Goal: Task Accomplishment & Management: Use online tool/utility

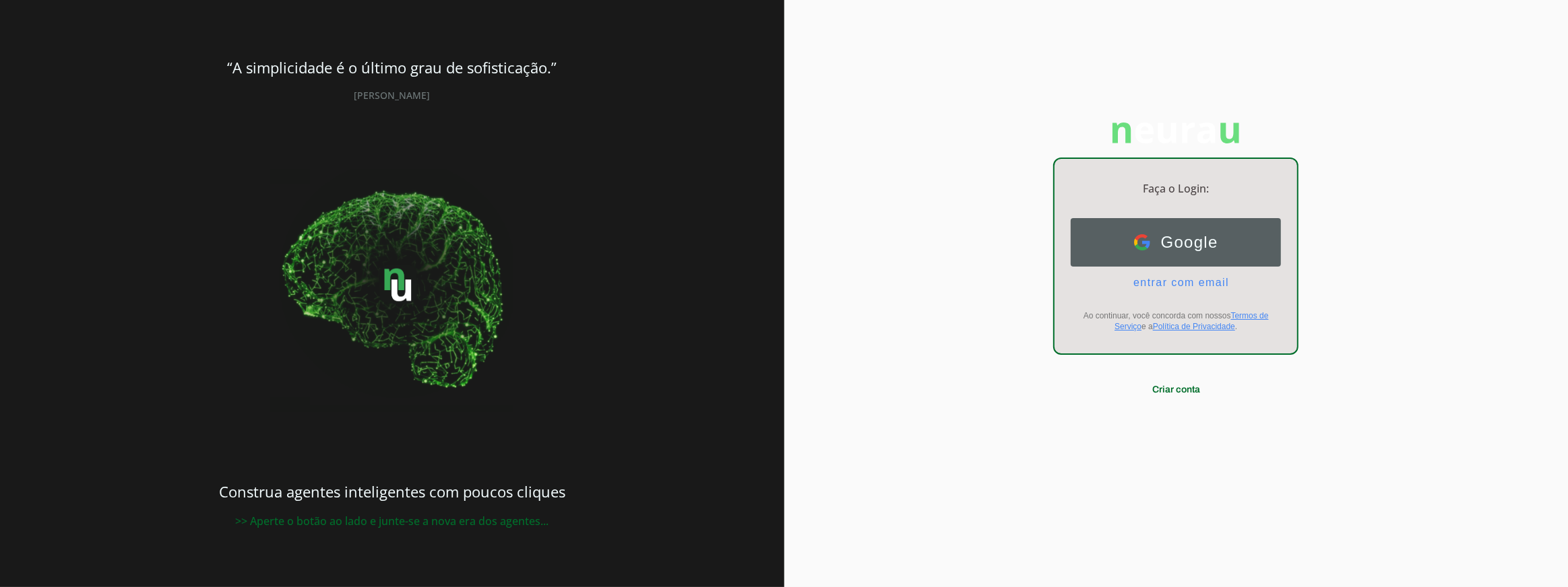
click at [1128, 229] on button "Google Google" at bounding box center [1175, 242] width 210 height 48
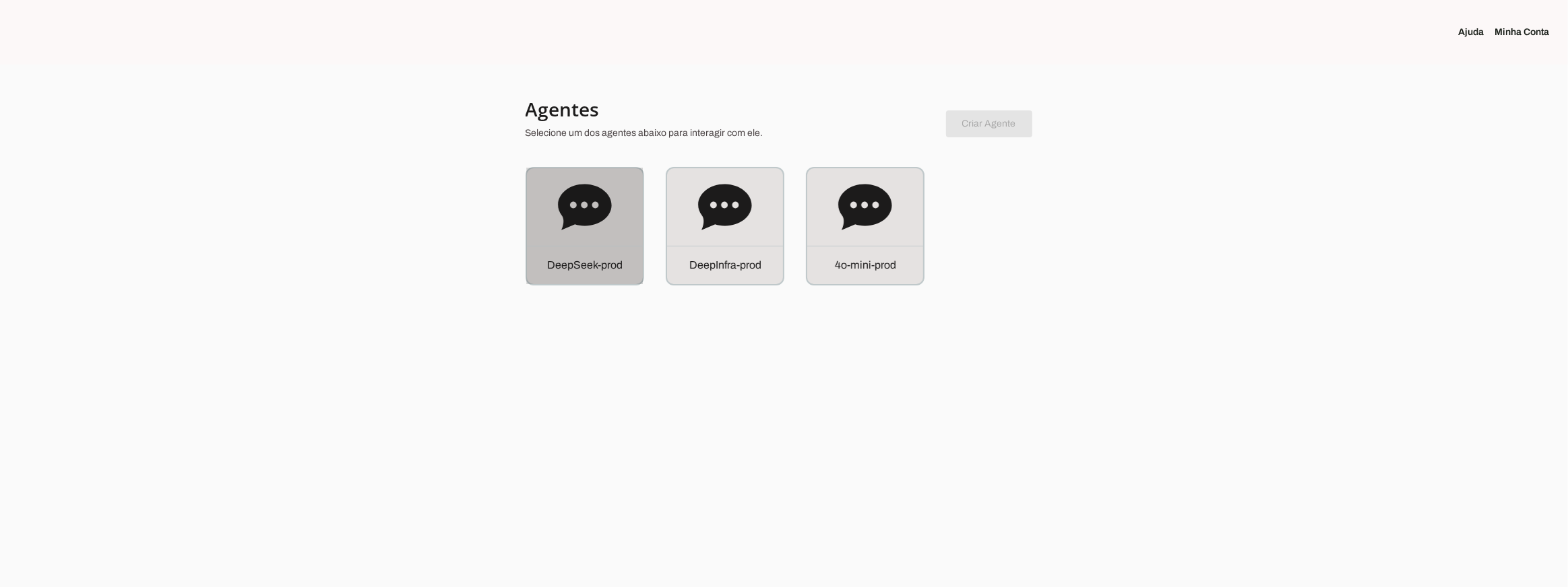
click at [532, 202] on div "D e e p S e e k - p r o d" at bounding box center [585, 226] width 116 height 116
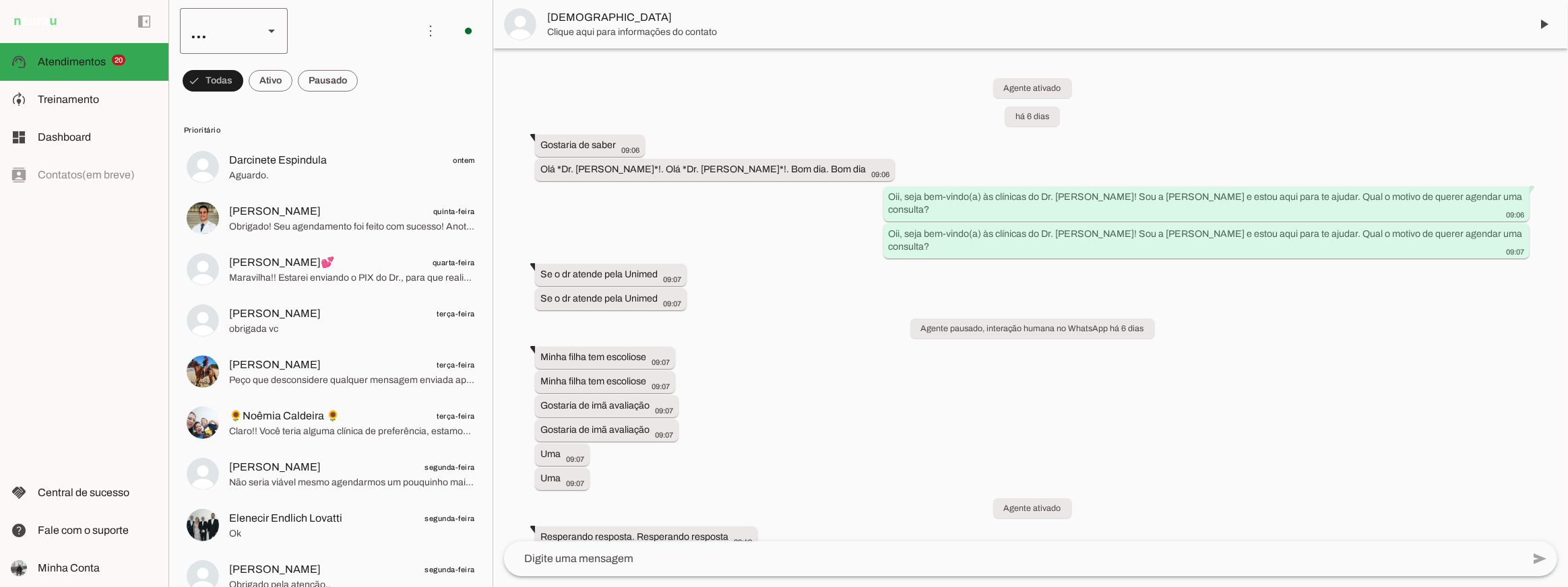
scroll to position [540, 0]
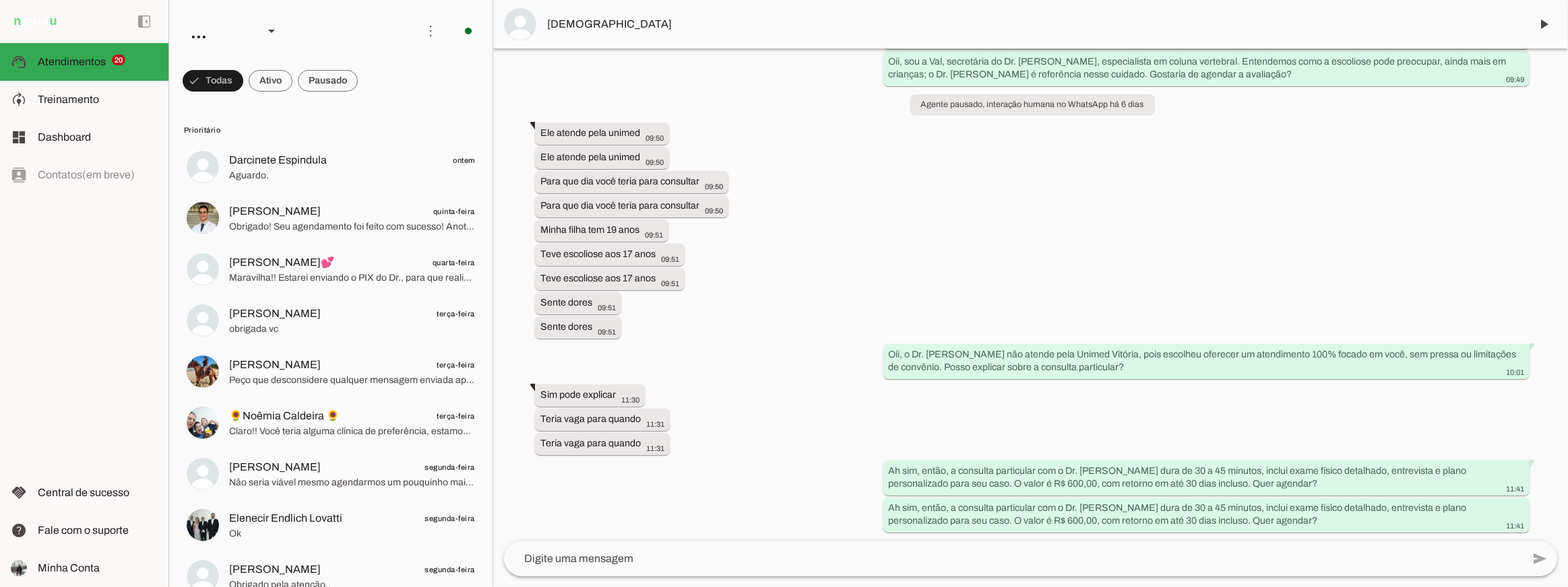
click at [698, 277] on div "Agente ativado há 6 dias Gostaria de saber 09:06 more_vert Olá *Dr. Juliano Rod…" at bounding box center [1030, 295] width 1075 height 493
drag, startPoint x: 1243, startPoint y: 381, endPoint x: 1383, endPoint y: 370, distance: 140.4
click at [1244, 381] on div "Agente ativado há 6 dias Gostaria de saber 09:06 more_vert Olá *Dr. Juliano Rod…" at bounding box center [1030, 295] width 1075 height 493
click at [1403, 359] on div "Oii, o Dr. Juliano não atende pela Unimed Vitória, pois escolheu oferecer um at…" at bounding box center [1206, 362] width 636 height 30
click at [569, 26] on span "Kattiúscia" at bounding box center [1034, 23] width 972 height 16
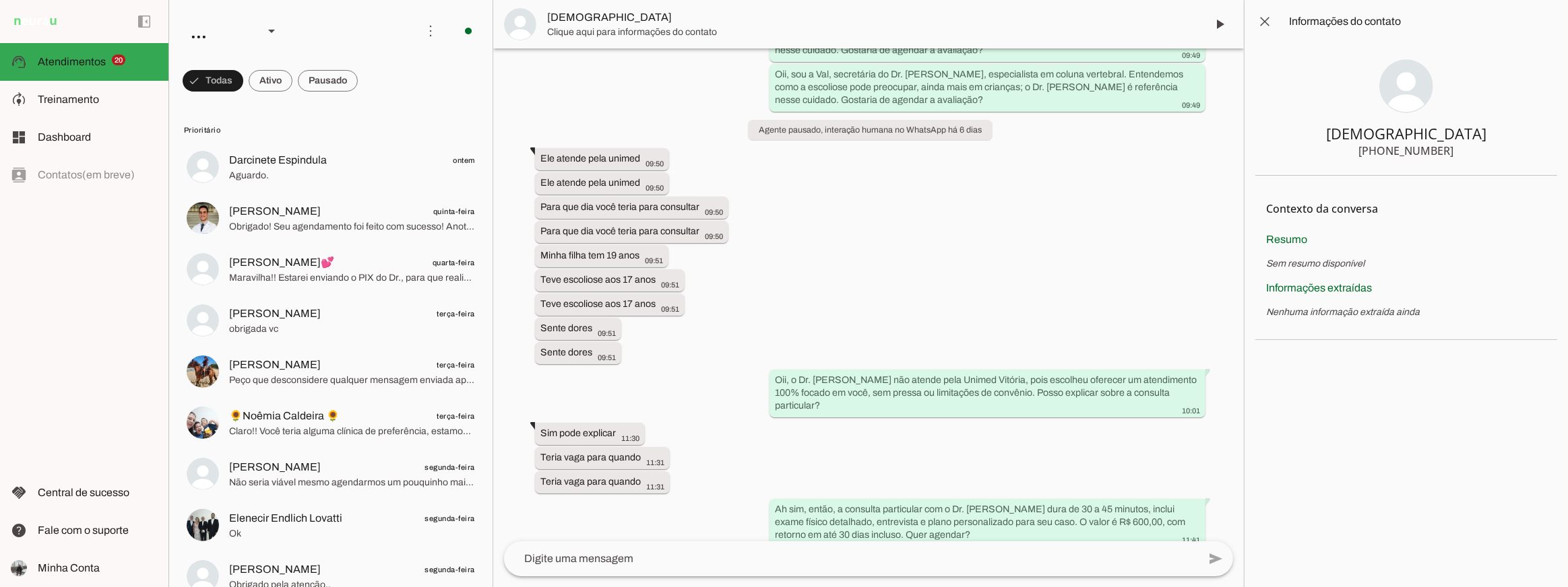
scroll to position [604, 0]
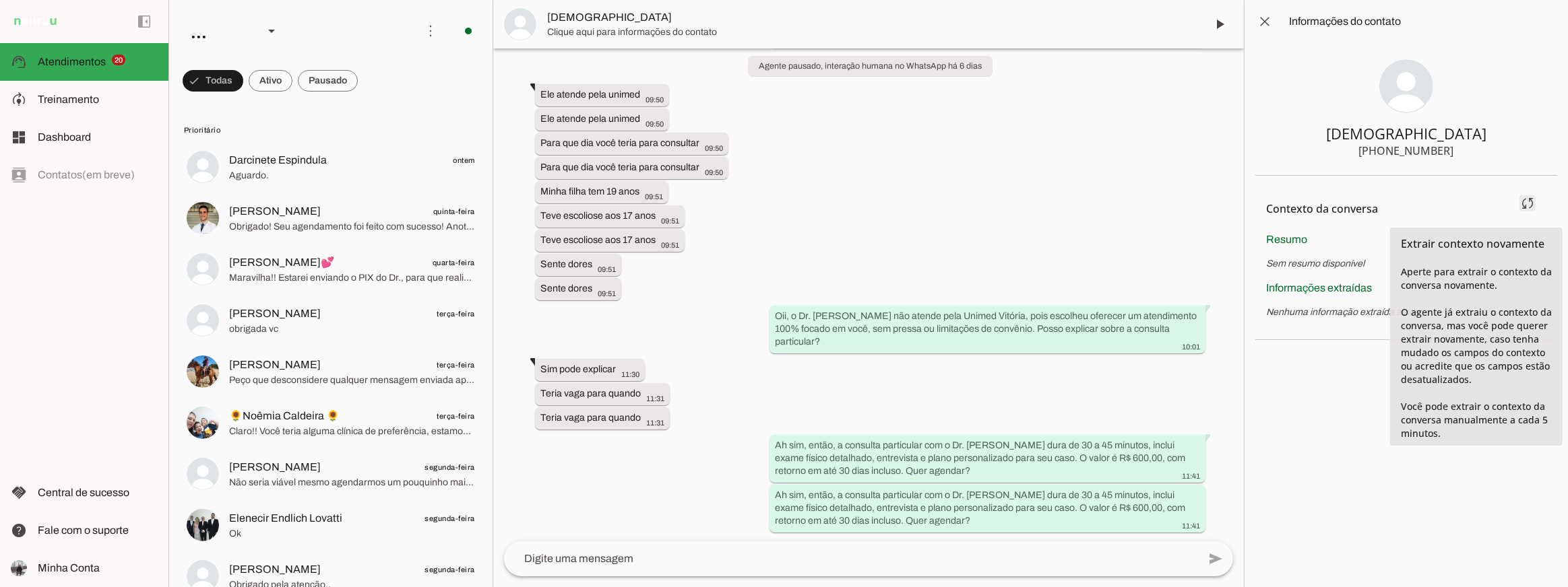
click at [1526, 204] on span at bounding box center [1527, 203] width 32 height 32
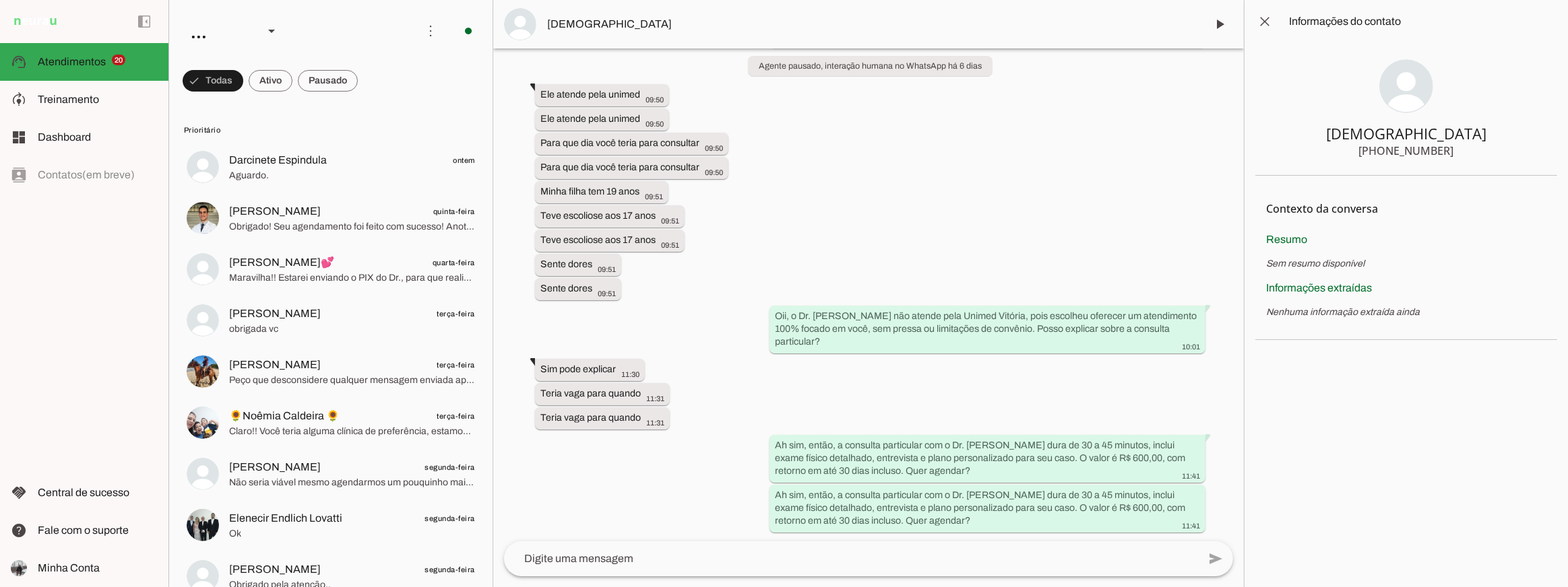
click at [1372, 454] on chat-information at bounding box center [1406, 293] width 324 height 587
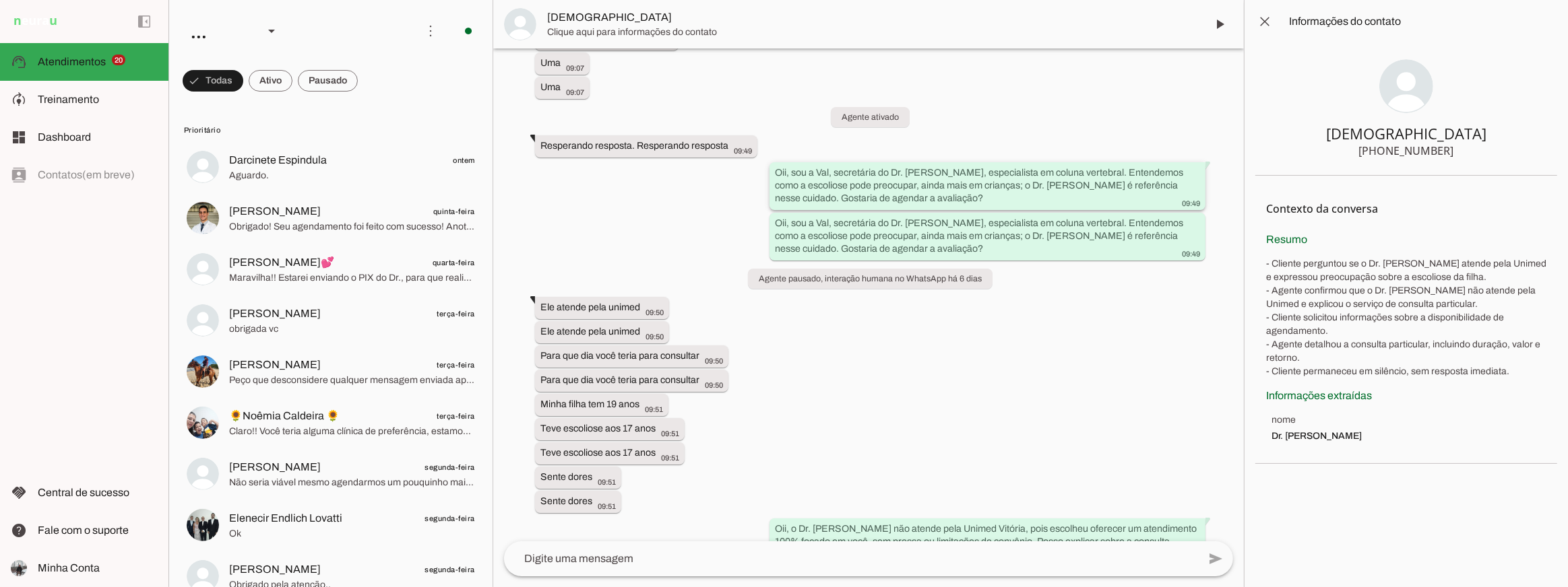
scroll to position [605, 0]
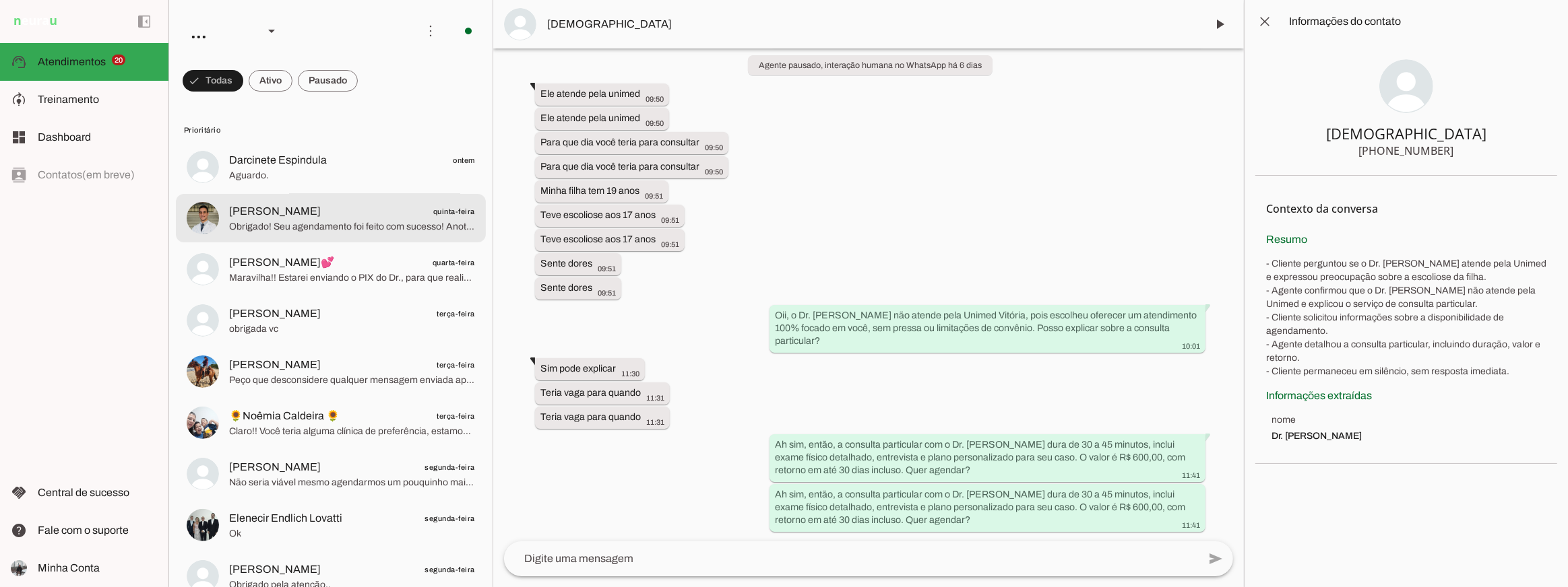
click at [427, 235] on md-item "Gustavo Coutinho quinta-feira Obrigado! Seu agendamento foi feito com sucesso! …" at bounding box center [331, 218] width 310 height 48
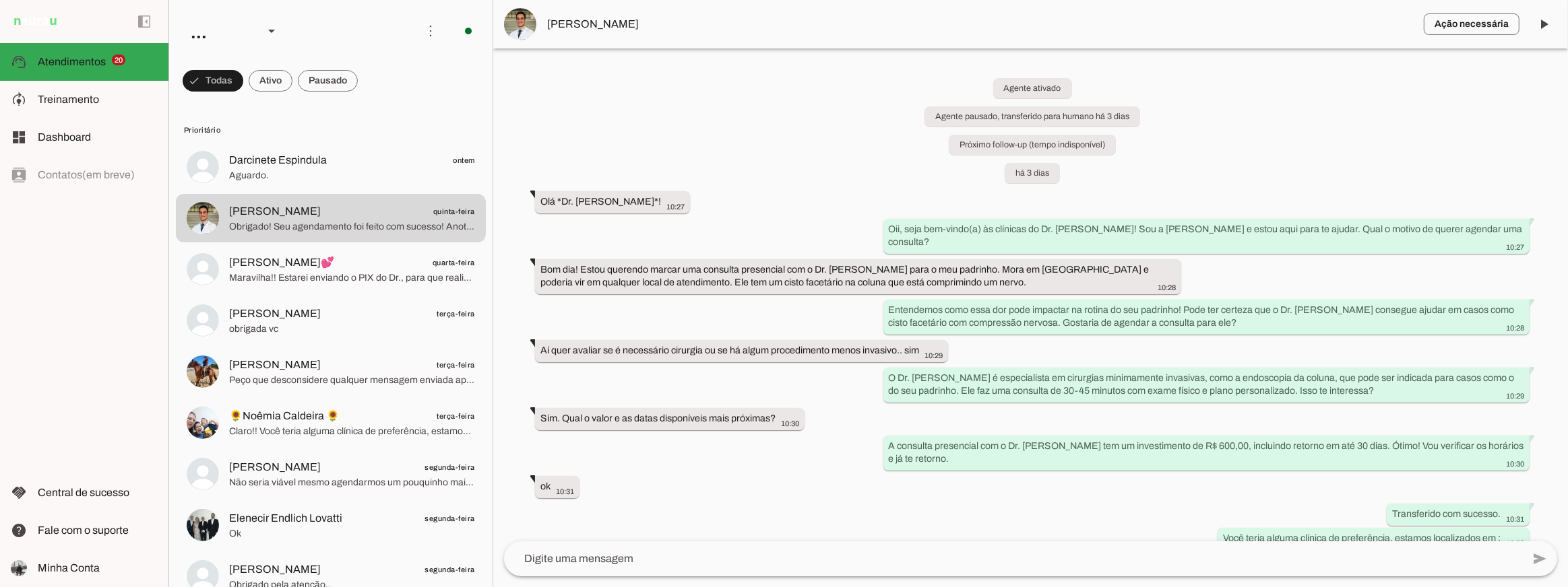
click at [585, 30] on span "[PERSON_NAME]" at bounding box center [981, 23] width 866 height 16
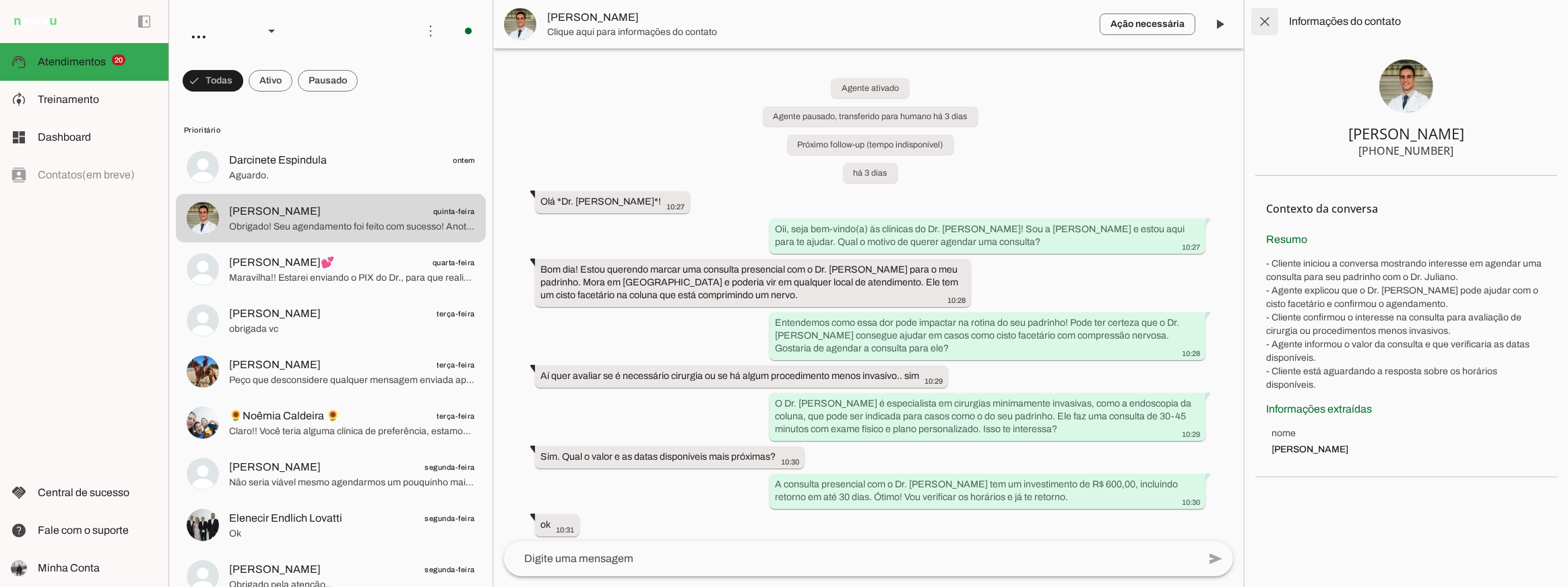
click at [1273, 21] on span at bounding box center [1264, 21] width 32 height 32
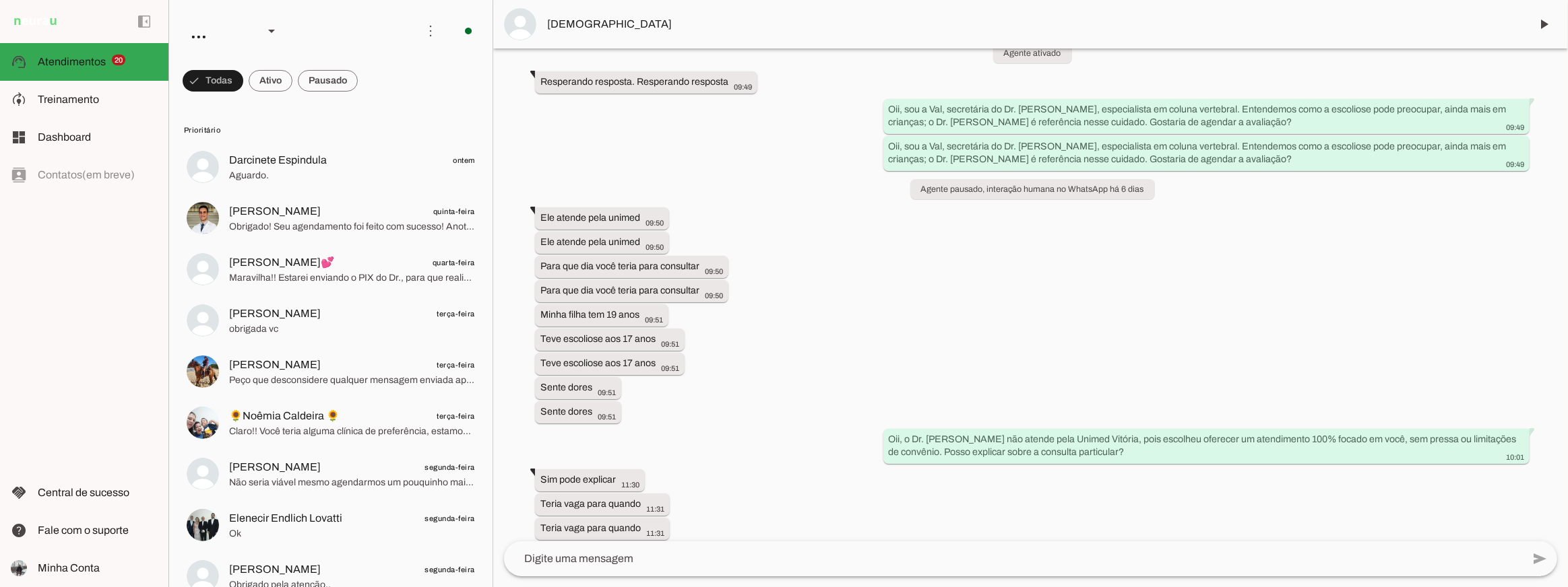
scroll to position [481, 0]
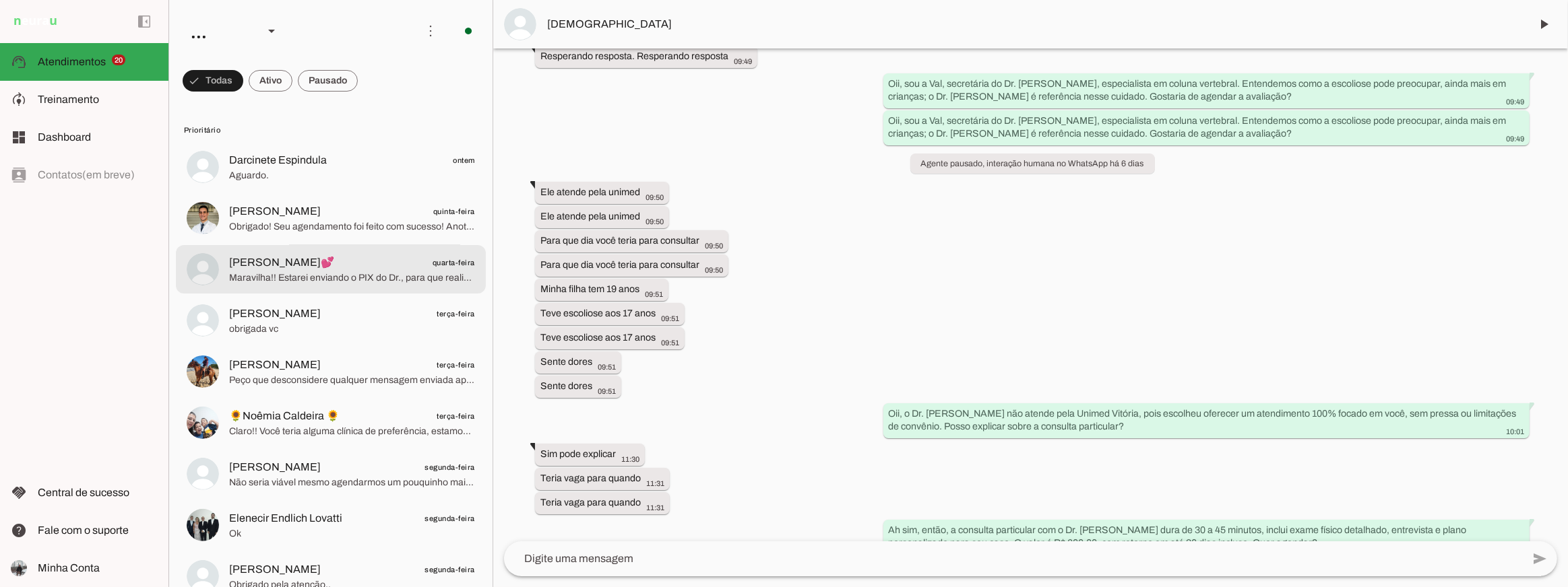
click at [379, 270] on span "Maravilha!! Estarei enviando o PIX do Dr., para que realize o pagamento e, ao e…" at bounding box center [352, 277] width 246 height 14
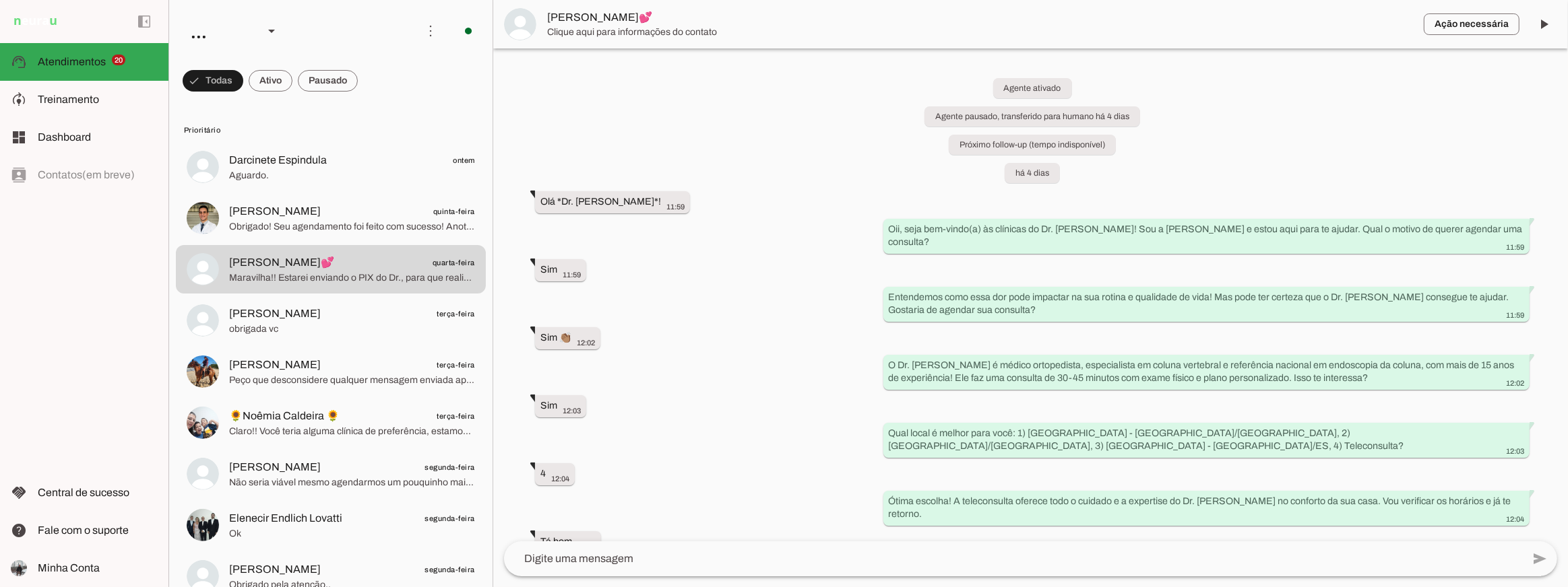
click at [740, 191] on div "Agente ativado Agente pausado, transferido para humano há 4 dias Próximo follow…" at bounding box center [1030, 295] width 1075 height 493
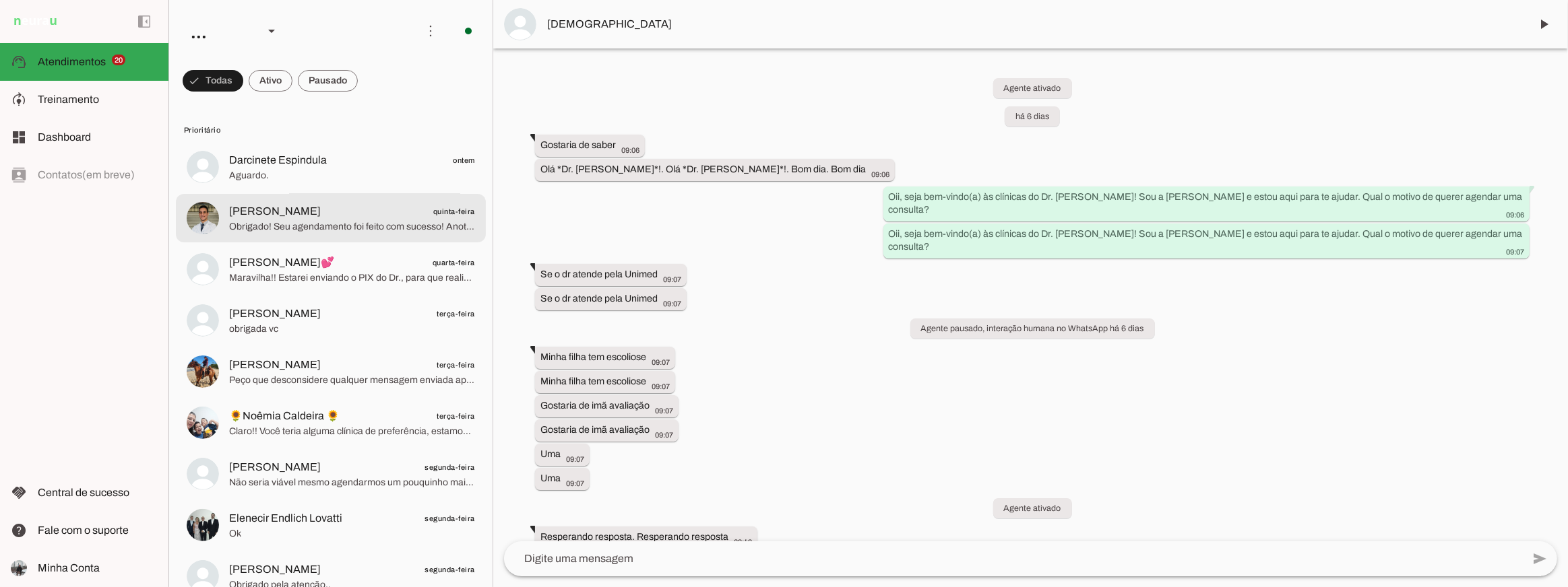
click at [347, 213] on span "Gustavo Coutinho quinta-feira" at bounding box center [352, 211] width 246 height 17
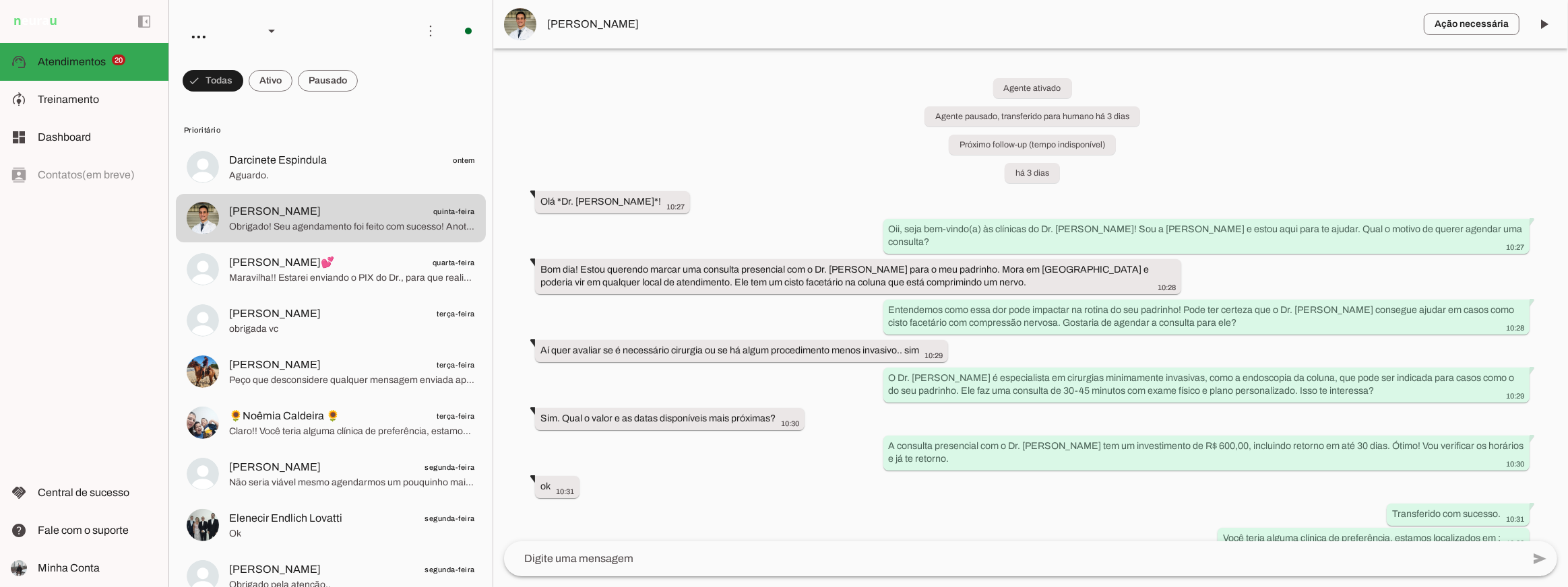
click at [362, 256] on span "Cláudia Reis💕 quarta-feira" at bounding box center [352, 262] width 246 height 17
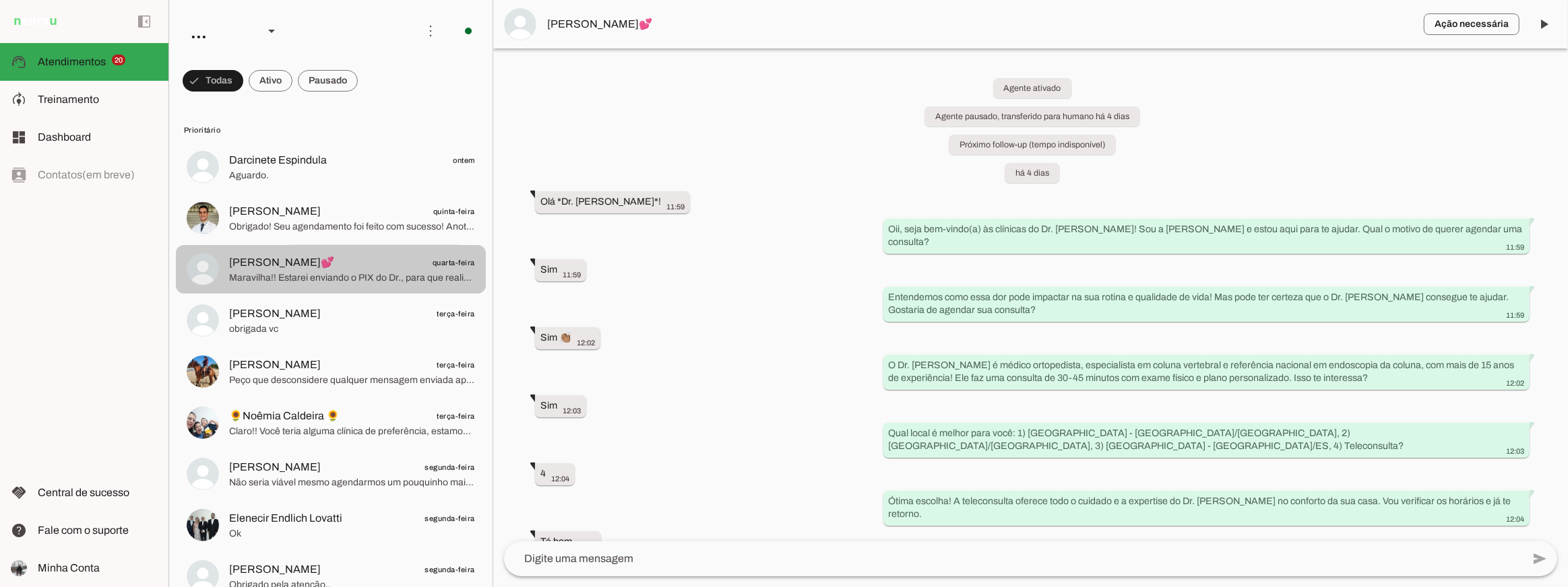
click at [302, 291] on md-item "Cláudia Reis💕 quarta-feira Maravilha!! Estarei enviando o PIX do Dr., para que …" at bounding box center [331, 269] width 310 height 48
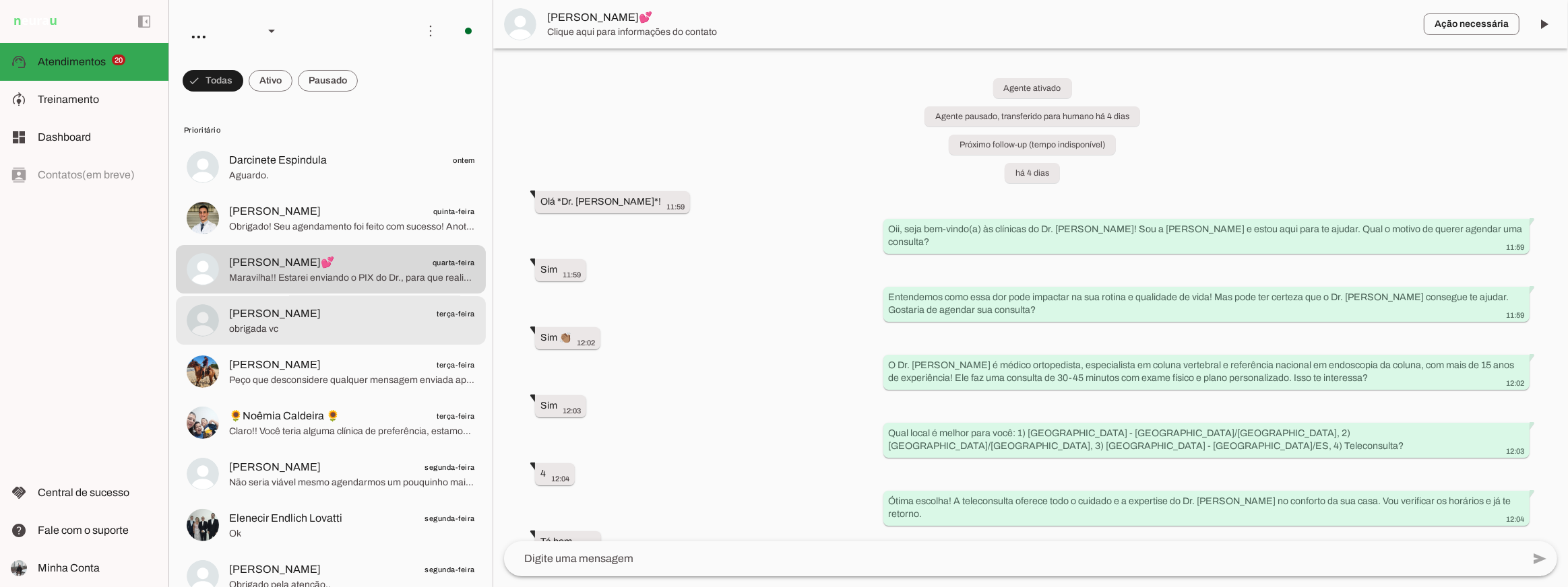
click at [300, 317] on span "Daiane Toneto terça-feira" at bounding box center [352, 313] width 246 height 17
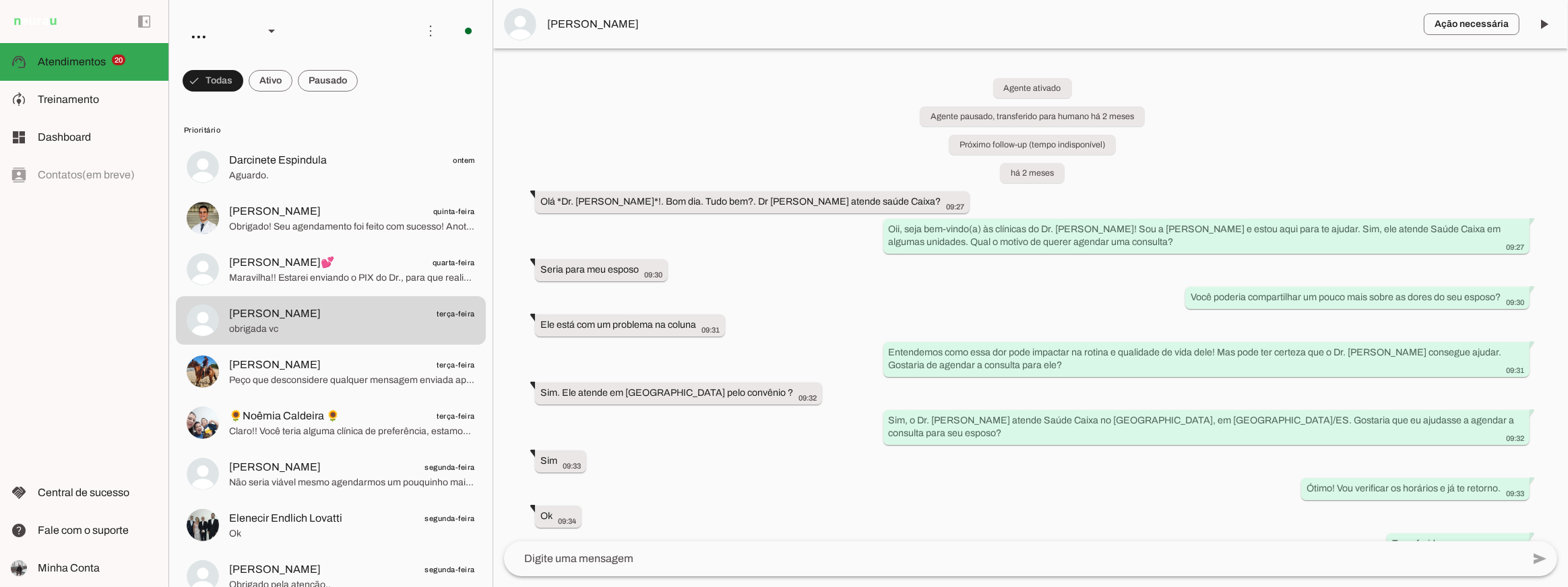
click at [583, 25] on span "Daiane Toneto" at bounding box center [981, 23] width 866 height 16
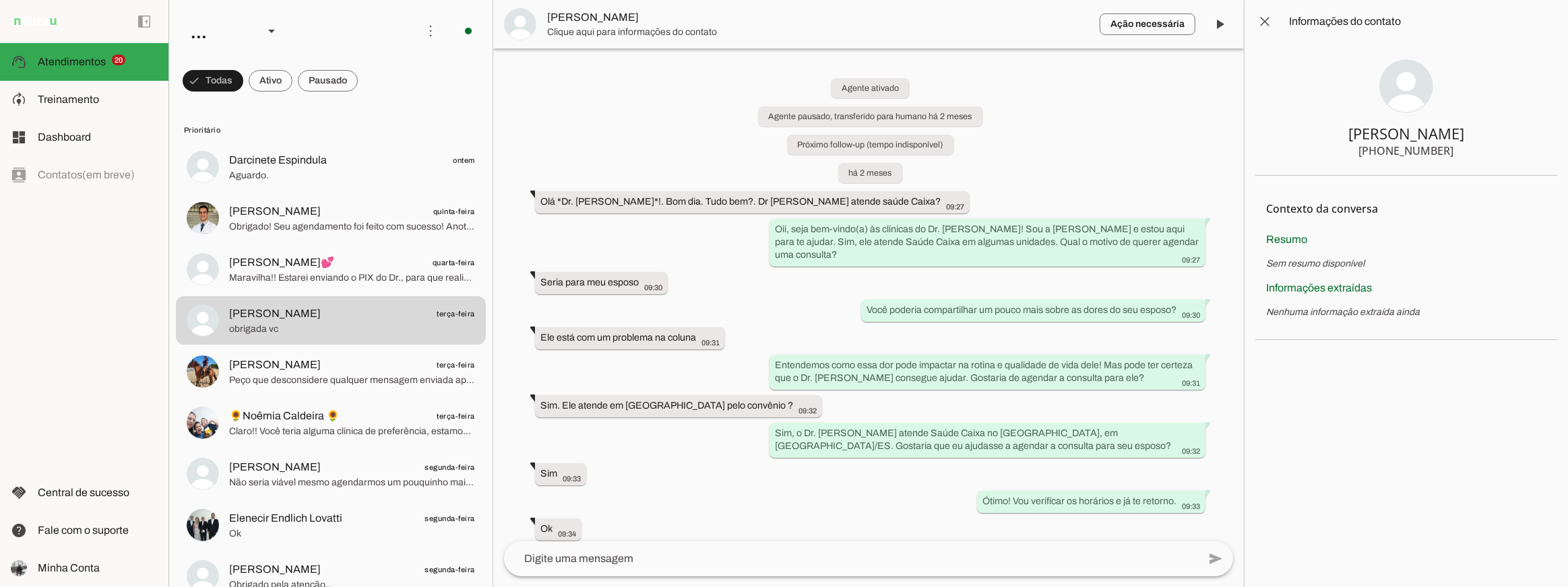
drag, startPoint x: 1364, startPoint y: 149, endPoint x: 1496, endPoint y: 160, distance: 132.5
click at [1496, 160] on section "Daiane Toneto +55 28 99964-8986" at bounding box center [1406, 109] width 302 height 133
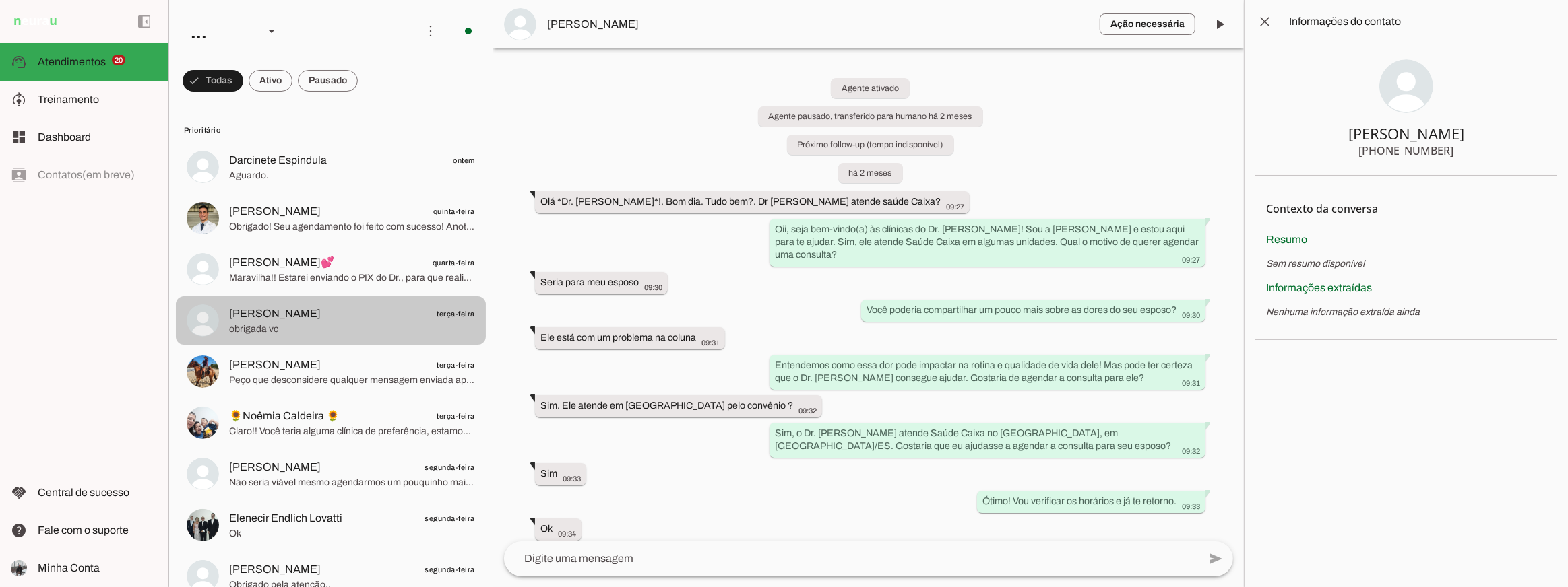
click at [311, 352] on md-item "Zé Luiz Endorfinado terça-feira Peço que desconsidere qualquer mensagem enviada…" at bounding box center [331, 372] width 310 height 48
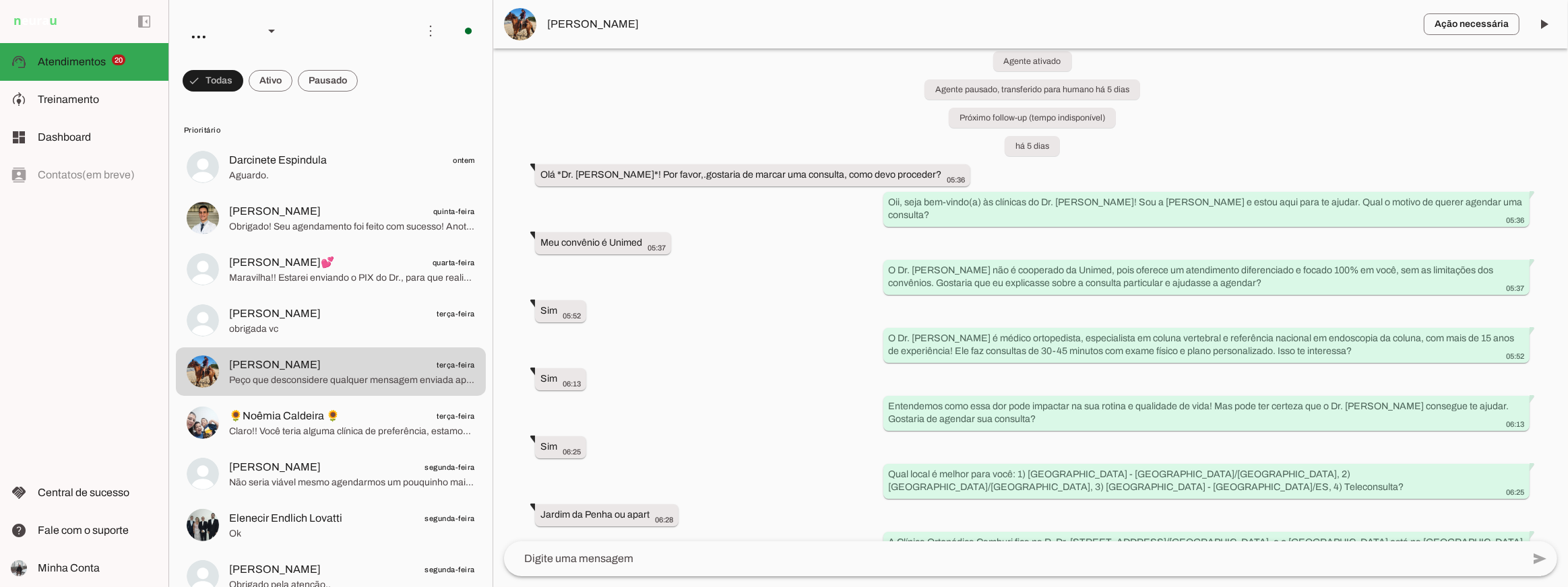
scroll to position [36, 0]
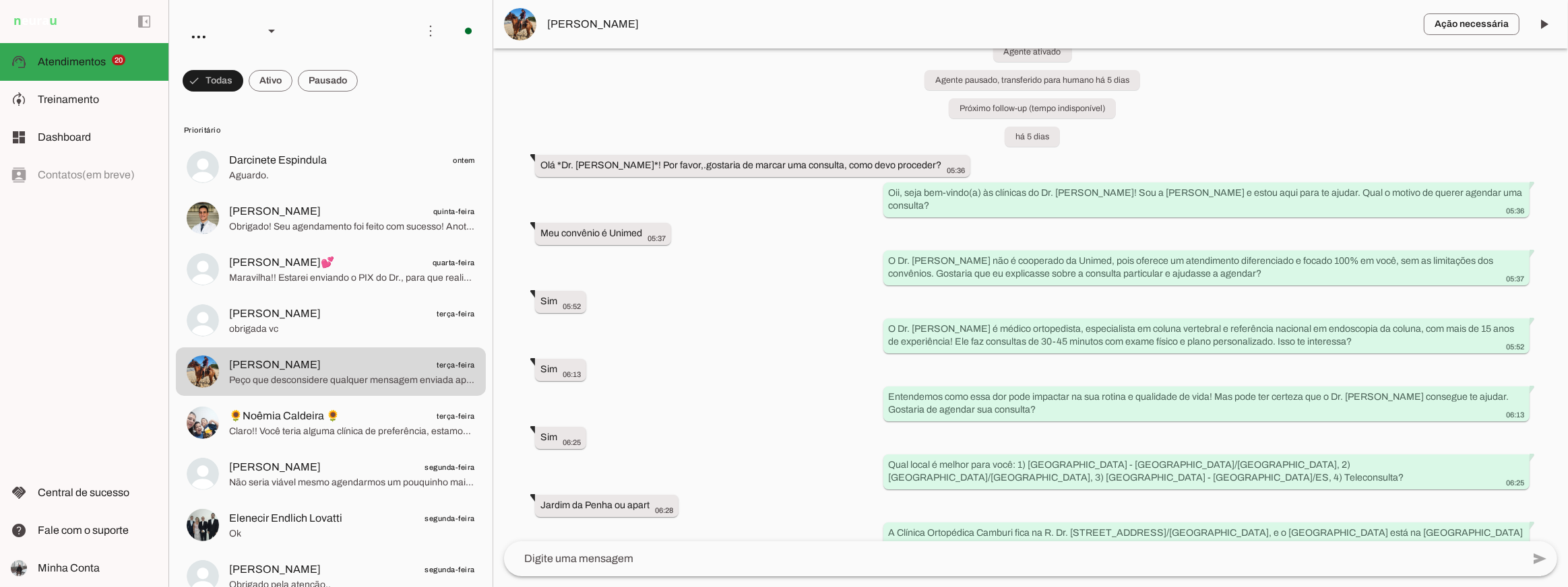
click at [615, 19] on span "Zé Luiz Endorfinado" at bounding box center [981, 23] width 866 height 16
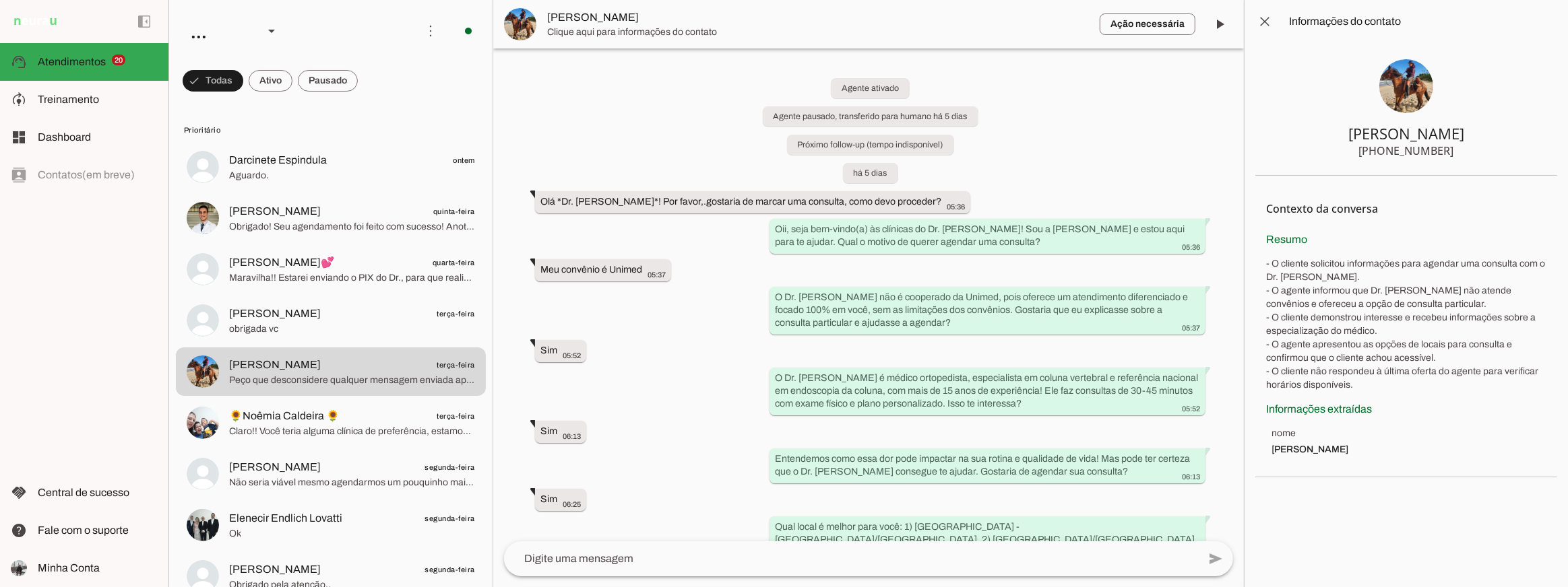
drag, startPoint x: 1364, startPoint y: 151, endPoint x: 1461, endPoint y: 150, distance: 97.0
click at [1461, 150] on section "Zé Luiz Endorfinado +55 27 99293-1815" at bounding box center [1406, 109] width 302 height 133
click at [628, 107] on div "Agente ativado Agente pausado, transferido para humano há 5 dias Próximo follow…" at bounding box center [868, 295] width 751 height 493
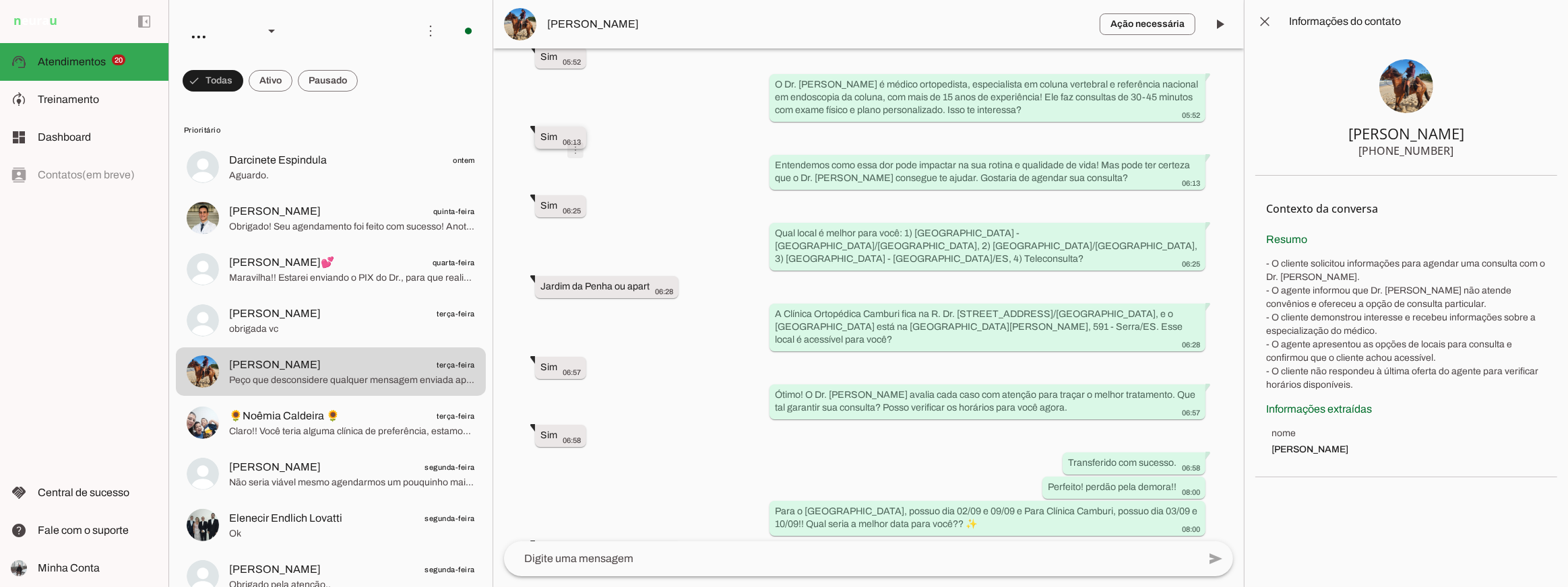
scroll to position [306, 0]
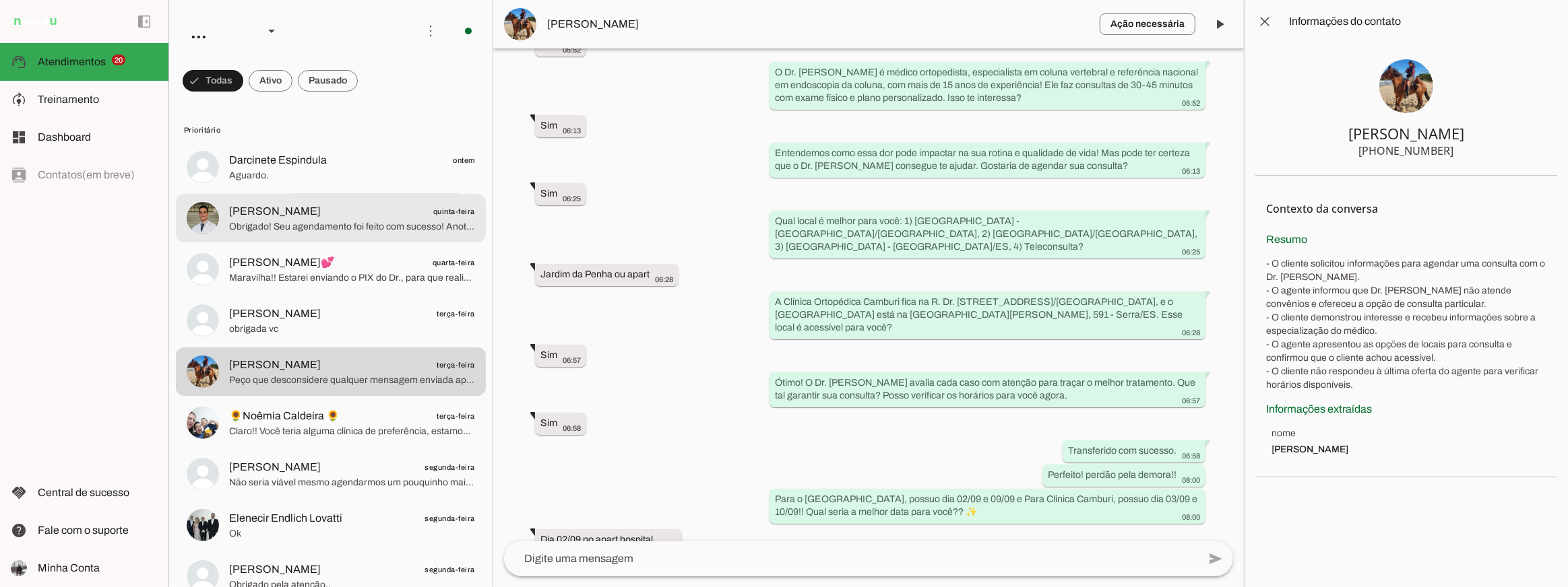
click at [397, 223] on span "Obrigado! Seu agendamento foi feito com sucesso! Anote os detalhes do seu agend…" at bounding box center [352, 226] width 246 height 14
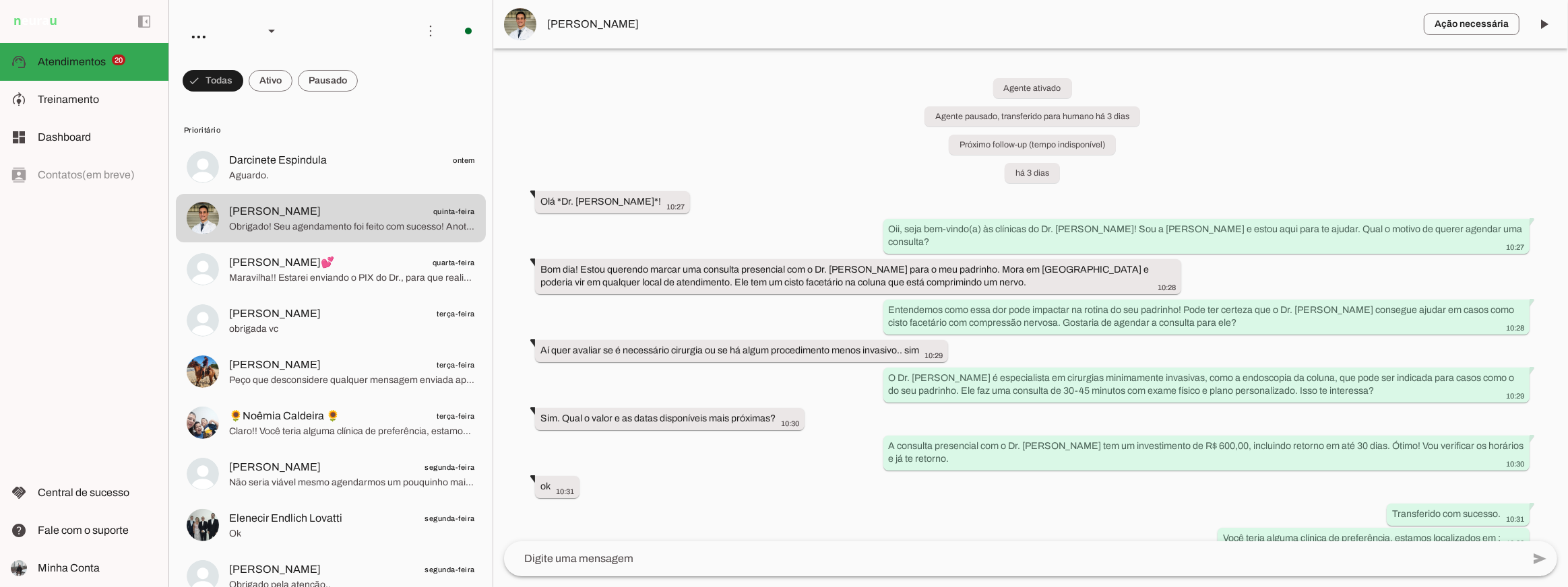
click at [676, 87] on div "Agente ativado Agente pausado, transferido para humano há 3 dias Próximo follow…" at bounding box center [1030, 295] width 1075 height 493
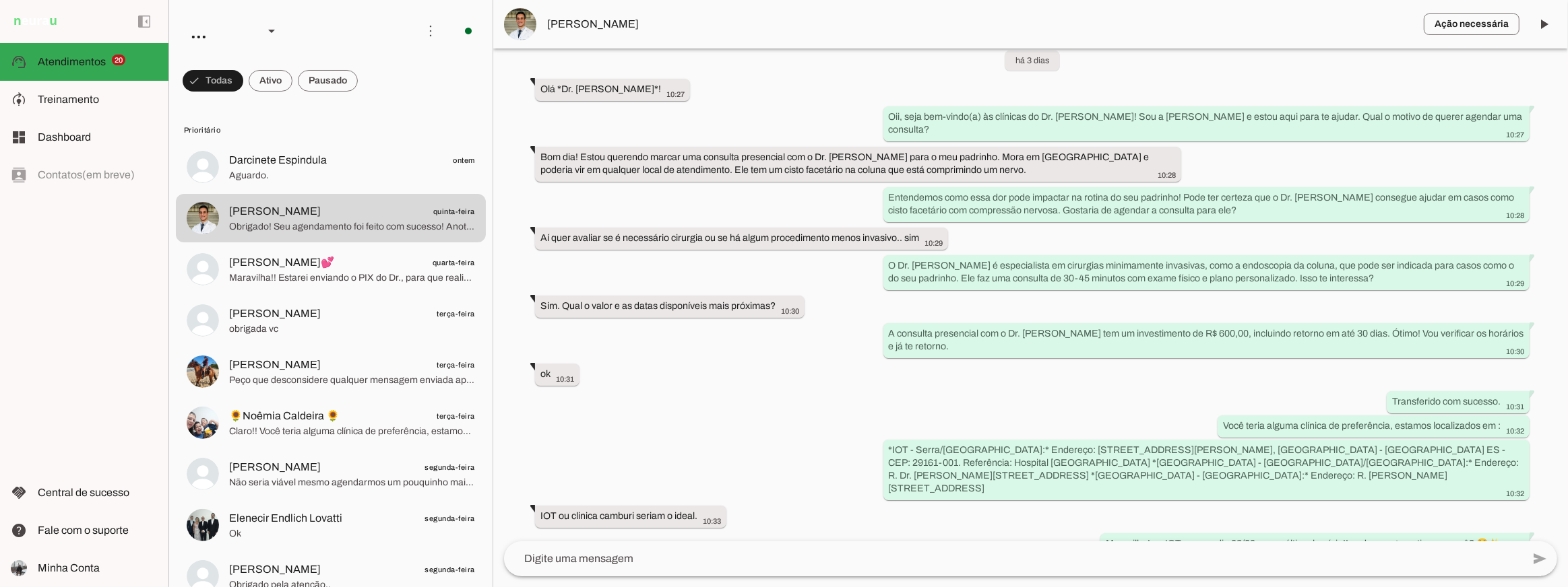
scroll to position [110, 0]
drag, startPoint x: 1376, startPoint y: 319, endPoint x: 1388, endPoint y: 338, distance: 22.5
click at [1388, 338] on div "A consulta presencial com o Dr. Juliano tem um investimento de R$ 600,00, inclu…" at bounding box center [1206, 343] width 636 height 30
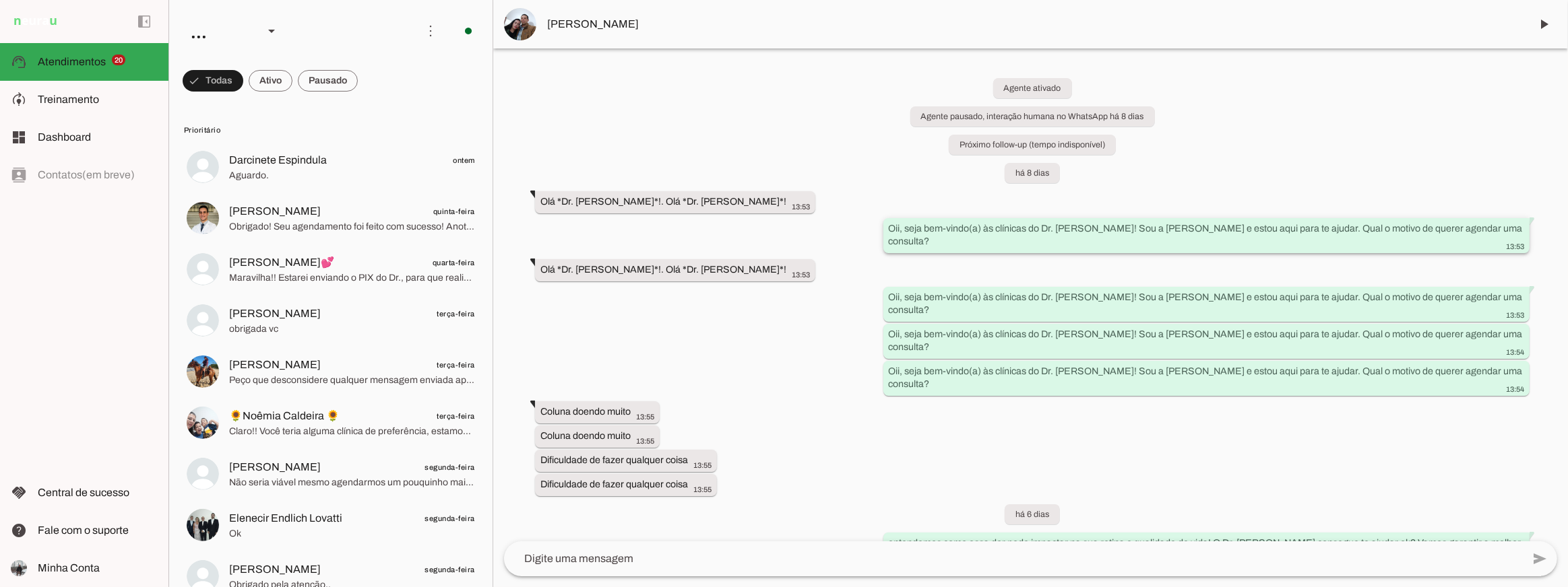
click at [0, 0] on slot "Oii, seja bem-vindo(a) às clínicas do Dr. [PERSON_NAME]! Sou a [PERSON_NAME] e …" at bounding box center [0, 0] width 0 height 0
click at [837, 344] on div "Agente ativado Agente pausado, interação humana no WhatsApp há 8 dias Próximo f…" at bounding box center [1030, 295] width 1075 height 493
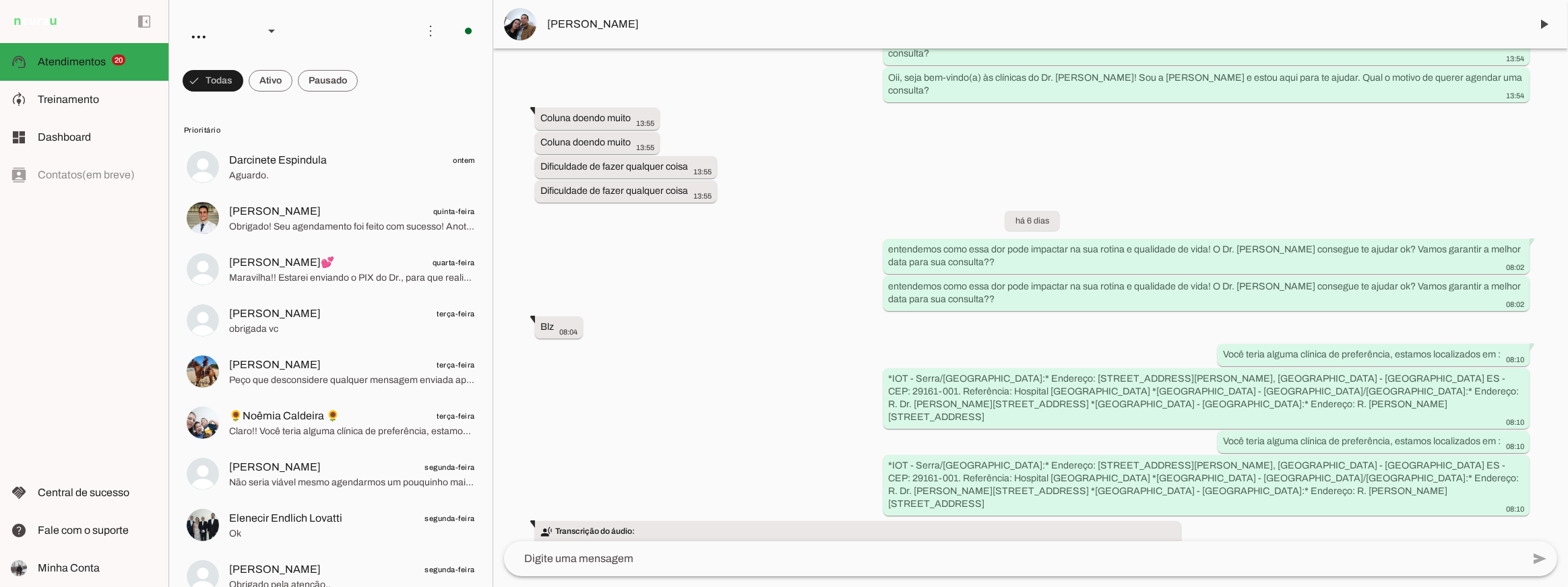
scroll to position [324, 0]
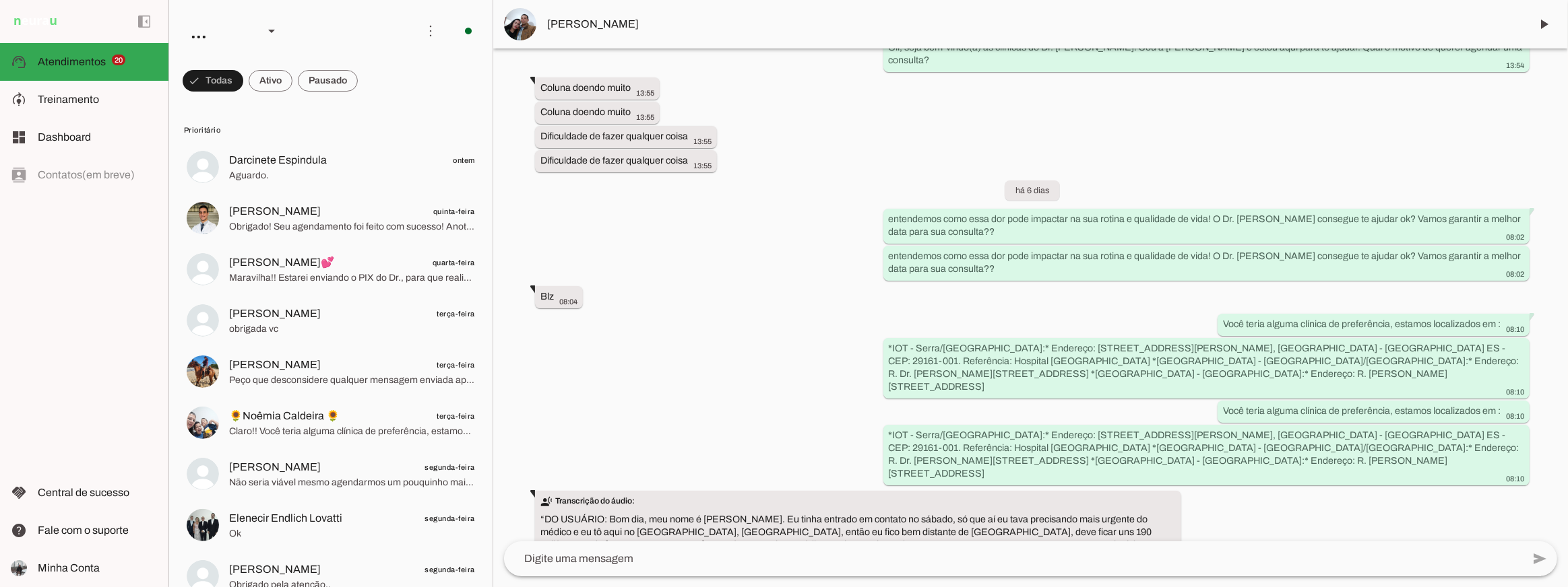
click at [532, 20] on img at bounding box center [520, 24] width 32 height 32
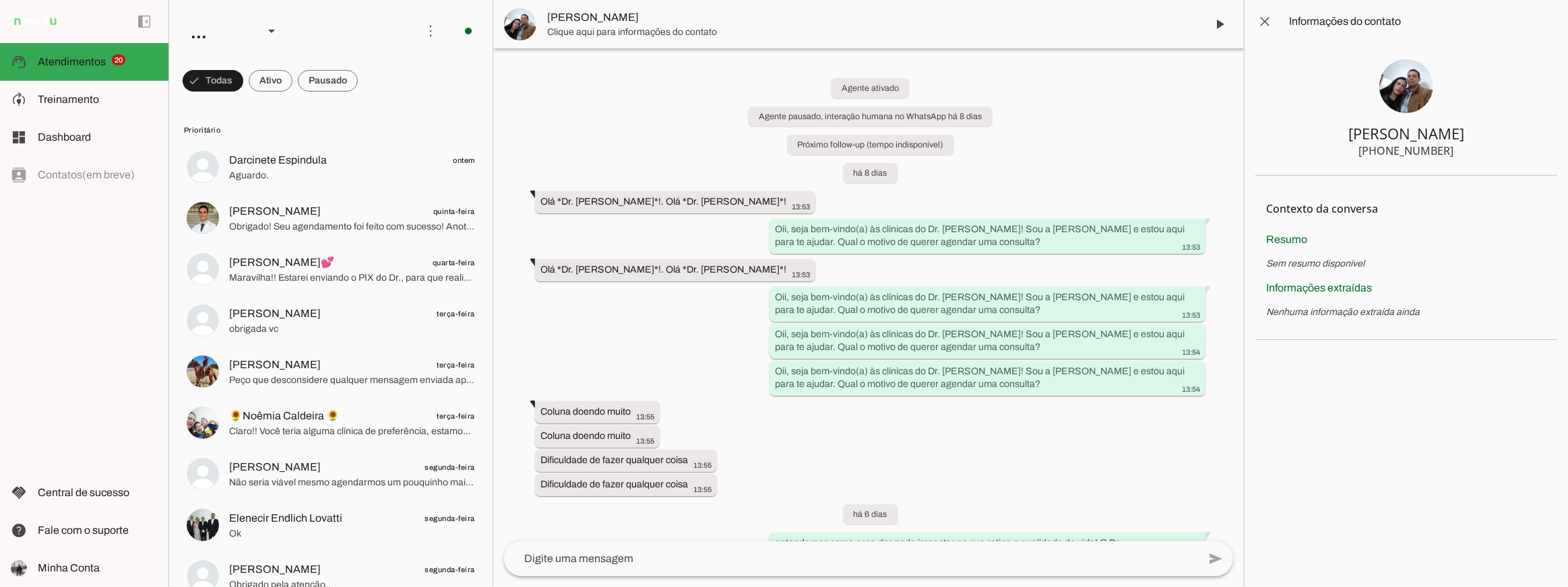
click at [1407, 92] on img at bounding box center [1406, 86] width 54 height 54
click at [1263, 20] on span at bounding box center [1264, 21] width 32 height 32
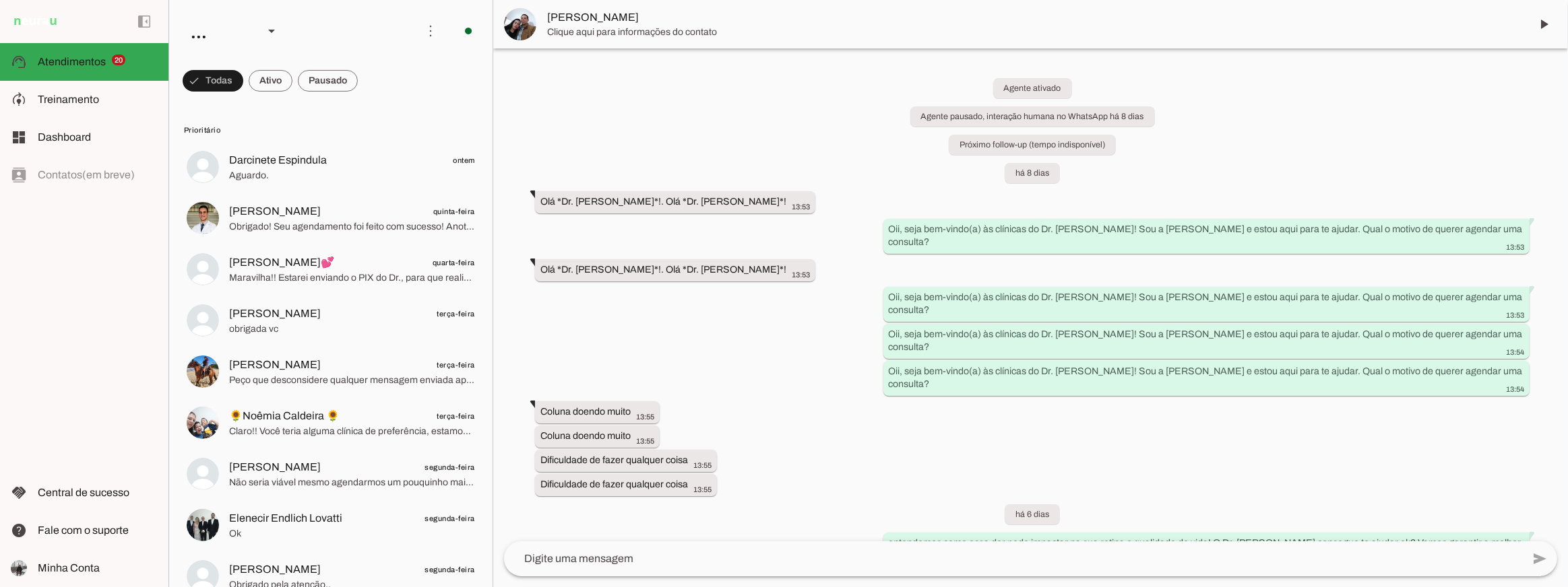
click at [604, 26] on span "Clique aqui para informações do contato" at bounding box center [1034, 32] width 972 height 14
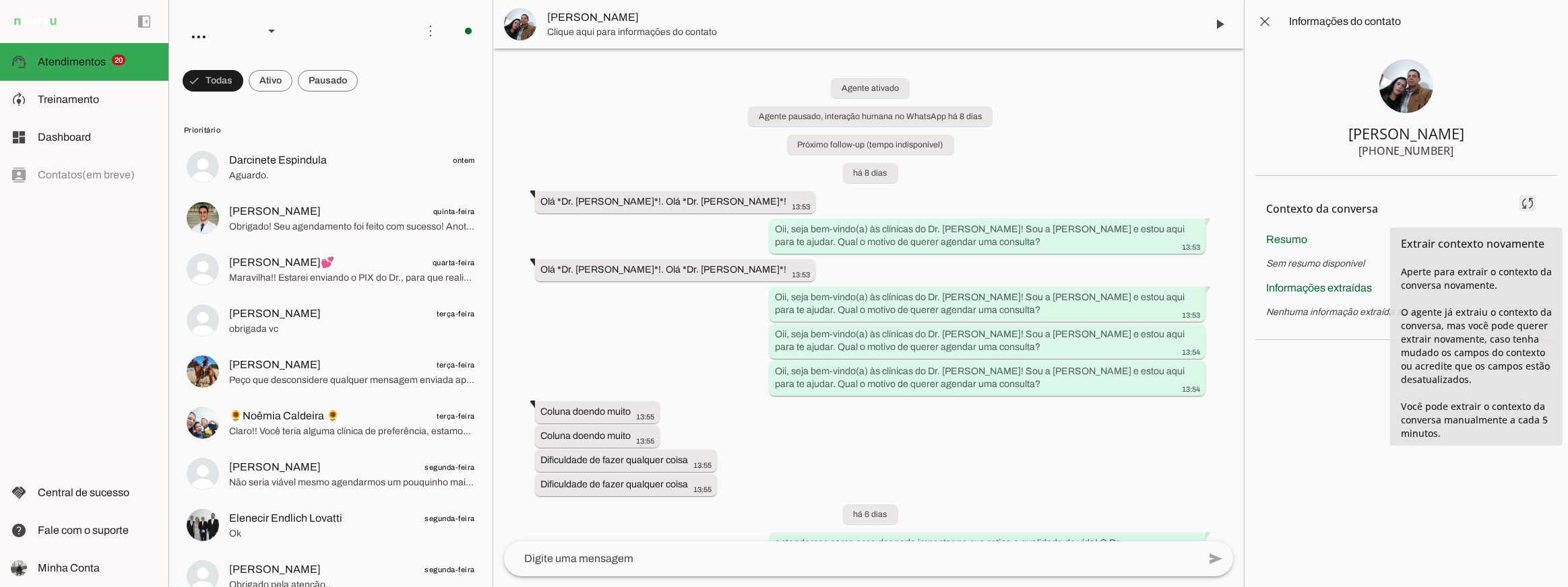
click at [1534, 207] on span at bounding box center [1527, 203] width 32 height 32
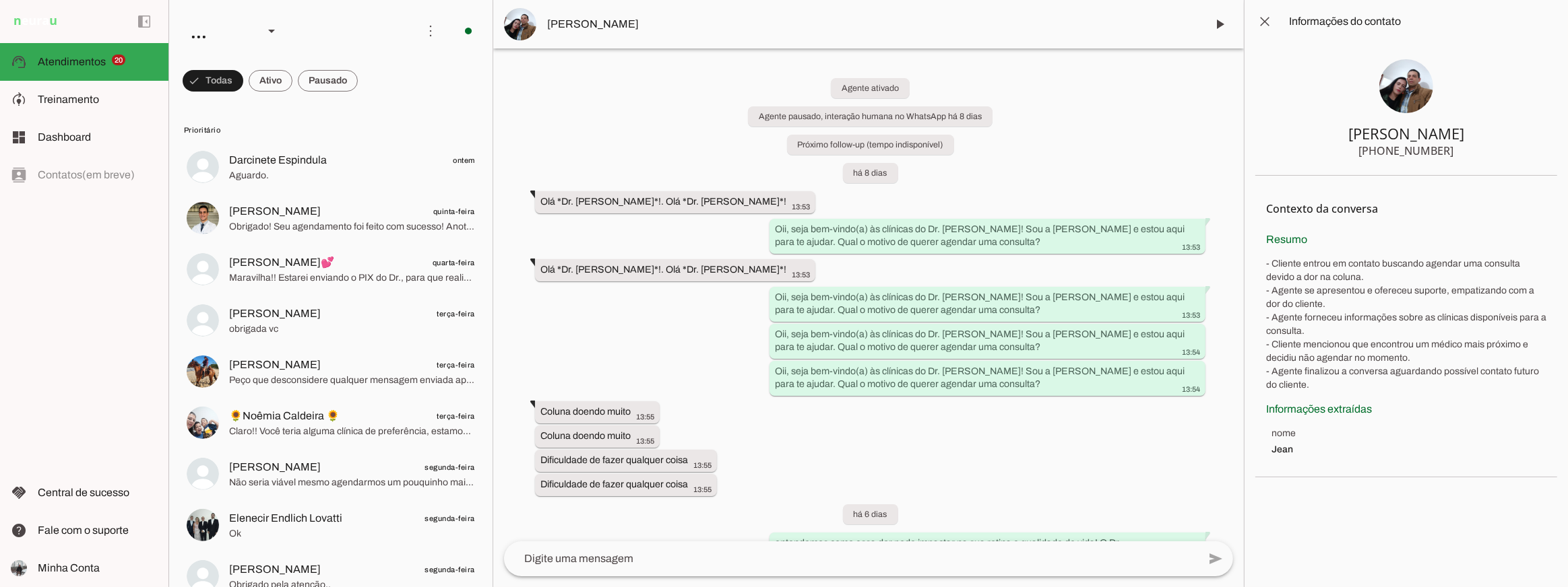
drag, startPoint x: 1366, startPoint y: 150, endPoint x: 1497, endPoint y: 150, distance: 131.0
click at [1497, 150] on section "Jean Paulo +55 28 99968-3790" at bounding box center [1406, 109] width 302 height 133
click at [0, 0] on slot "Oii, seja bem-vindo(a) às clínicas do Dr. Juliano Rodrigues! Sou a Val e estou …" at bounding box center [0, 0] width 0 height 0
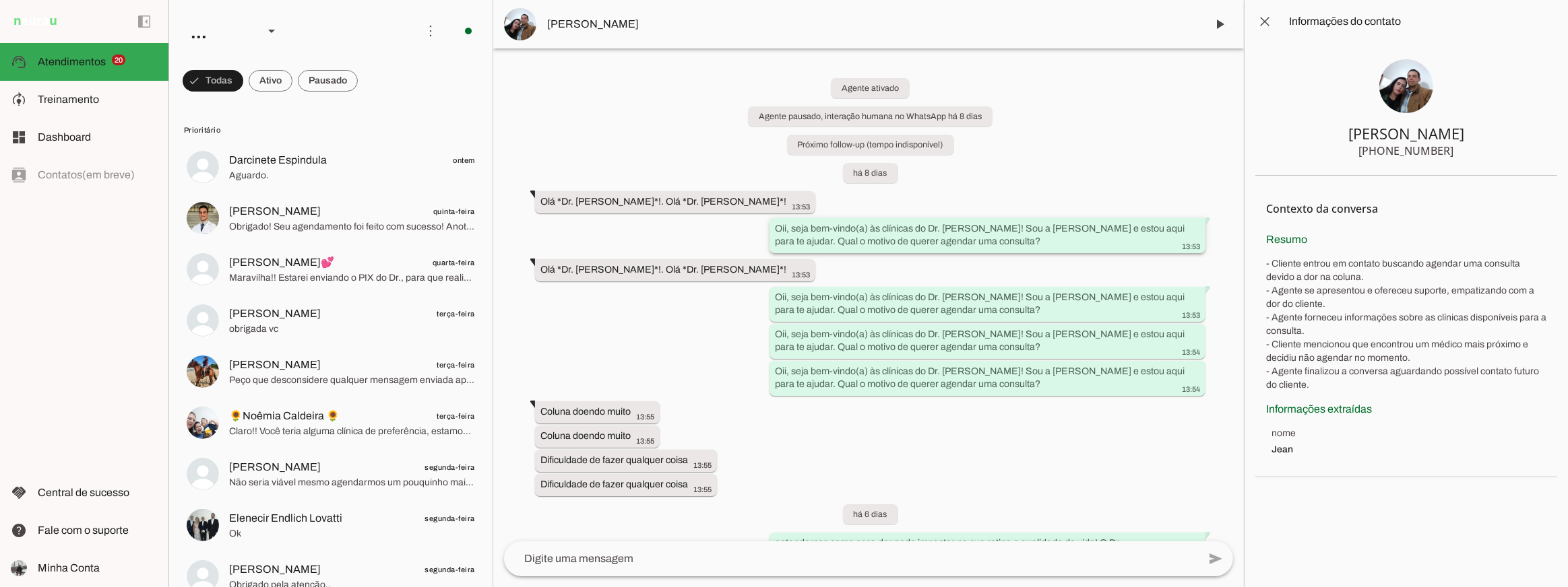
click at [0, 0] on slot "Oii, seja bem-vindo(a) às clínicas do Dr. Juliano Rodrigues! Sou a Val e estou …" at bounding box center [0, 0] width 0 height 0
drag, startPoint x: 1367, startPoint y: 151, endPoint x: 1517, endPoint y: 165, distance: 150.7
click at [1517, 165] on section "Jean Paulo +55 28 99968-3790" at bounding box center [1406, 109] width 302 height 133
click at [647, 334] on div "Agente ativado Agente pausado, interação humana no WhatsApp há 8 dias Próximo f…" at bounding box center [868, 295] width 751 height 493
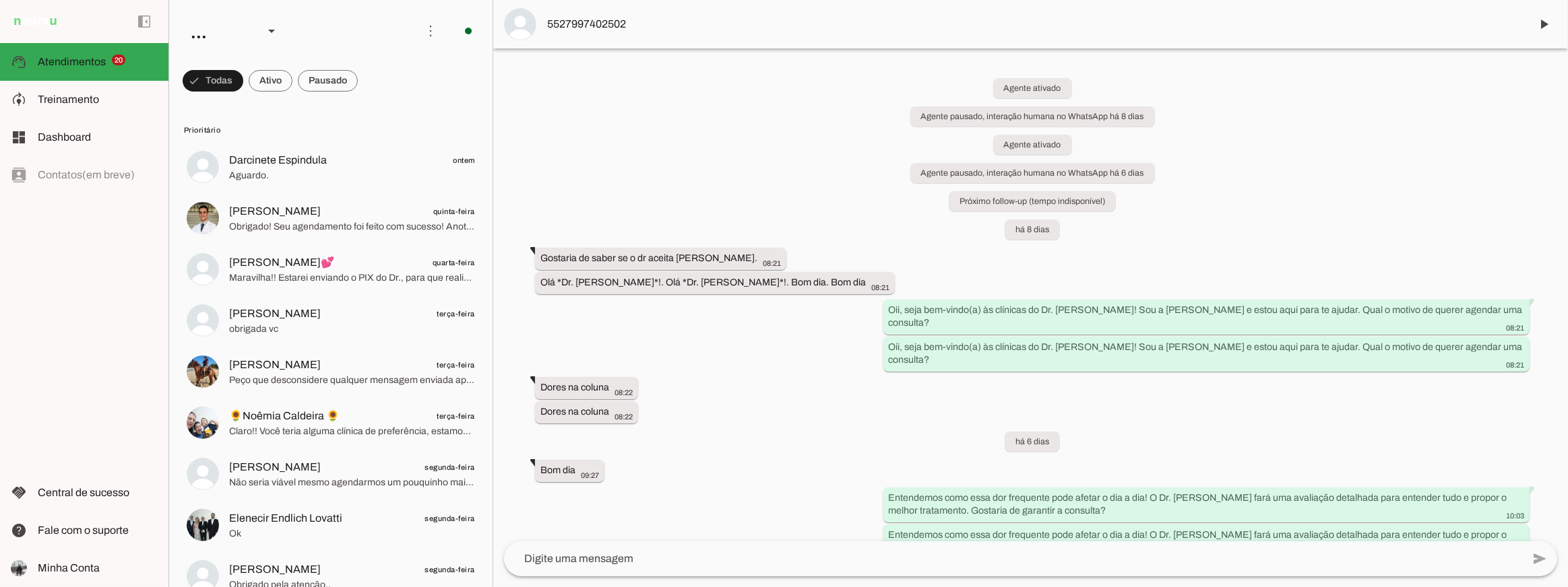
click at [719, 171] on div "Agente ativado Agente pausado, interação humana no WhatsApp há 8 dias Agente at…" at bounding box center [1030, 295] width 1075 height 493
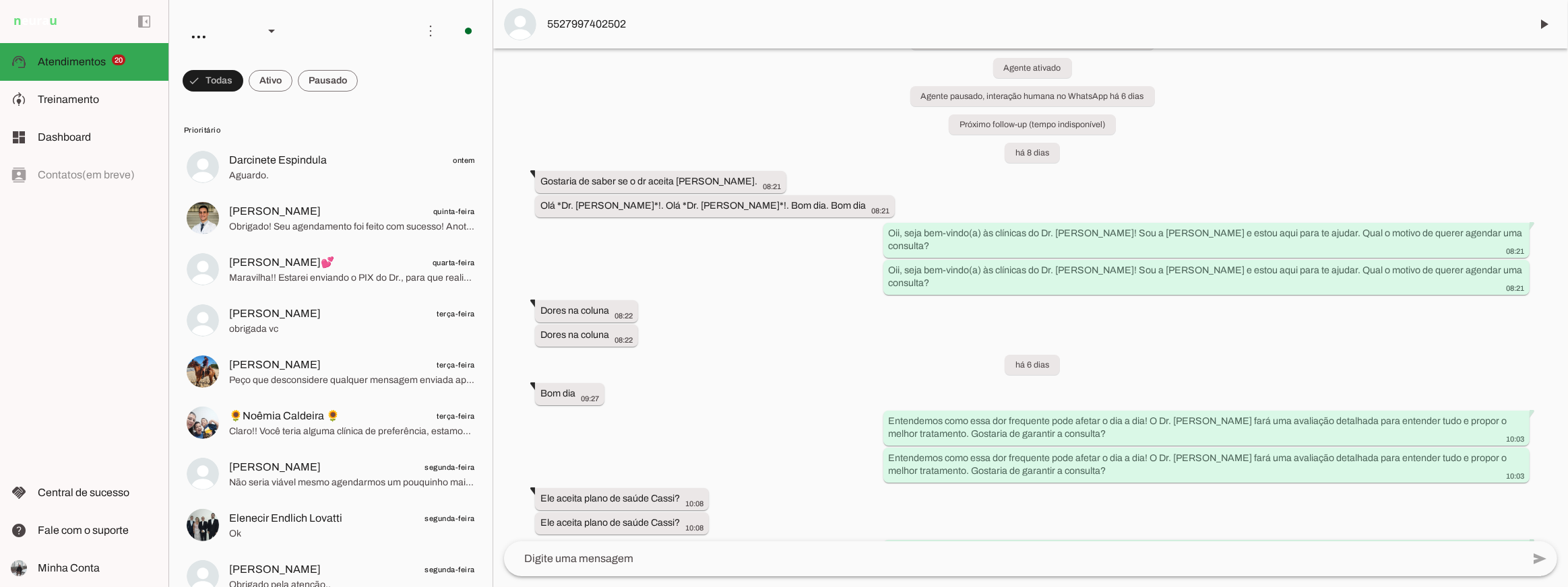
scroll to position [74, 0]
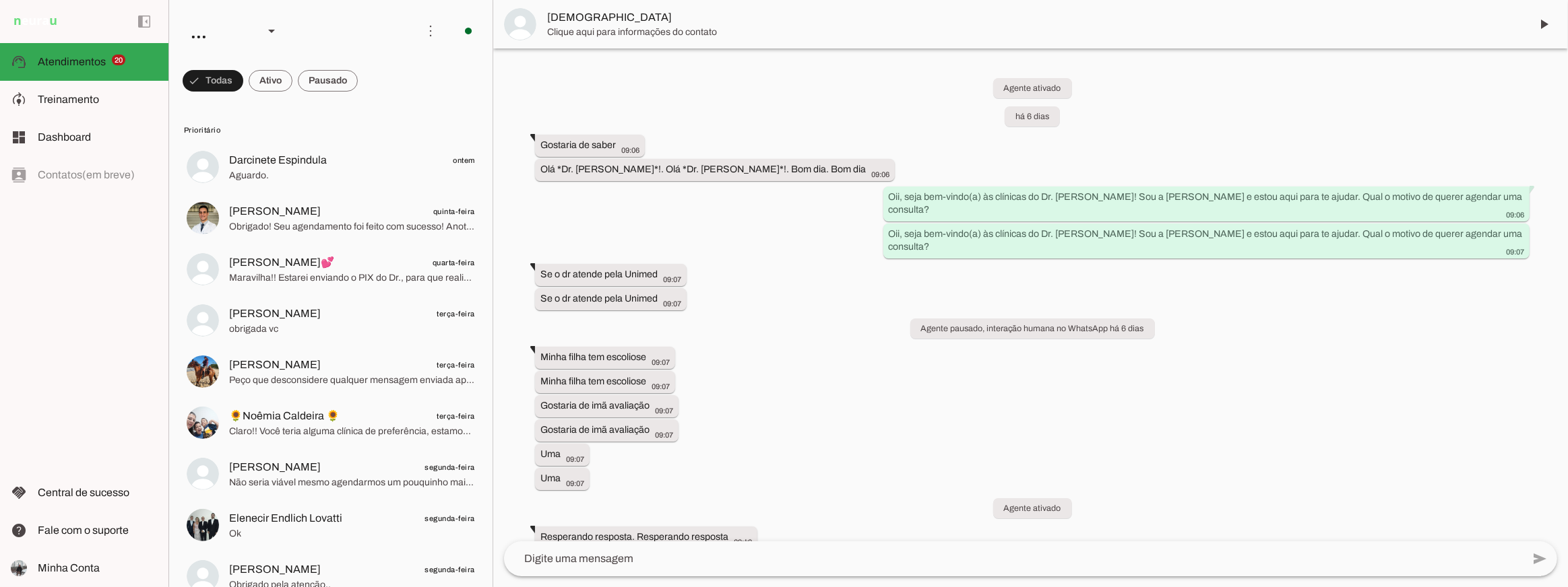
scroll to position [540, 0]
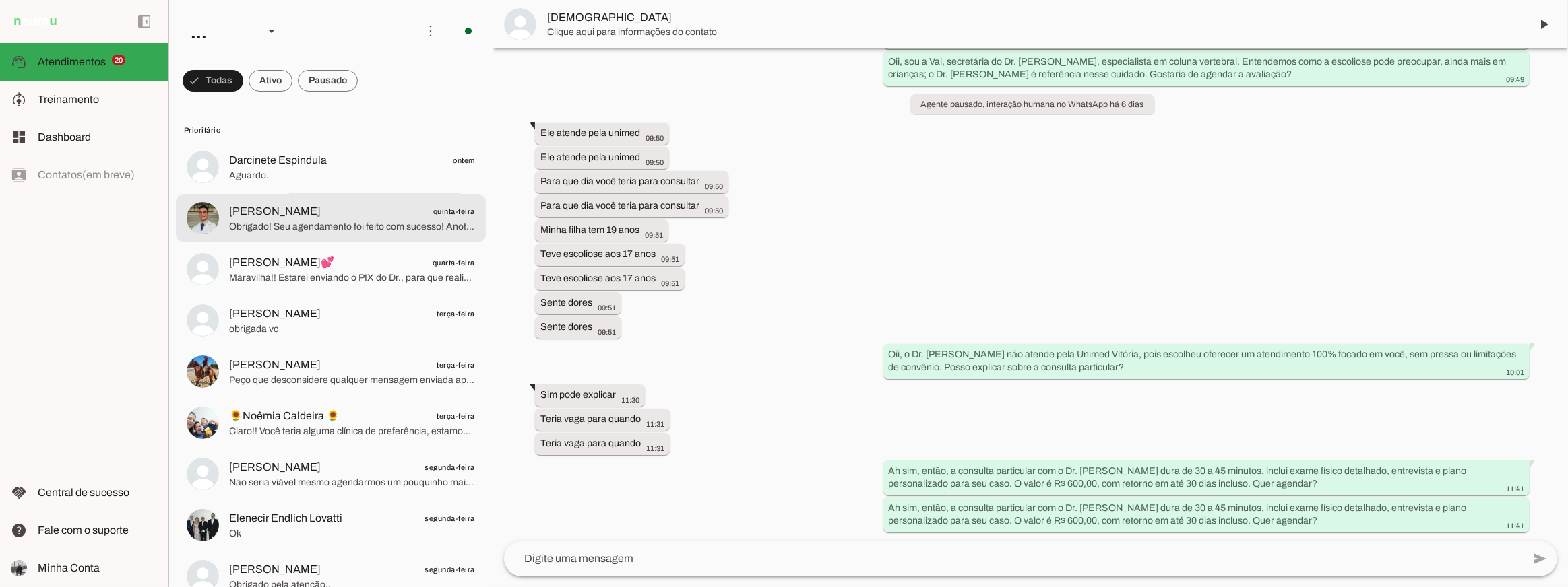
click at [264, 222] on span "Obrigado! Seu agendamento foi feito com sucesso! Anote os detalhes do seu agend…" at bounding box center [352, 226] width 246 height 14
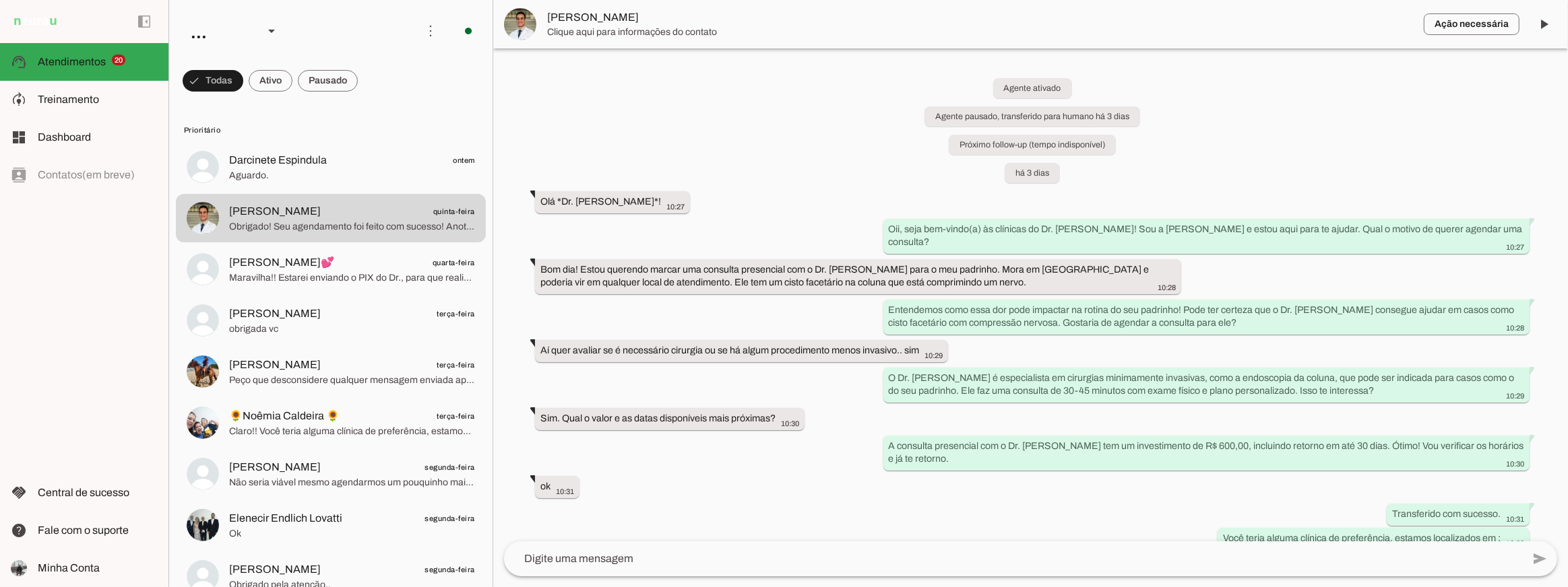
click at [763, 184] on div "Agente ativado Agente pausado, transferido para humano há 3 dias Próximo follow…" at bounding box center [1030, 295] width 1075 height 493
click at [662, 111] on div "Agente ativado Agente pausado, transferido para humano há 3 dias Próximo follow…" at bounding box center [1030, 295] width 1075 height 493
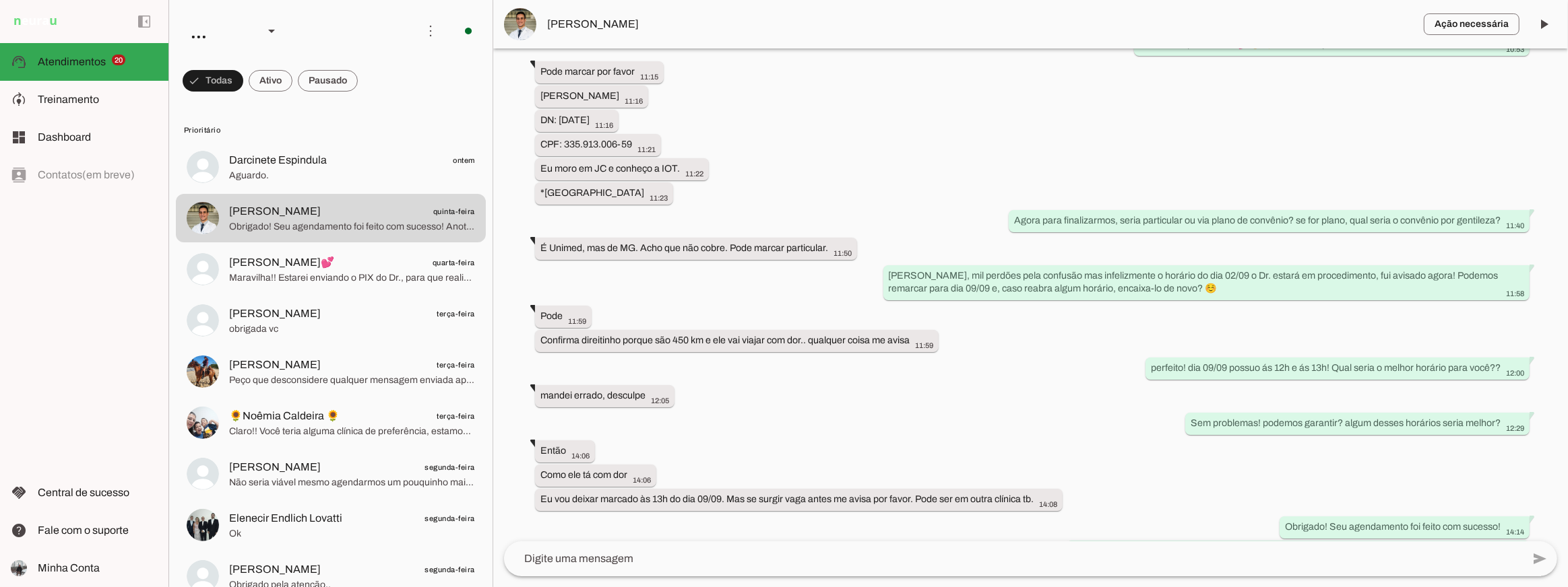
scroll to position [789, 0]
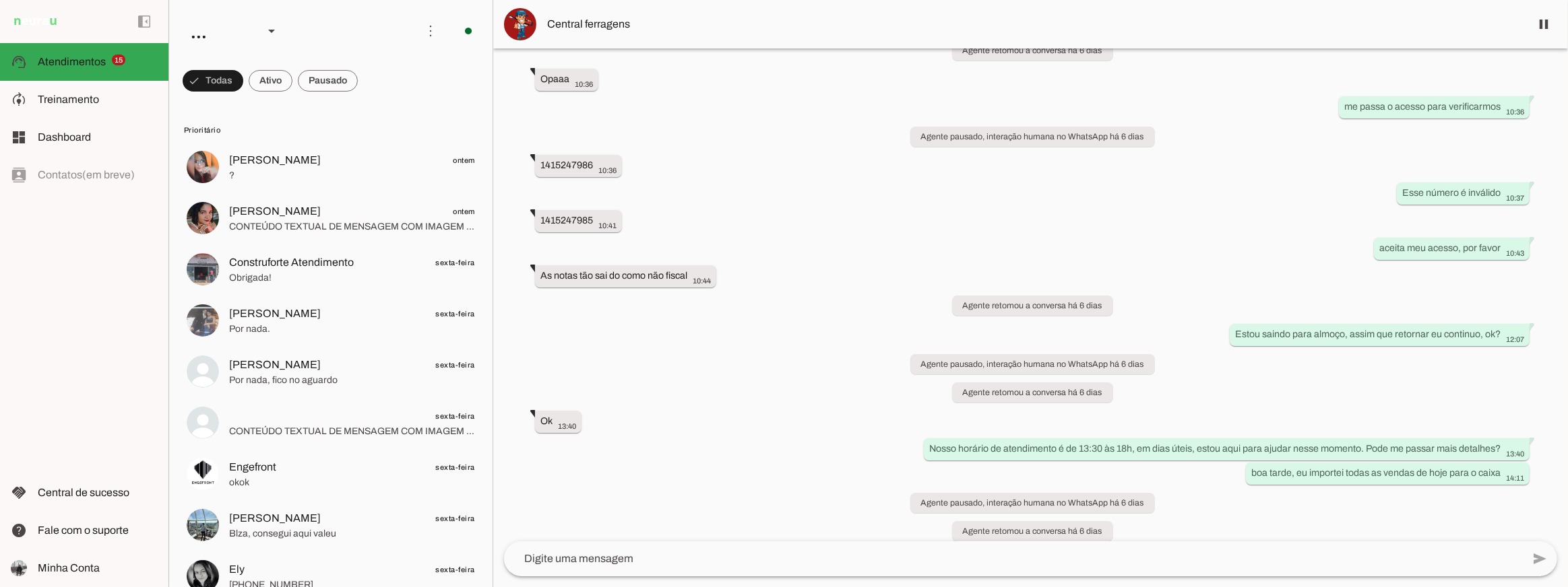
scroll to position [5057, 0]
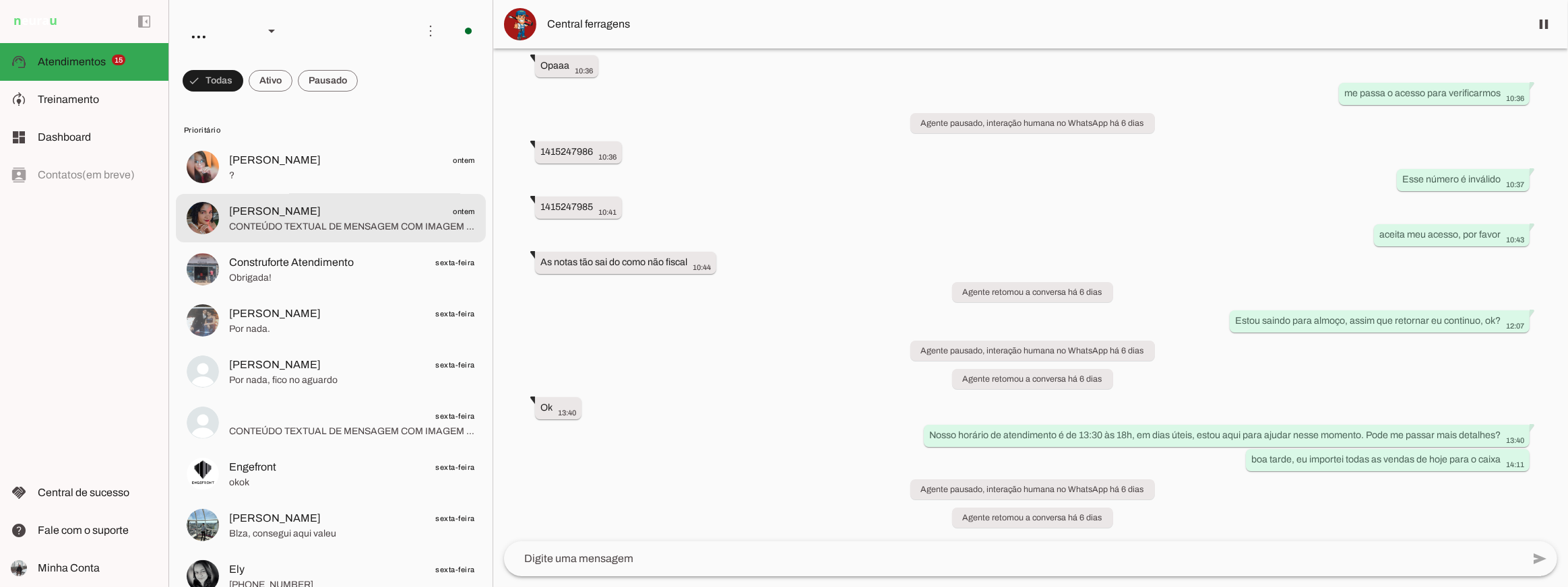
click at [390, 213] on span "[PERSON_NAME] ontem" at bounding box center [352, 211] width 246 height 17
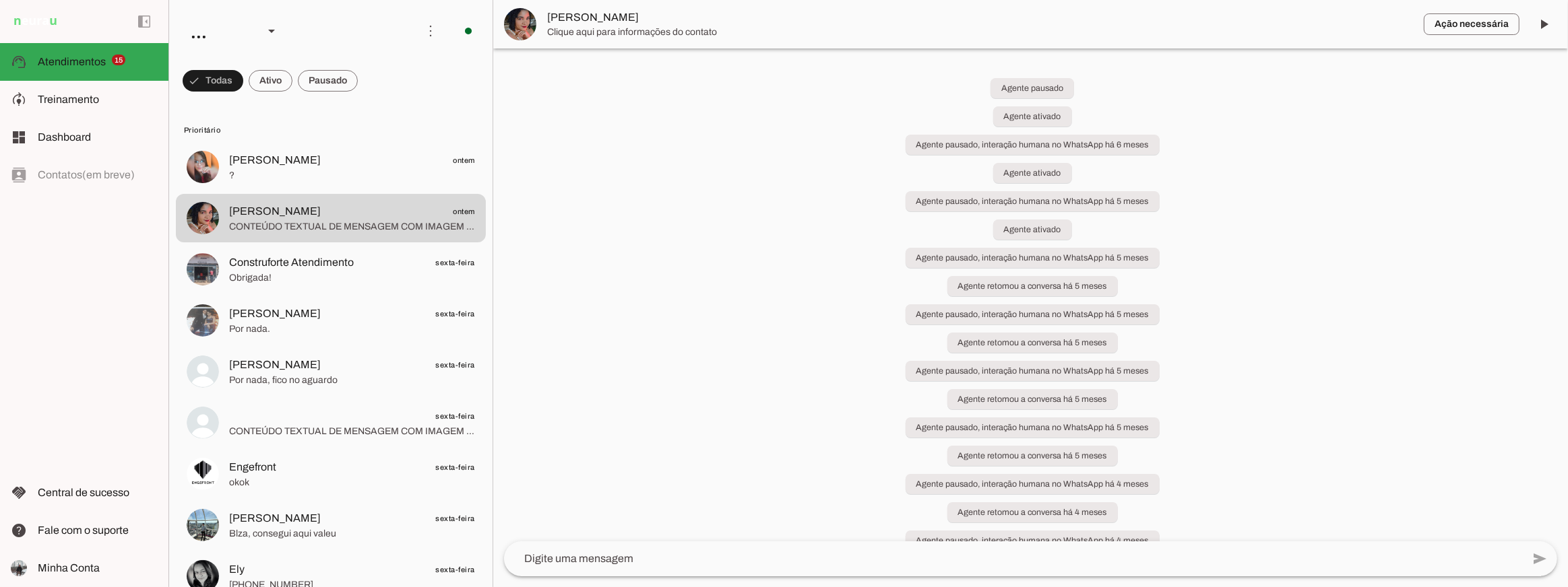
click at [726, 277] on div "Agente pausado Agente ativado Agente pausado, interação humana no WhatsApp há 6…" at bounding box center [1030, 295] width 1075 height 493
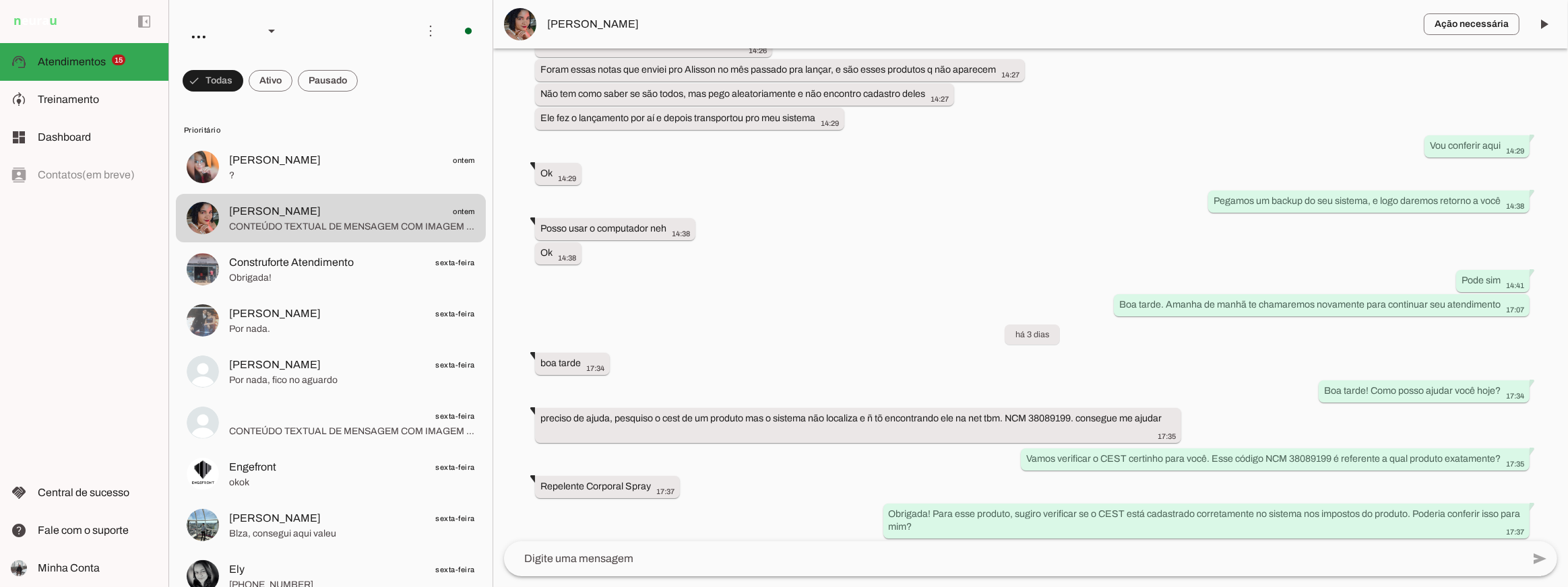
scroll to position [24233, 0]
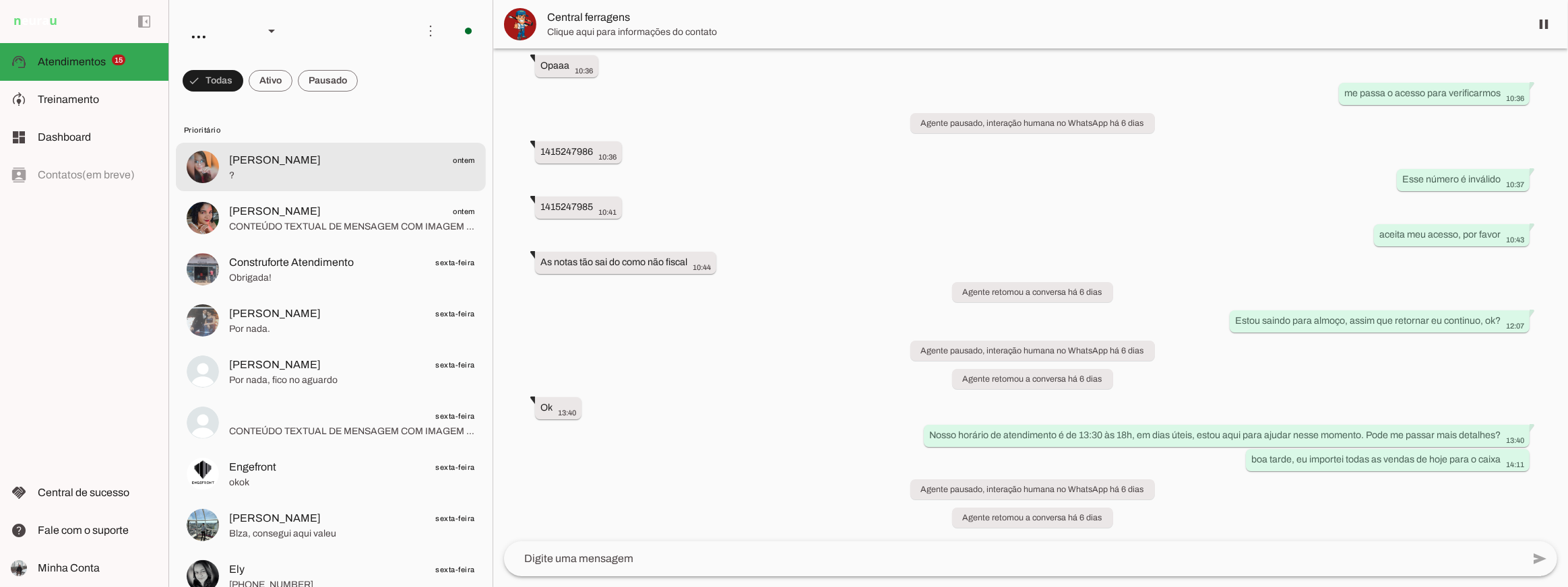
scroll to position [5057, 0]
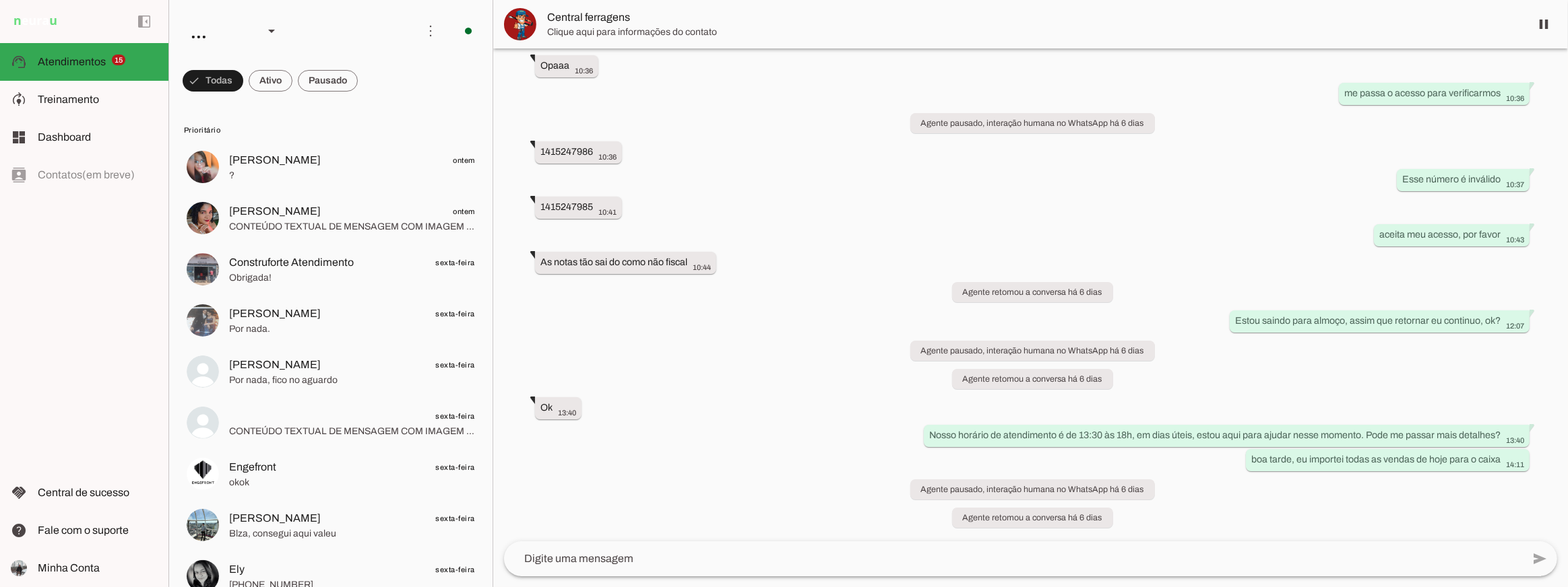
click at [702, 346] on div "Agente ativado há 12 dias Bom dia 10:07 more_vert Olá! Como posso ajudar você h…" at bounding box center [1030, 295] width 1075 height 493
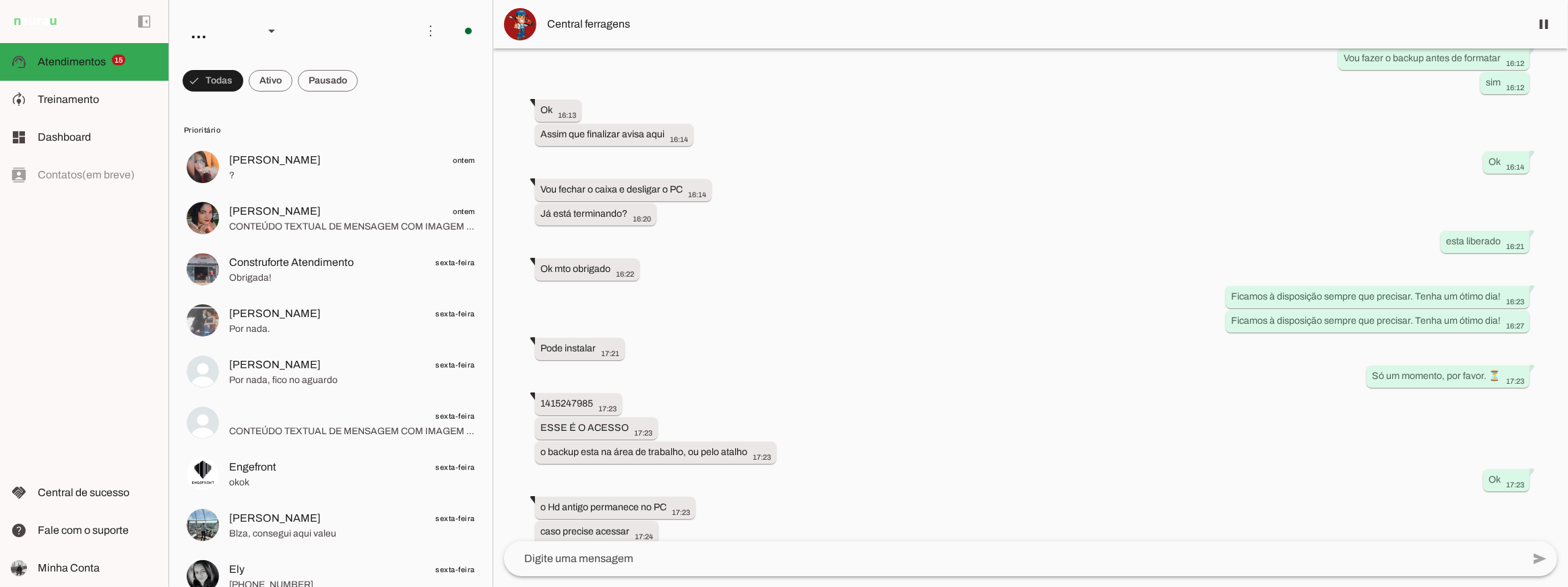
click at [585, 24] on span "Central ferragens" at bounding box center [1034, 23] width 972 height 16
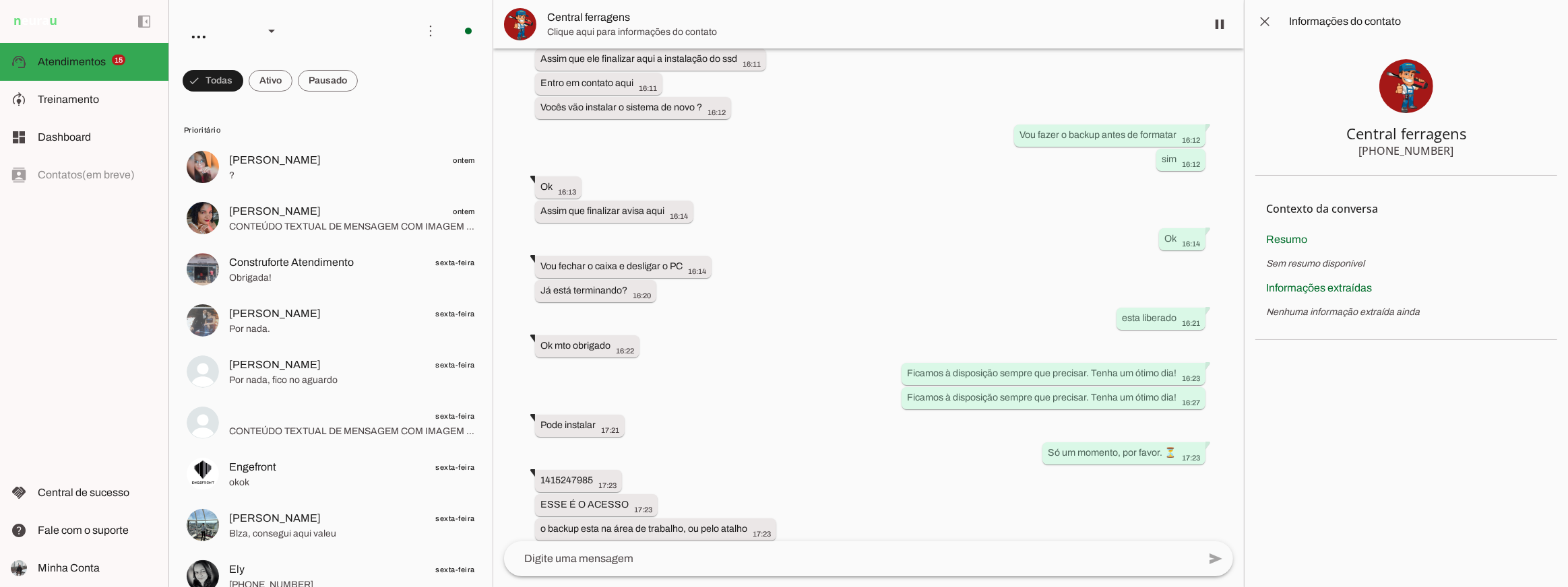
scroll to position [1380, 0]
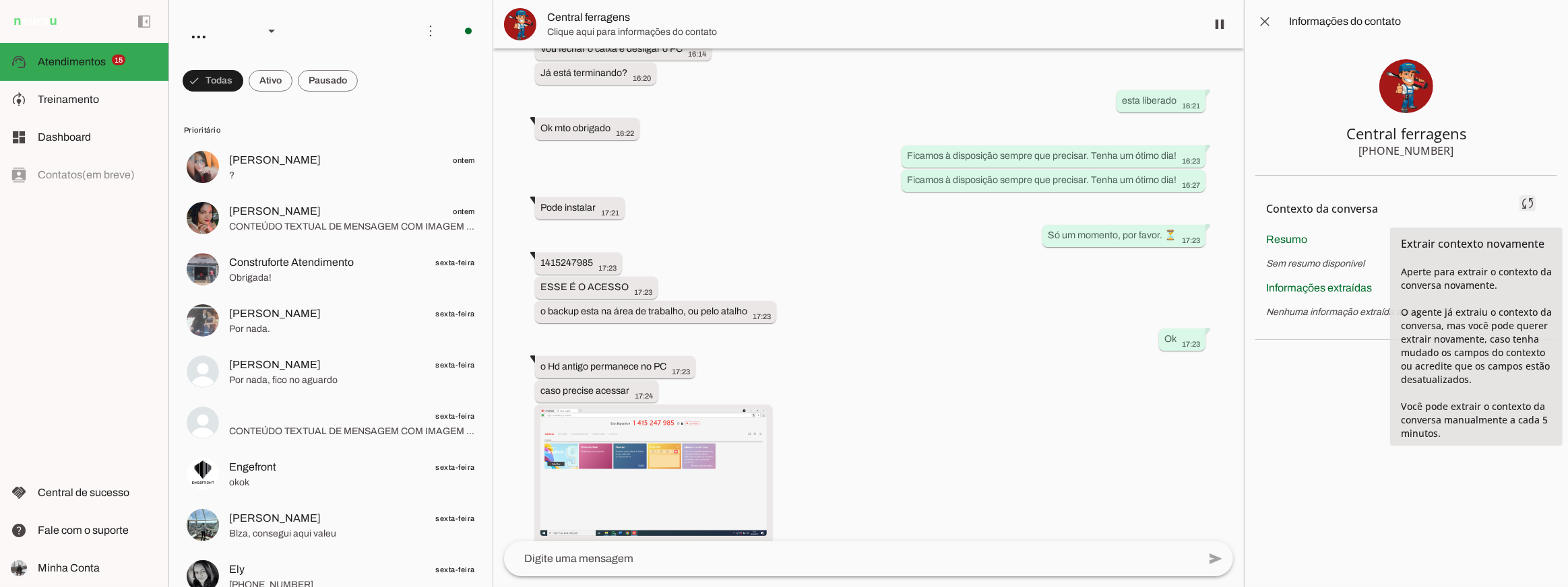
click at [1529, 205] on span at bounding box center [1527, 203] width 32 height 32
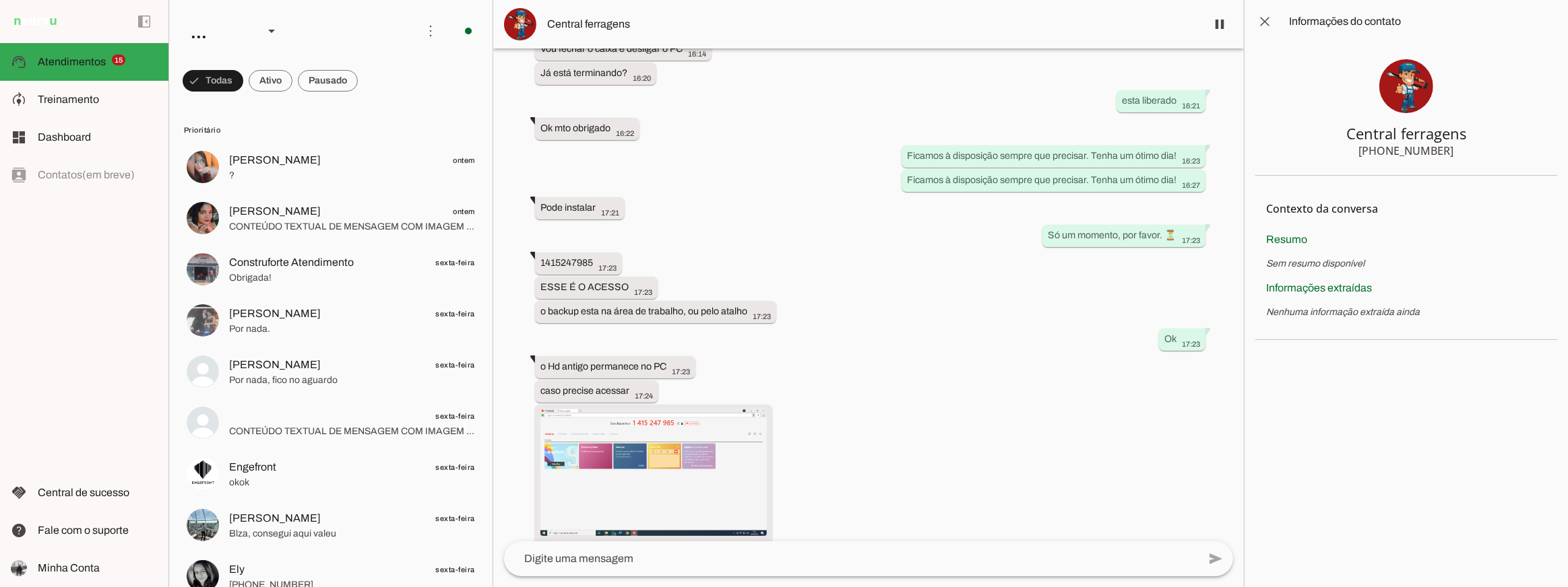
click at [1392, 151] on div "[PHONE_NUMBER]" at bounding box center [1407, 150] width 95 height 16
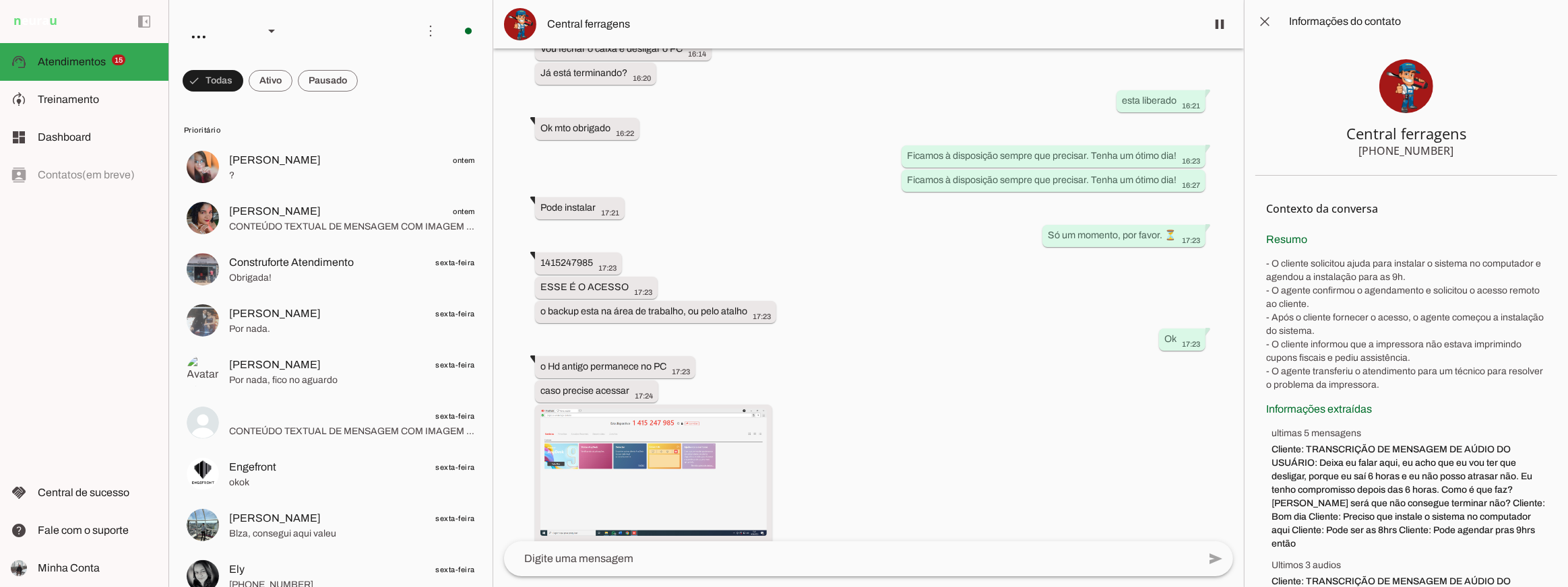
scroll to position [0, 0]
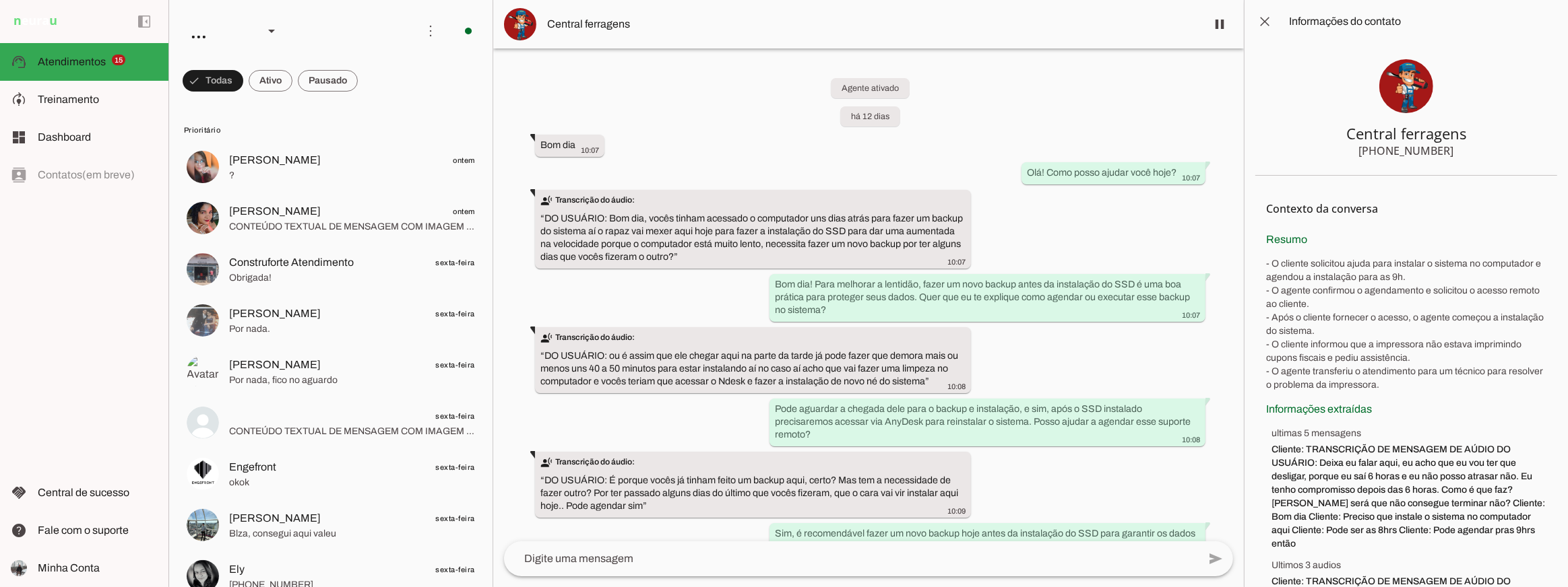
click at [1198, 110] on div "Agente ativado há 12 dias Bom dia 10:07 more_vert Olá! Como posso ajudar você h…" at bounding box center [868, 295] width 751 height 493
click at [1191, 116] on div "Agente ativado há 12 dias Bom dia 10:07 more_vert Olá! Como posso ajudar você h…" at bounding box center [868, 295] width 751 height 493
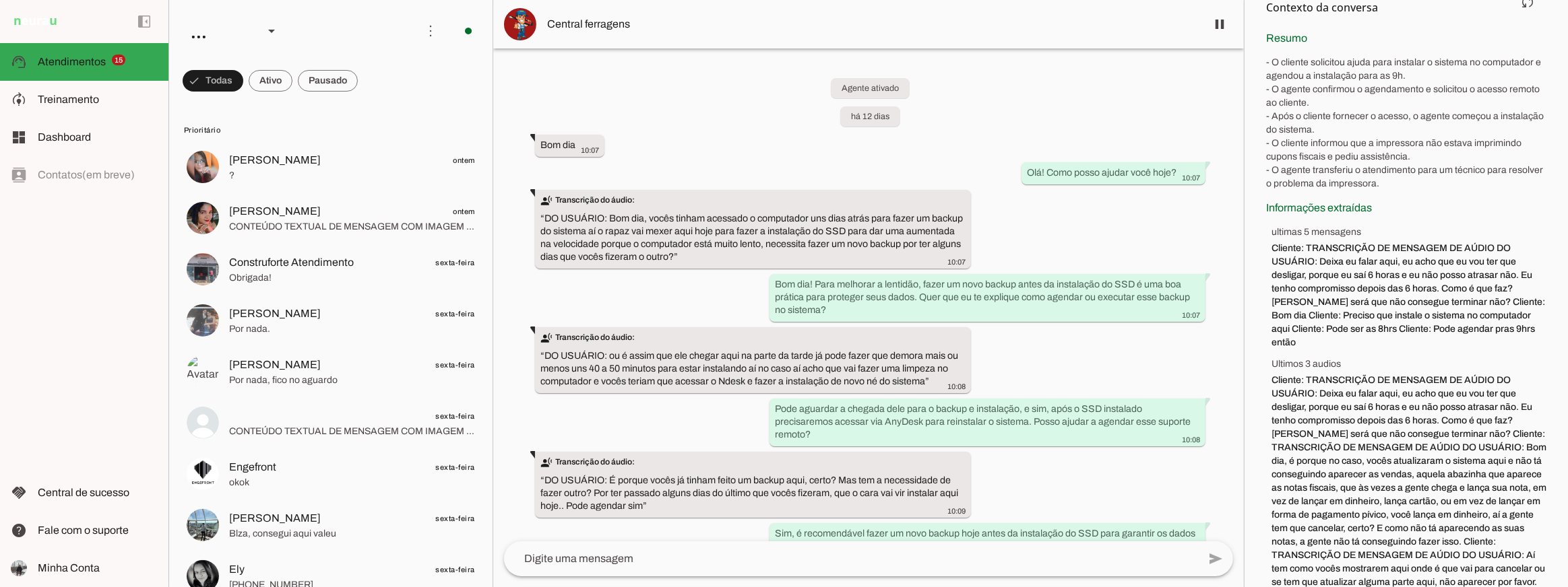
scroll to position [275, 0]
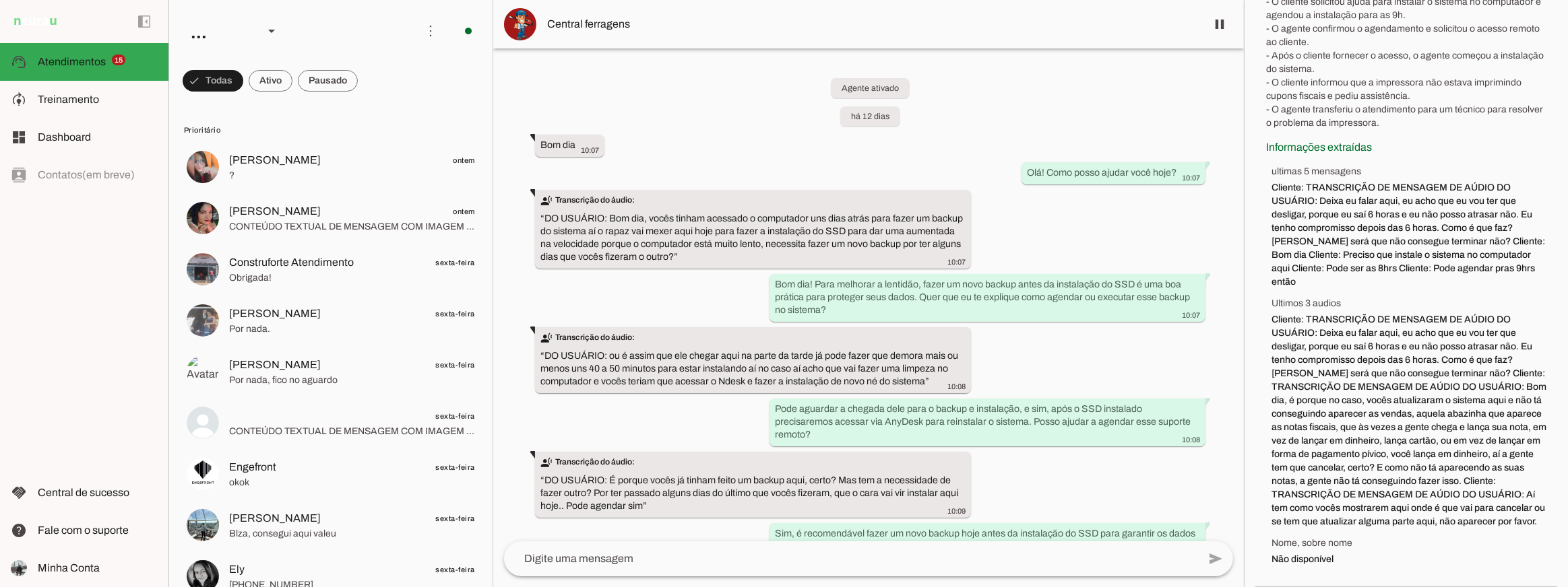
click at [1317, 165] on span "ultimas 5 mensagens" at bounding box center [1409, 172] width 275 height 14
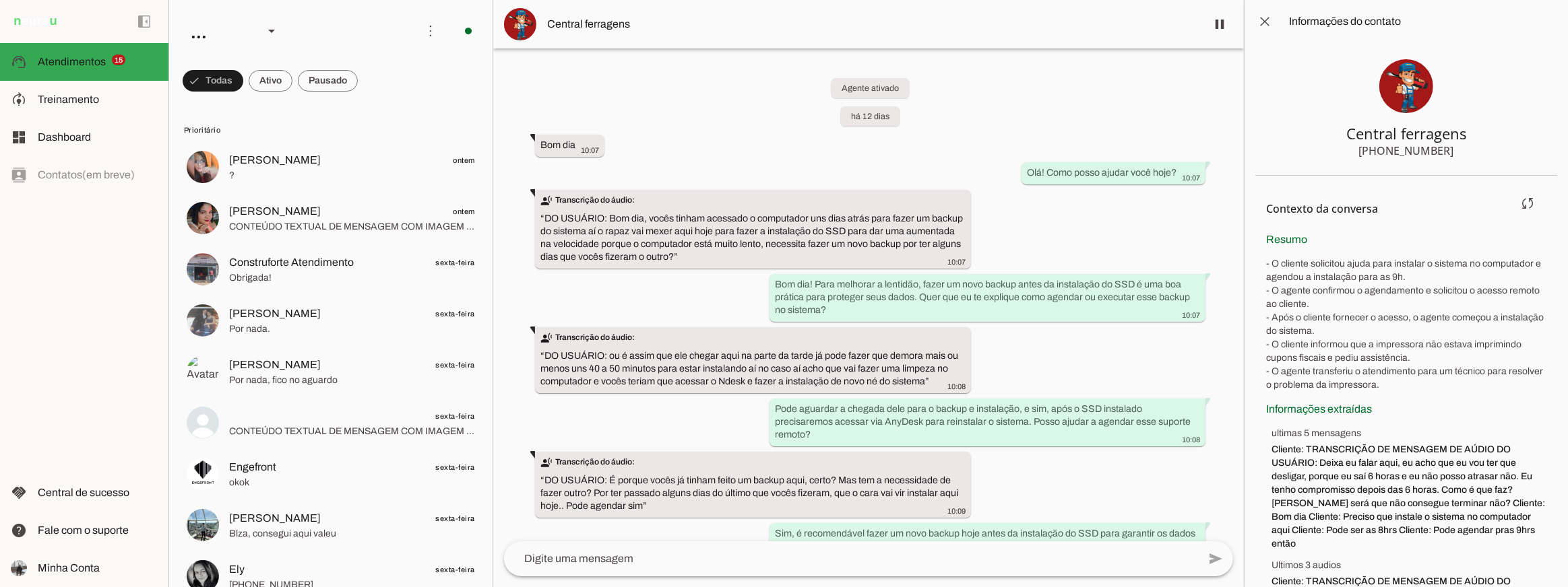
scroll to position [74, 0]
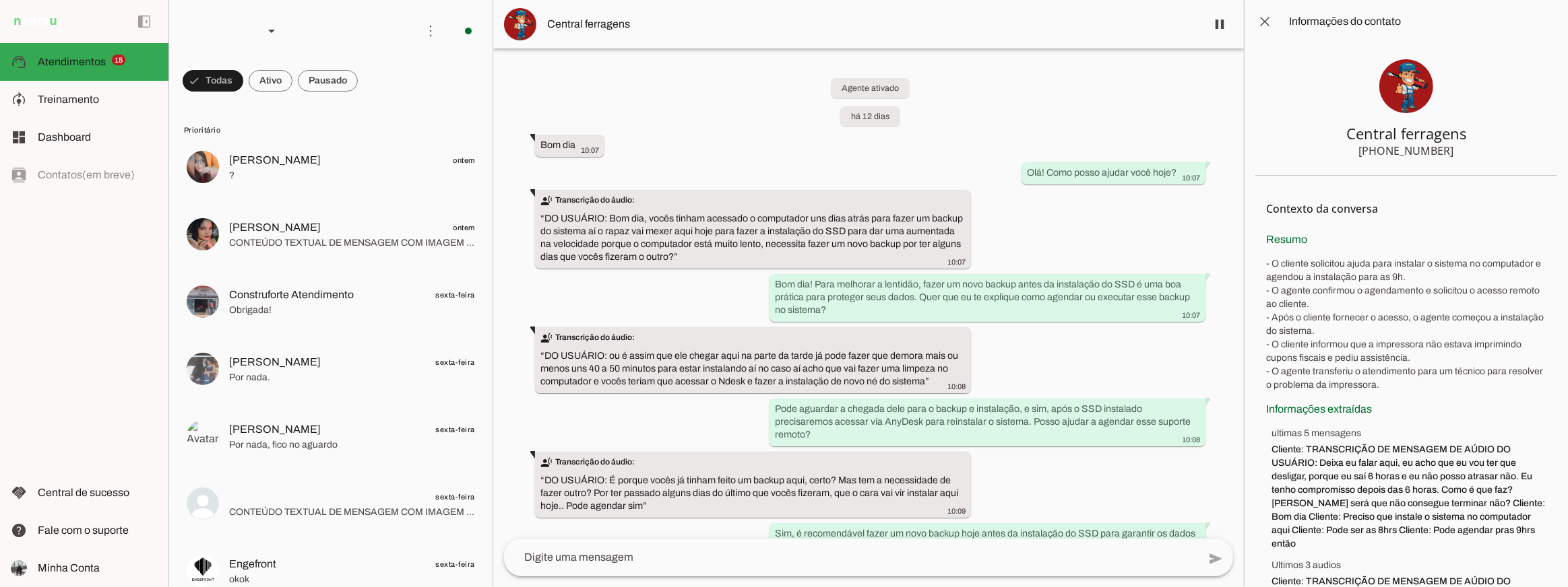
scroll to position [5273, 0]
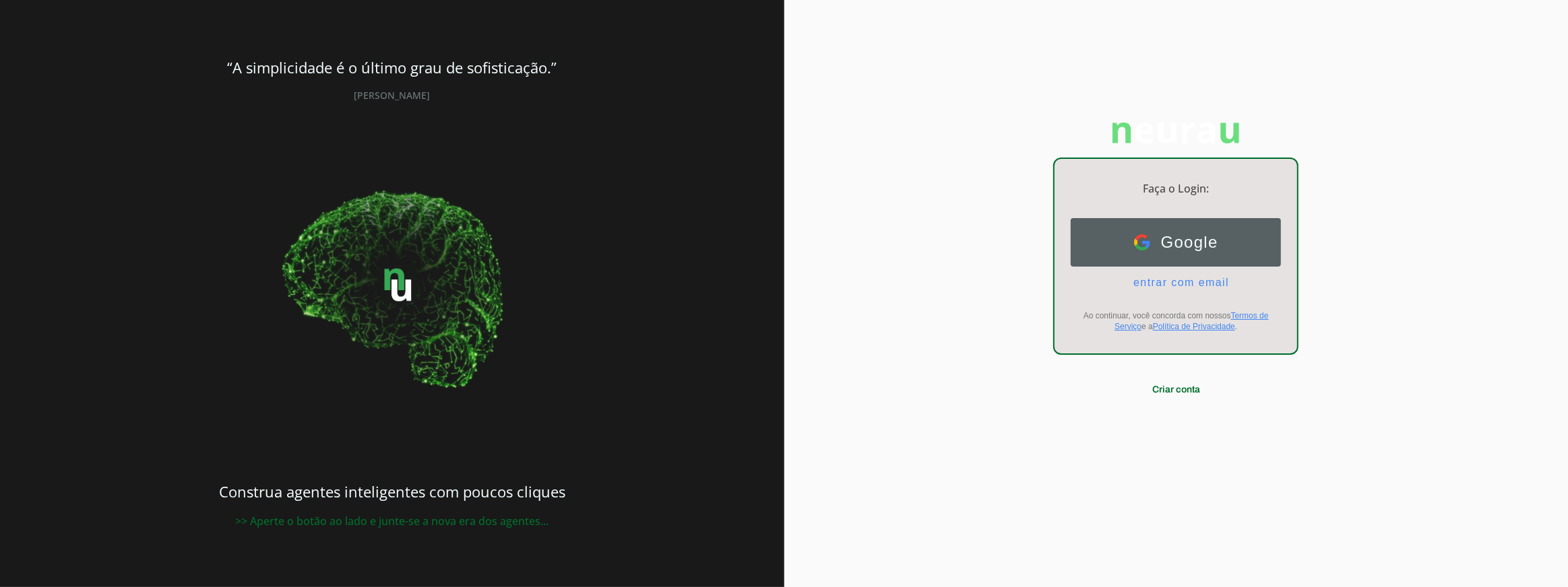
click at [1109, 235] on button "Google Google" at bounding box center [1175, 242] width 210 height 48
click at [1151, 235] on span "Google" at bounding box center [1184, 242] width 68 height 19
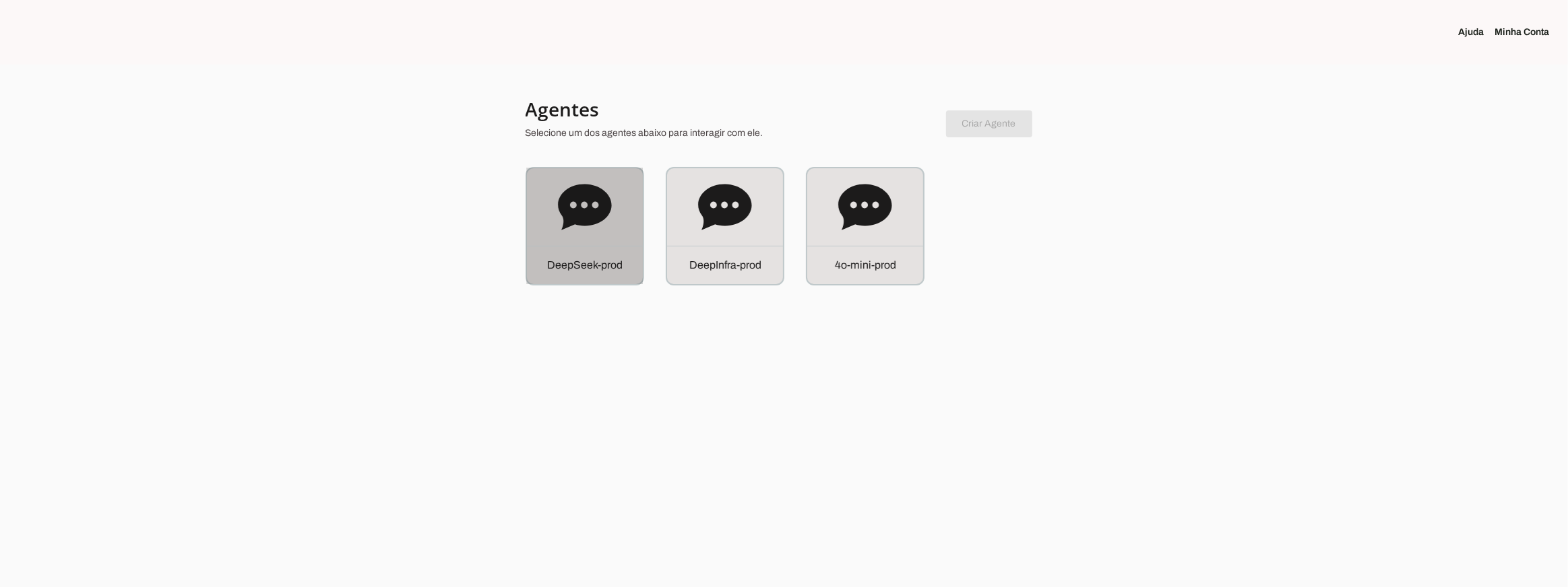
click at [596, 220] on icon at bounding box center [584, 206] width 53 height 46
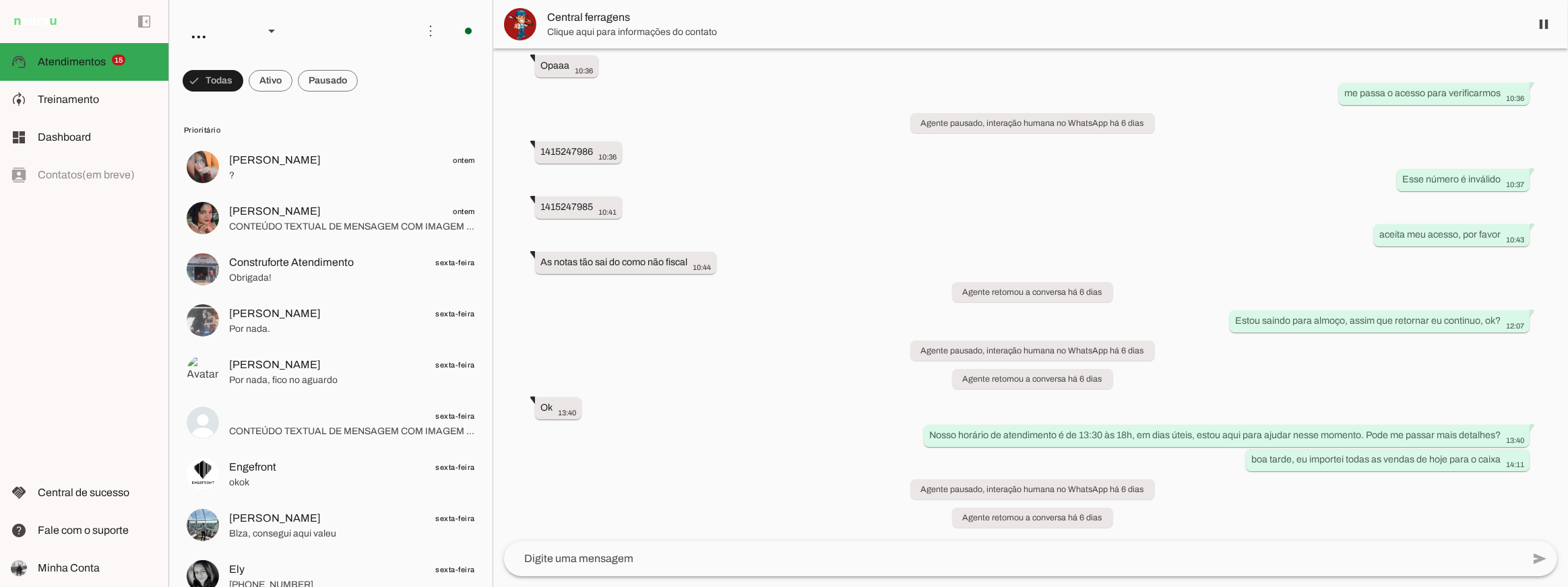
scroll to position [5057, 0]
click at [872, 150] on div "Agente ativado há 12 dias Bom dia 10:07 more_vert Olá! Como posso ajudar você h…" at bounding box center [1030, 295] width 1075 height 493
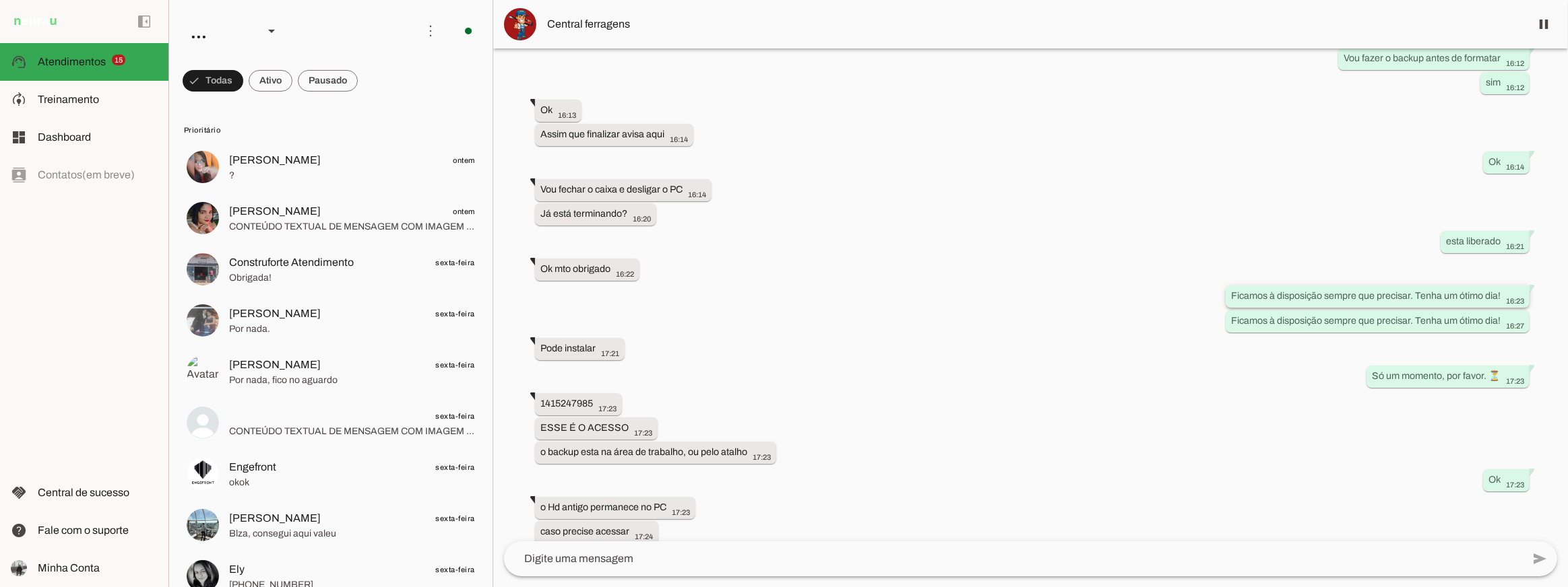
click at [1359, 300] on div "Ficamos à disposição sempre que precisar. Tenha um ótimo dia! 16:23" at bounding box center [1378, 298] width 293 height 17
click at [1351, 287] on whatsapp-message-bubble "Ficamos à disposição sempre que precisar. Tenha um ótimo dia! 16:23" at bounding box center [1377, 297] width 304 height 22
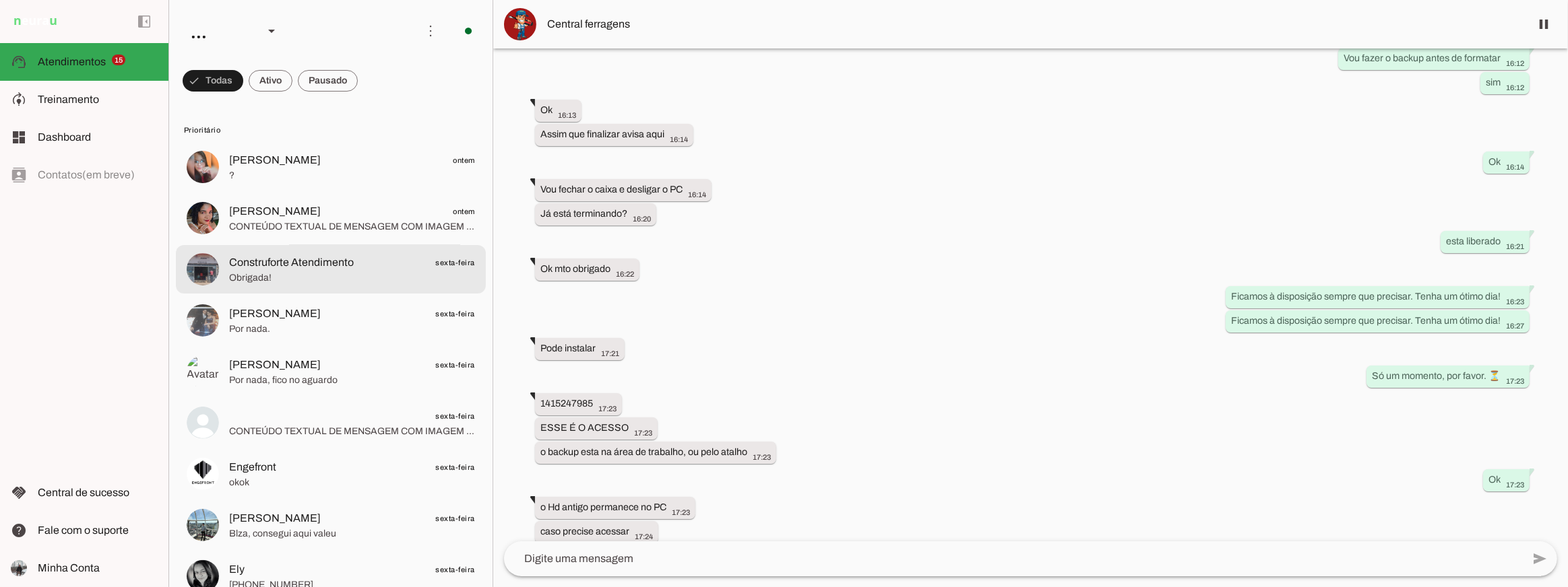
click at [373, 248] on md-item "Construforte Atendimento sexta-feira Obrigada!" at bounding box center [331, 269] width 310 height 48
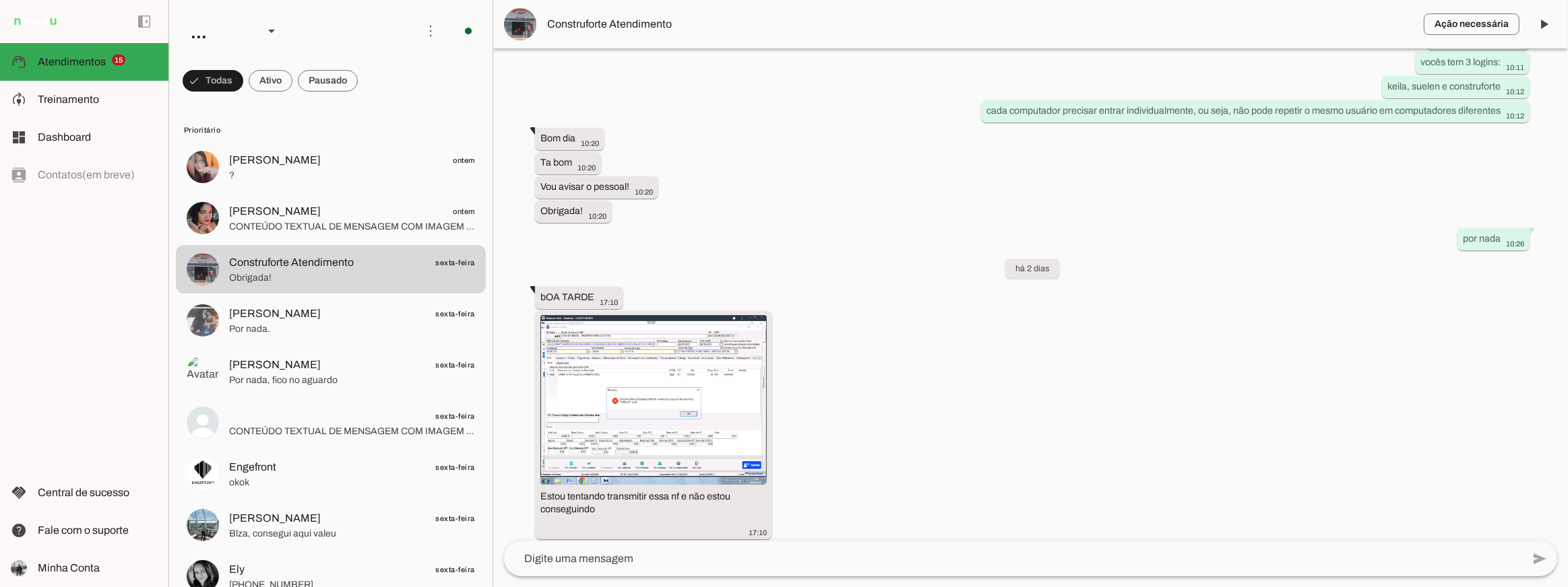
scroll to position [19195, 0]
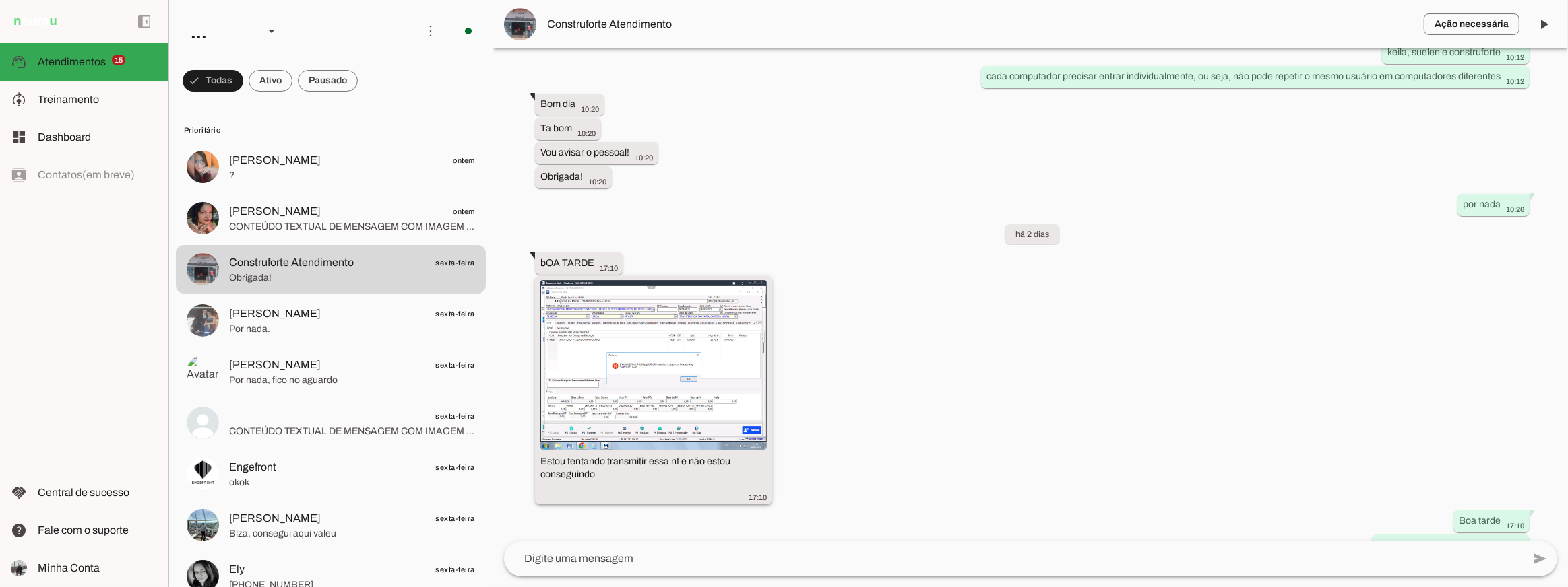
click at [733, 376] on img at bounding box center [654, 365] width 227 height 170
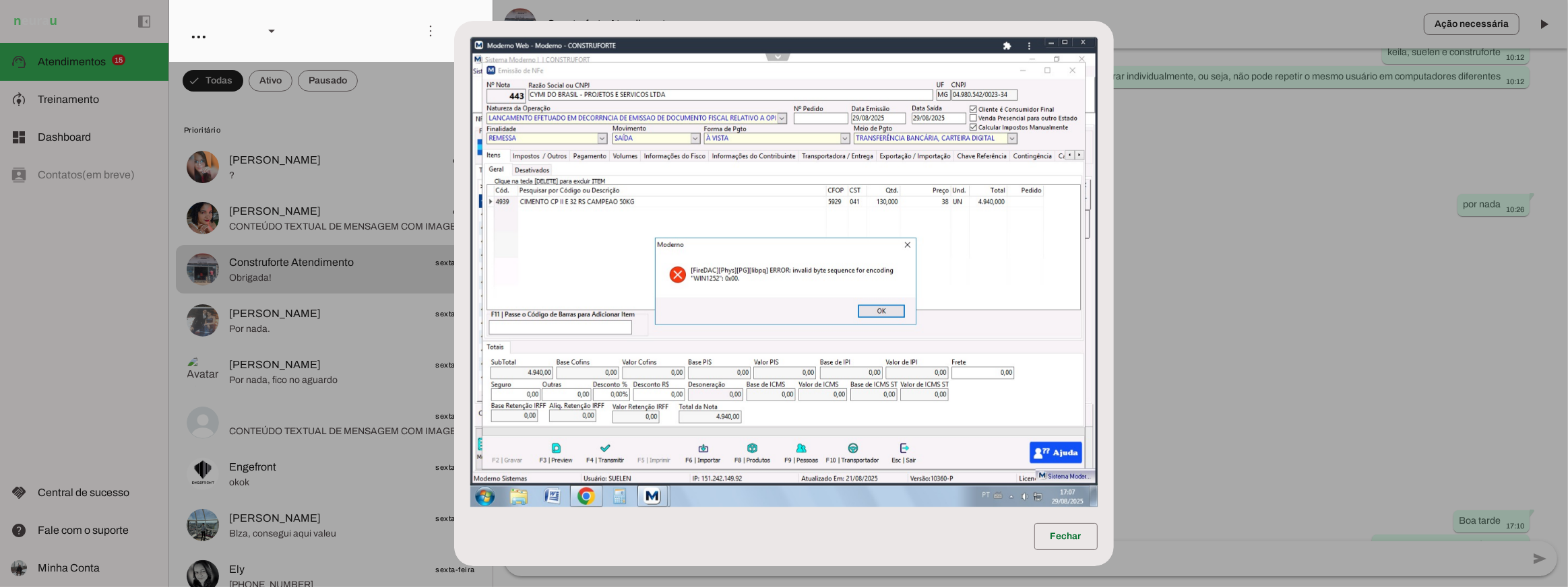
click at [1114, 290] on dialog "Fechar" at bounding box center [784, 293] width 659 height 546
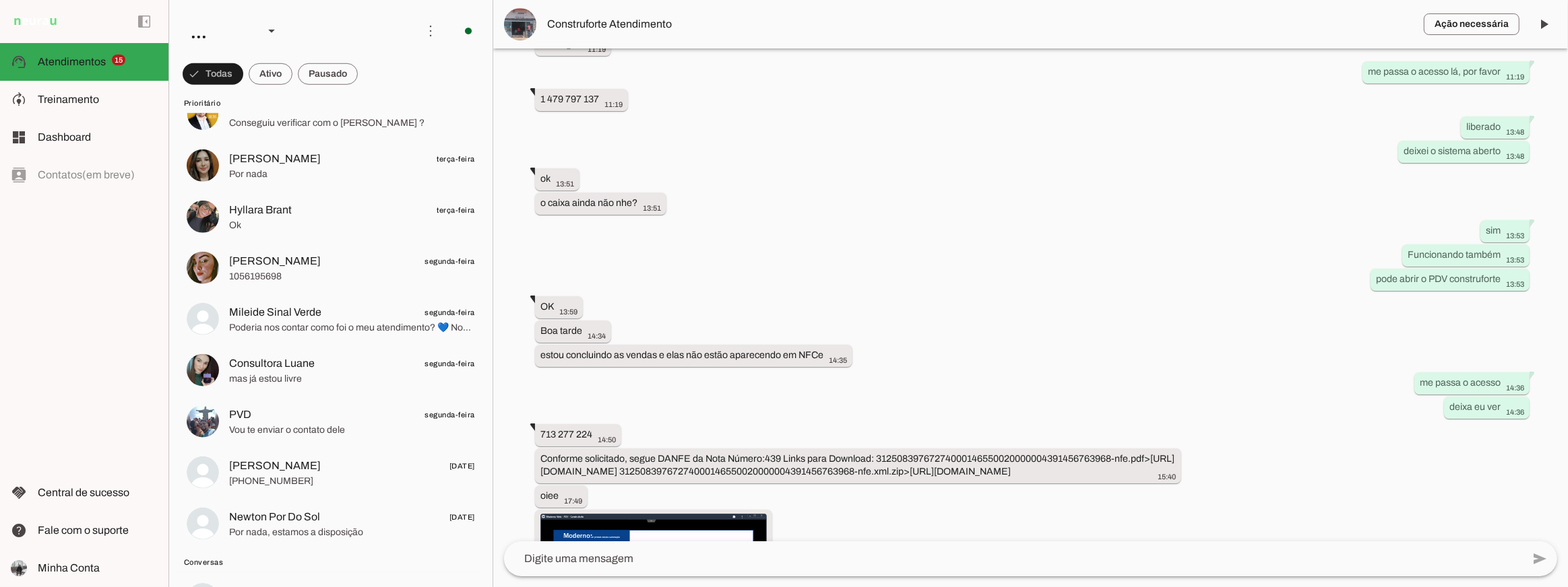
scroll to position [1322, 0]
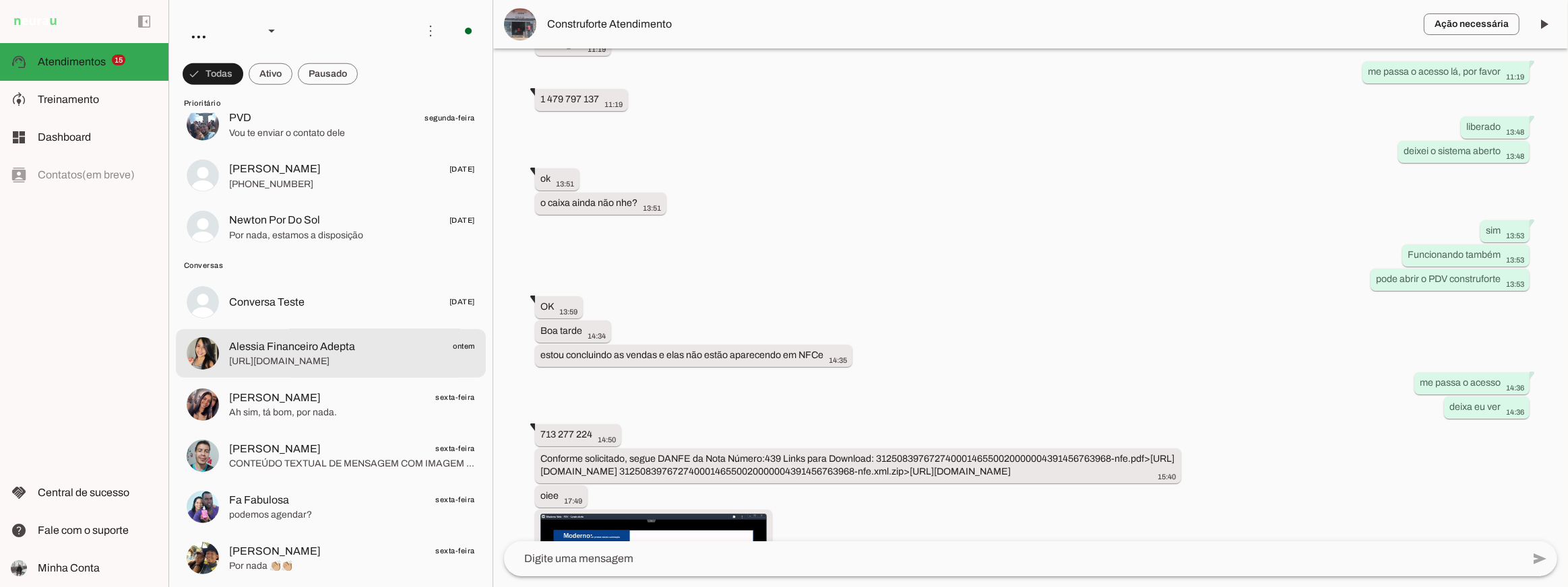
click at [375, 361] on span "https://produto.mercadolivre.com.br/MLB-4153229689#origin%3Dshare%26sid%3Dshare" at bounding box center [352, 362] width 246 height 14
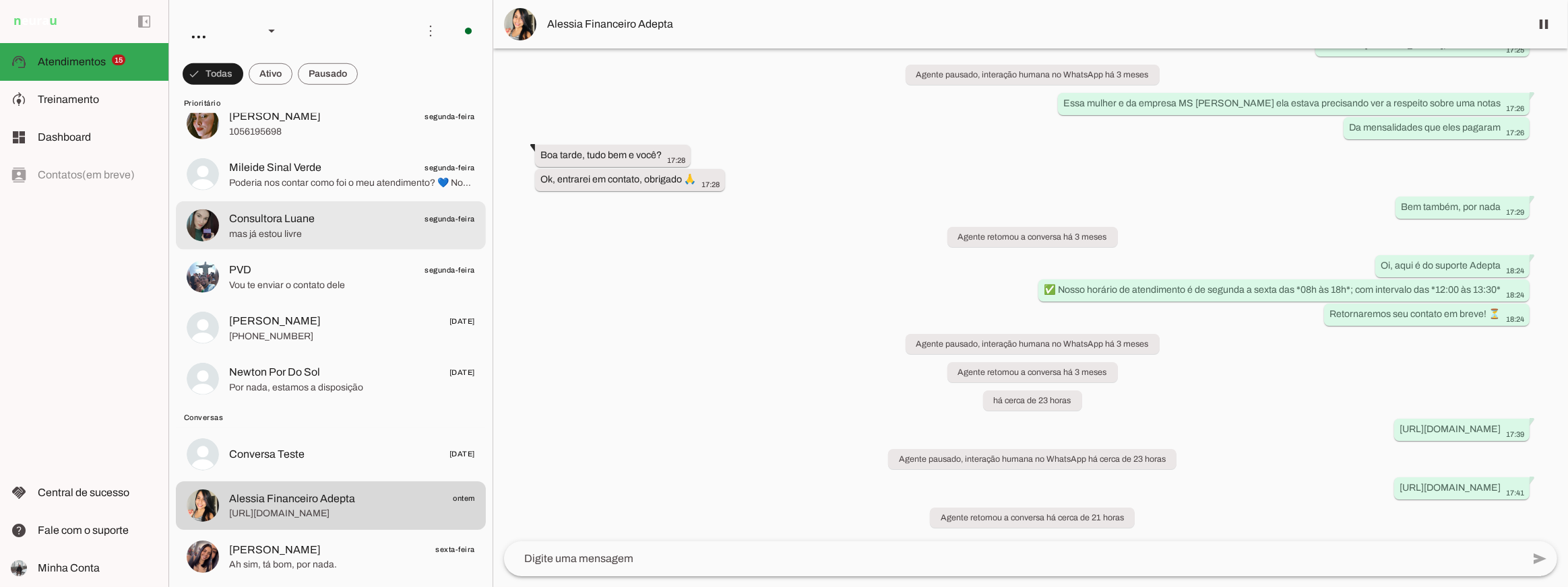
scroll to position [1248, 0]
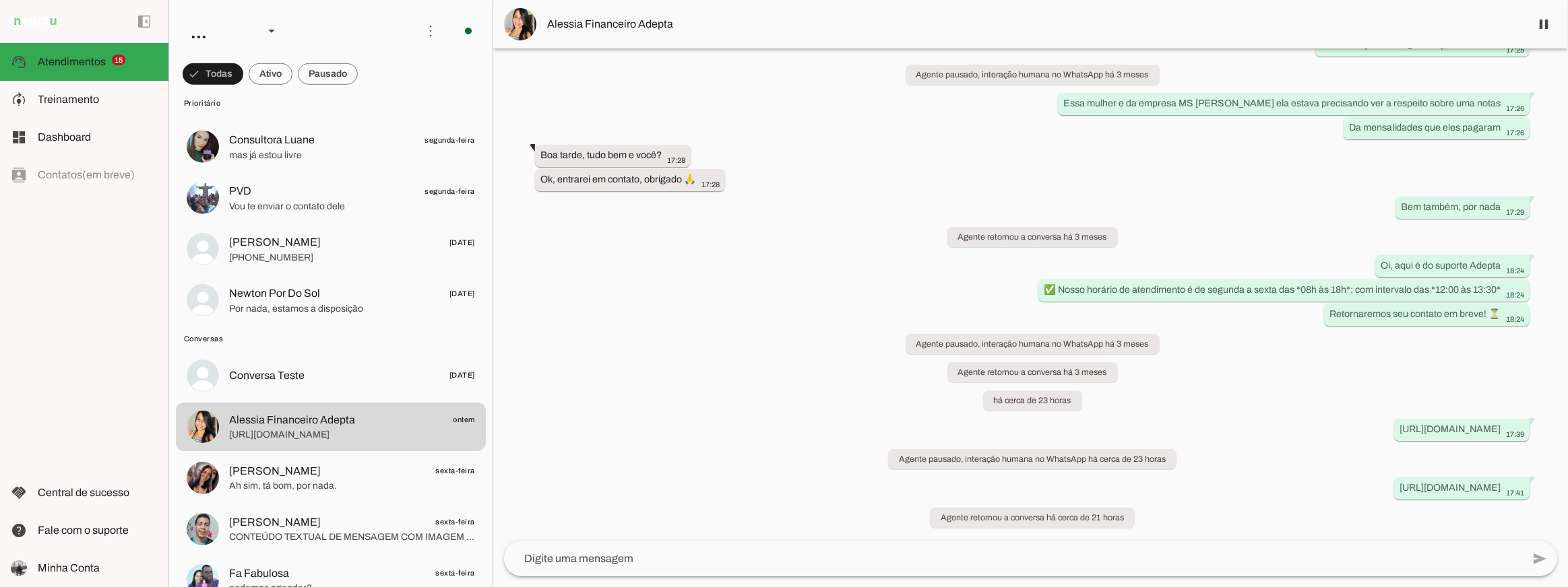
click at [682, 209] on div "há 6 meses Boa tarde 17:31 more_vert Agente ativado Boa tarde. Olá 17:33 more_v…" at bounding box center [1030, 295] width 1075 height 493
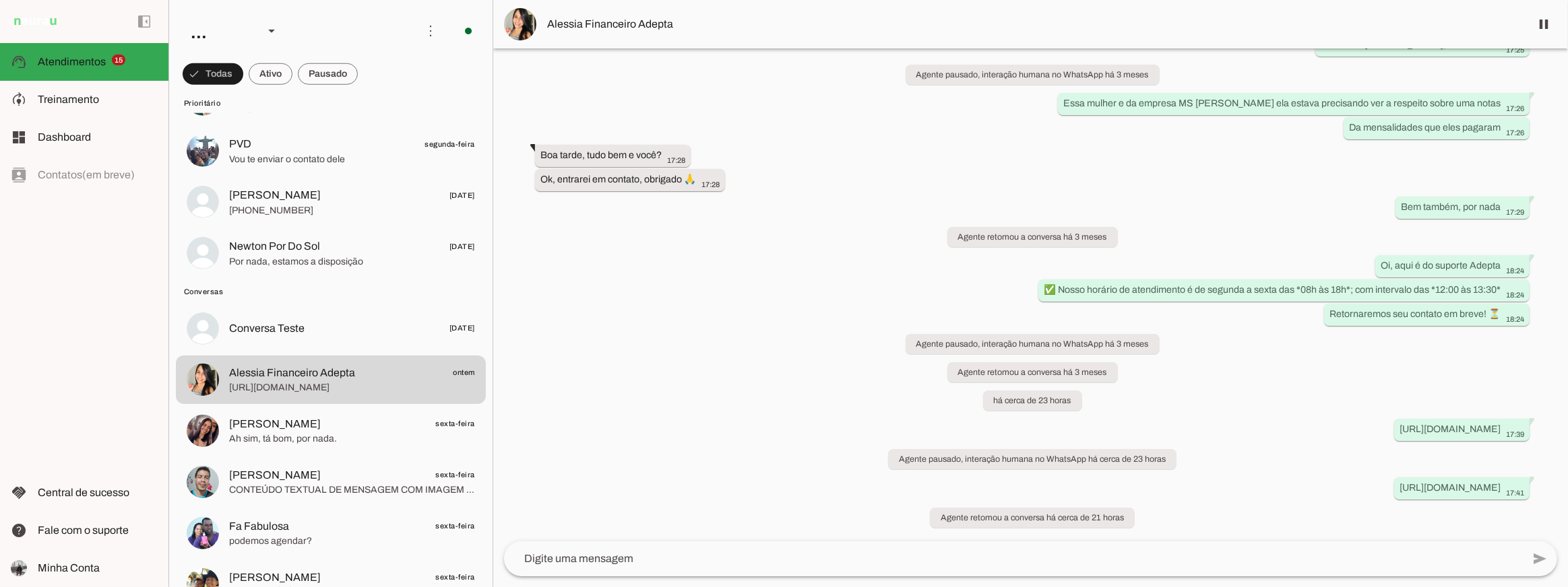
scroll to position [1322, 0]
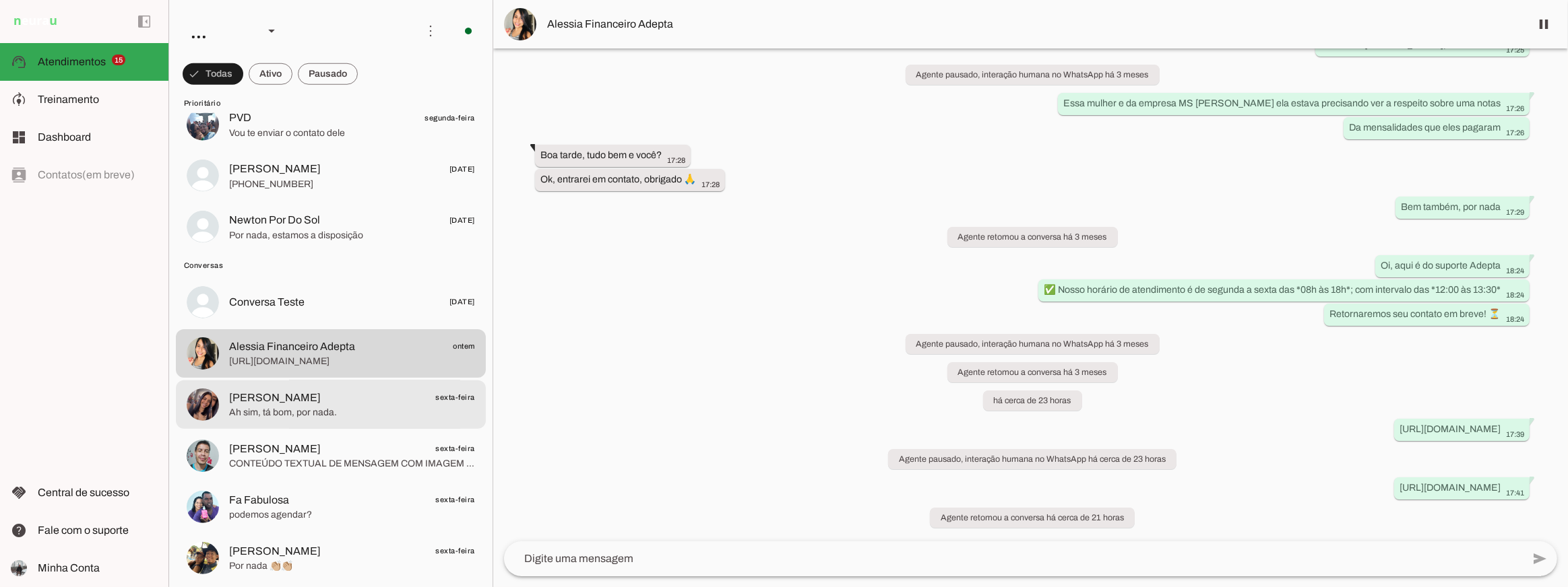
click at [401, 405] on span "Karol Farago sexta-feira" at bounding box center [352, 398] width 246 height 17
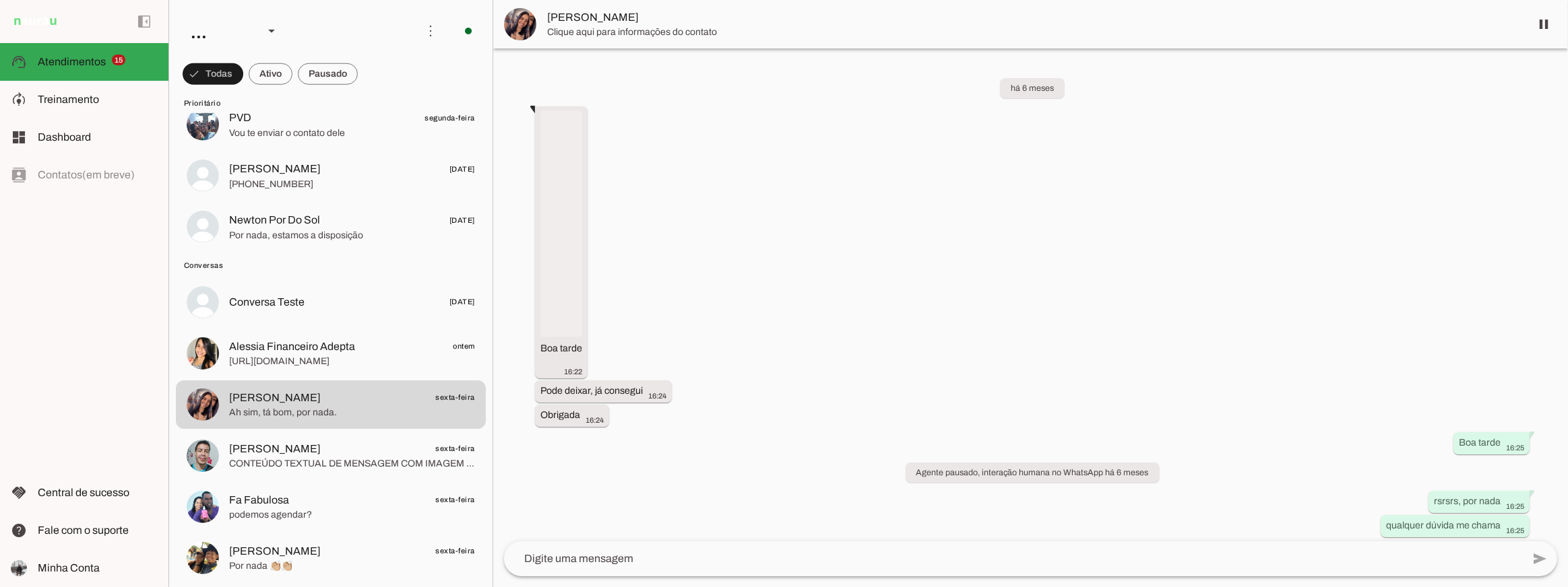
scroll to position [8582, 0]
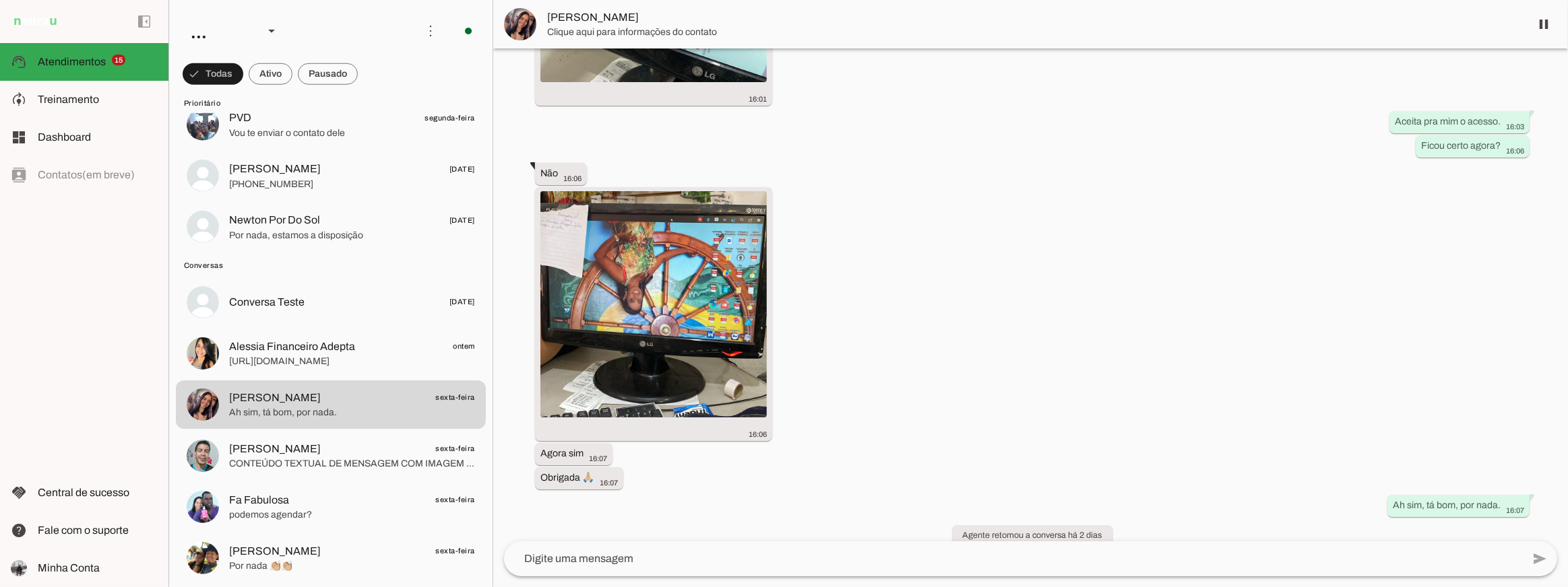
click at [899, 331] on div "há 6 meses Boa tarde 16:22 more_vert Pode deixar, já consegui 16:24 more_vert O…" at bounding box center [1030, 295] width 1075 height 493
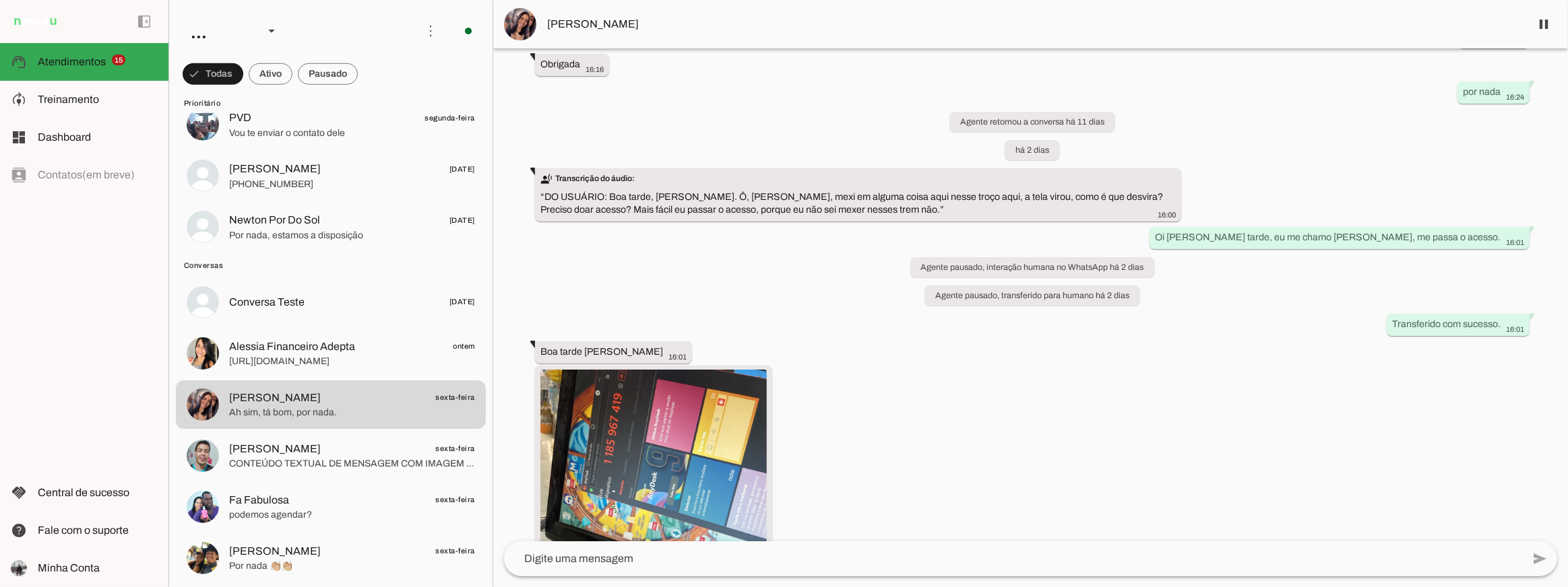
scroll to position [7994, 0]
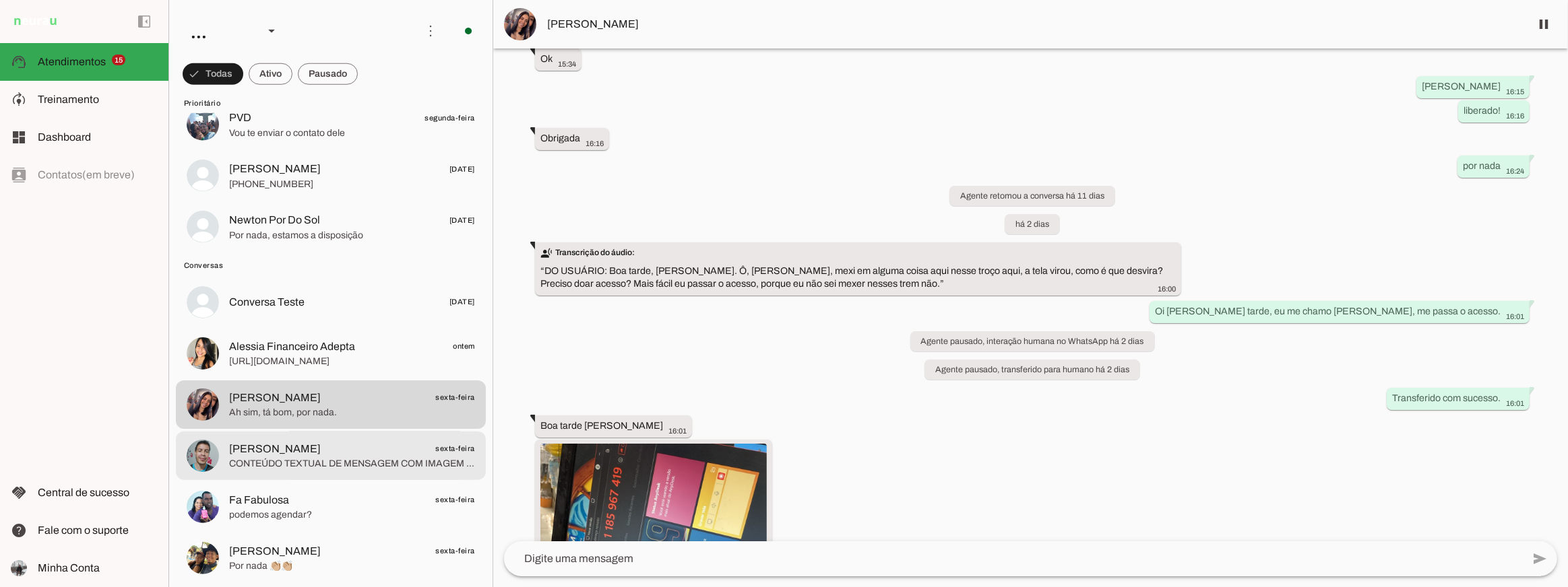
click at [387, 457] on span "CONTEÚDO TEXTUAL DE MENSAGEM COM IMAGEM (URL https://f004.backblazeb2.com/file/…" at bounding box center [352, 464] width 246 height 14
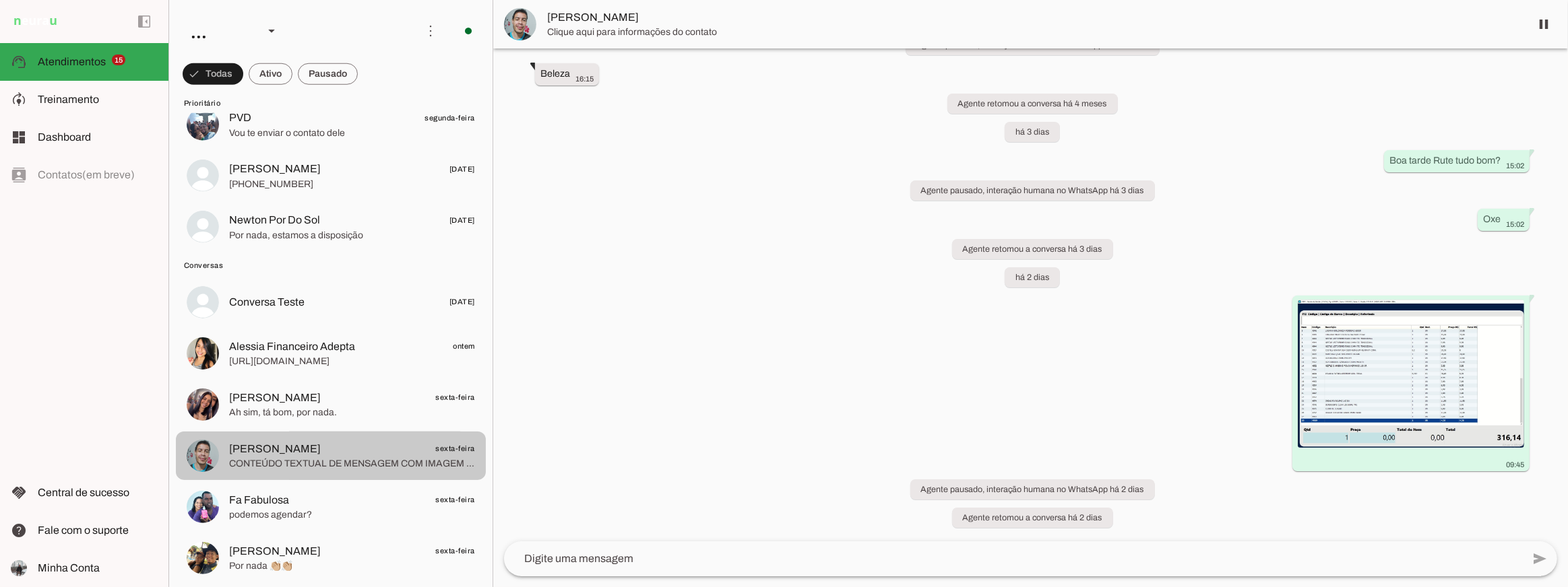
scroll to position [1262, 0]
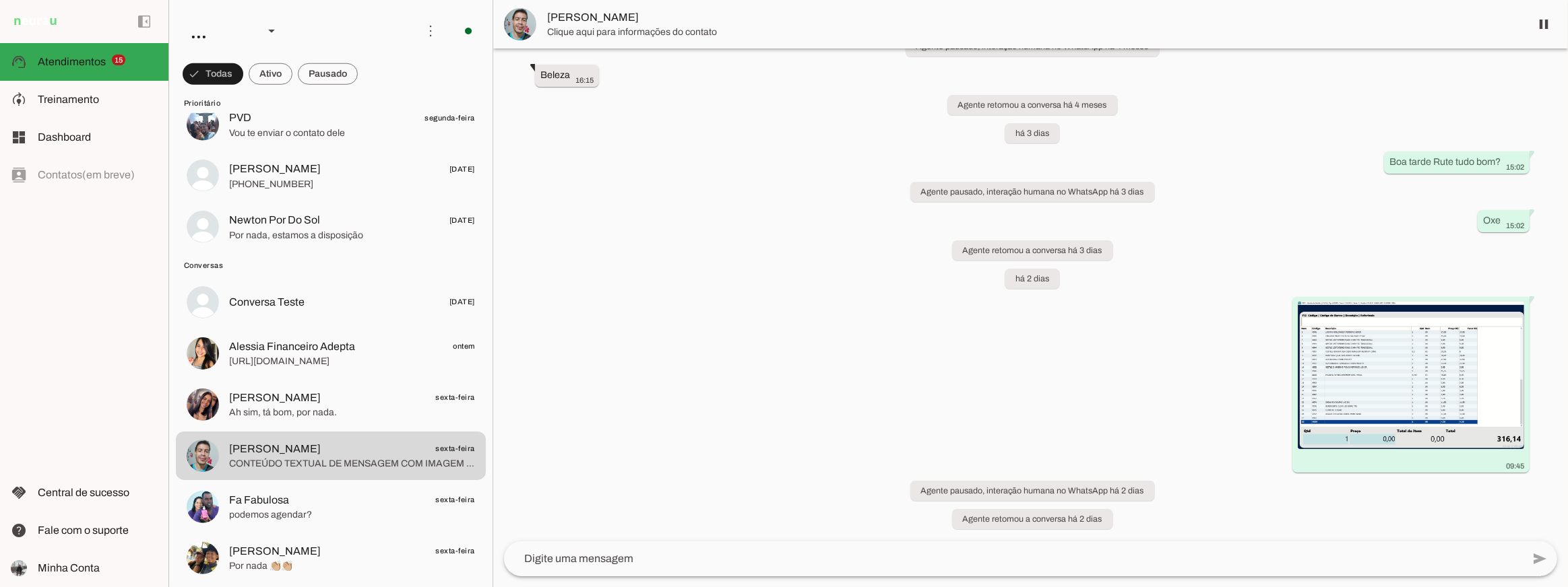
click at [750, 402] on div "há 6 meses Oi 17:57 more_vert Agente ativado Que dia é hoje?. Opa 17:59 more_ve…" at bounding box center [1030, 295] width 1075 height 493
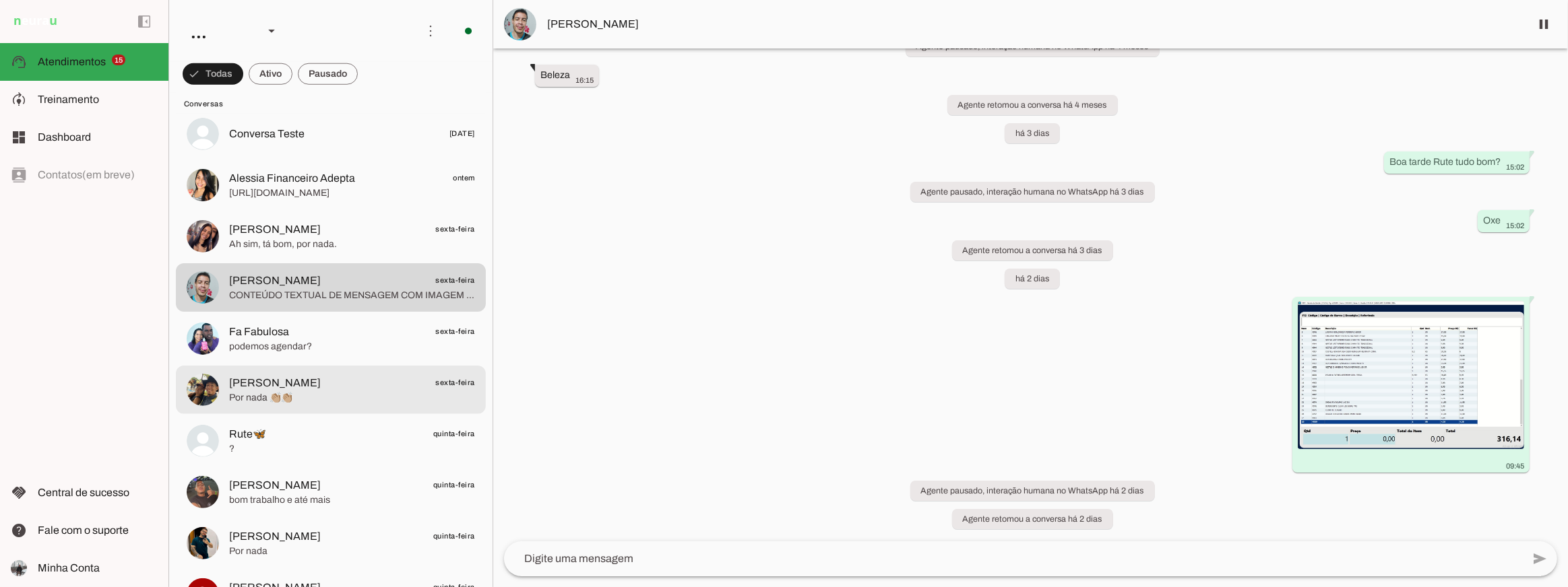
scroll to position [1542, 0]
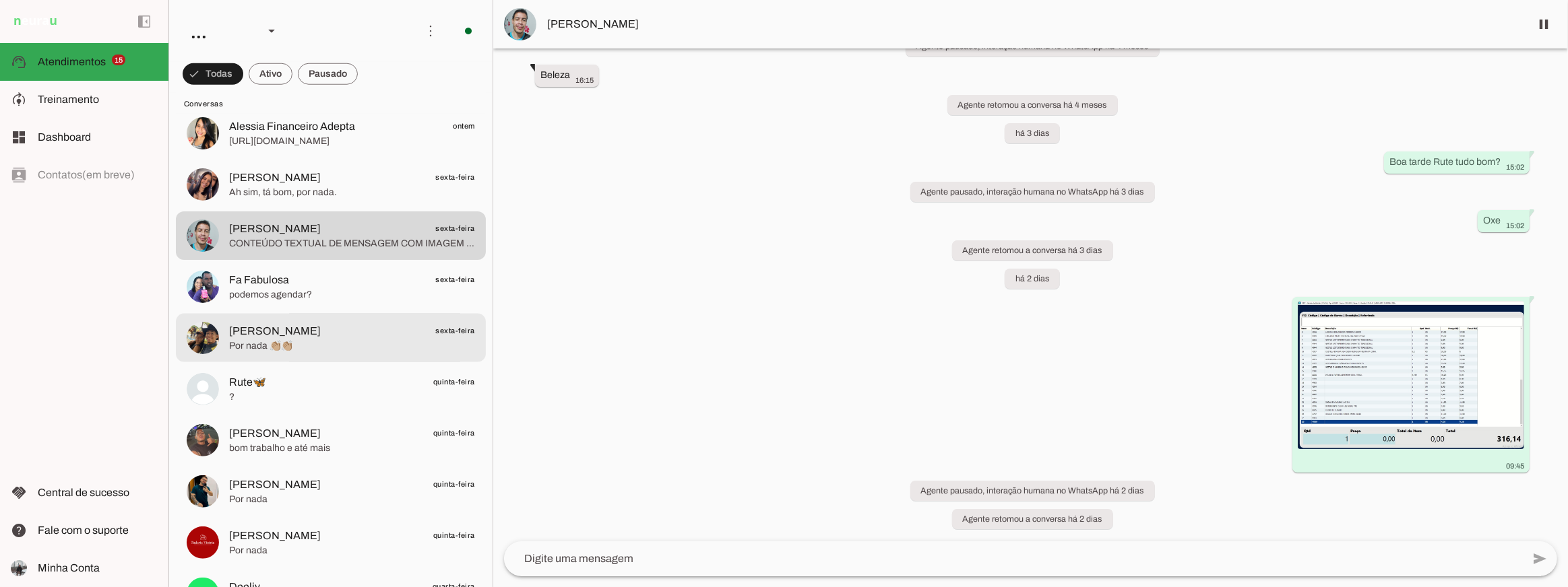
click at [342, 337] on span "Alana Alves sexta-feira" at bounding box center [352, 331] width 246 height 17
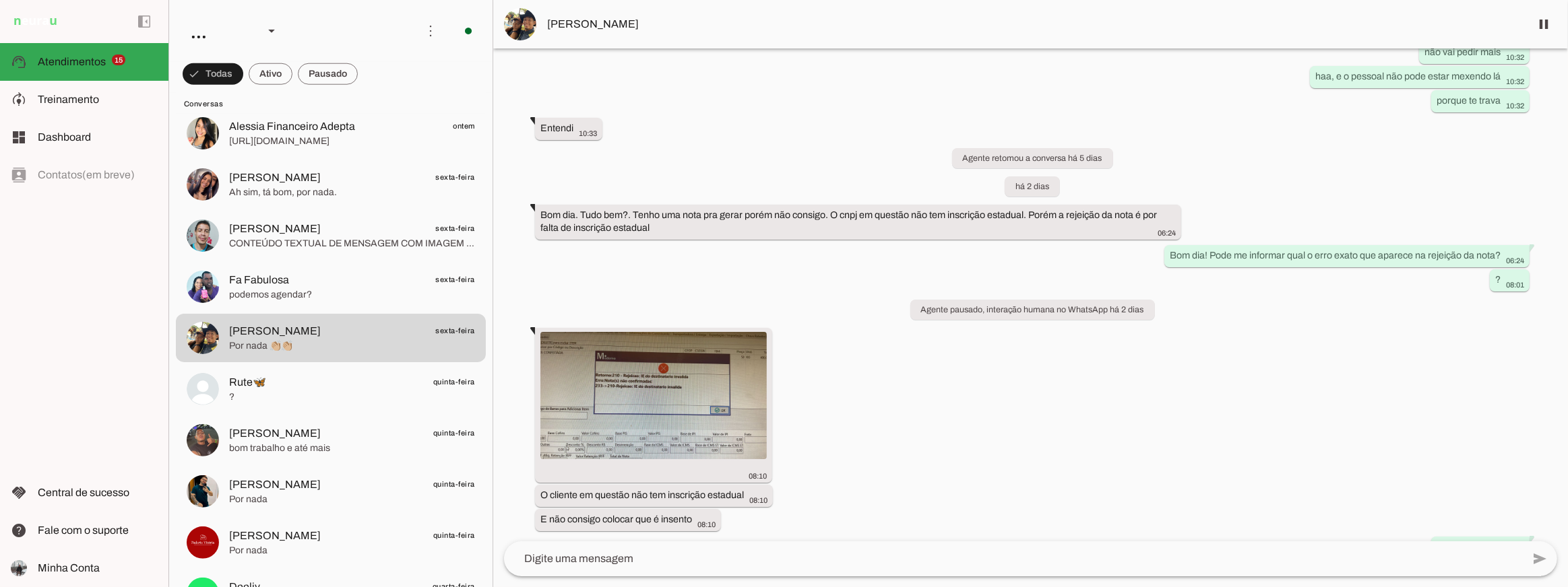
scroll to position [8766, 0]
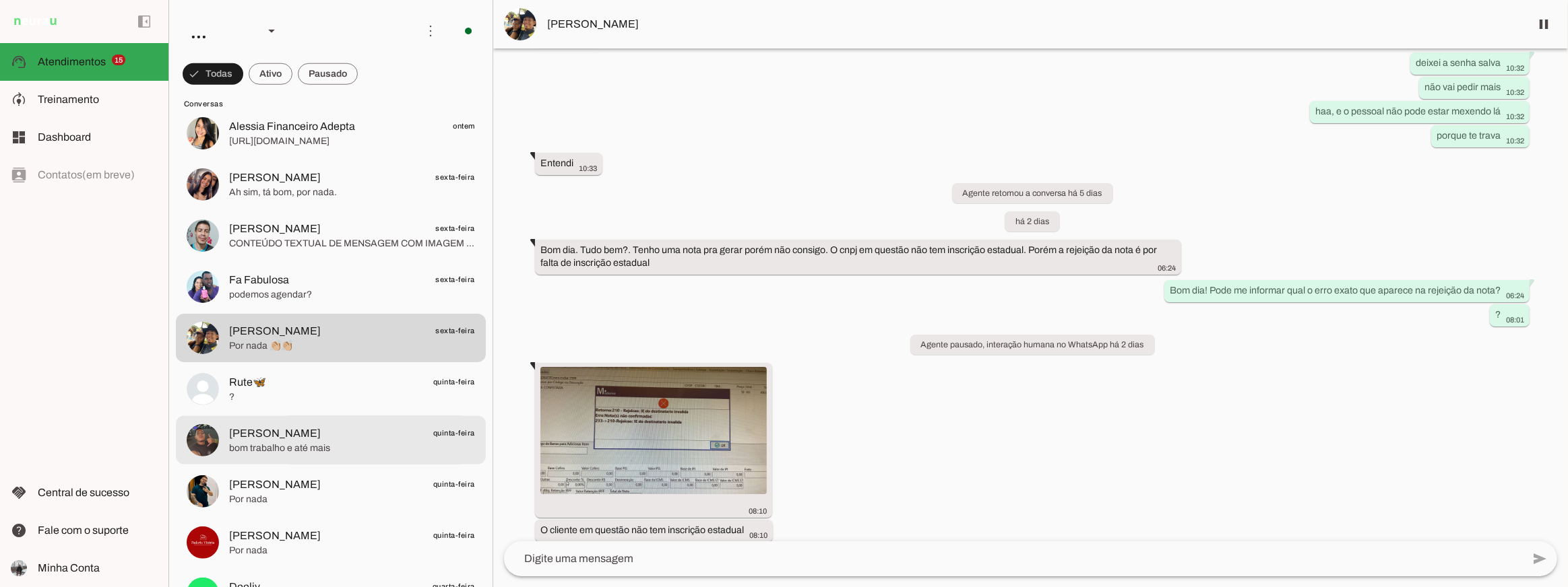
click at [388, 433] on span "Pedro Lead quinta-feira" at bounding box center [352, 434] width 246 height 17
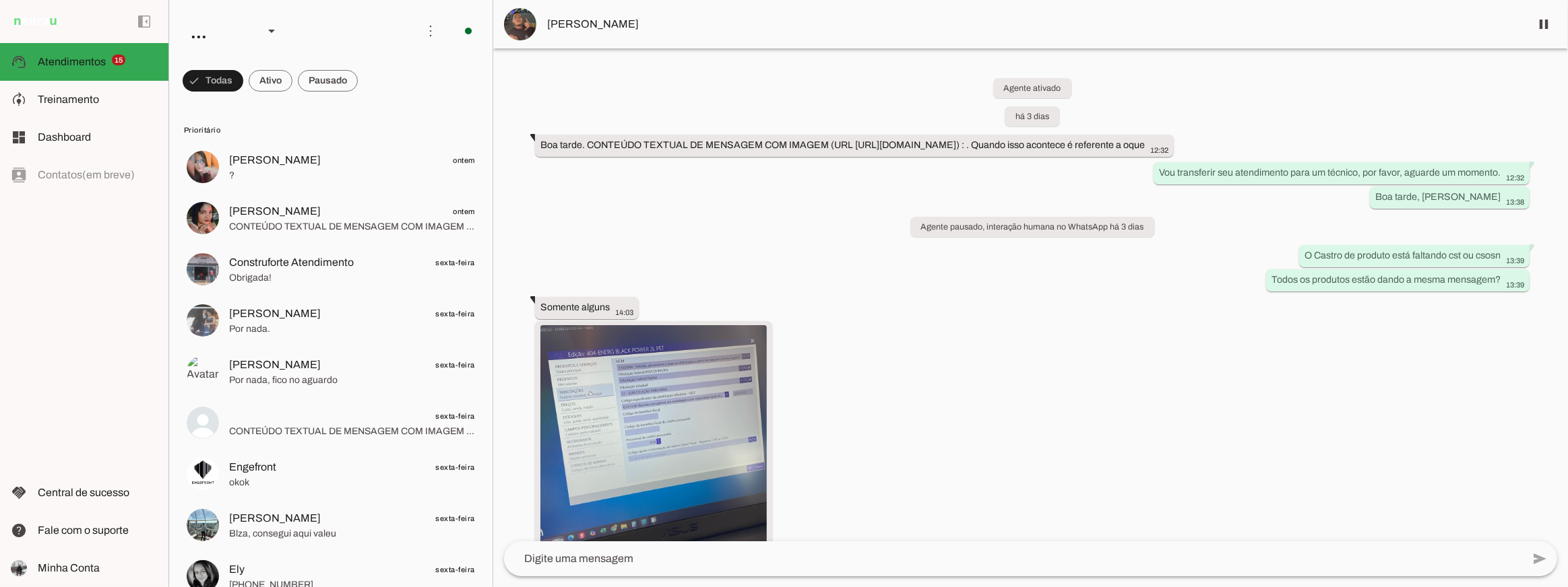
click at [735, 255] on div "Agente ativado há 3 dias Boa tarde. CONTEÚDO TEXTUAL DE MENSAGEM COM IMAGEM (UR…" at bounding box center [1030, 295] width 1075 height 493
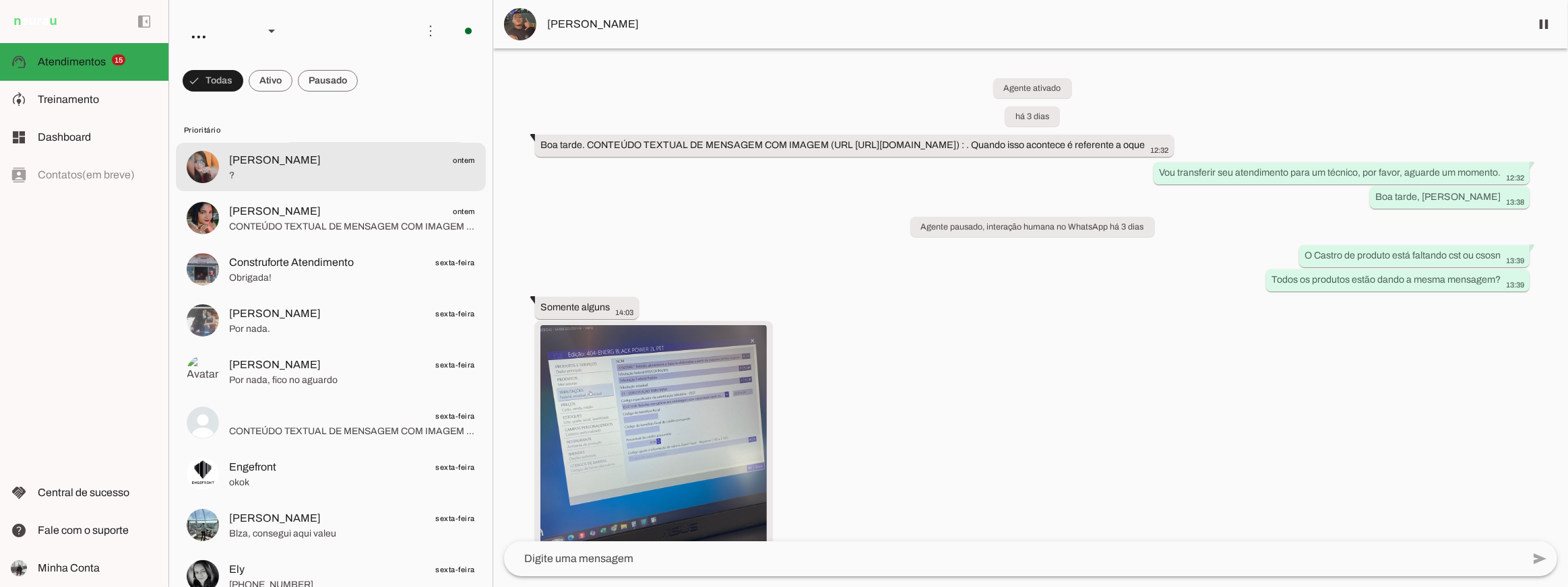
click at [351, 173] on span "?" at bounding box center [352, 176] width 246 height 14
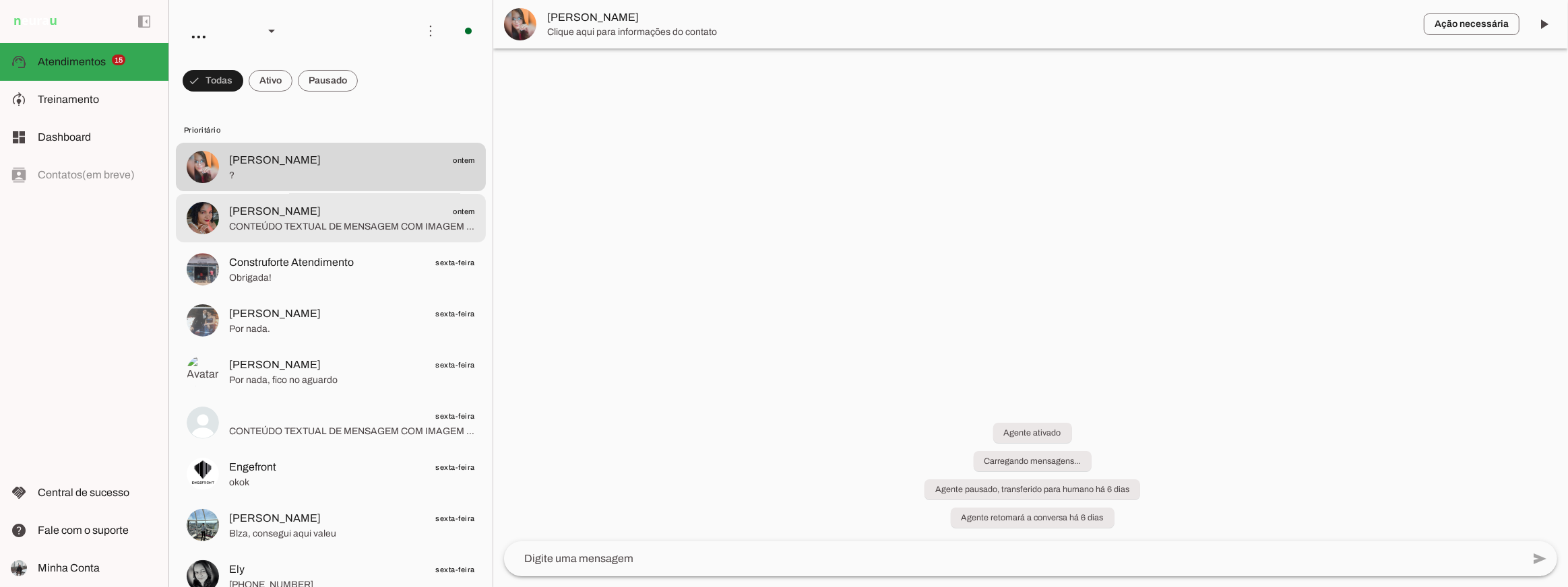
click at [350, 217] on span "Flavia Bolina ontem" at bounding box center [352, 211] width 246 height 17
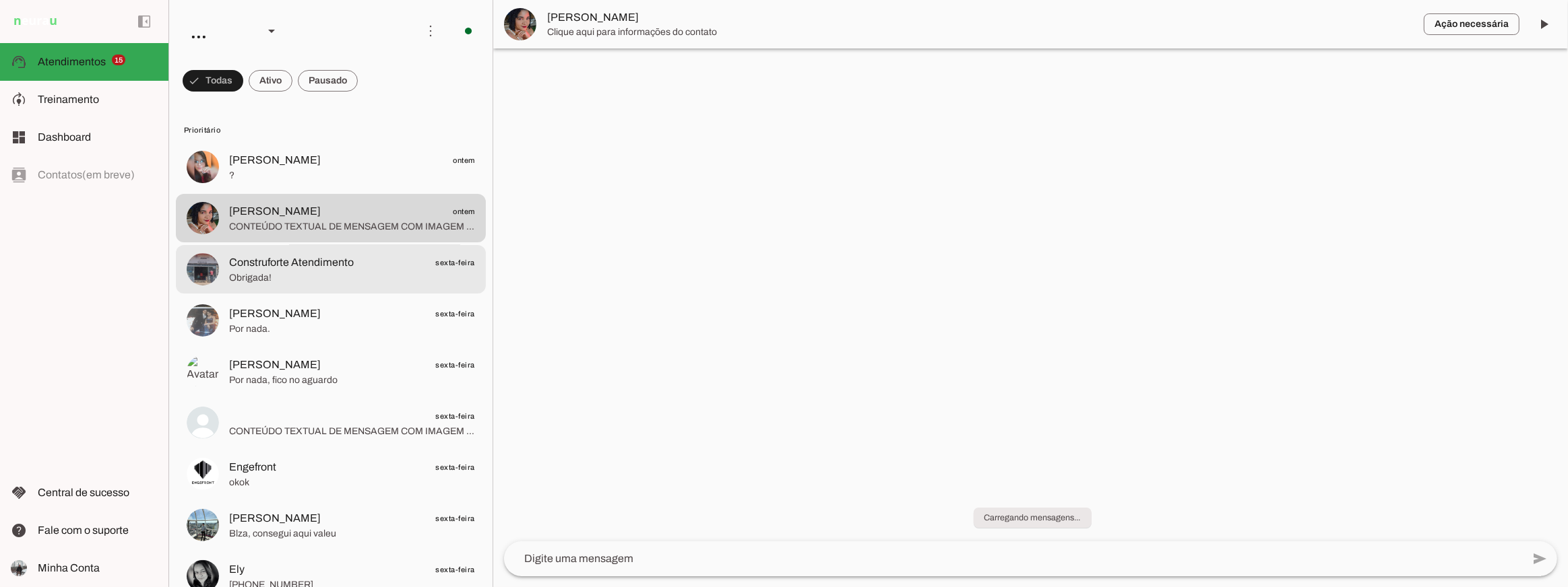
scroll to position [74, 0]
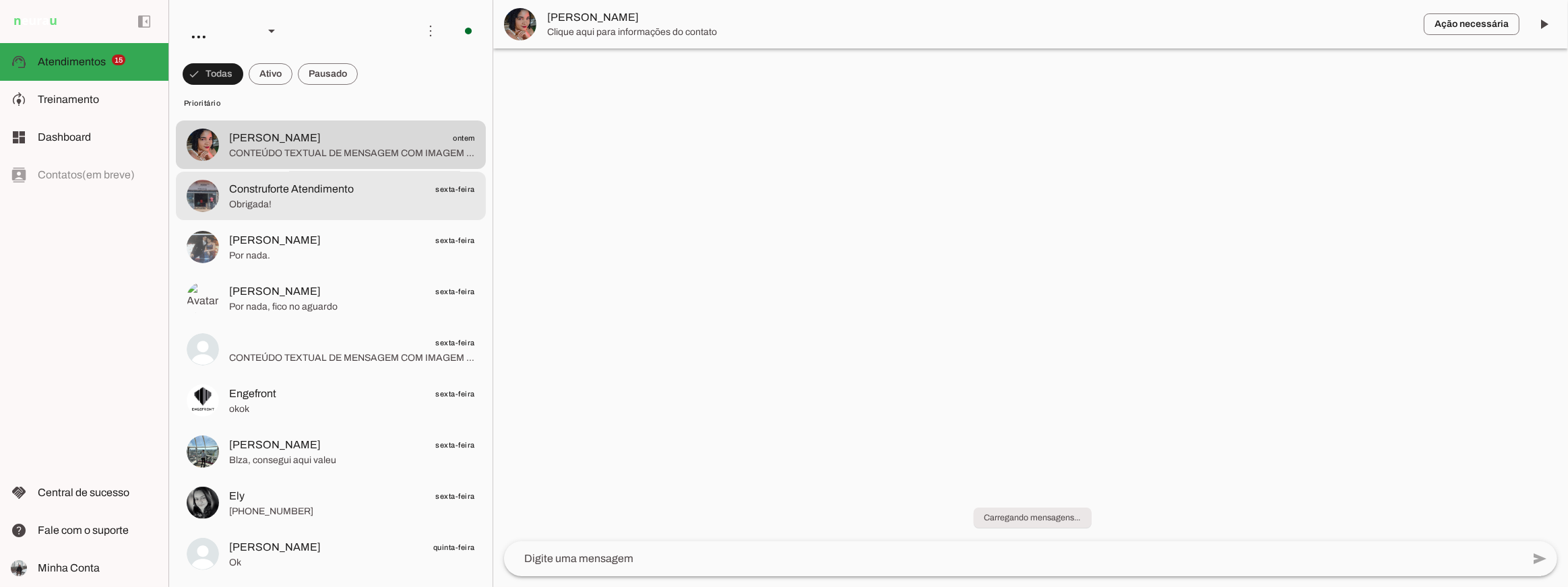
click at [350, 217] on md-item "Construforte Atendimento sexta-feira Obrigada!" at bounding box center [331, 196] width 310 height 48
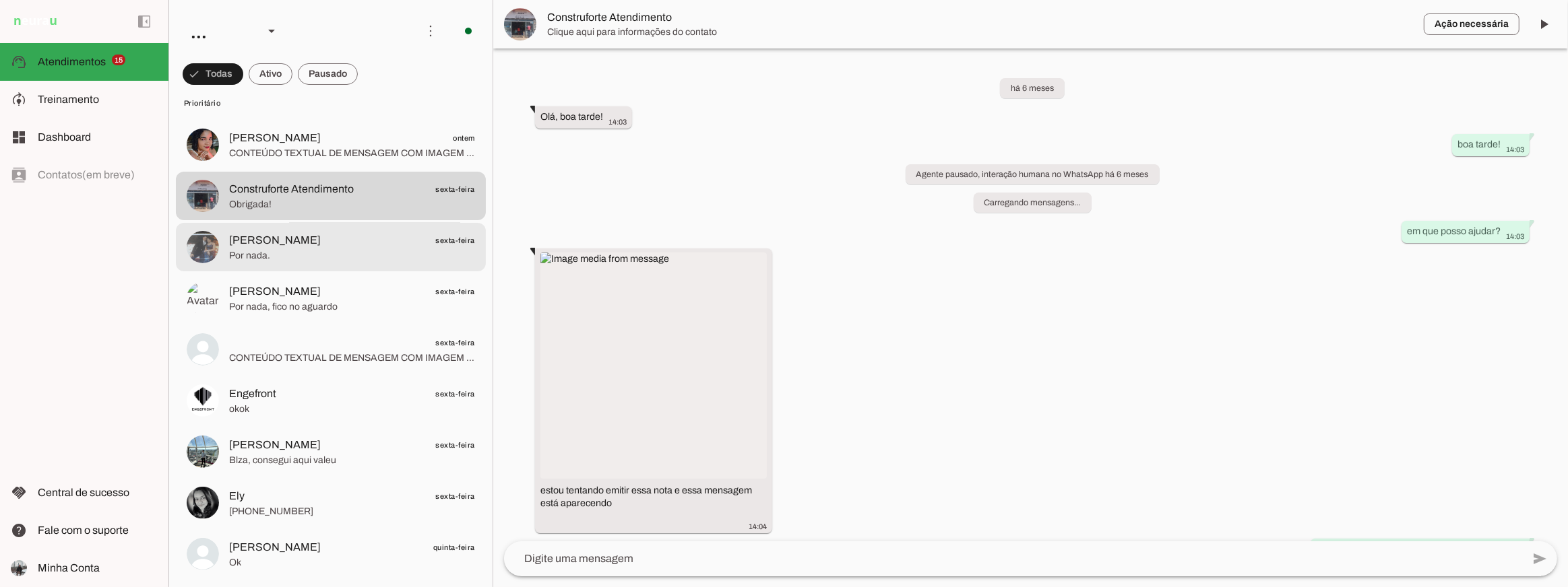
click at [346, 247] on span "Gerson Martins sexta-feira" at bounding box center [352, 240] width 246 height 17
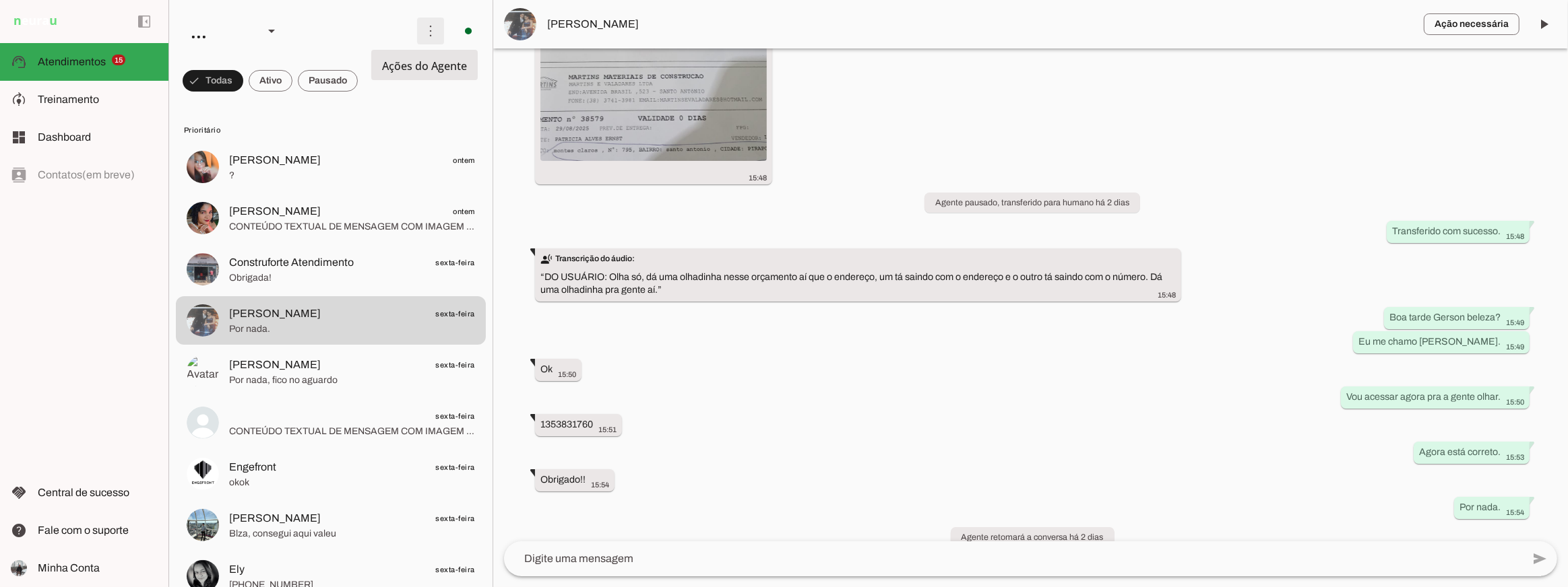
click at [429, 36] on span at bounding box center [430, 31] width 32 height 32
click at [427, 25] on span at bounding box center [430, 31] width 32 height 32
click at [219, 36] on div "..." at bounding box center [216, 31] width 73 height 46
click at [227, 30] on div "..." at bounding box center [216, 31] width 73 height 46
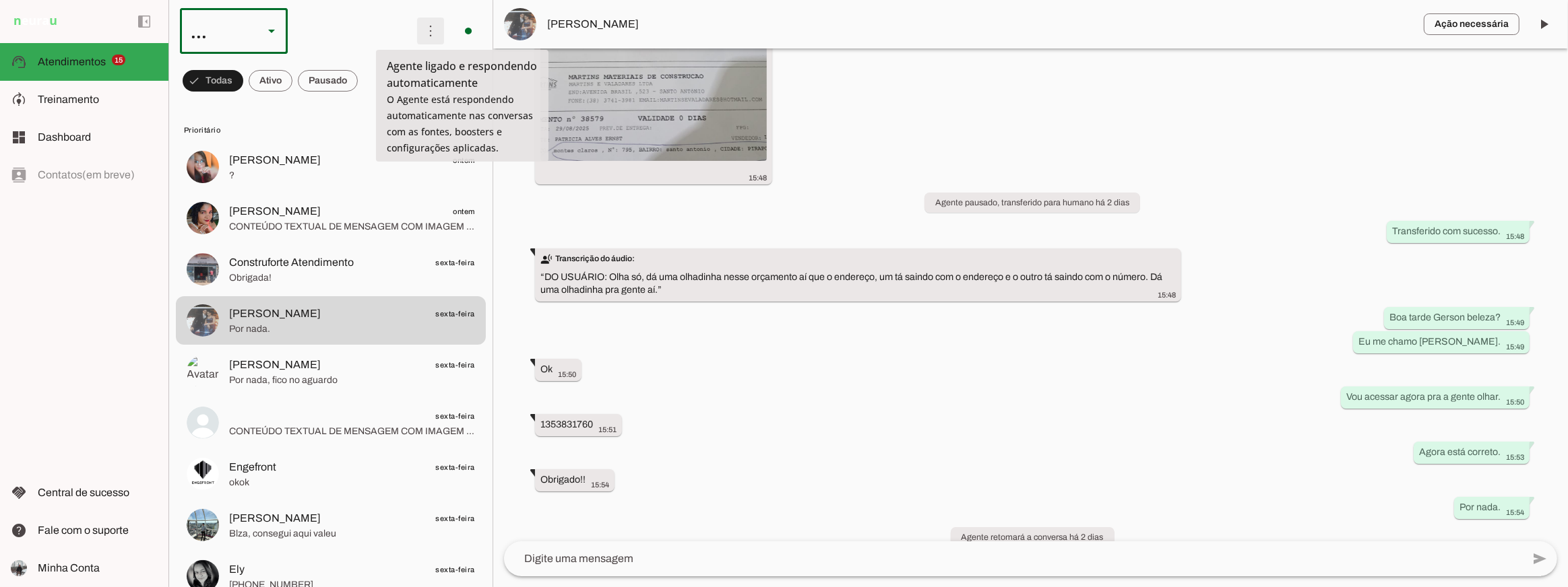
click at [423, 32] on span at bounding box center [430, 31] width 32 height 32
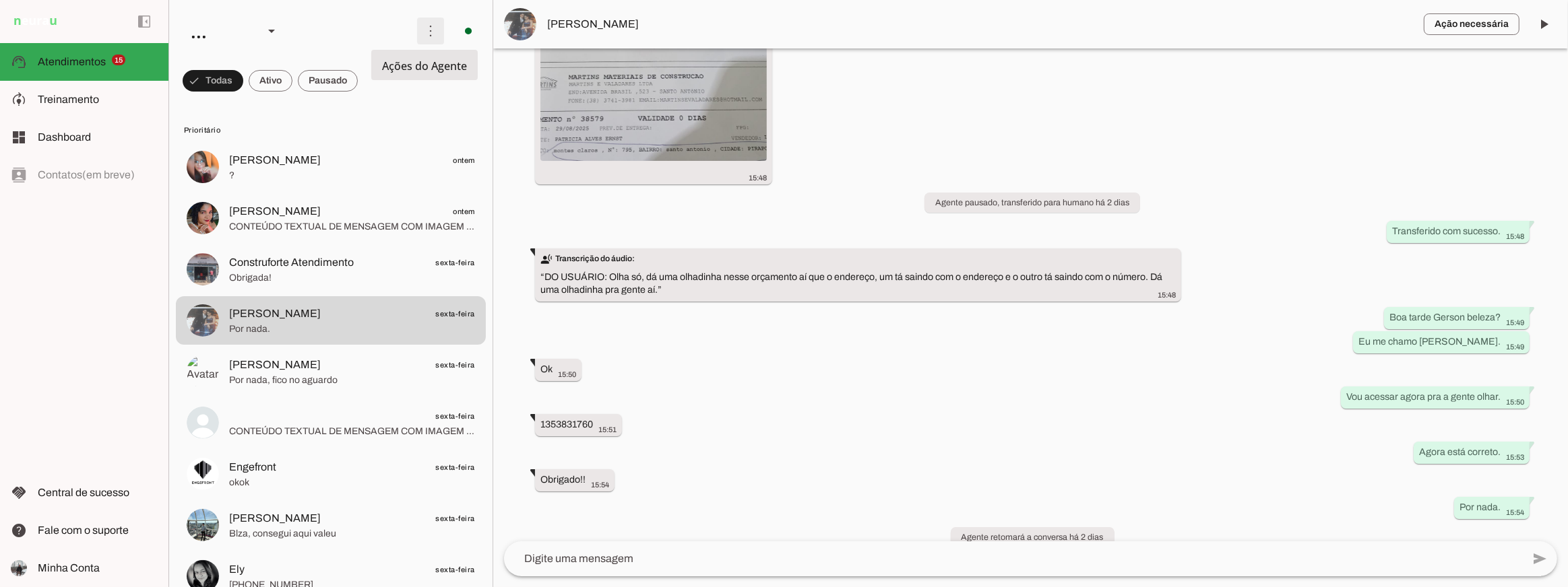
click at [423, 32] on span at bounding box center [430, 31] width 32 height 32
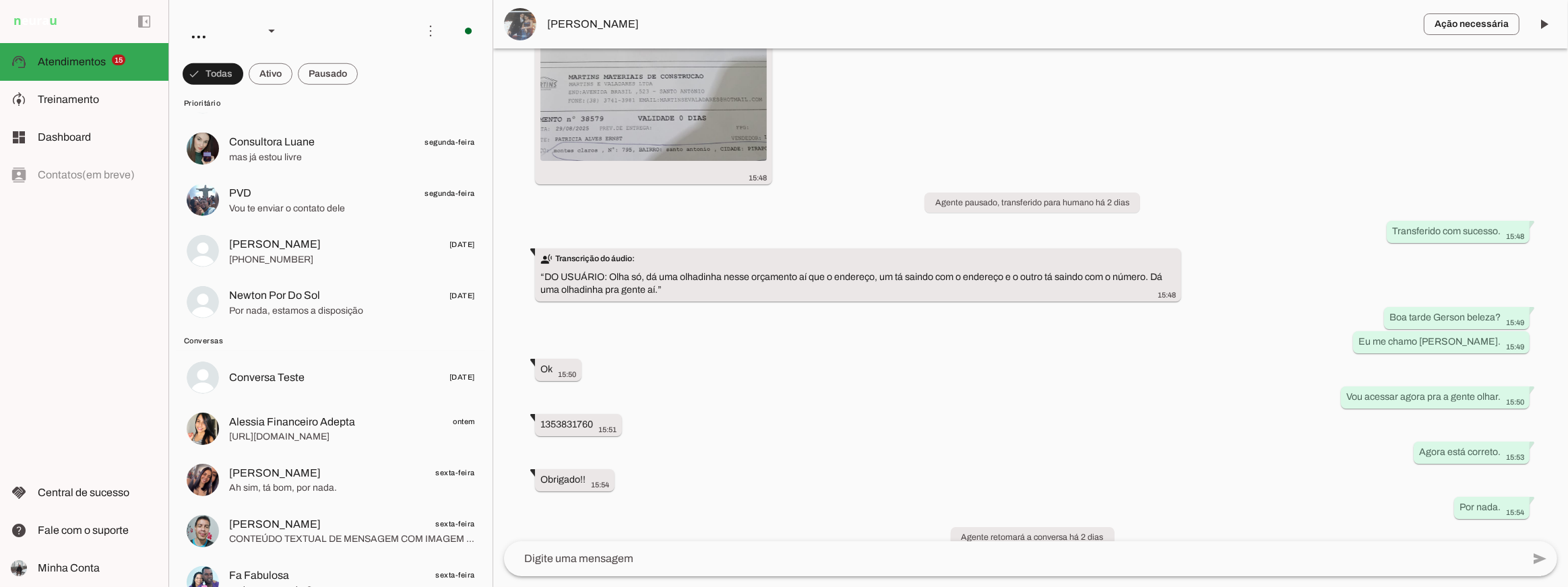
scroll to position [1248, 0]
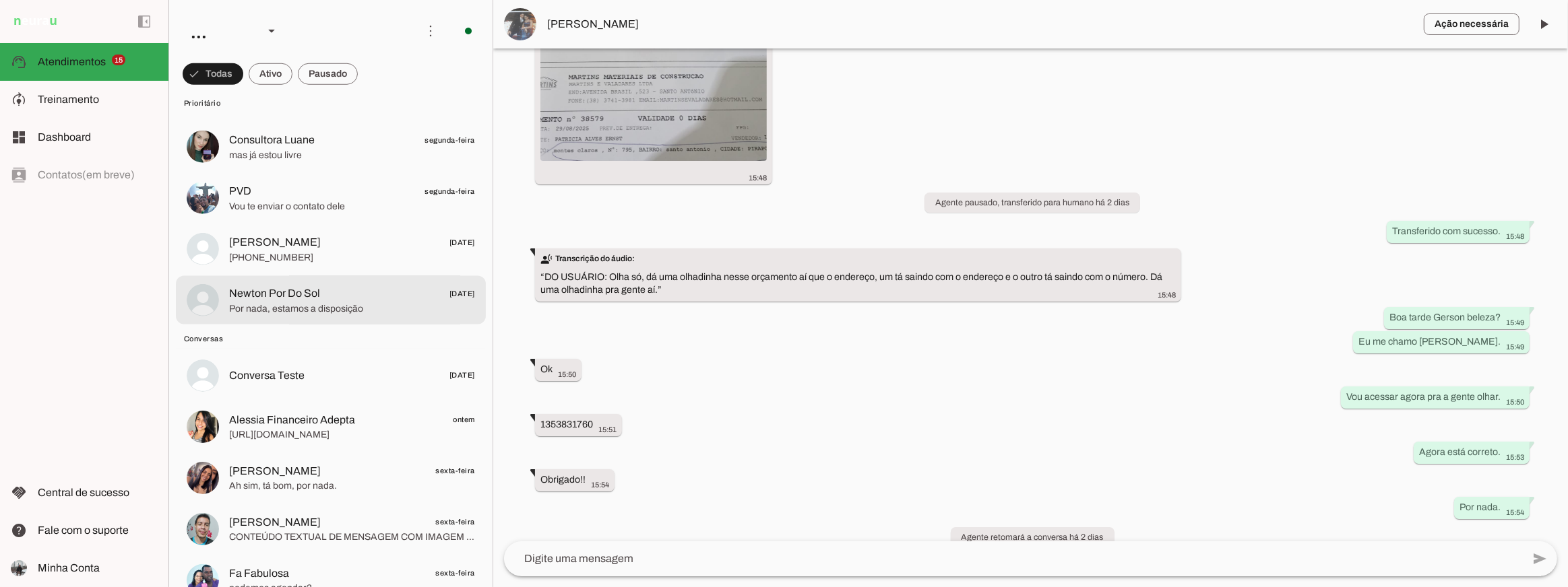
click at [330, 288] on span "Newton Por Do Sol 28/05/2025" at bounding box center [352, 293] width 246 height 17
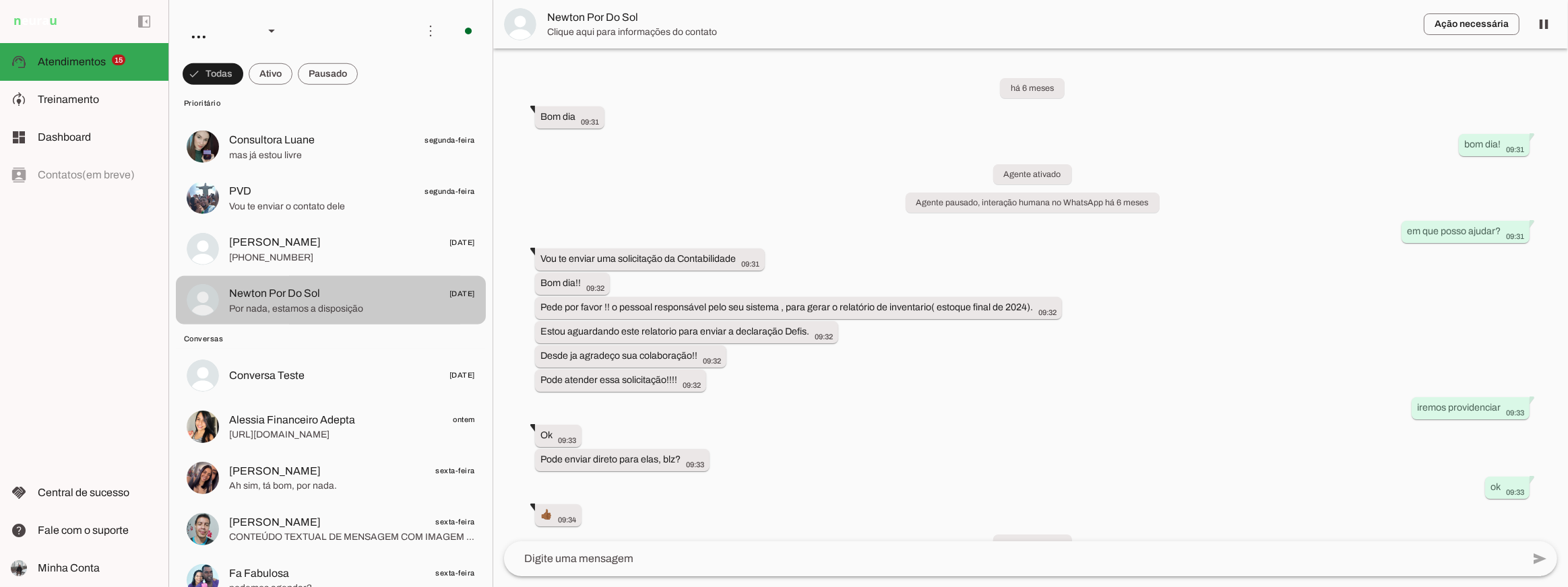
scroll to position [5057, 0]
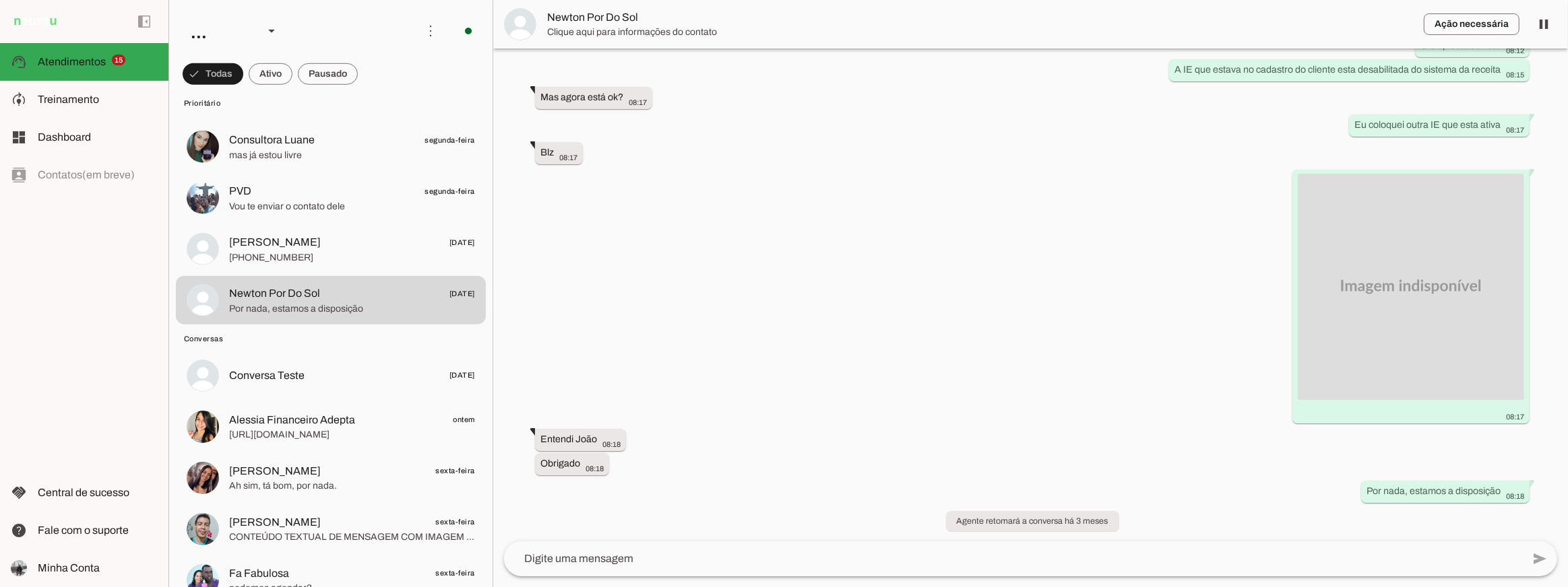
click at [861, 249] on div "há 6 meses Bom dia 09:31 more_vert bom dia! 09:31 Agente ativado Agente pausado…" at bounding box center [1030, 295] width 1075 height 493
click at [850, 224] on div "há 6 meses Bom dia 09:31 more_vert bom dia! 09:31 Agente ativado Agente pausado…" at bounding box center [1030, 295] width 1075 height 493
click at [867, 169] on div "há 6 meses Bom dia 09:31 more_vert bom dia! 09:31 Agente ativado Agente pausado…" at bounding box center [1030, 295] width 1075 height 493
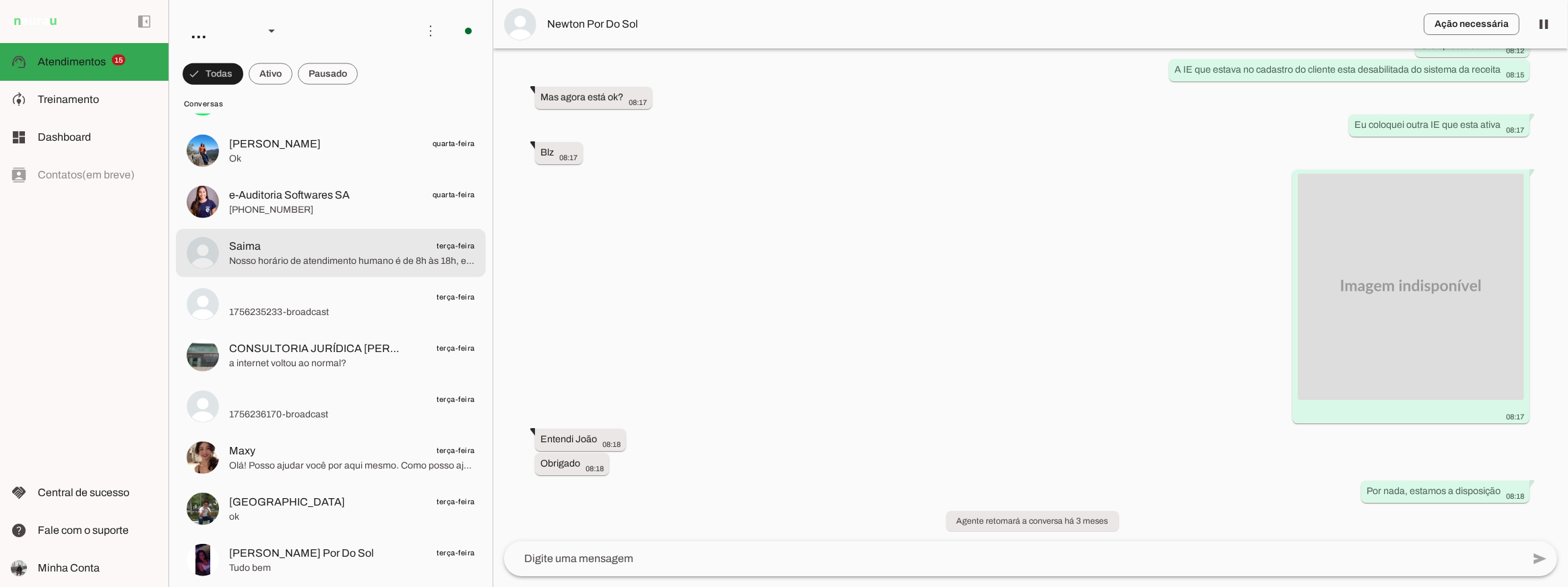
scroll to position [2350, 0]
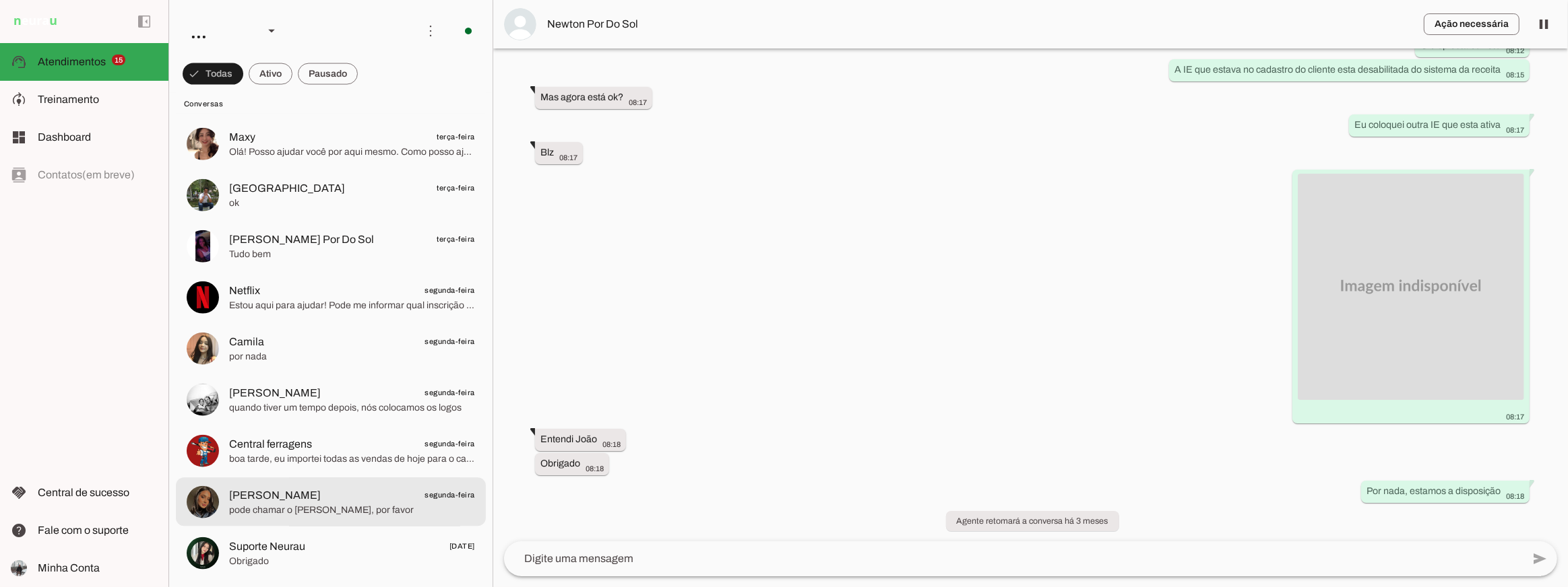
click at [342, 490] on span "Paula Souza segunda-feira" at bounding box center [352, 495] width 246 height 17
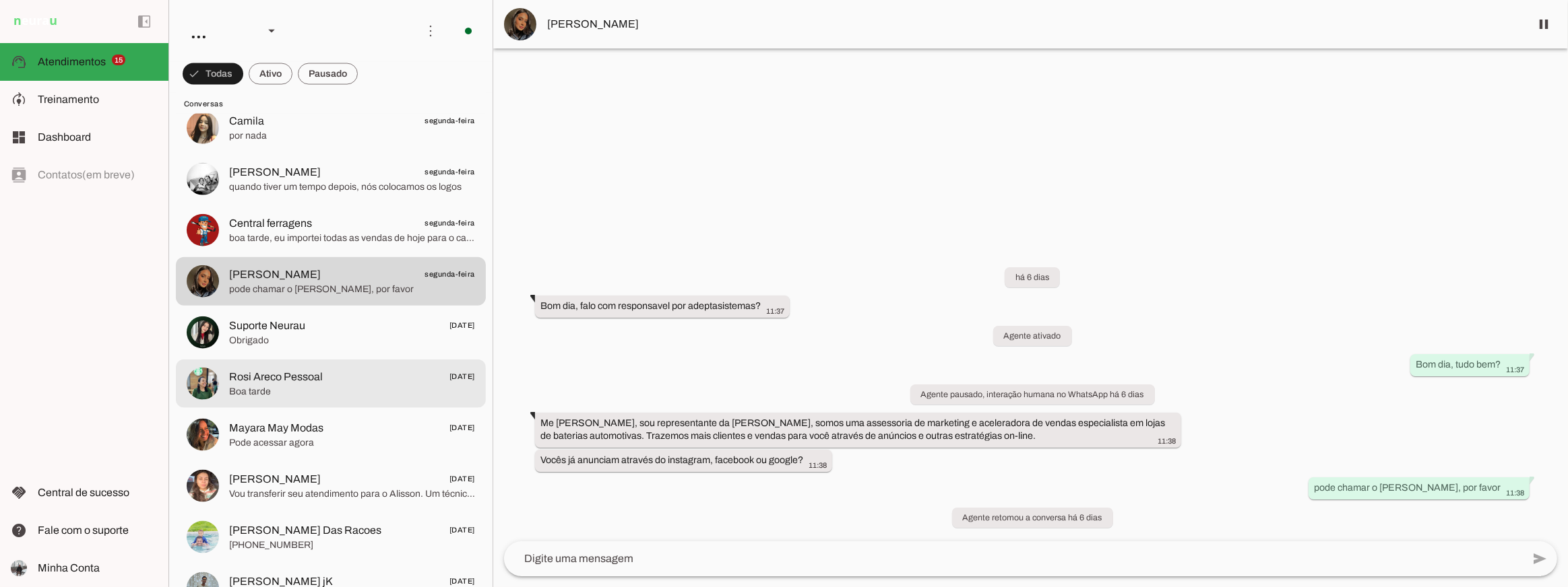
scroll to position [2498, 0]
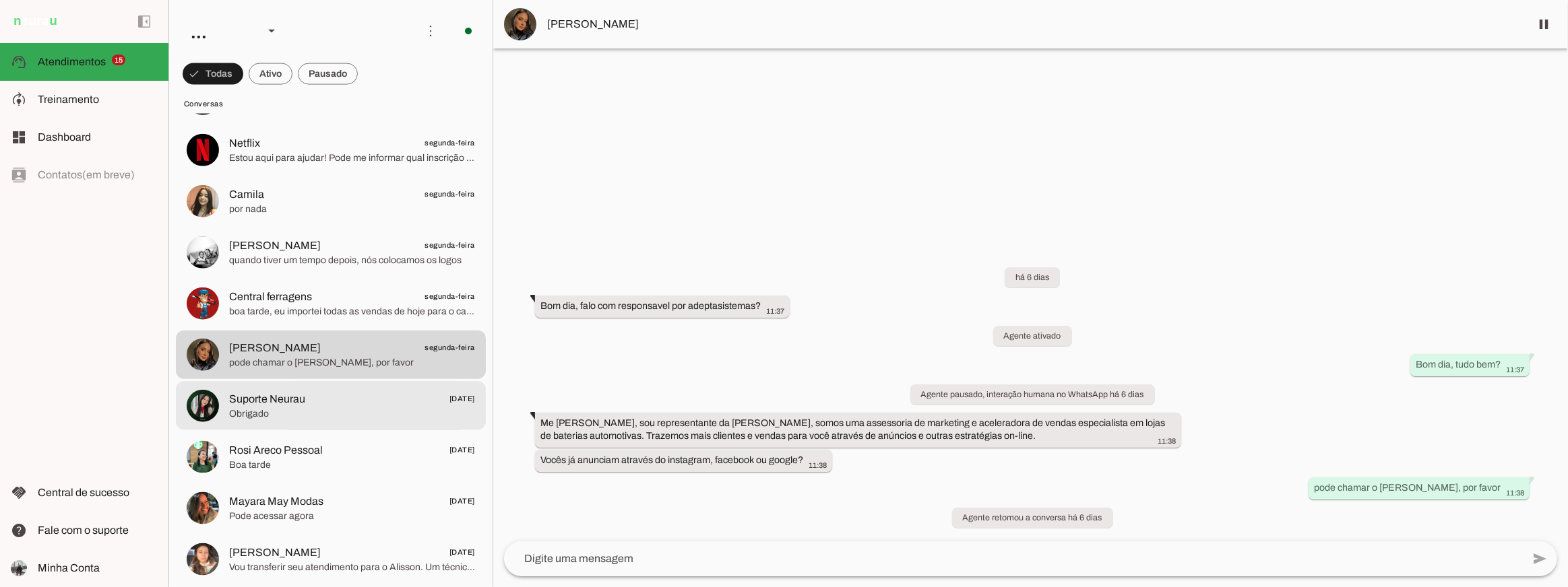
click at [407, 405] on span "Suporte Neurau 22/08/2025" at bounding box center [352, 399] width 246 height 17
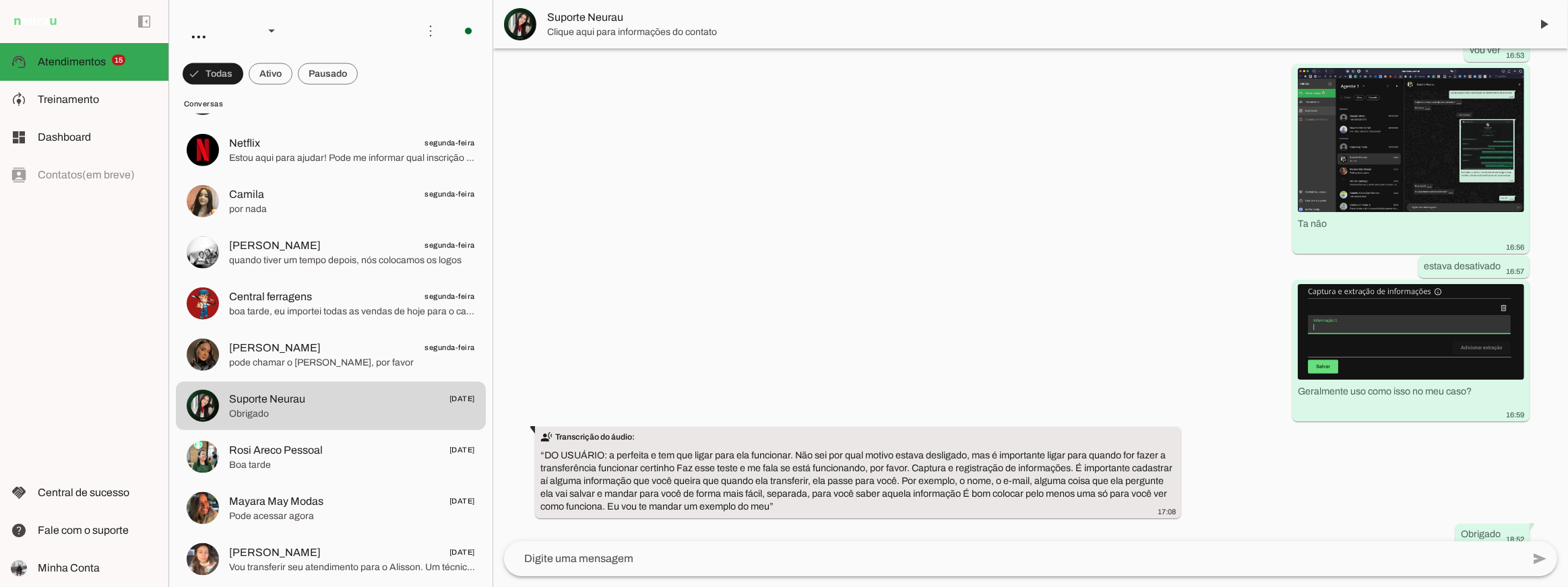
scroll to position [3441, 0]
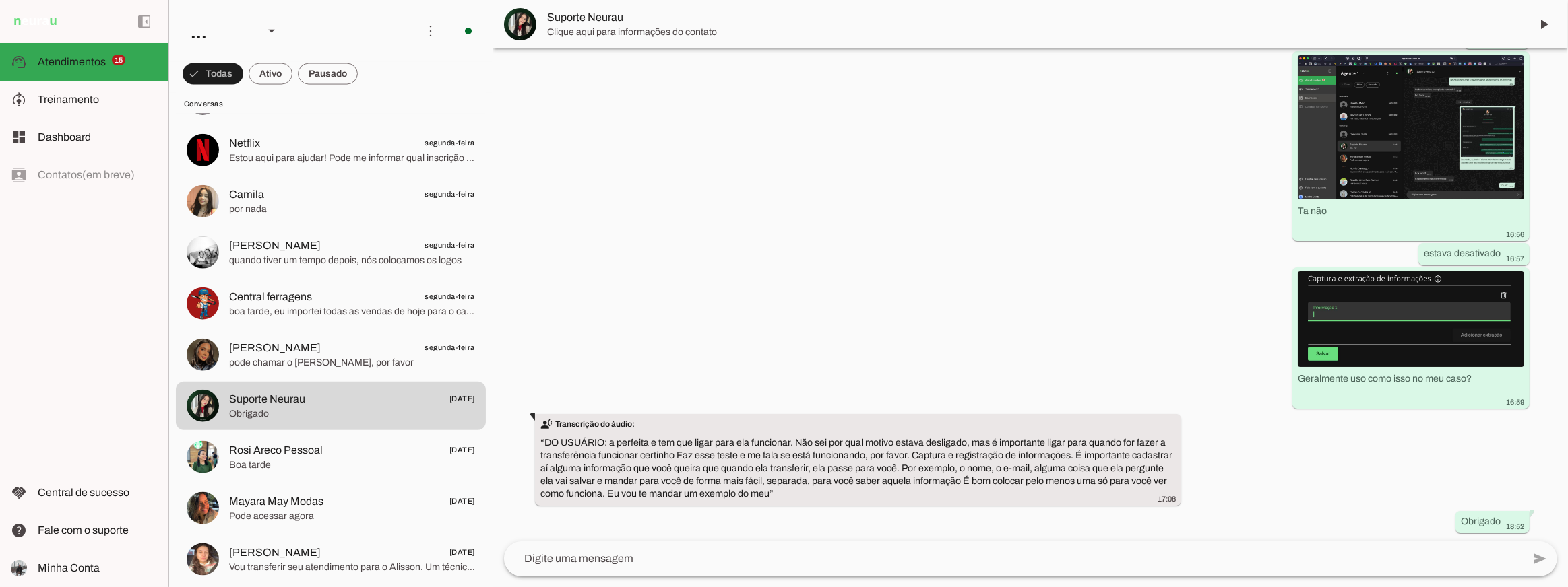
click at [1104, 308] on div "há 6 meses Olá! Como consigo aproveitar melhor o serviço da Neurau? 17:25 Meu c…" at bounding box center [1030, 295] width 1075 height 493
click at [1390, 157] on img at bounding box center [1411, 126] width 227 height 144
click at [1020, 283] on div "há 6 meses Olá! Como consigo aproveitar melhor o serviço da Neurau? 17:25 Meu c…" at bounding box center [1030, 295] width 1075 height 493
click at [1013, 231] on div "há 6 meses Olá! Como consigo aproveitar melhor o serviço da Neurau? 17:25 Meu c…" at bounding box center [1030, 295] width 1075 height 493
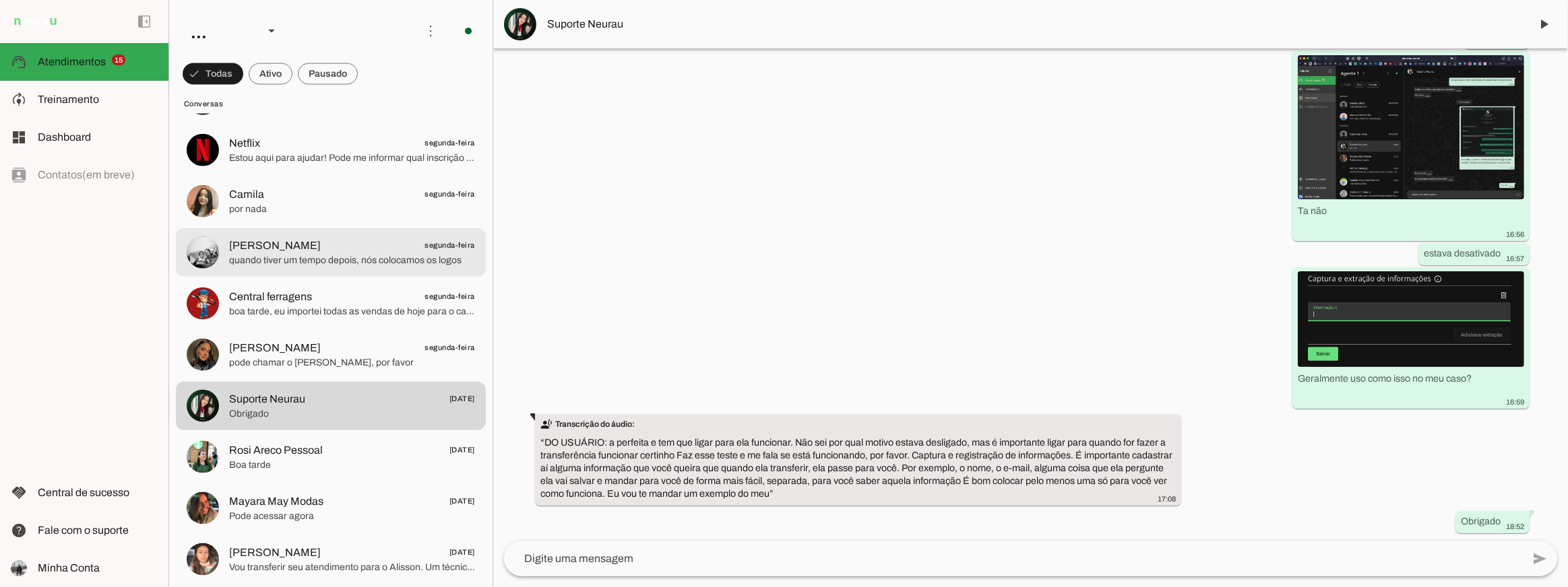
scroll to position [2424, 0]
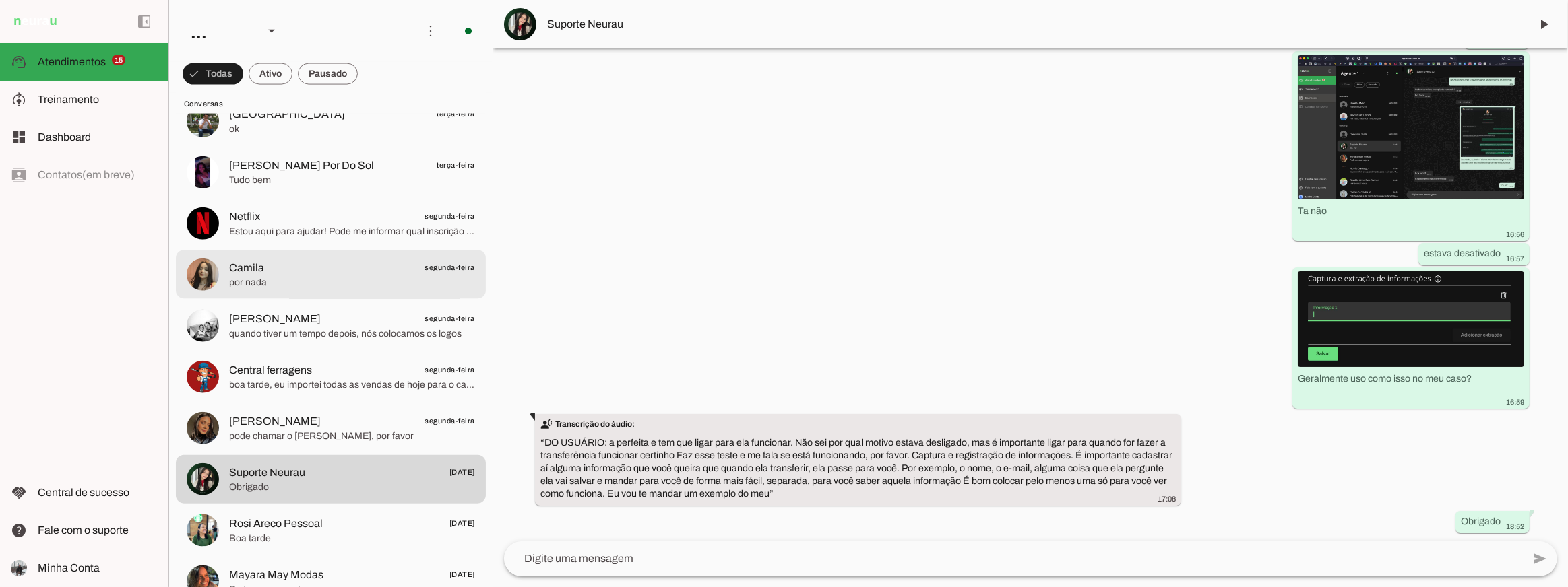
click at [258, 268] on span "Camila" at bounding box center [247, 267] width 35 height 16
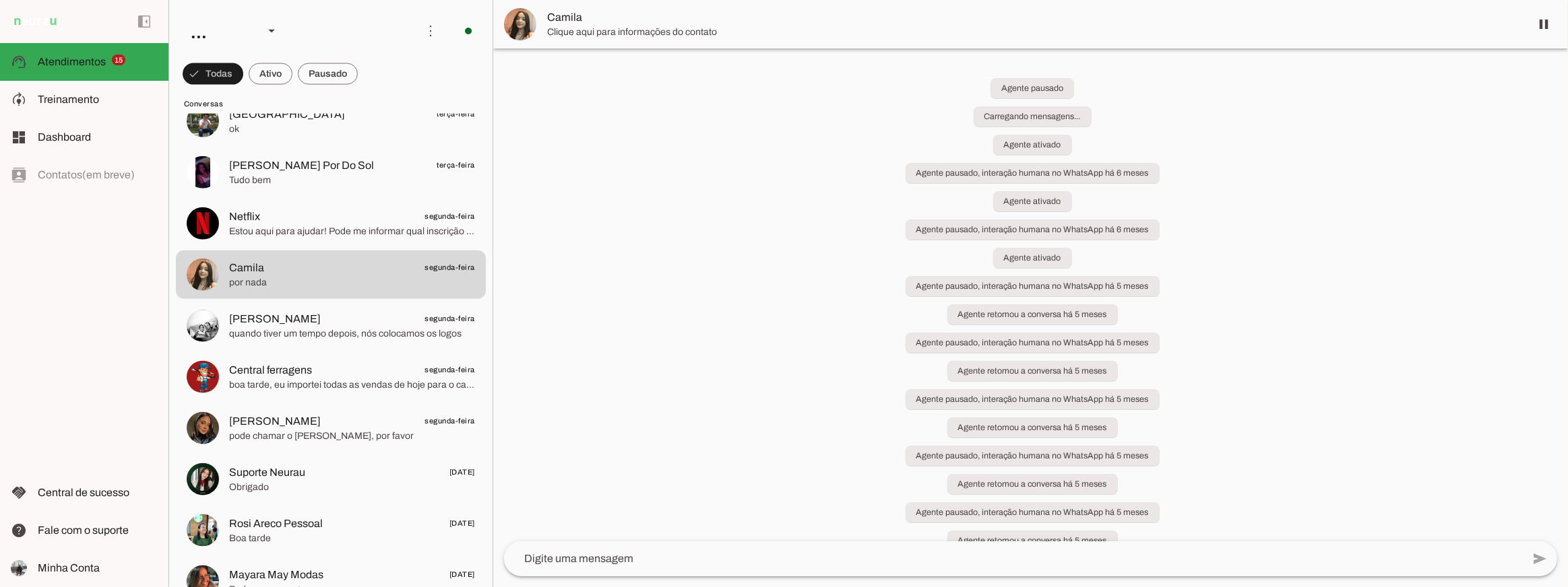
click at [525, 27] on img at bounding box center [520, 24] width 32 height 32
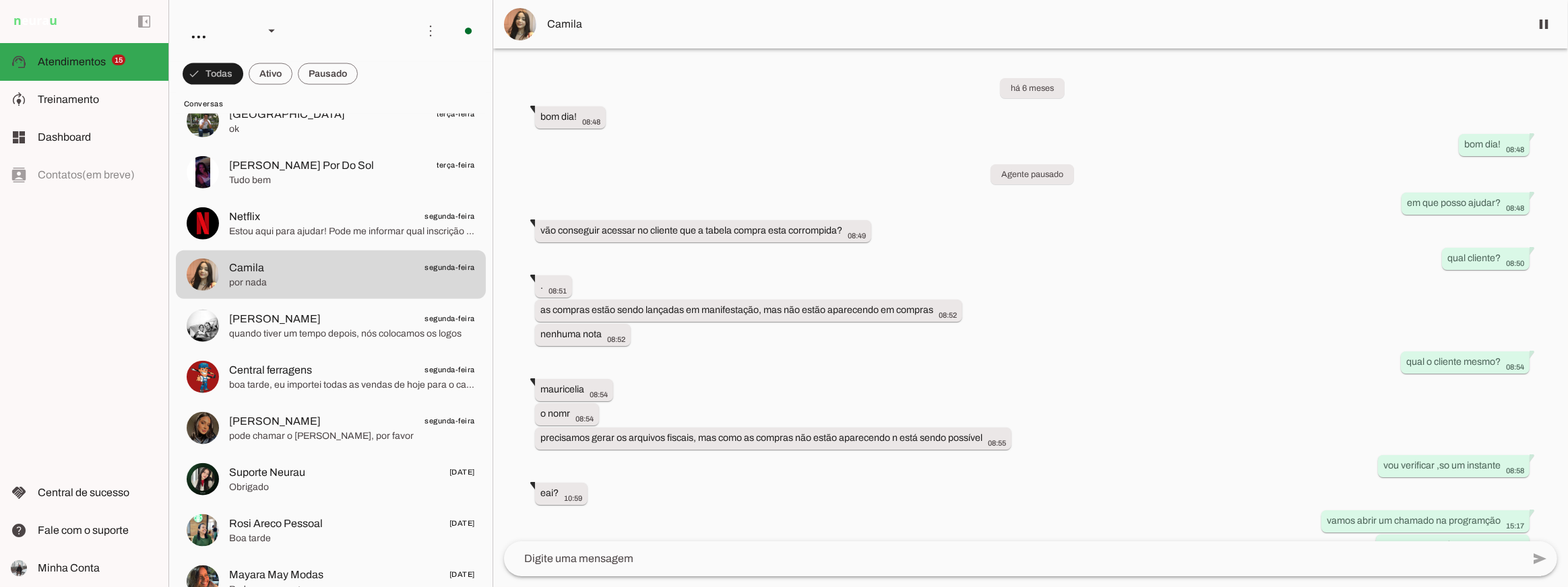
click at [732, 412] on div "há 6 meses bom dia! 08:48 more_vert bom dia! 08:48 Agente pausado em que posso …" at bounding box center [1030, 295] width 1075 height 493
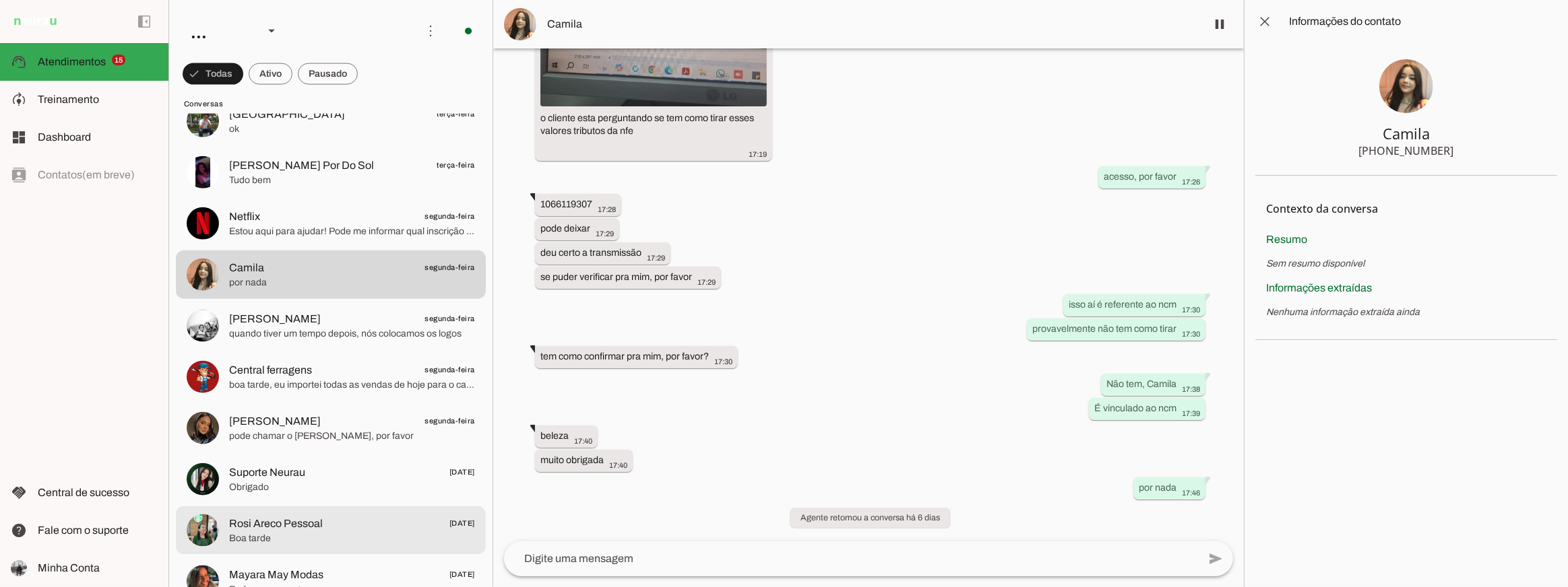
scroll to position [2498, 0]
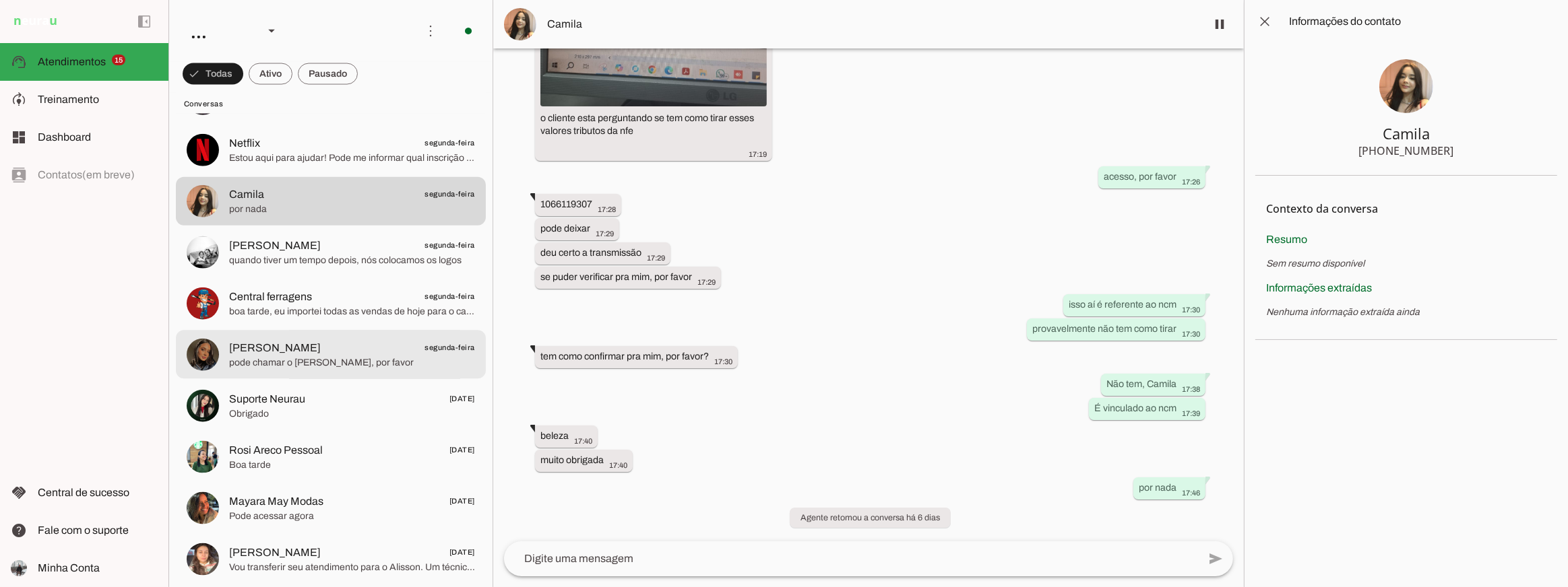
click at [320, 372] on md-item "Paula Souza segunda-feira pode chamar o Alisson, por favor" at bounding box center [331, 354] width 310 height 48
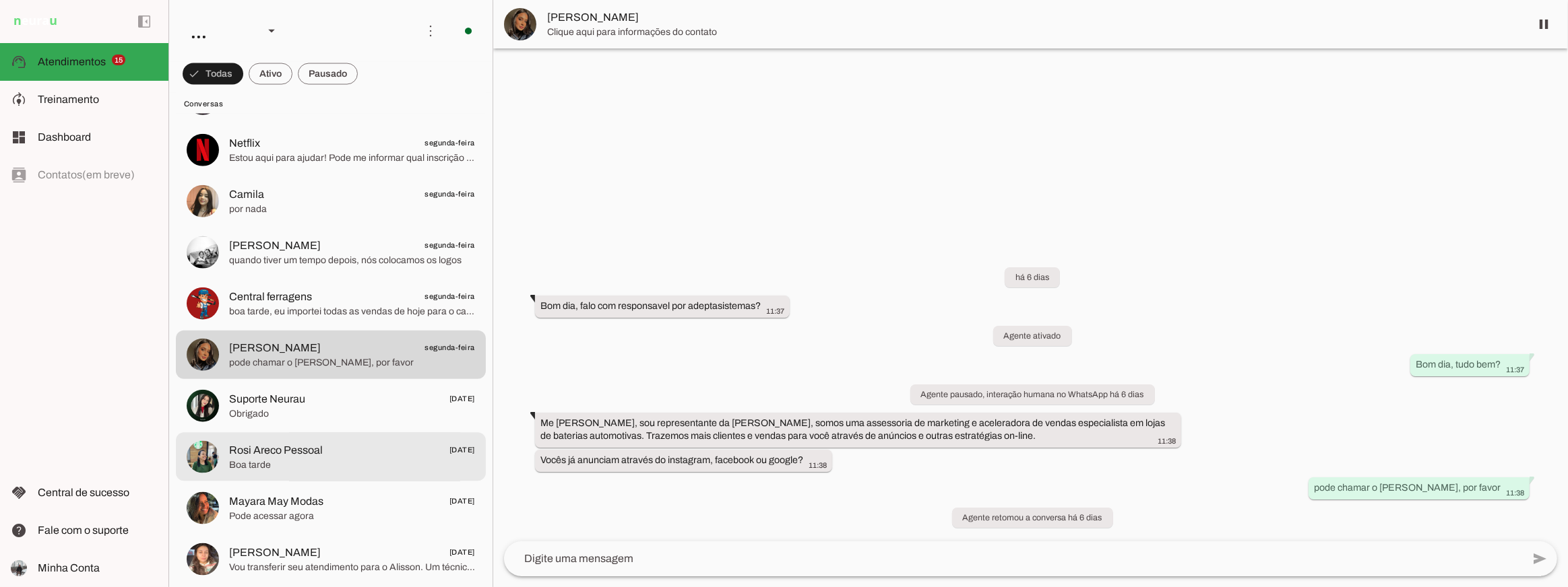
click at [287, 463] on span "Boa tarde" at bounding box center [352, 465] width 246 height 14
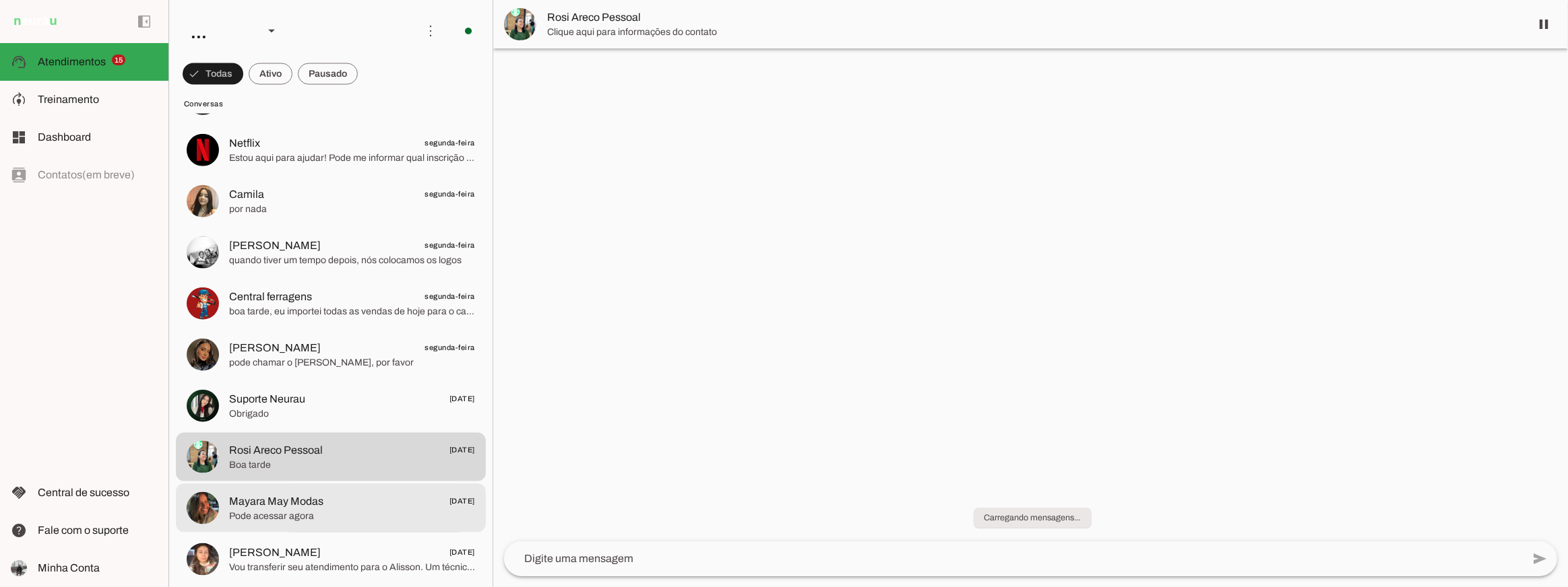
click at [284, 493] on span "Mayara May Modas" at bounding box center [276, 500] width 94 height 16
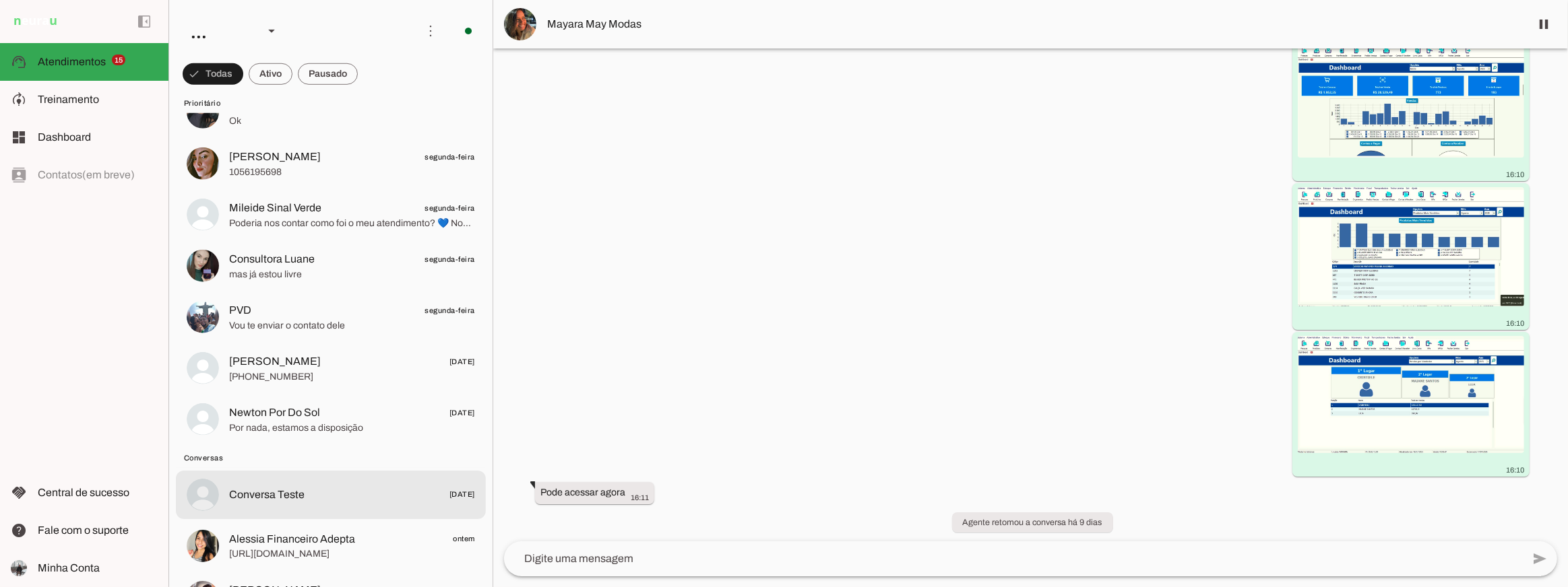
scroll to position [1102, 0]
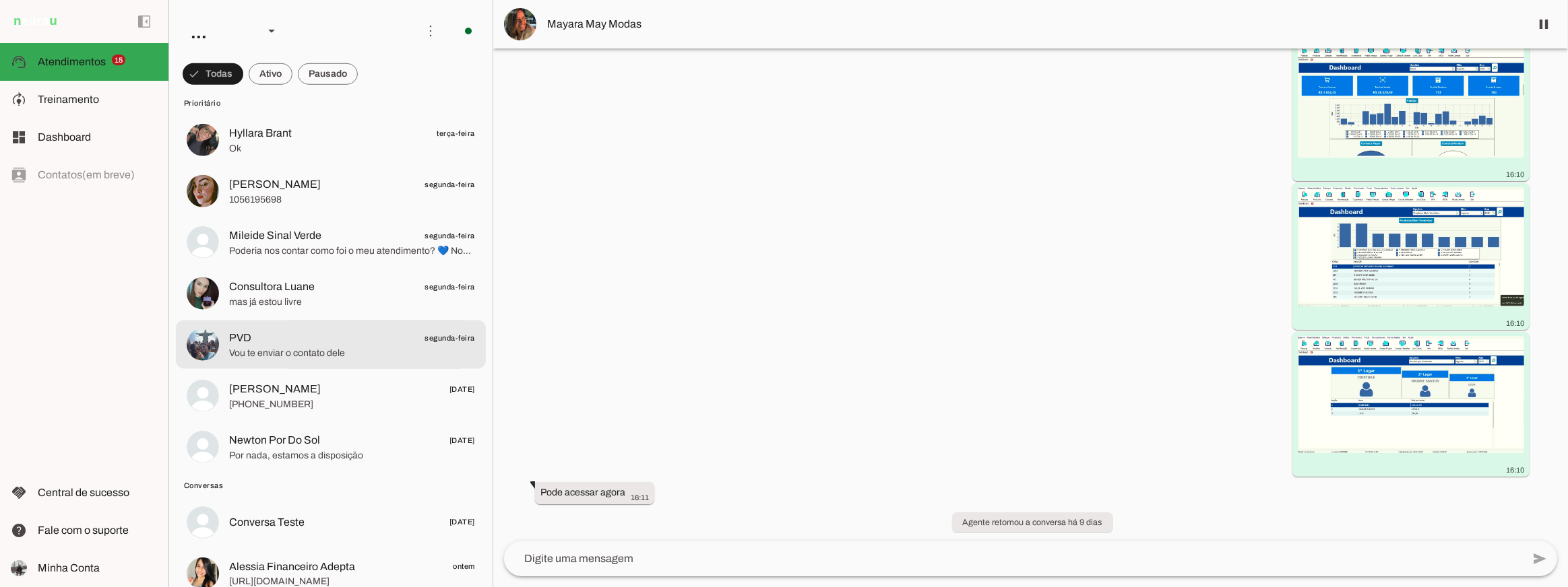
click at [350, 353] on span "Vou te enviar o contato dele" at bounding box center [352, 353] width 246 height 14
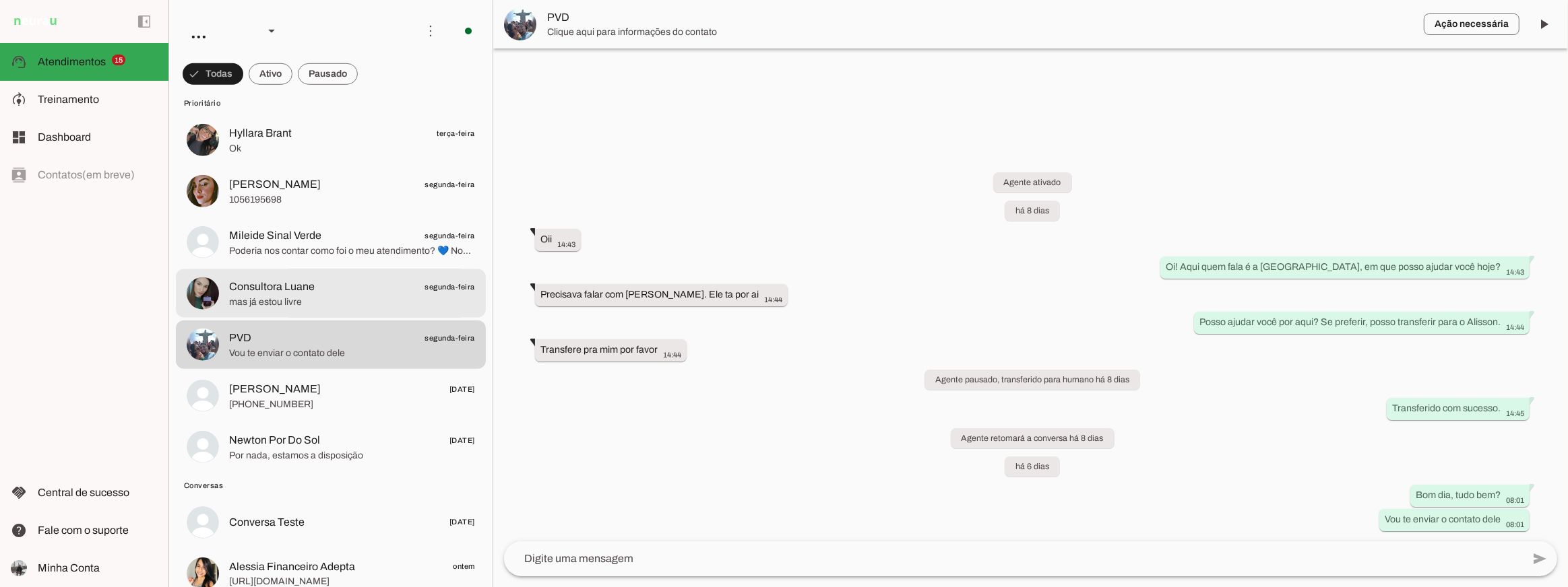
click at [366, 299] on span "mas já estou livre" at bounding box center [352, 302] width 246 height 14
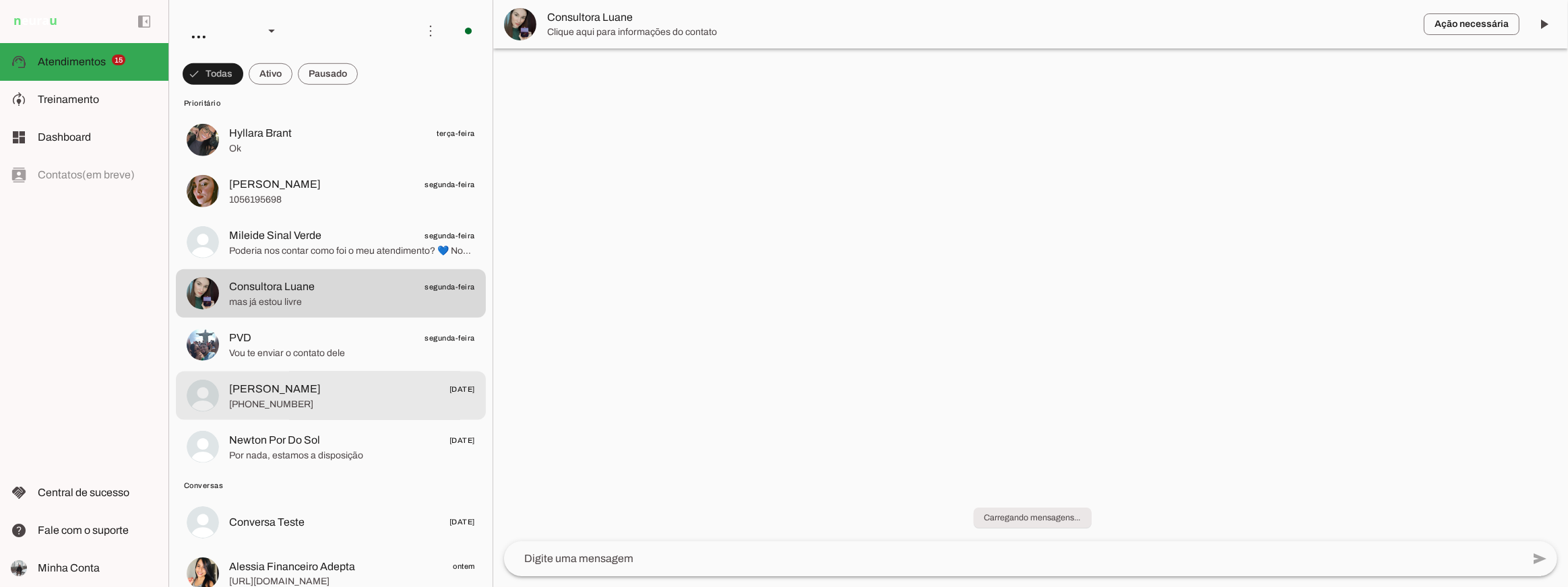
click at [365, 374] on md-item "Geraldo Moto 28/05/2025 +55 3898363079" at bounding box center [331, 396] width 310 height 48
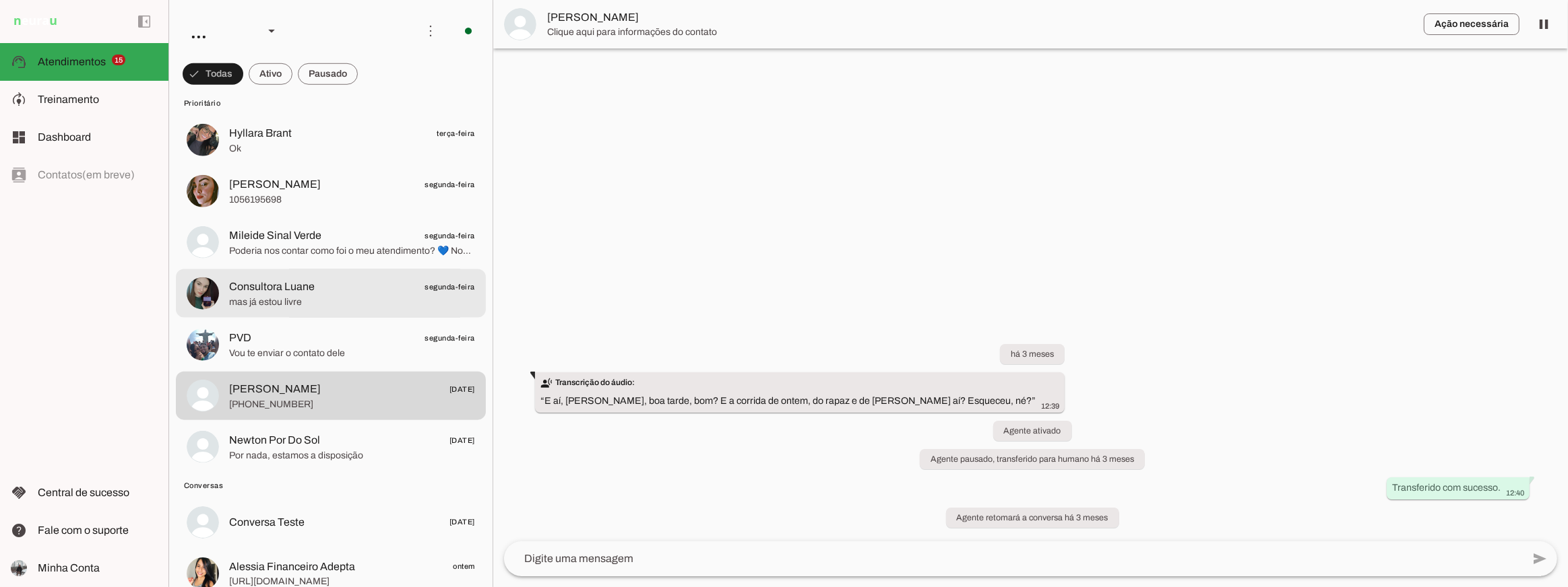
click at [378, 279] on span "Consultora Luane segunda-feira" at bounding box center [352, 286] width 246 height 17
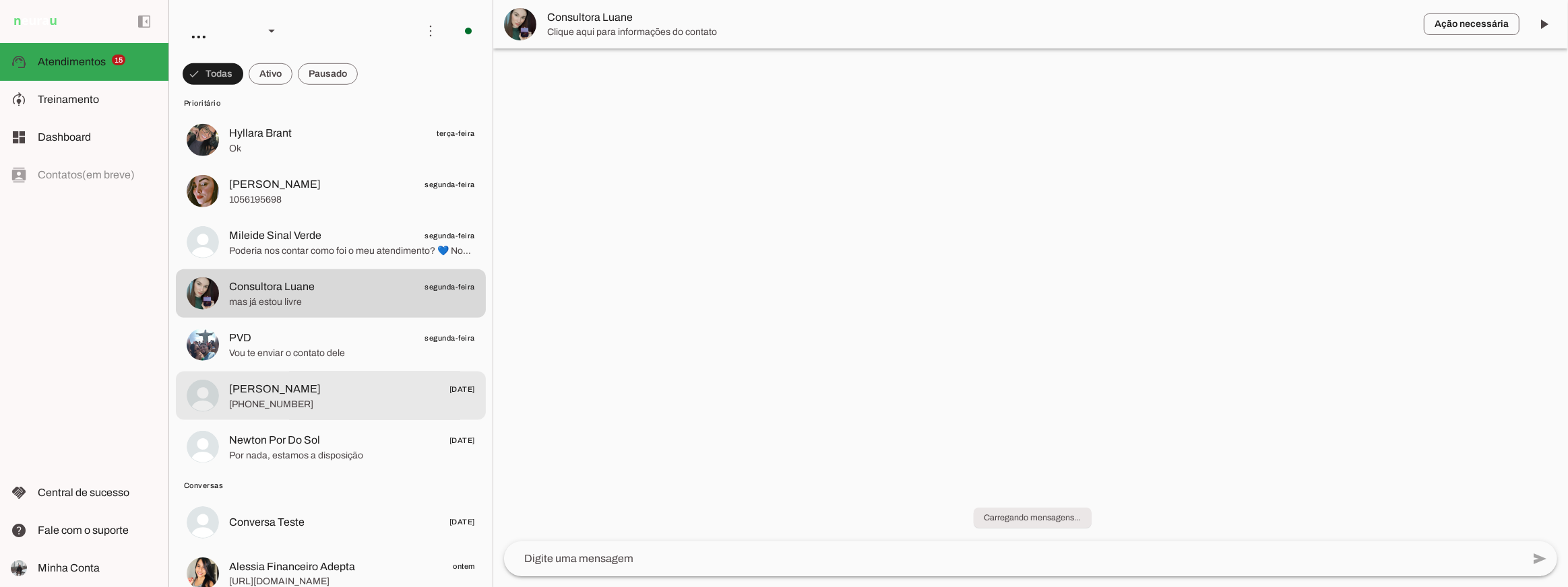
click at [346, 398] on span "+55 3898363079" at bounding box center [352, 404] width 246 height 14
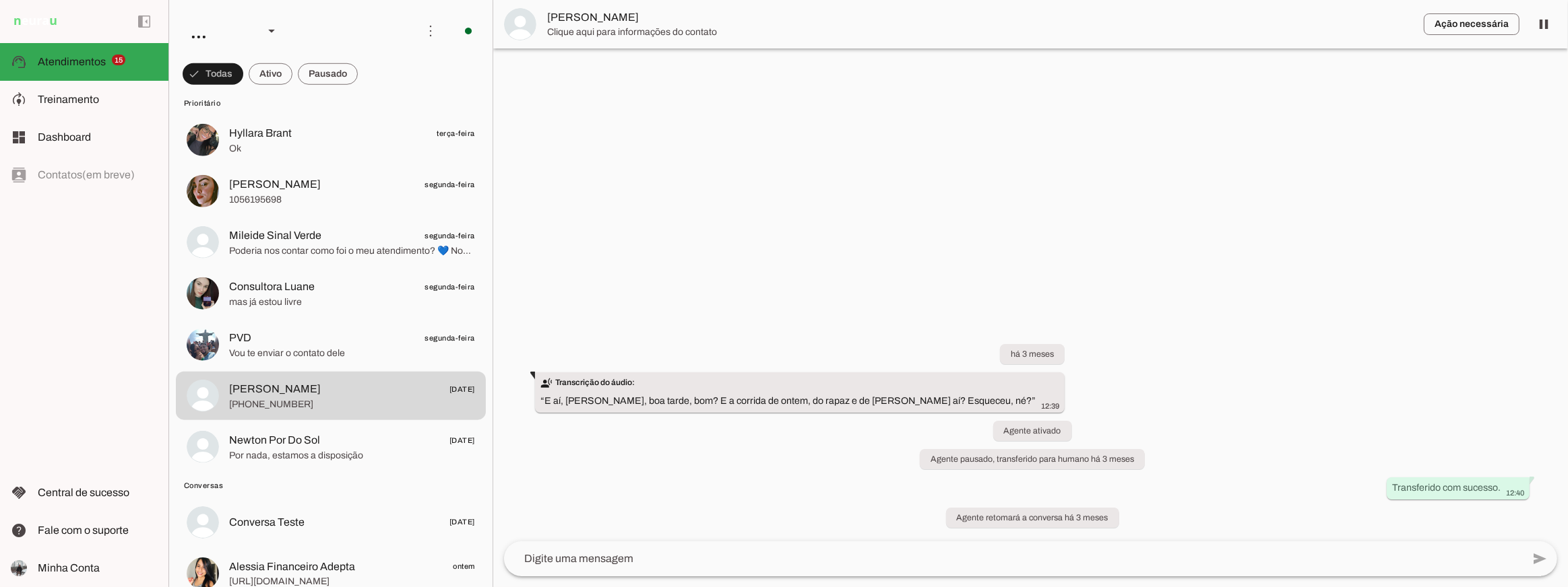
click at [1246, 384] on div "há 3 meses transcribe Transcrição do áudio: “ E aí, Alucínio, boa tarde, bom? E…" at bounding box center [1030, 428] width 1075 height 227
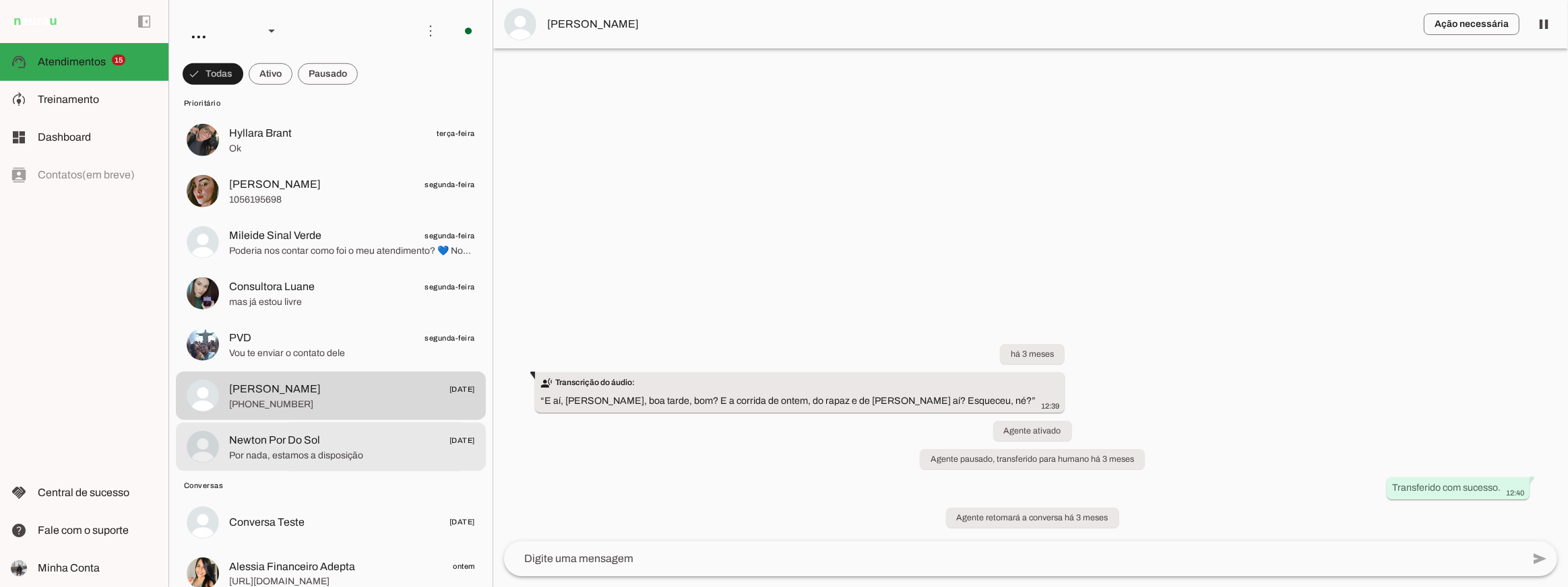
click at [346, 447] on span "Newton Por Do Sol 28/05/2025" at bounding box center [352, 440] width 246 height 17
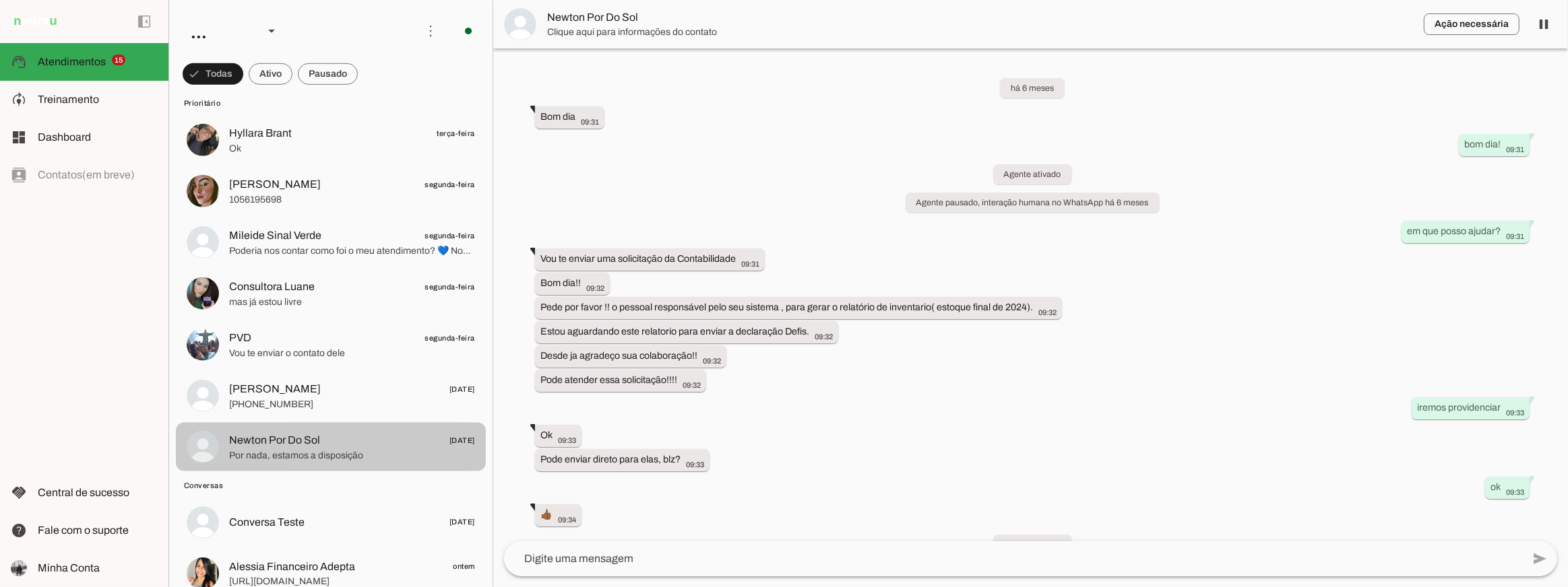
scroll to position [5057, 0]
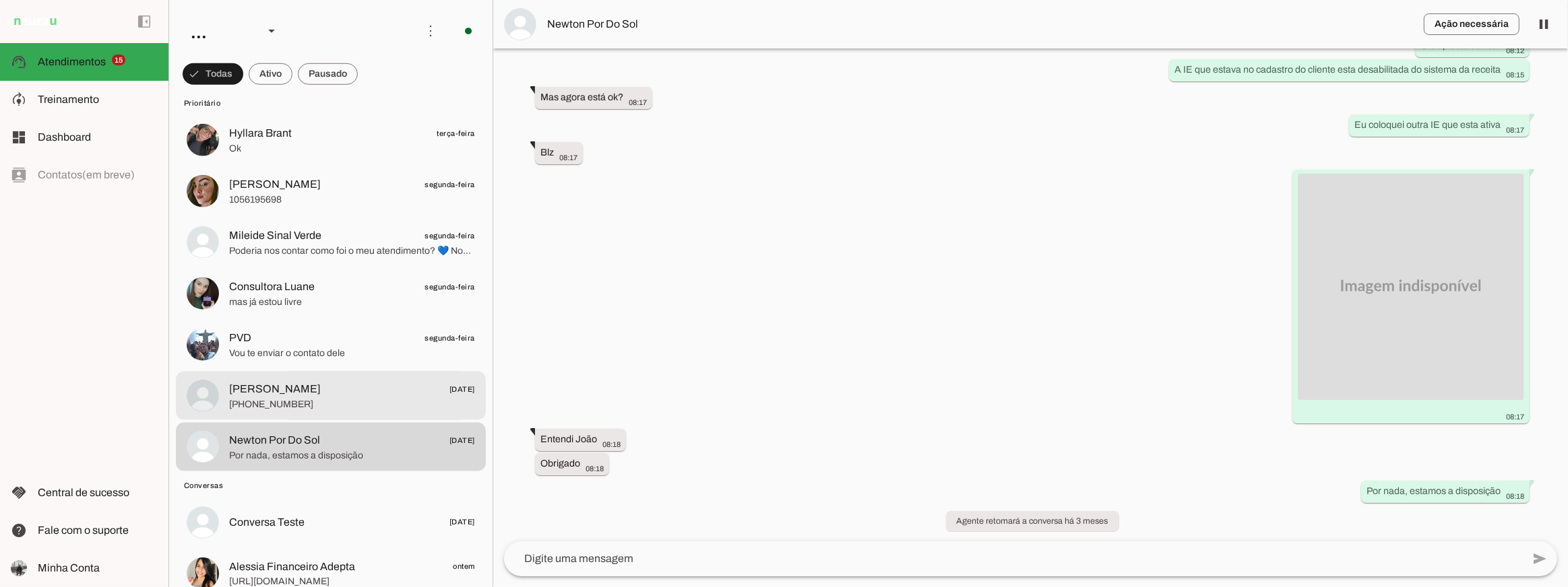
click at [379, 403] on span "+55 3898363079" at bounding box center [352, 404] width 246 height 14
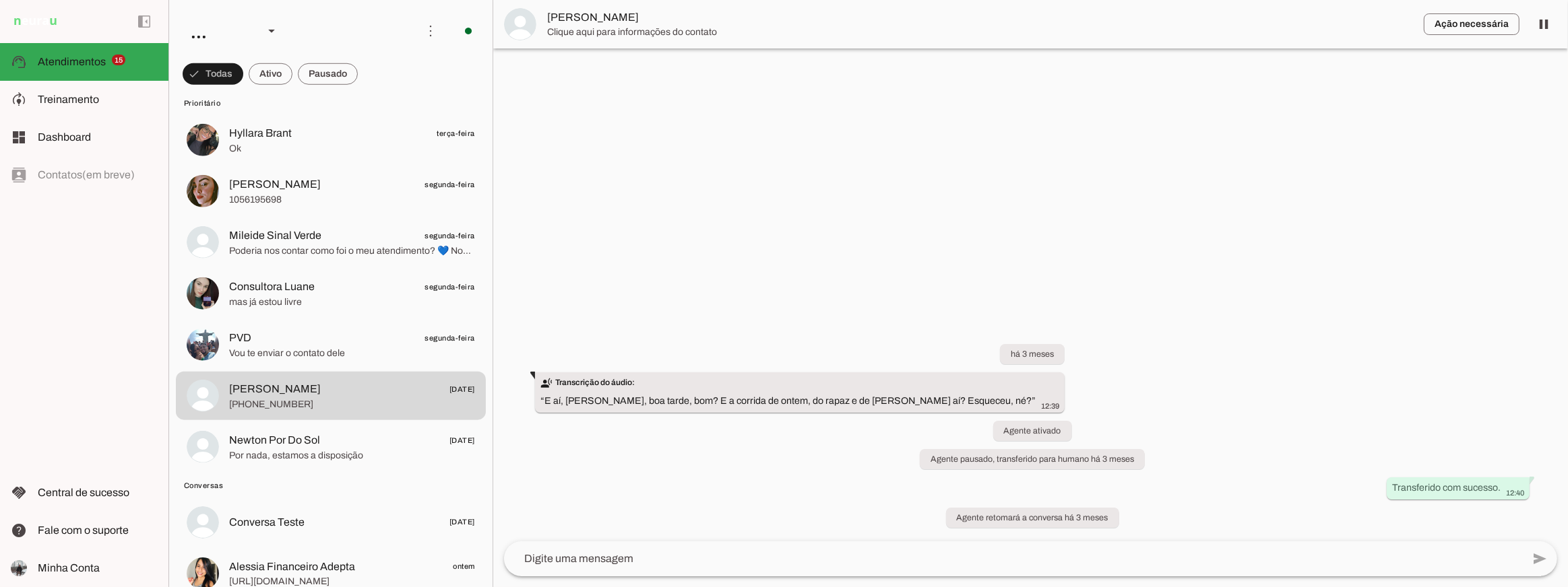
click at [587, 23] on span "Geraldo Moto" at bounding box center [981, 17] width 866 height 16
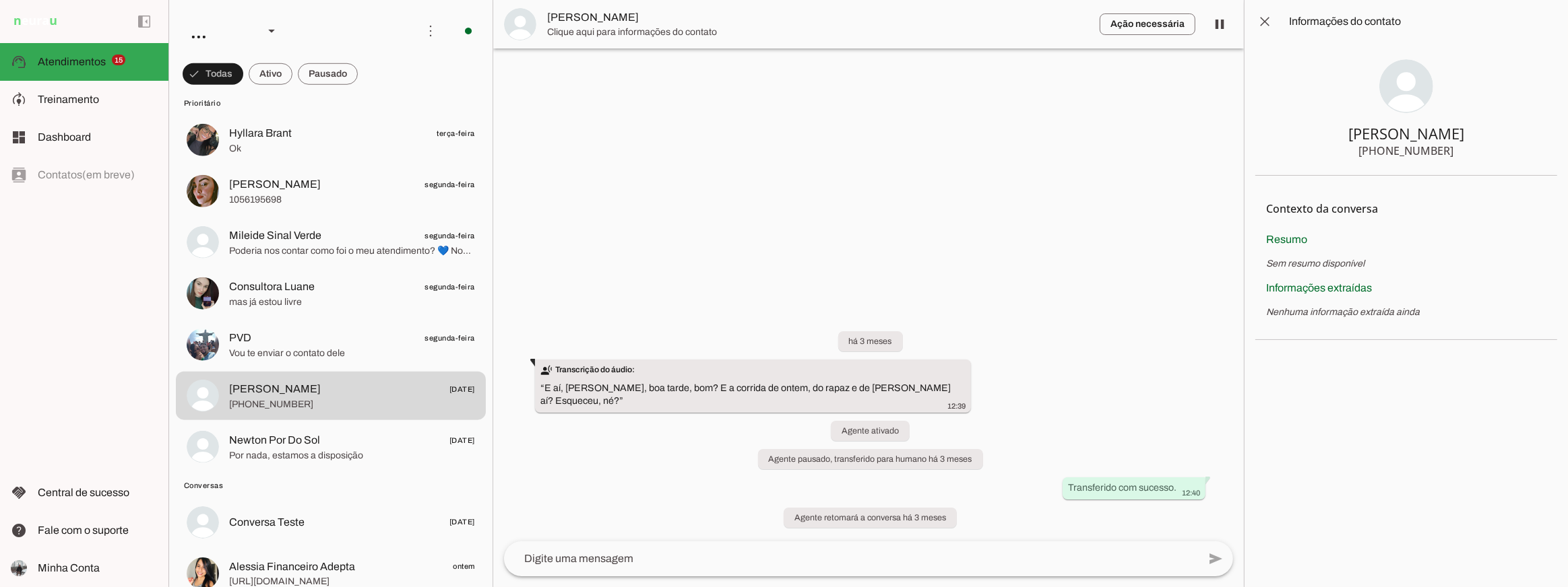
click at [1402, 154] on div "+55 3898363079" at bounding box center [1407, 150] width 95 height 16
click at [1435, 162] on section "Geraldo Moto +55 3898363079" at bounding box center [1406, 109] width 302 height 133
click at [1430, 158] on div "+55 3898363079" at bounding box center [1407, 150] width 95 height 16
click at [1430, 157] on div "+55 3898363079" at bounding box center [1407, 150] width 95 height 16
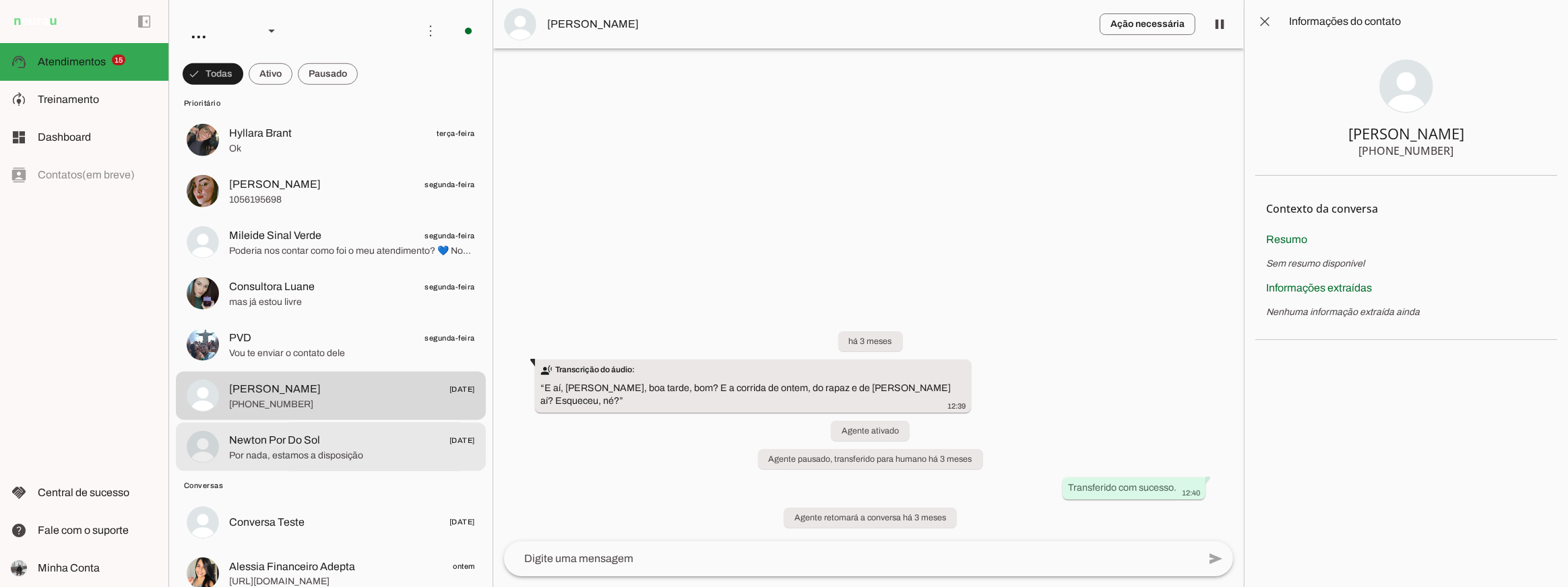
click at [406, 440] on span "Newton Por Do Sol 28/05/2025" at bounding box center [352, 440] width 246 height 17
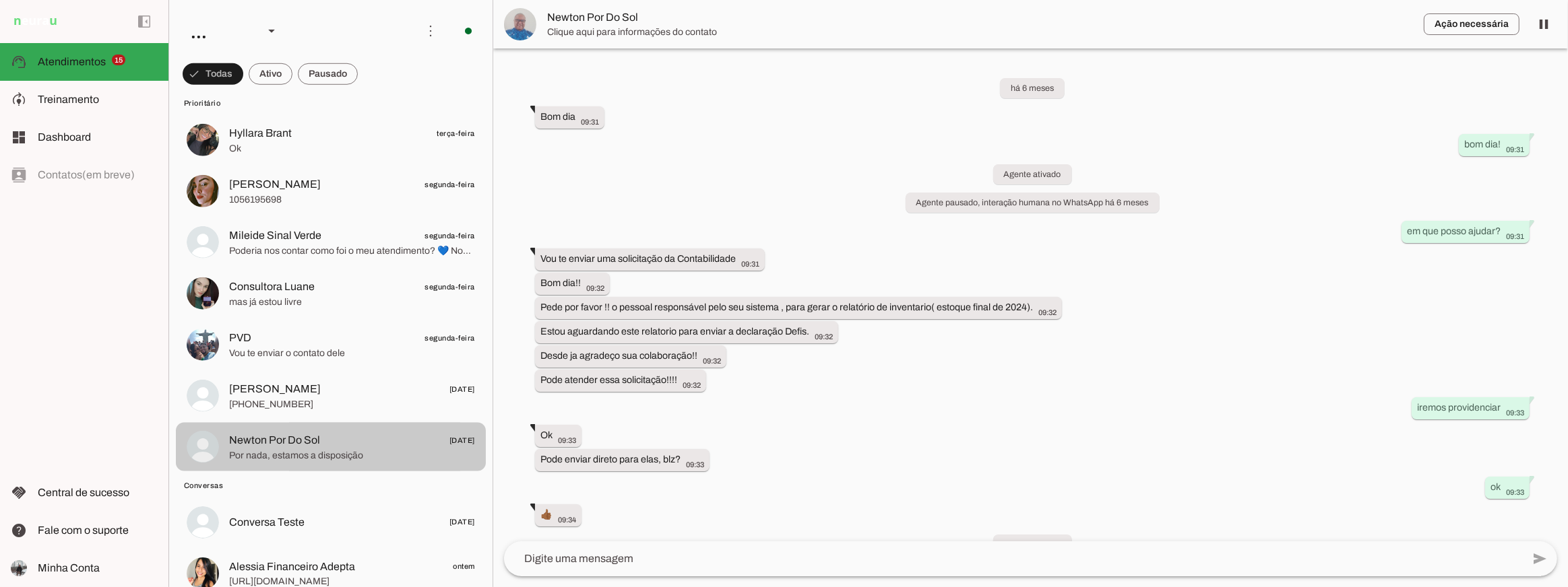
scroll to position [5057, 0]
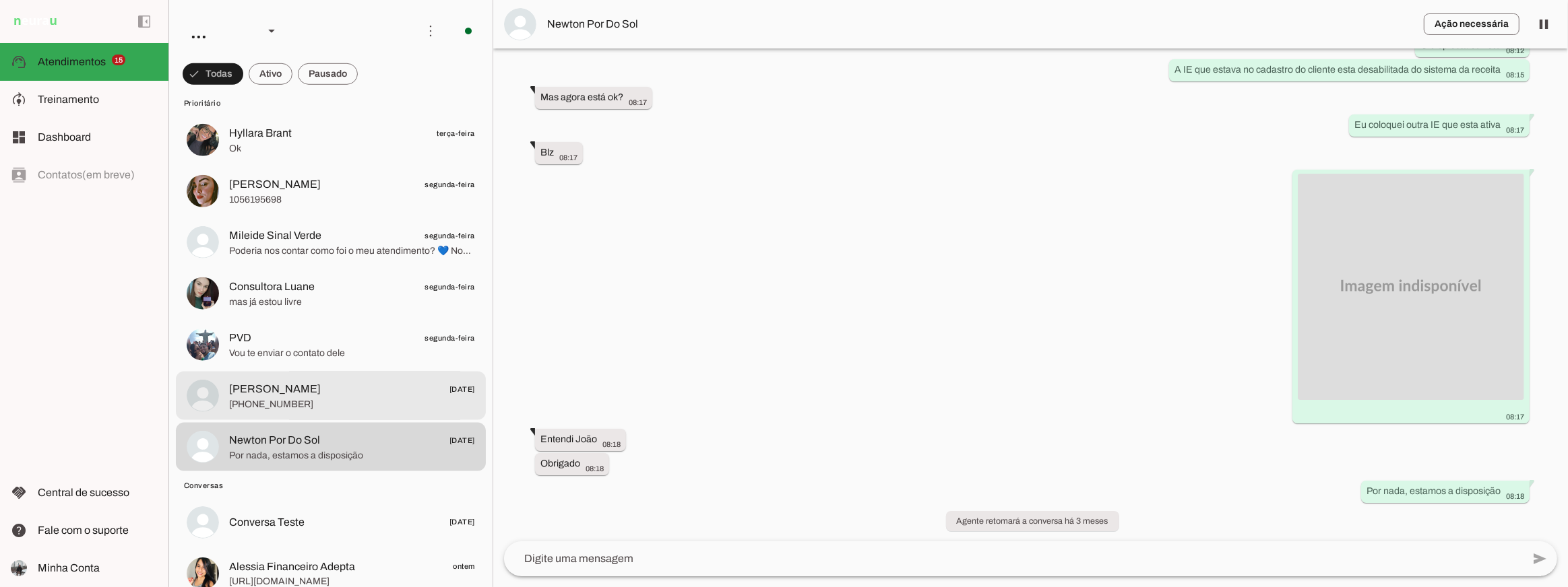
click at [368, 401] on span "+55 3898363079" at bounding box center [352, 404] width 246 height 14
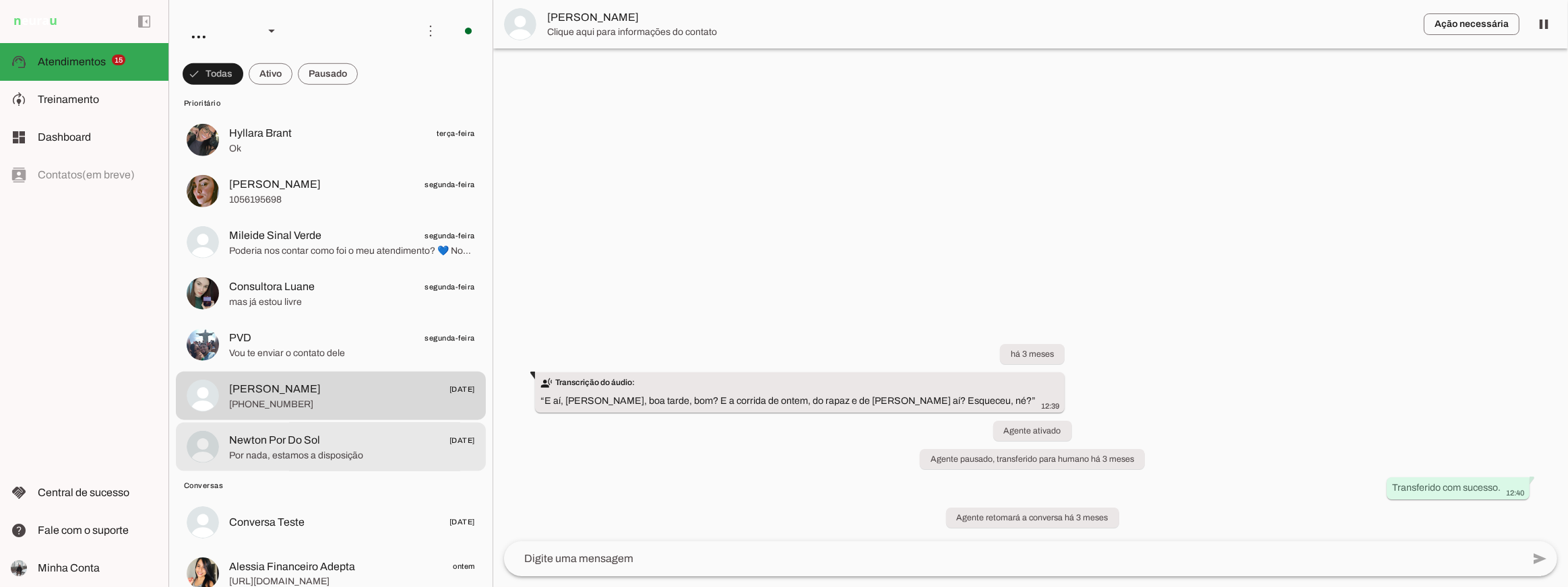
click at [359, 436] on span "Newton Por Do Sol 28/05/2025" at bounding box center [352, 440] width 246 height 17
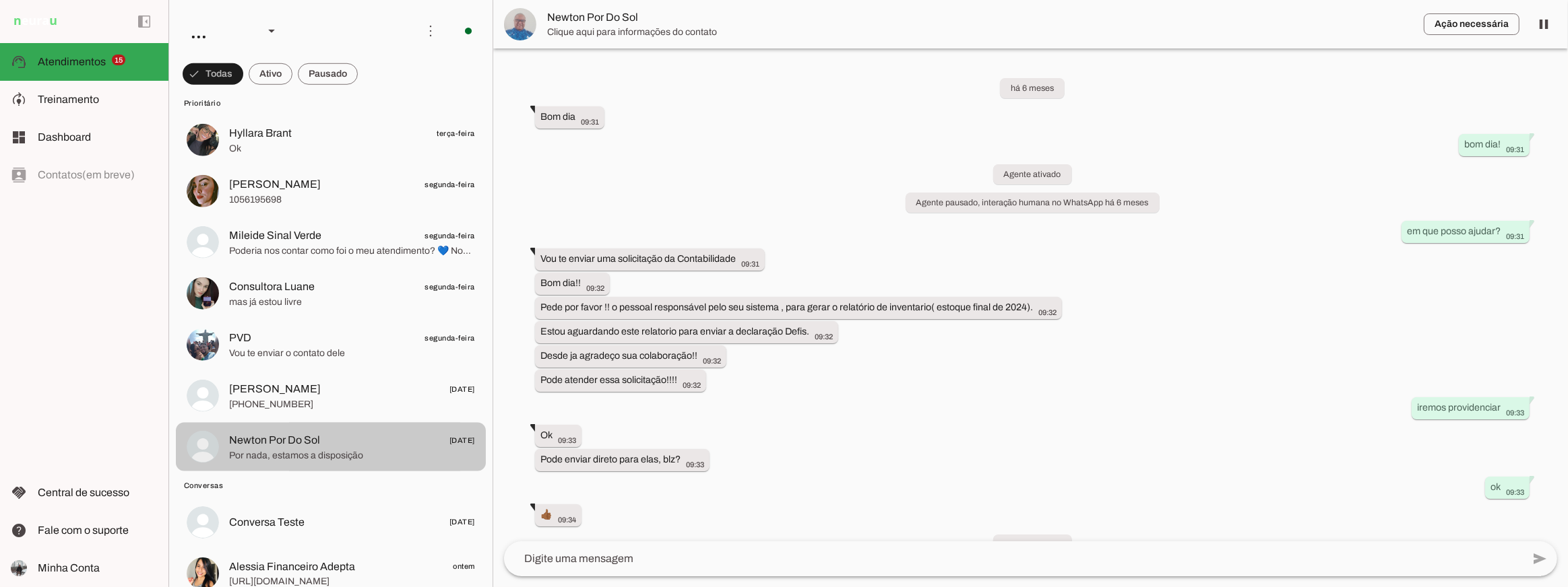
scroll to position [5057, 0]
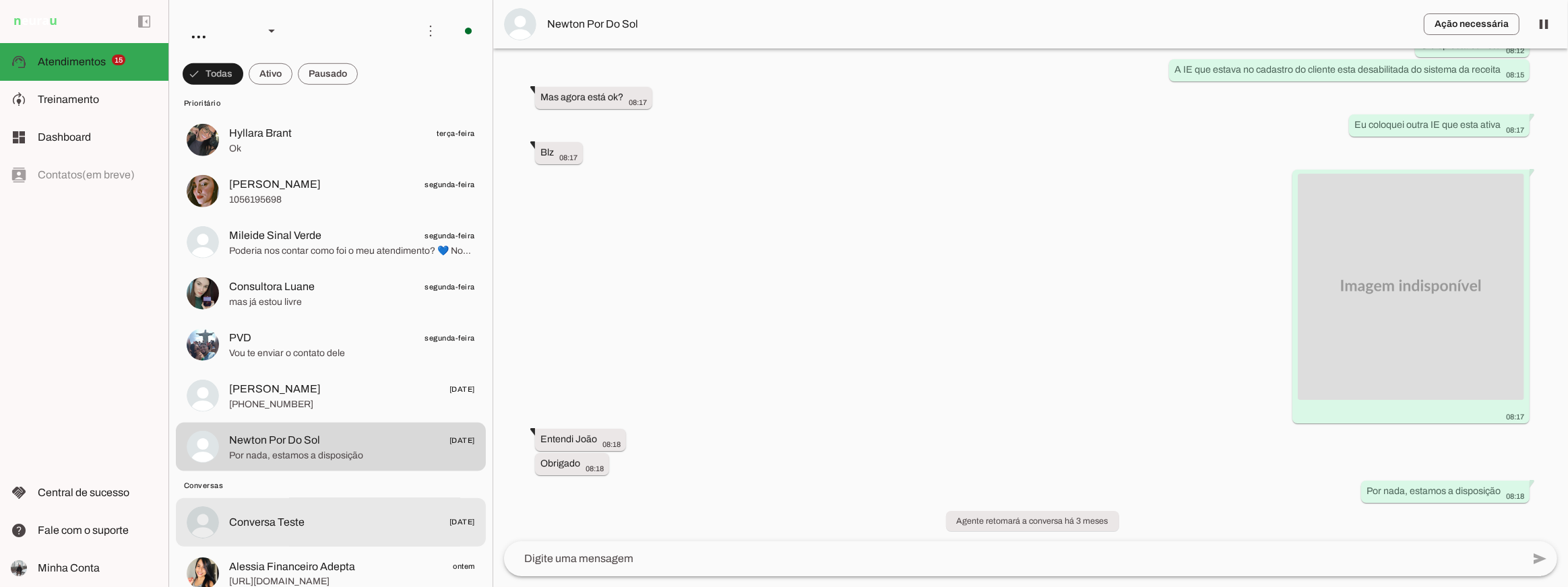
click at [363, 509] on md-item "Conversa Teste 08/03/2025" at bounding box center [331, 522] width 310 height 48
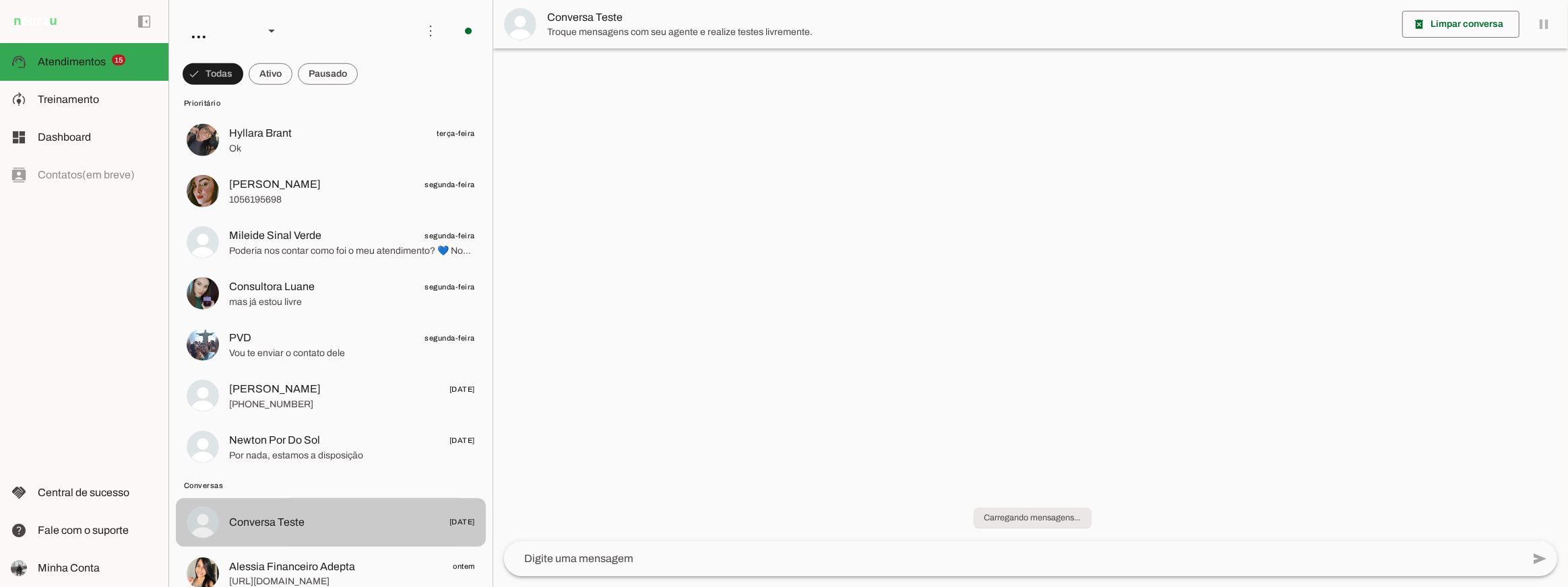
scroll to position [12, 0]
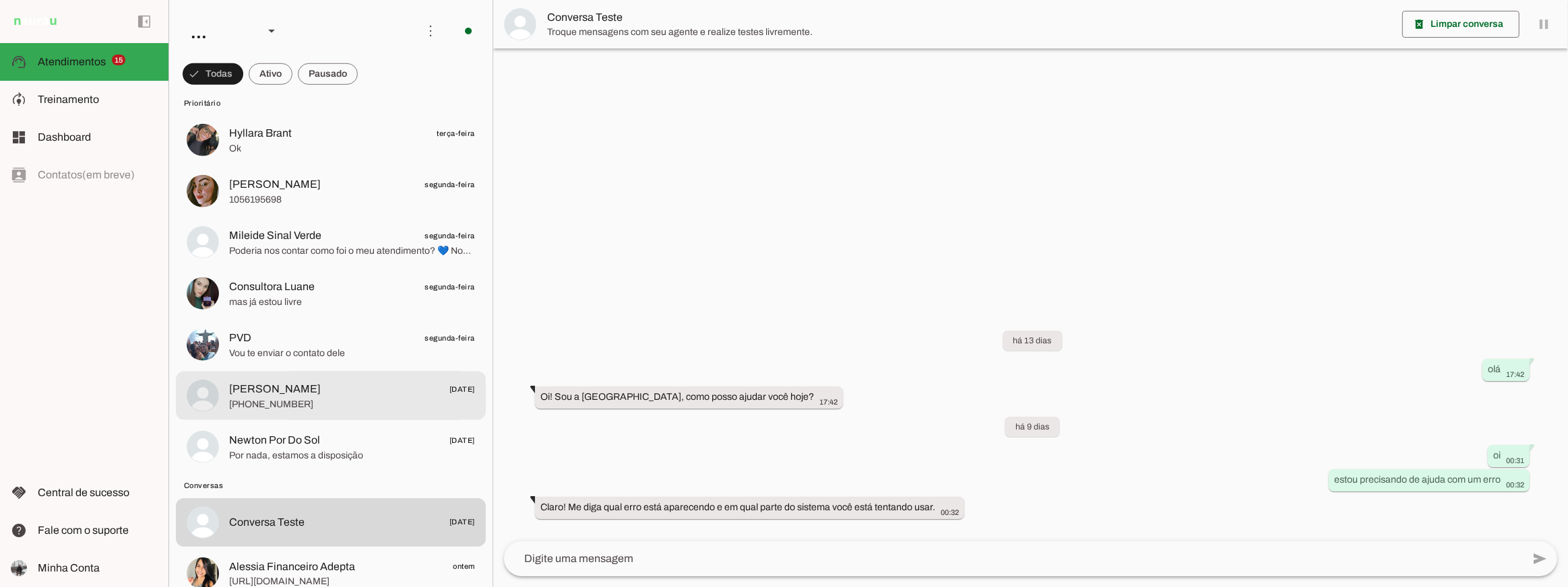
click at [342, 409] on span "+55 3898363079" at bounding box center [352, 404] width 246 height 14
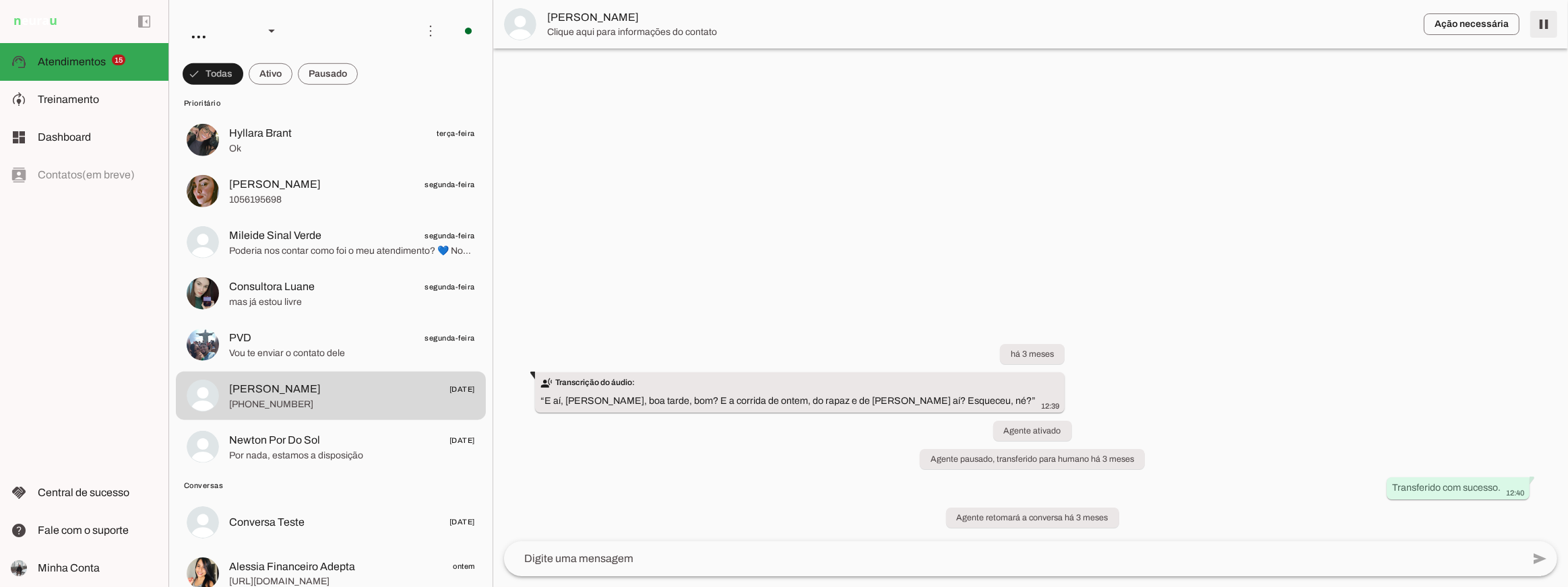
click at [1547, 30] on span at bounding box center [1544, 24] width 32 height 32
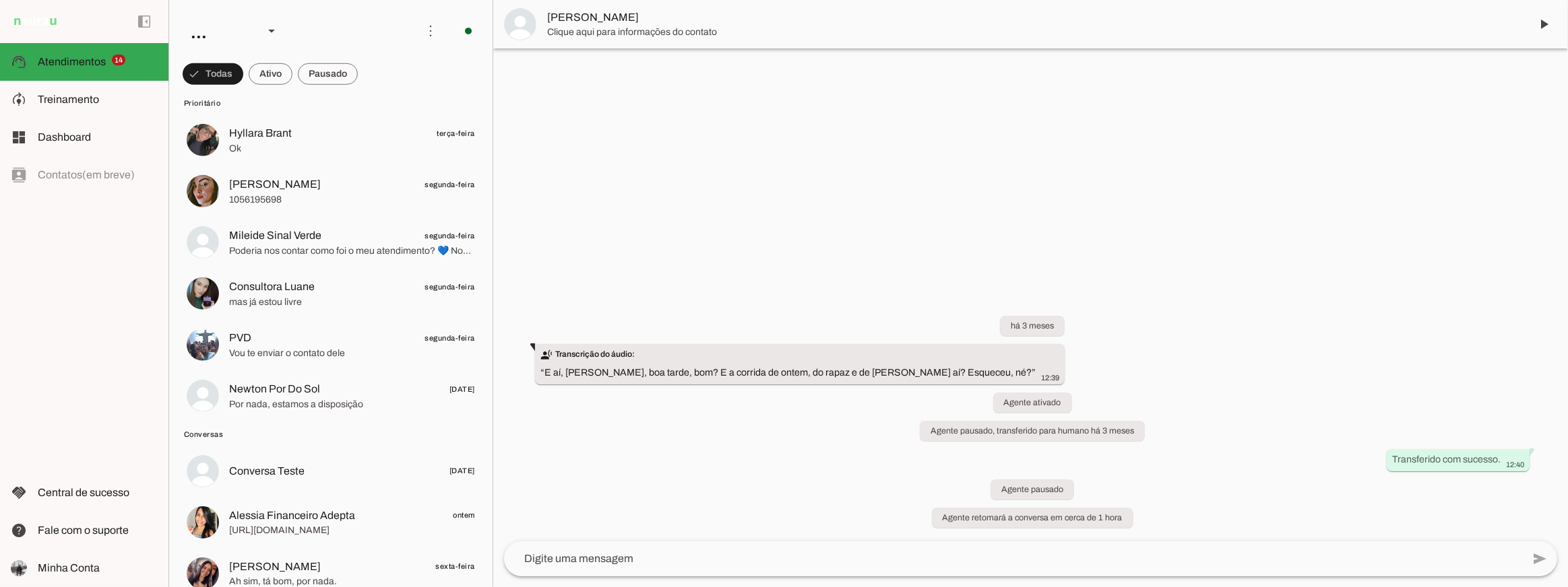
drag, startPoint x: 1133, startPoint y: 211, endPoint x: 806, endPoint y: 267, distance: 331.8
click at [1133, 211] on div at bounding box center [1030, 293] width 1075 height 587
click at [1540, 24] on span at bounding box center [1544, 24] width 32 height 32
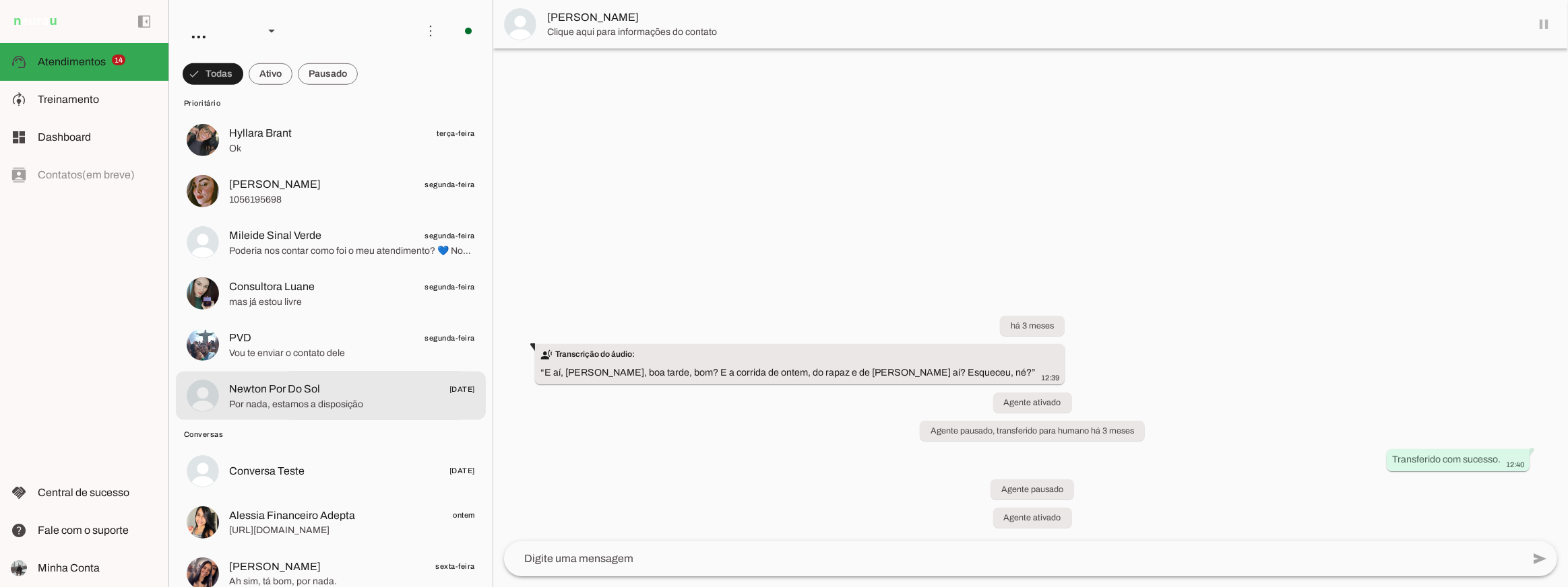
click at [311, 407] on span "Por nada, estamos a disposição" at bounding box center [352, 404] width 246 height 14
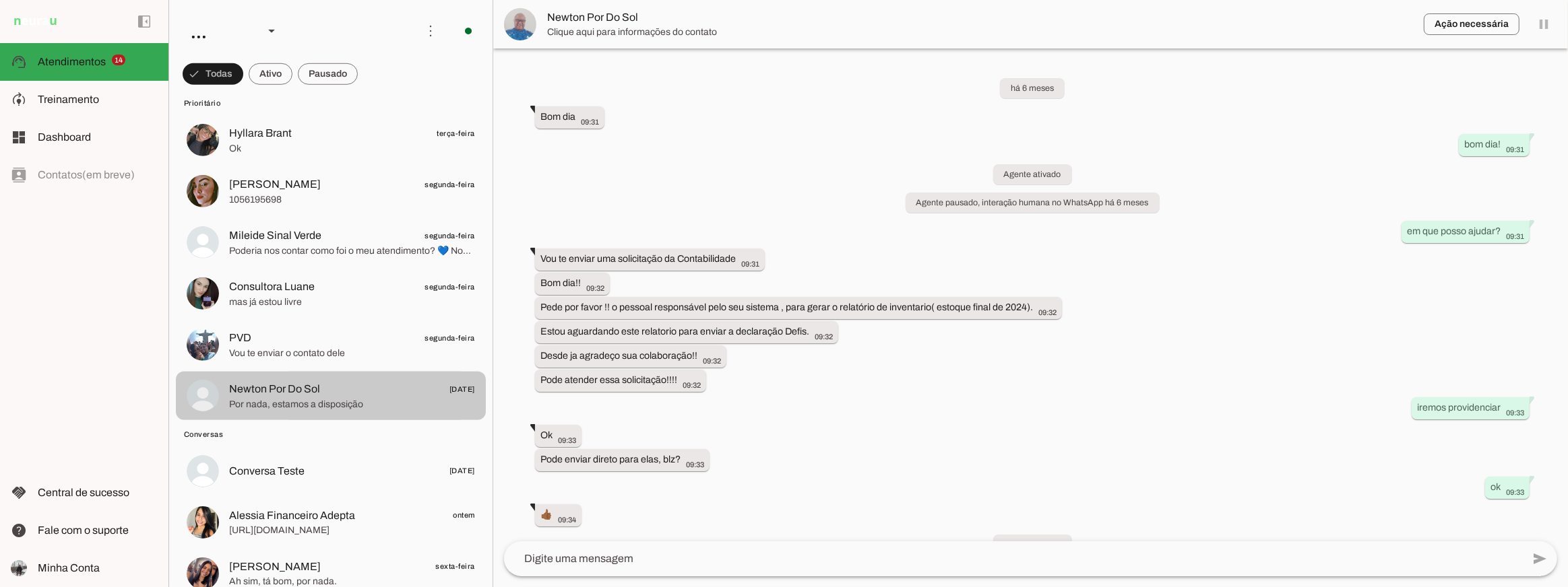
scroll to position [5057, 0]
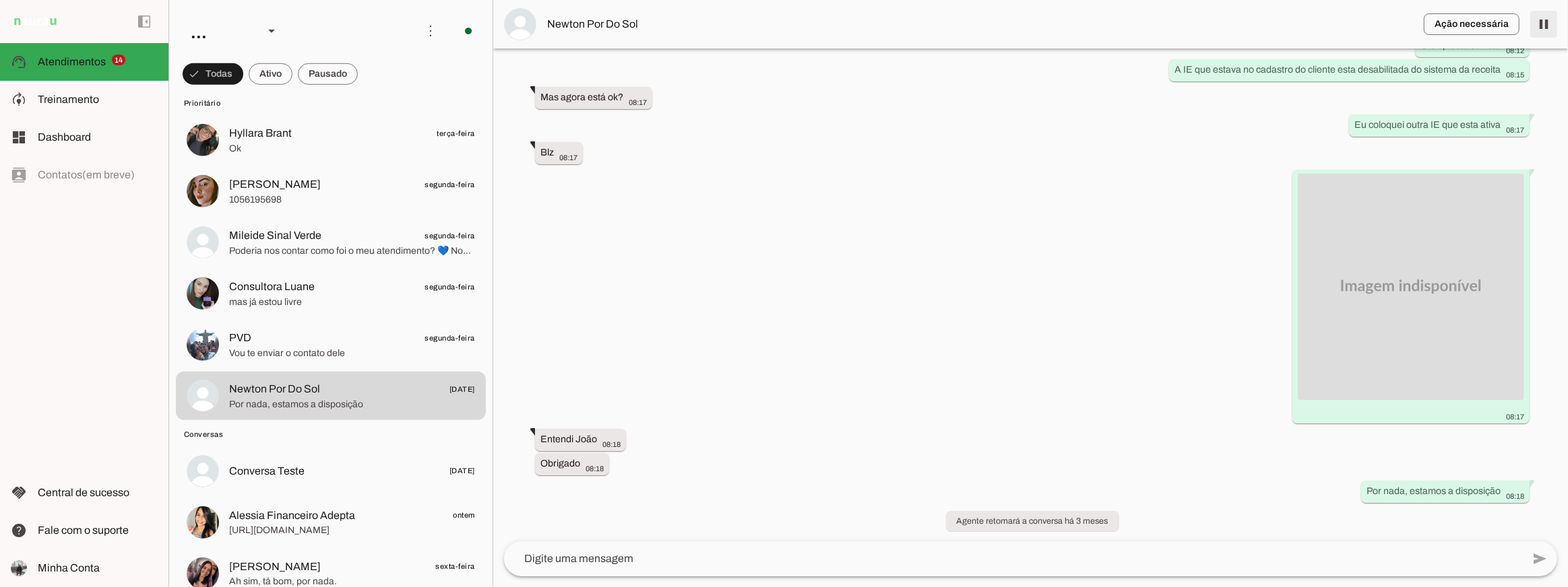
click at [1546, 23] on span at bounding box center [1544, 24] width 32 height 32
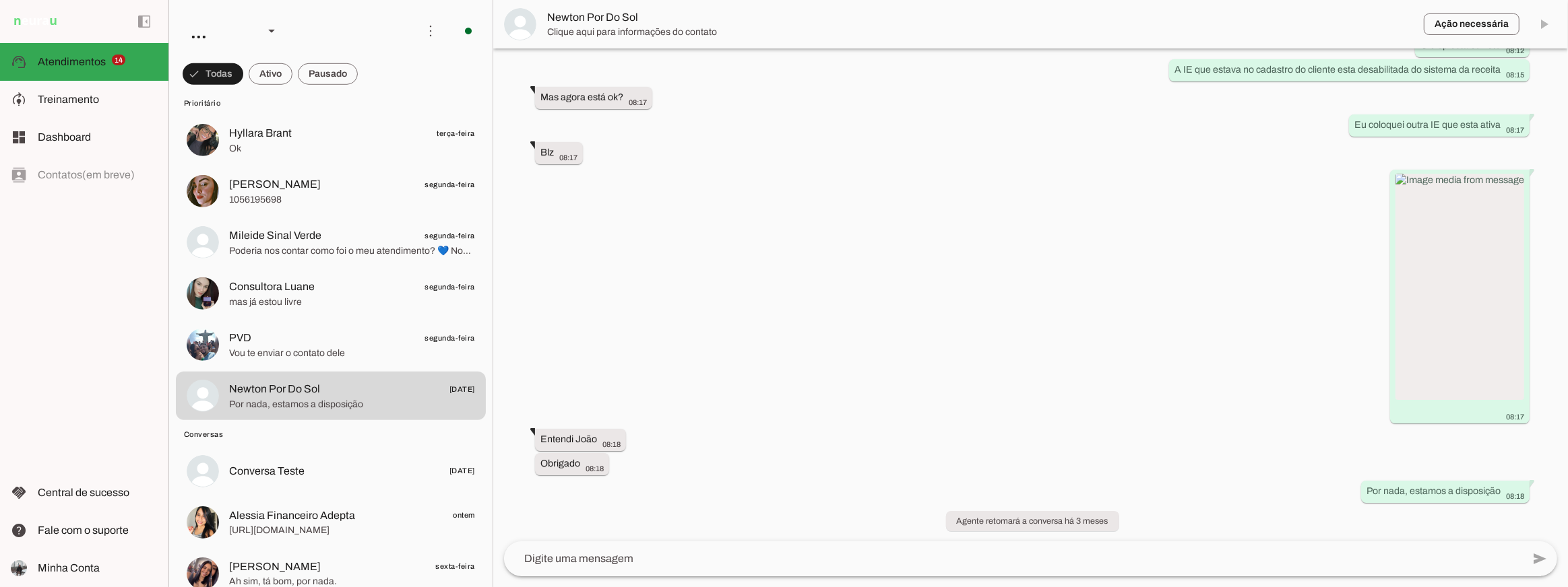
scroll to position [0, 0]
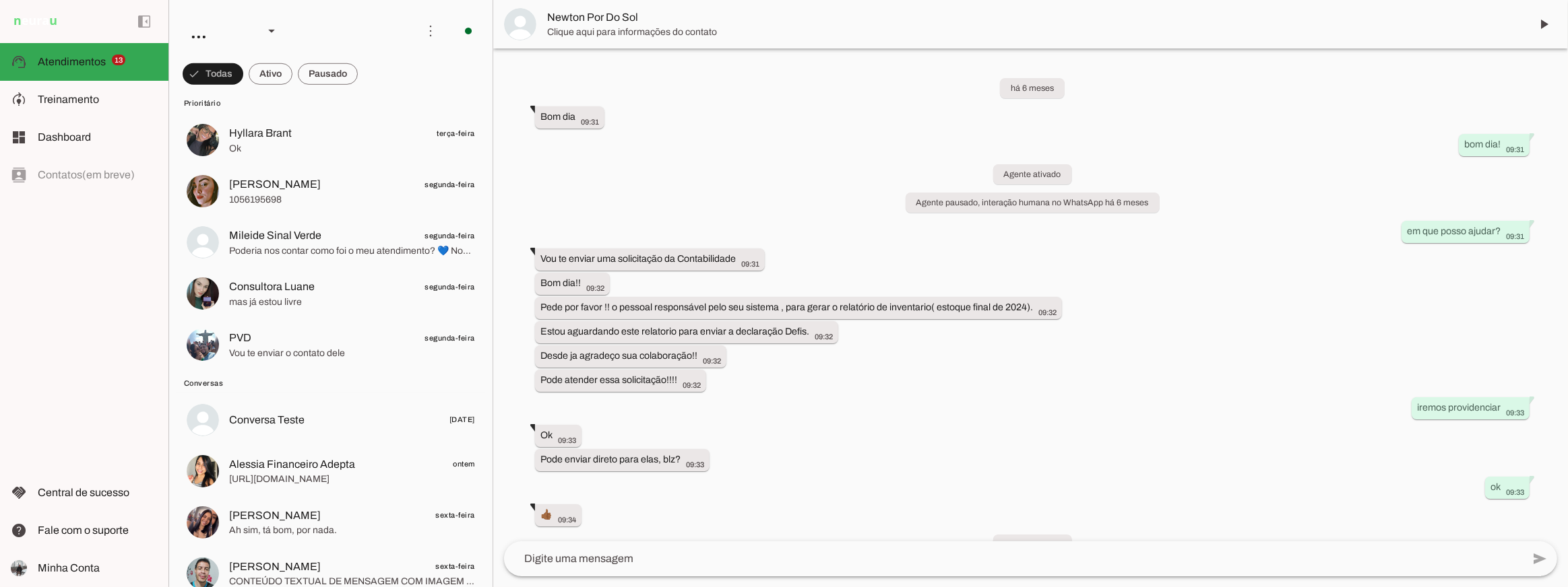
click at [1431, 96] on div "há 6 meses Bom dia 09:31 more_vert bom dia! 09:31 Agente ativado Agente pausado…" at bounding box center [1030, 295] width 1075 height 493
click at [1549, 24] on span at bounding box center [1544, 24] width 32 height 32
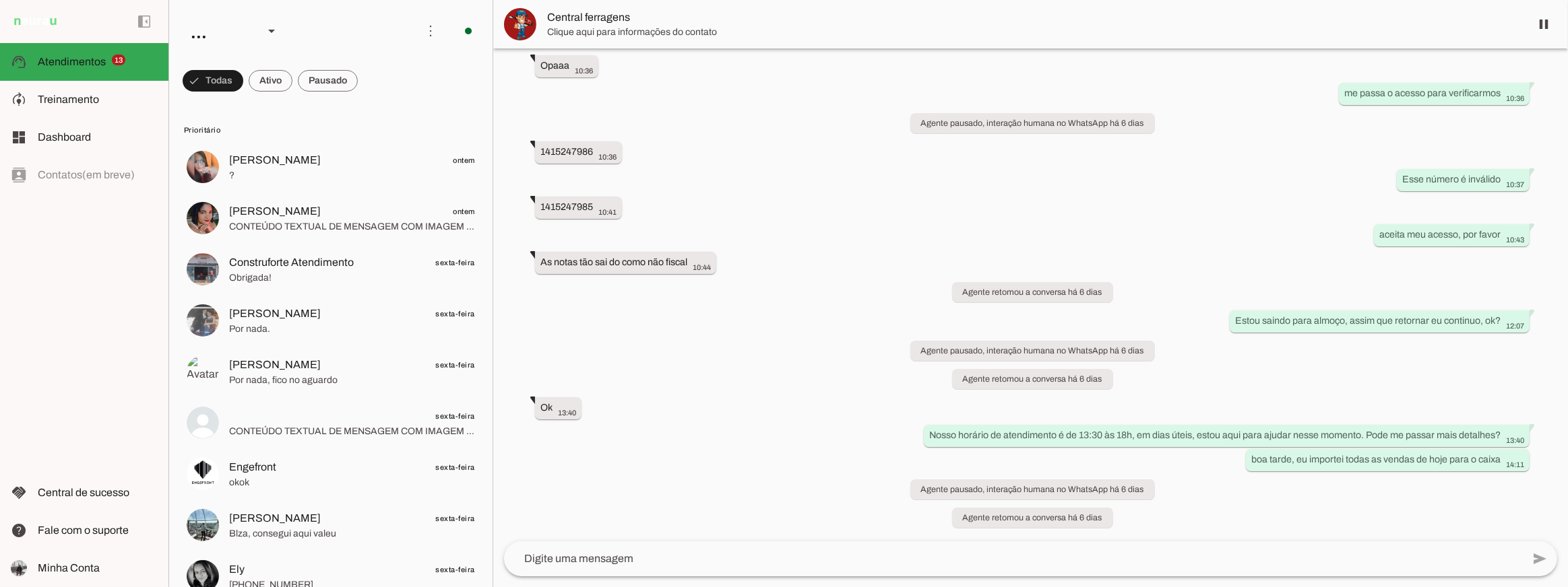
scroll to position [5057, 0]
click at [567, 22] on span "Central ferragens" at bounding box center [1034, 23] width 972 height 16
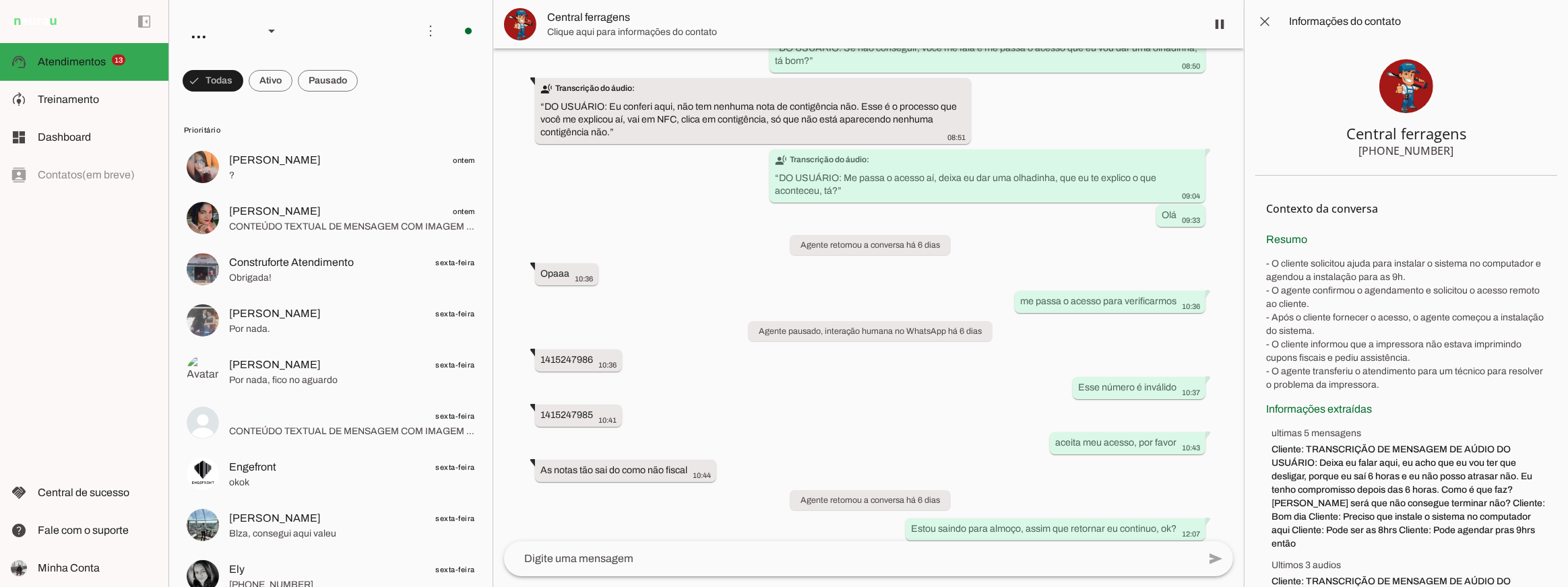
scroll to position [5273, 0]
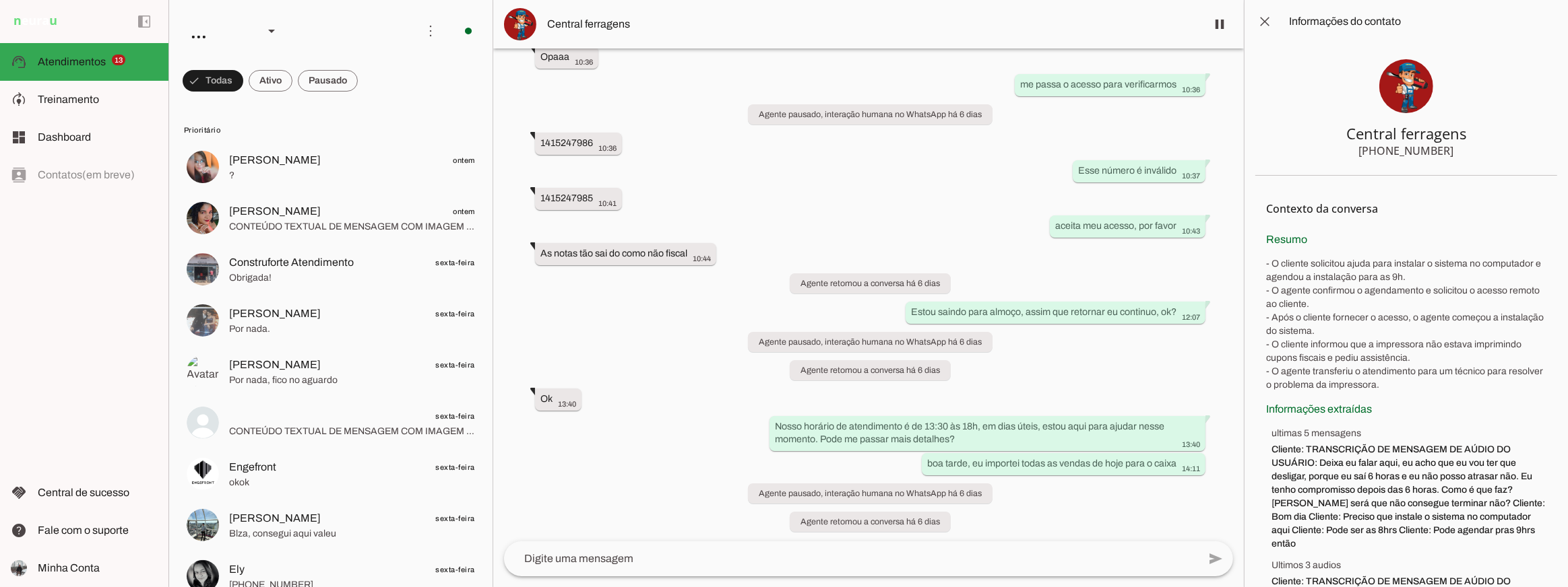
drag, startPoint x: 1469, startPoint y: 153, endPoint x: 1372, endPoint y: 154, distance: 97.0
click at [1372, 154] on section "Central ferragens +55 3384565490" at bounding box center [1406, 109] width 302 height 133
drag, startPoint x: 1365, startPoint y: 152, endPoint x: 1447, endPoint y: 152, distance: 82.0
click at [1447, 152] on section "Central ferragens +55 3384565490" at bounding box center [1406, 109] width 302 height 133
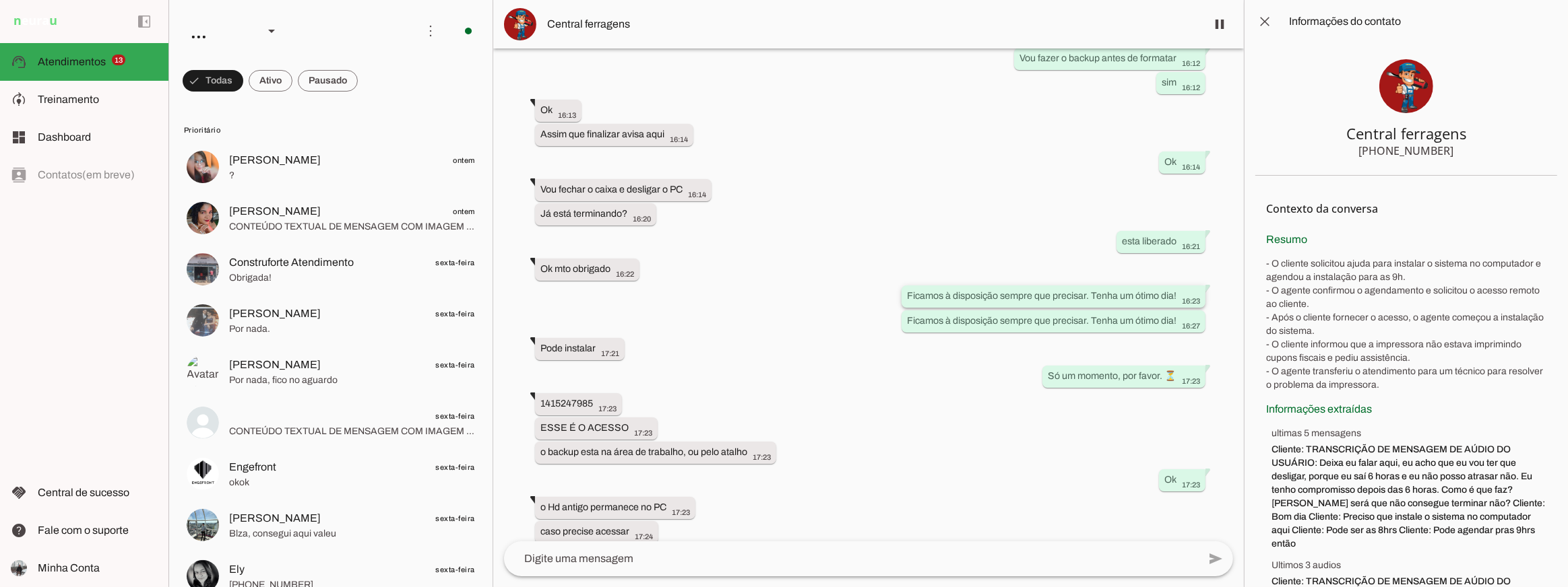
scroll to position [1251, 0]
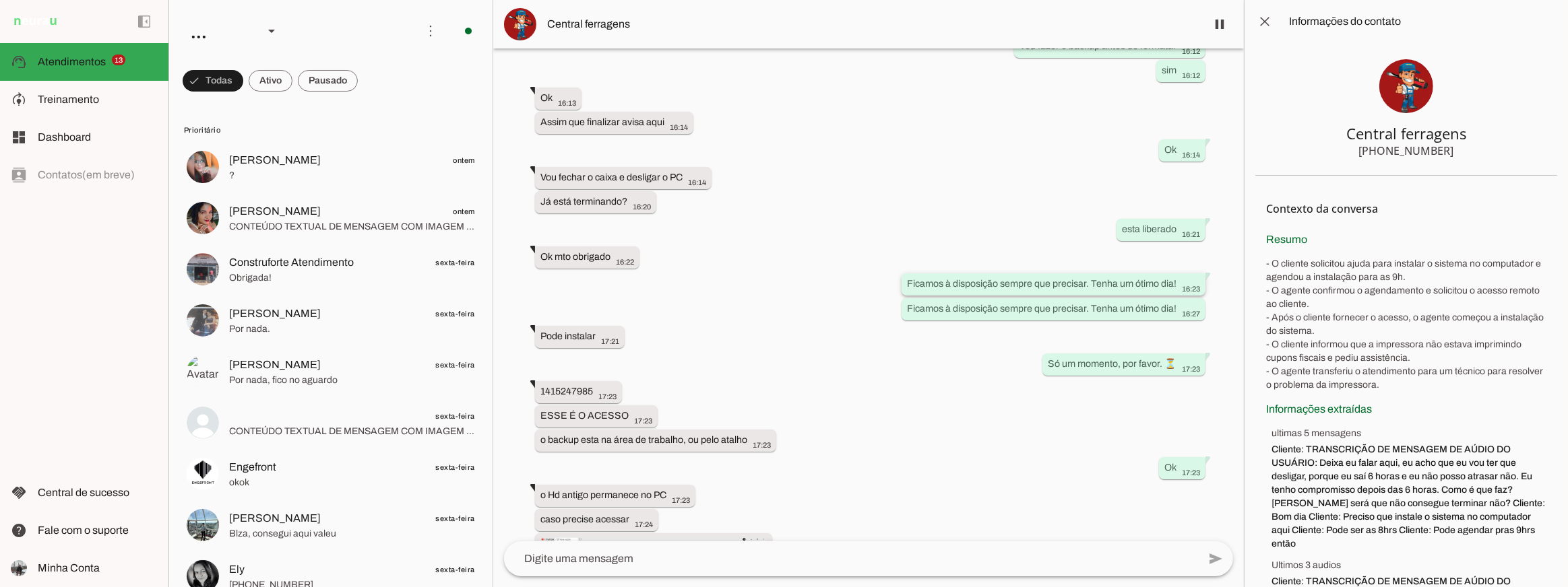
click at [0, 0] on slot "Ficamos à disposição sempre que precisar. Tenha um ótimo dia!" at bounding box center [0, 0] width 0 height 0
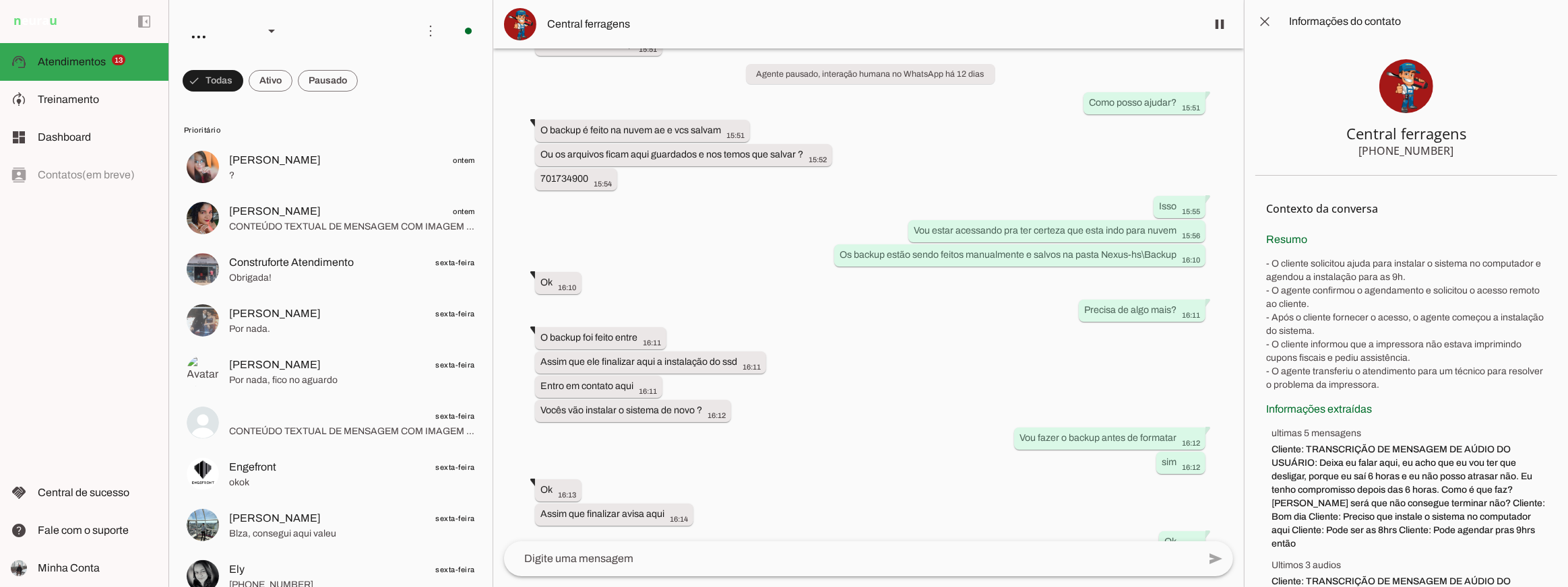
click at [812, 372] on div "Agente ativado há 12 dias Bom dia 10:07 more_vert Olá! Como posso ajudar você h…" at bounding box center [868, 295] width 751 height 493
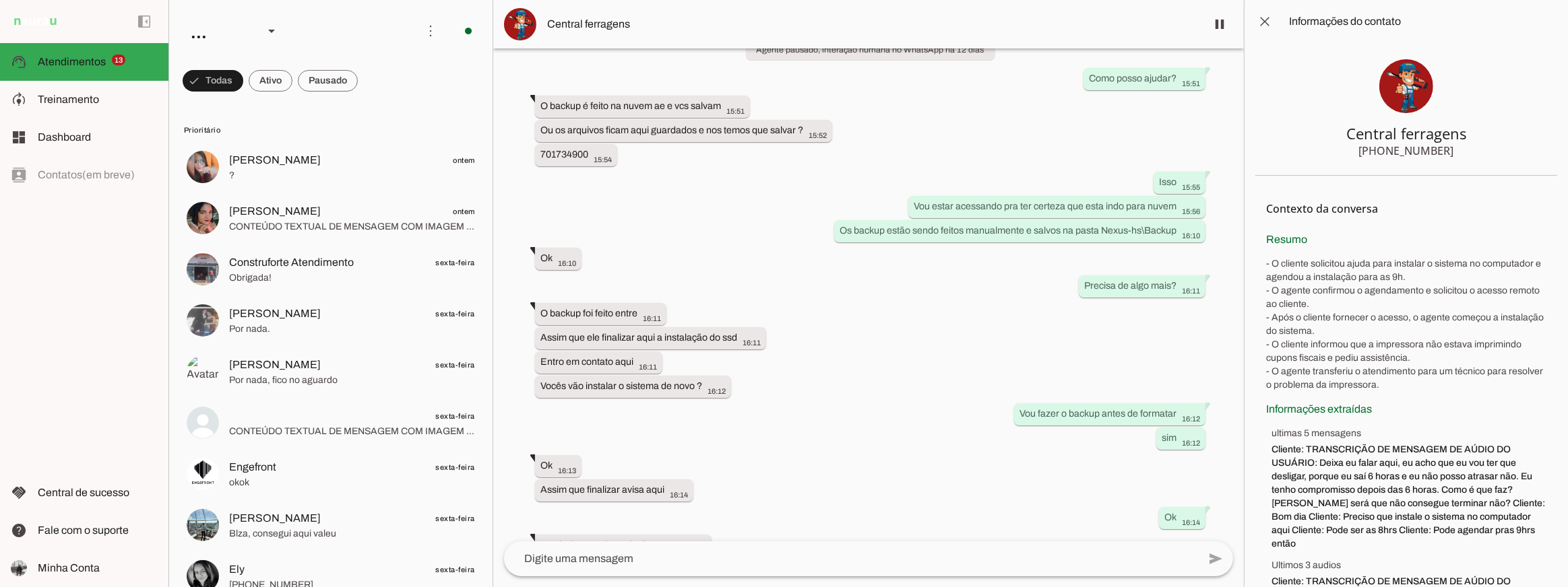
scroll to position [896, 0]
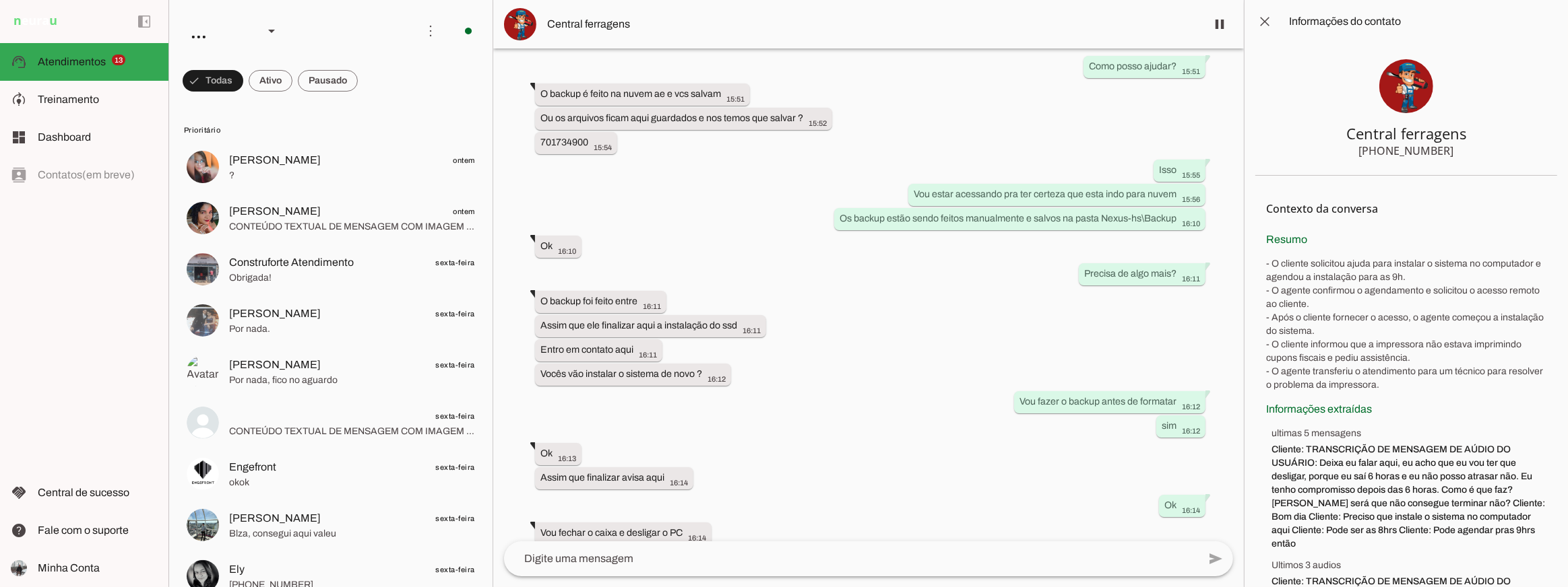
drag, startPoint x: 811, startPoint y: 271, endPoint x: 810, endPoint y: 305, distance: 34.0
click at [815, 277] on div "Agente ativado há 12 dias Bom dia 10:07 more_vert Olá! Como posso ajudar você h…" at bounding box center [868, 295] width 751 height 493
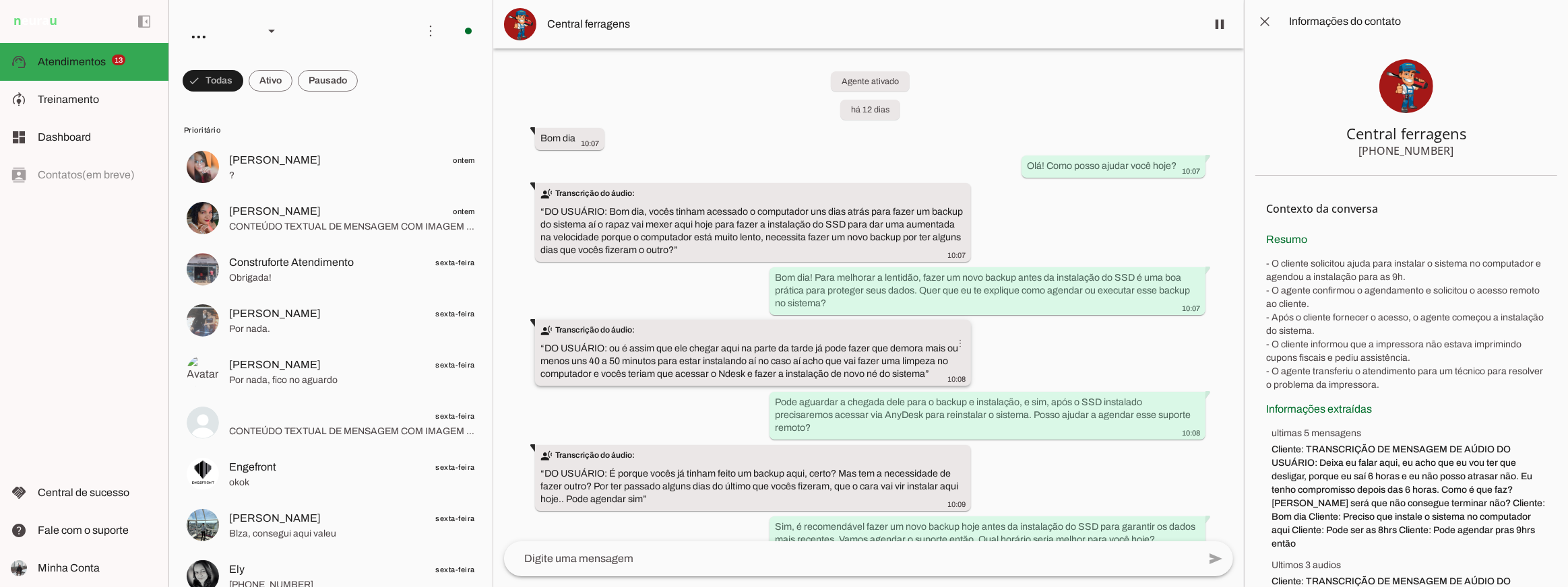
scroll to position [0, 0]
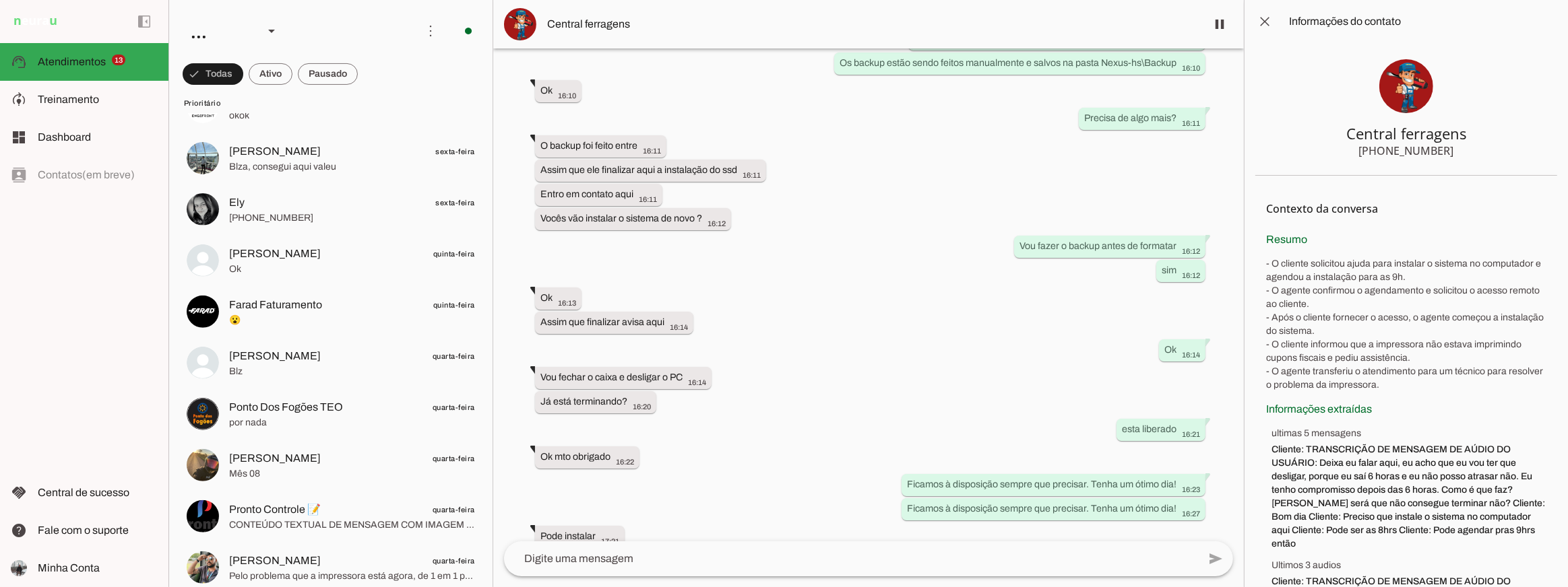
scroll to position [1089, 0]
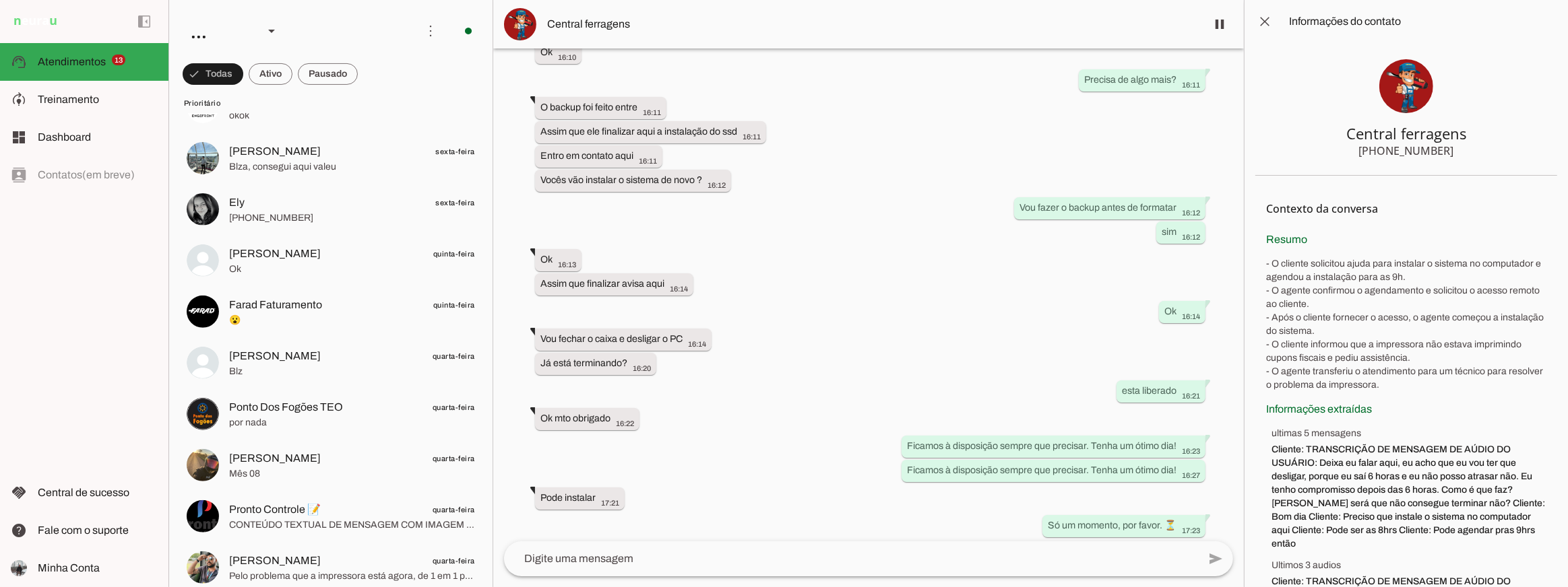
click at [787, 264] on div "Agente ativado há 12 dias Bom dia 10:07 more_vert Olá! Como posso ajudar você h…" at bounding box center [868, 295] width 751 height 493
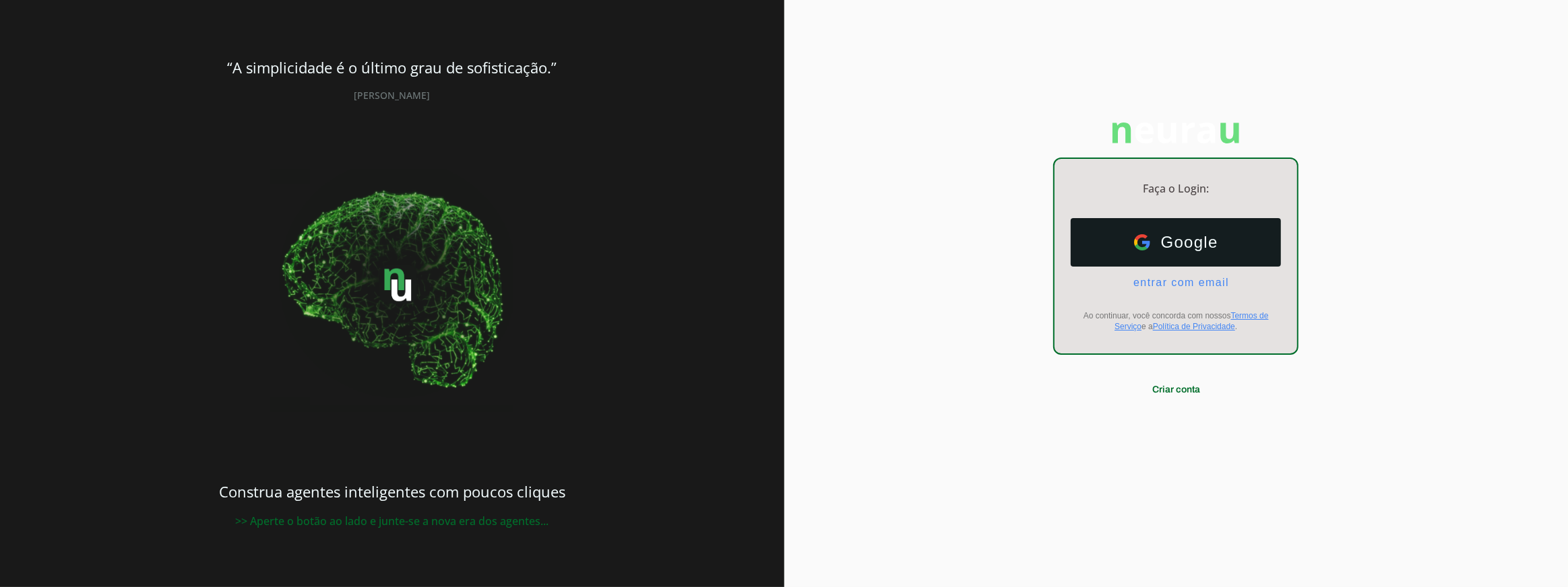
click at [782, 182] on div "“A simplicidade é o último grau de sofisticação.” Leonardo da Vinci Construa ag…" at bounding box center [392, 293] width 784 height 587
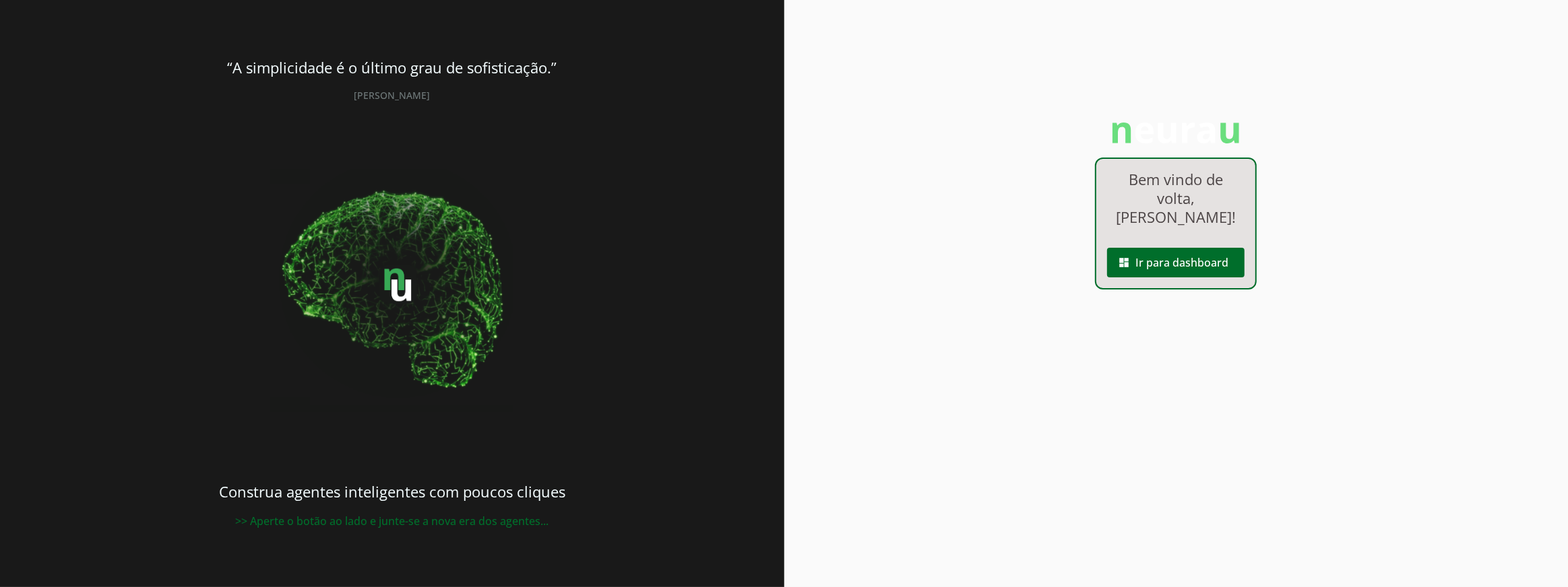
drag, startPoint x: 928, startPoint y: 241, endPoint x: 1239, endPoint y: 299, distance: 316.4
click at [952, 247] on div "Bem vindo de volta, Joao Marcos Couto ! dashboard Ir para dashboard" at bounding box center [1176, 293] width 784 height 587
click at [1215, 259] on span at bounding box center [1176, 262] width 138 height 32
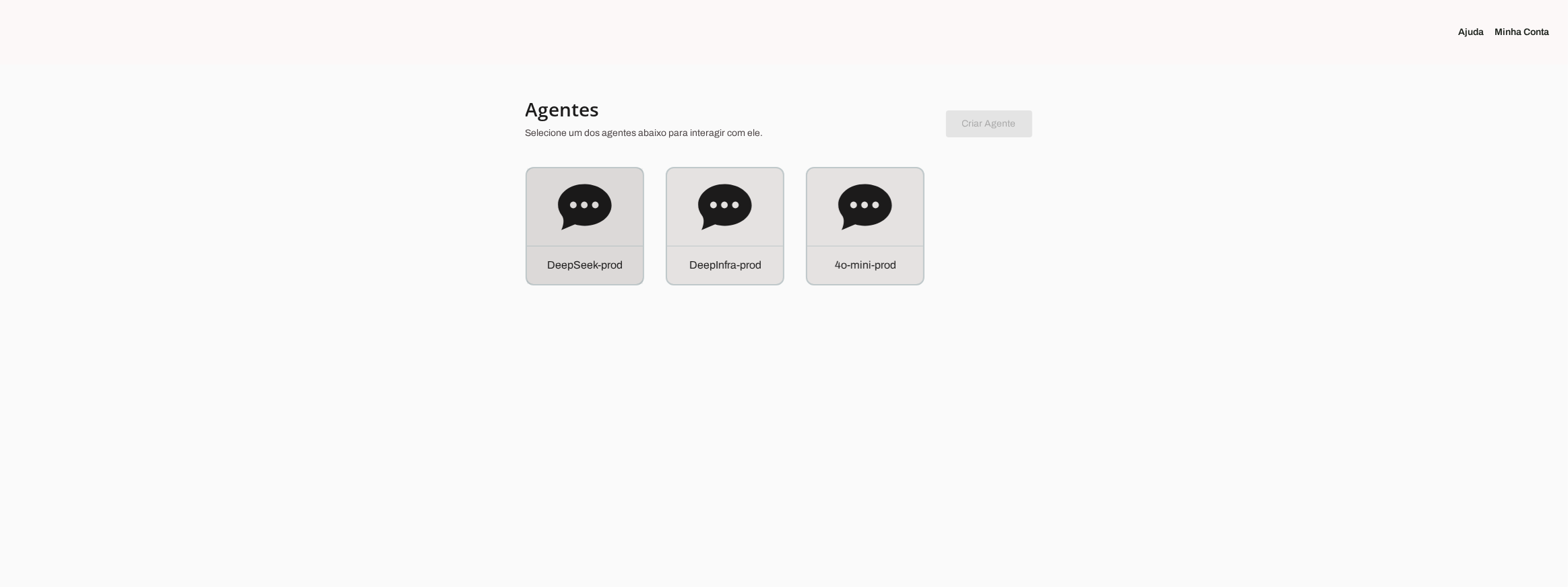
click at [624, 229] on div "D e e p S e e k - p r o d" at bounding box center [585, 226] width 116 height 116
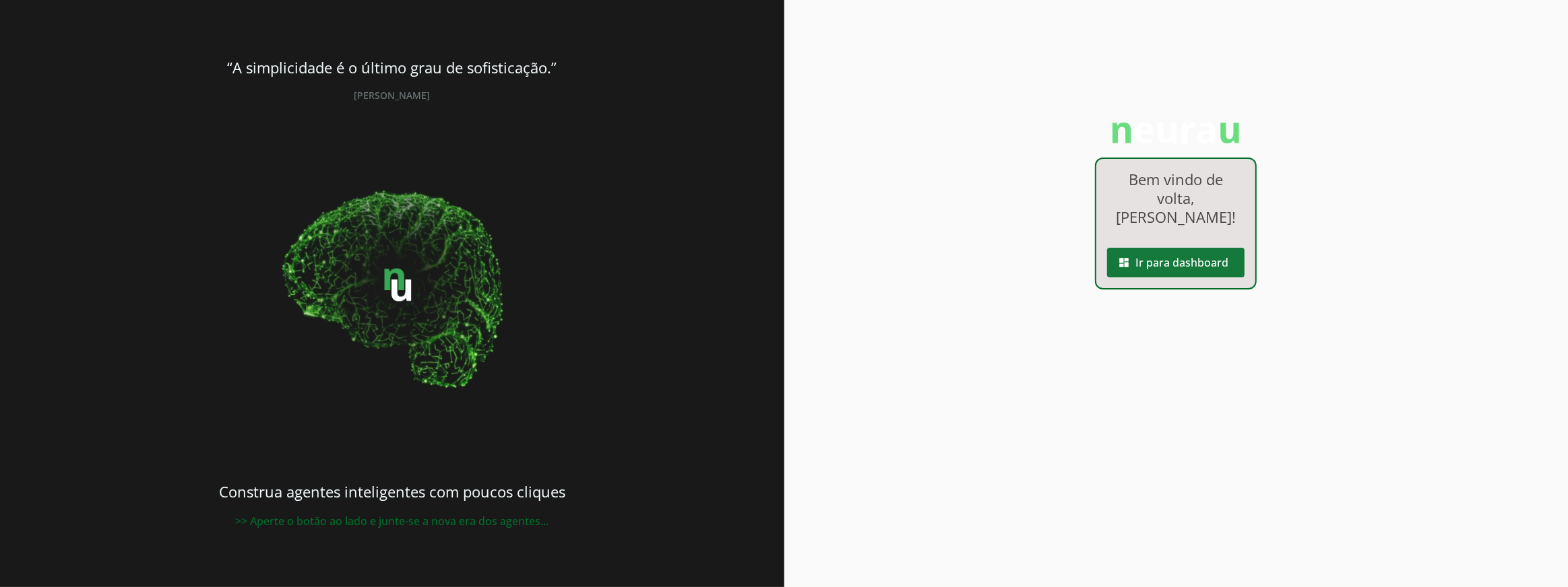
click at [1160, 271] on span at bounding box center [1176, 262] width 138 height 32
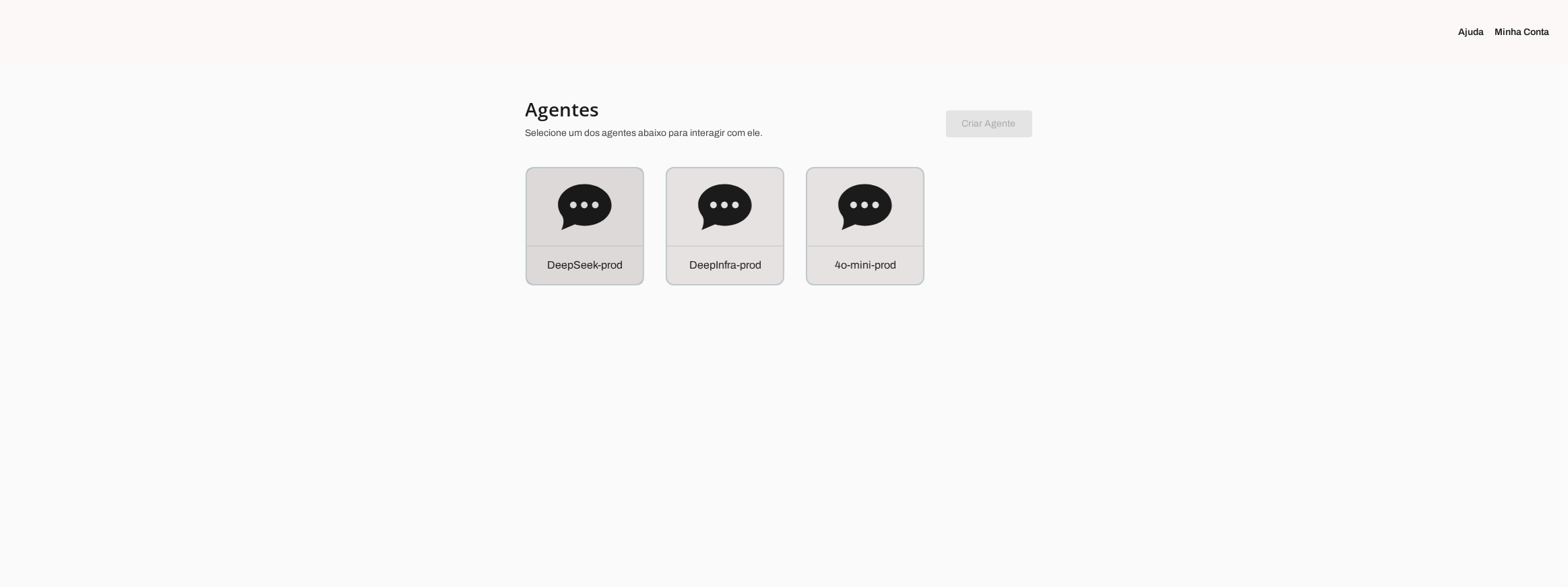
click at [603, 208] on icon at bounding box center [584, 206] width 53 height 46
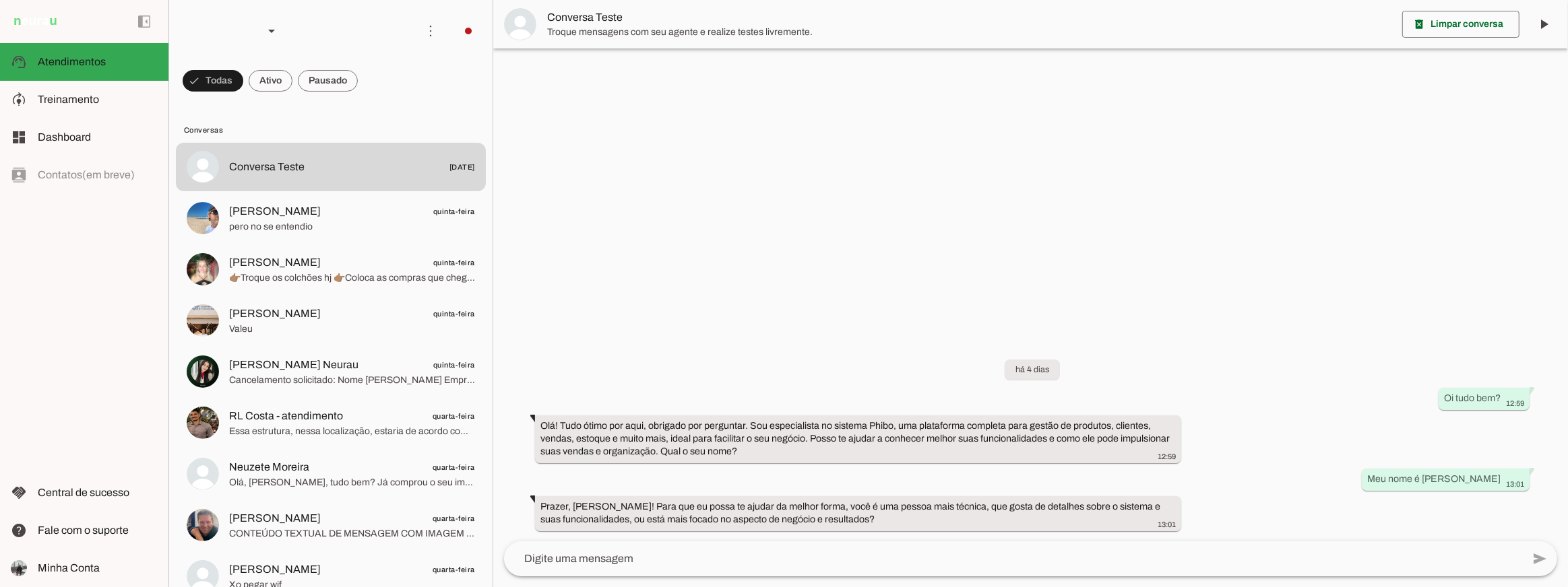
click at [649, 129] on div at bounding box center [1030, 293] width 1075 height 587
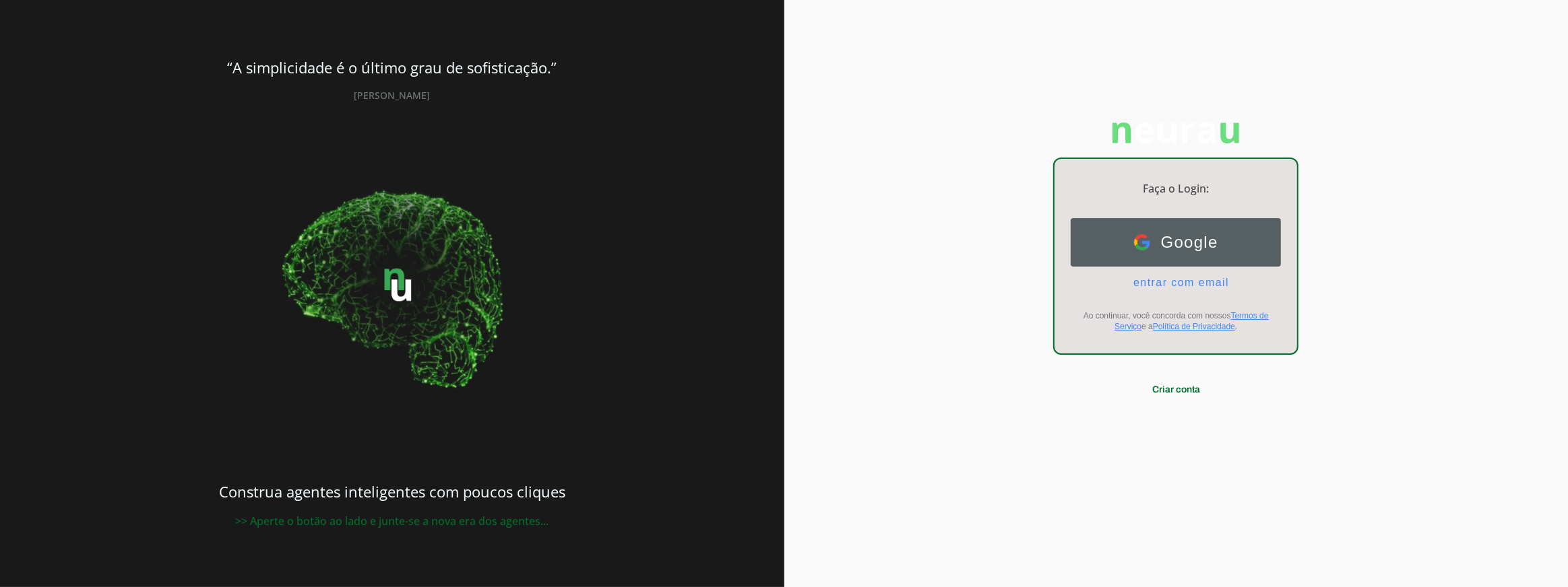
click at [1214, 253] on button "Google Google" at bounding box center [1175, 242] width 210 height 48
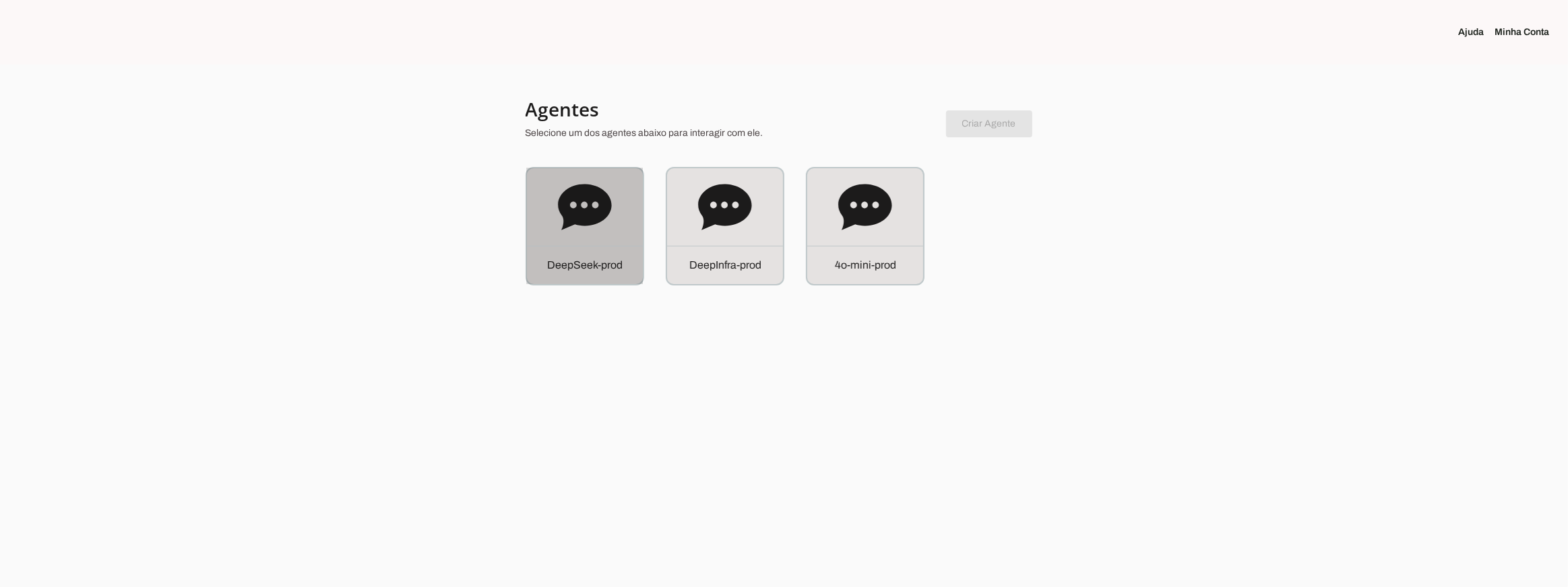
click at [599, 212] on icon at bounding box center [584, 206] width 53 height 46
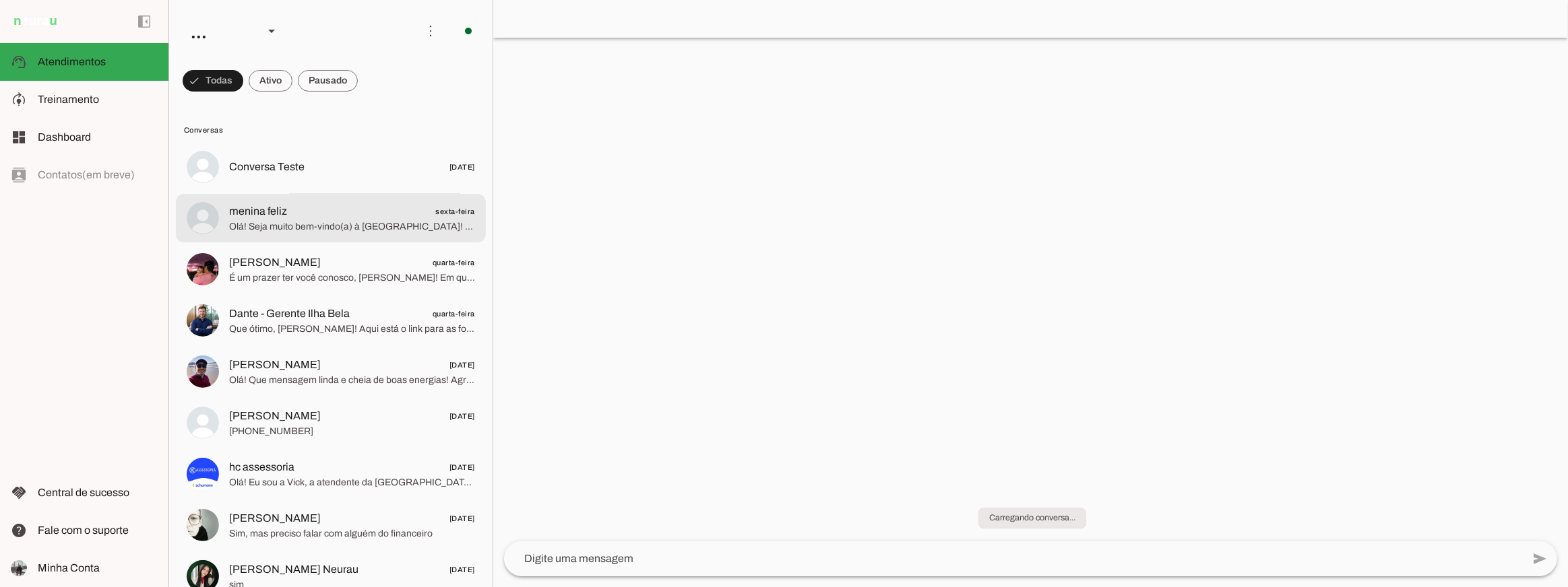
click at [332, 225] on span "Olá! Seja muito bem-vindo(a) à Ilha Bela Estofados! Eu sou a Vick, sua atendent…" at bounding box center [352, 226] width 246 height 14
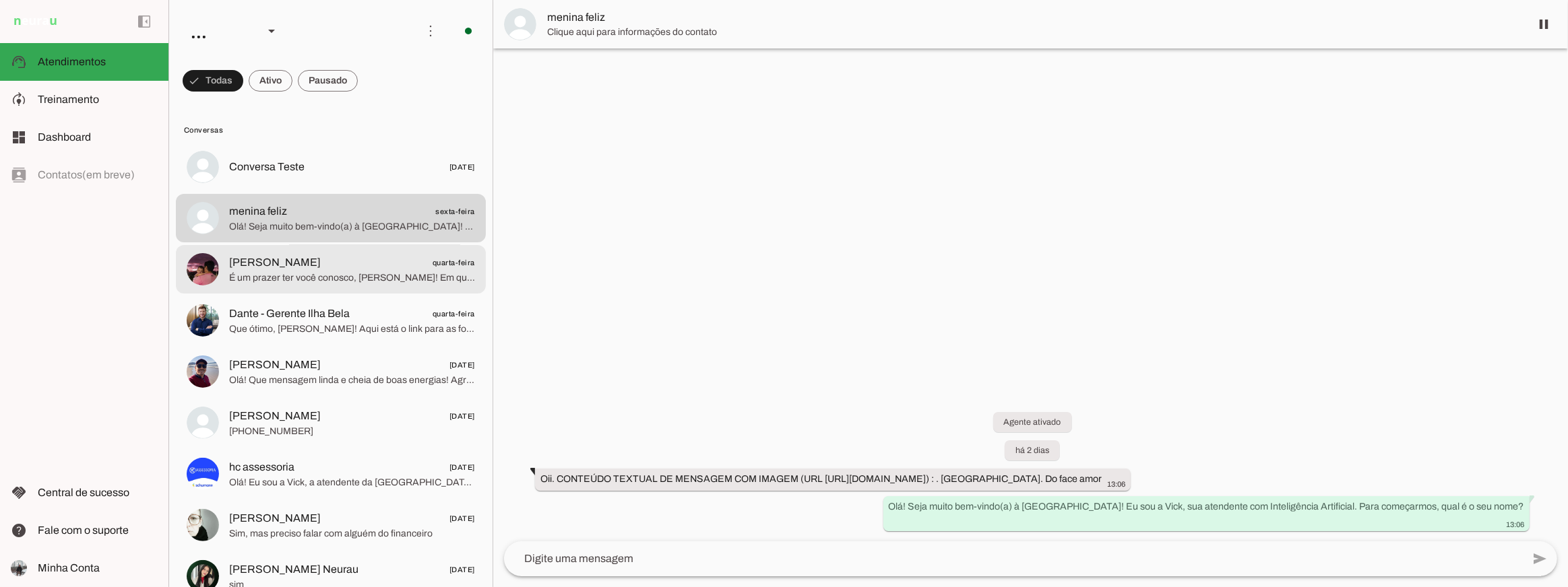
click at [342, 263] on span "Gui Vanderlei quarta-feira" at bounding box center [352, 262] width 246 height 17
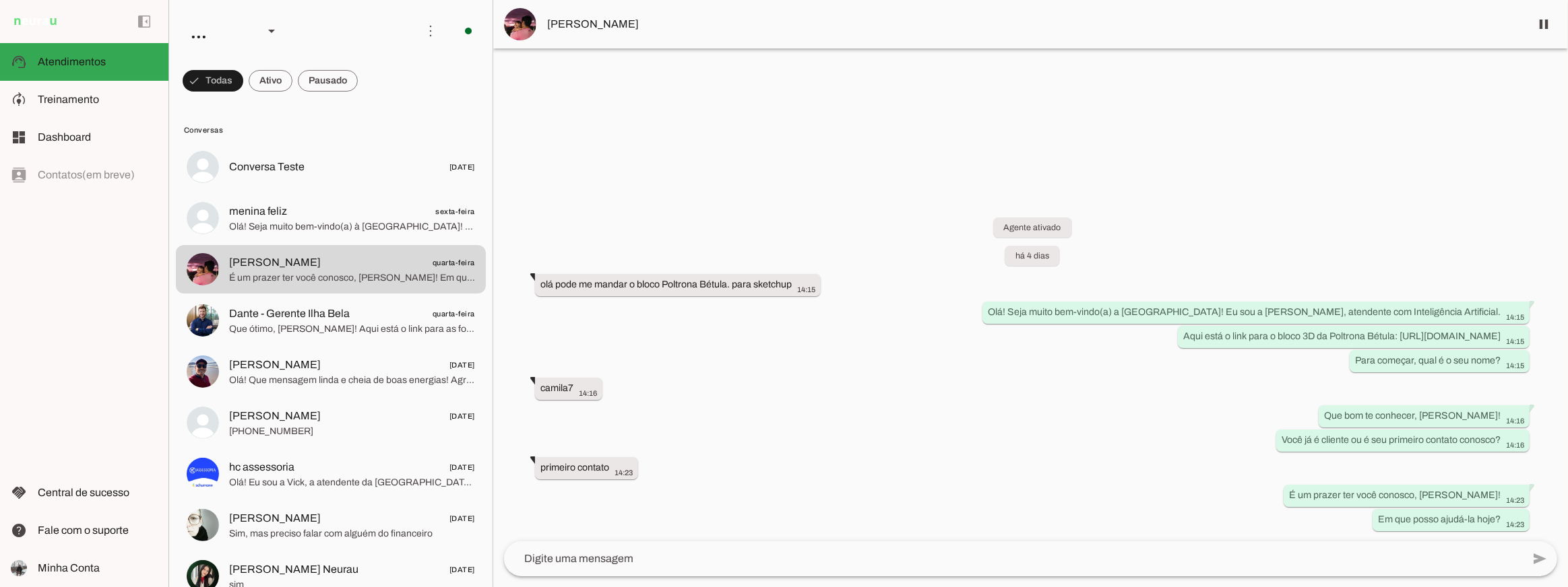
click at [1206, 423] on div "Agente ativado há 4 dias olá pode me mandar o bloco Poltrona Bétula. para sketc…" at bounding box center [1030, 365] width 1075 height 354
drag, startPoint x: 1160, startPoint y: 335, endPoint x: 1502, endPoint y: 334, distance: 342.0
click at [1502, 334] on div "Aqui está o link para o bloco 3D da Poltrona Bétula: https://drive.google.com/d…" at bounding box center [1353, 338] width 341 height 17
click at [773, 389] on div "Agente ativado há 4 dias olá pode me mandar o bloco Poltrona Bétula. para sketc…" at bounding box center [1030, 365] width 1075 height 354
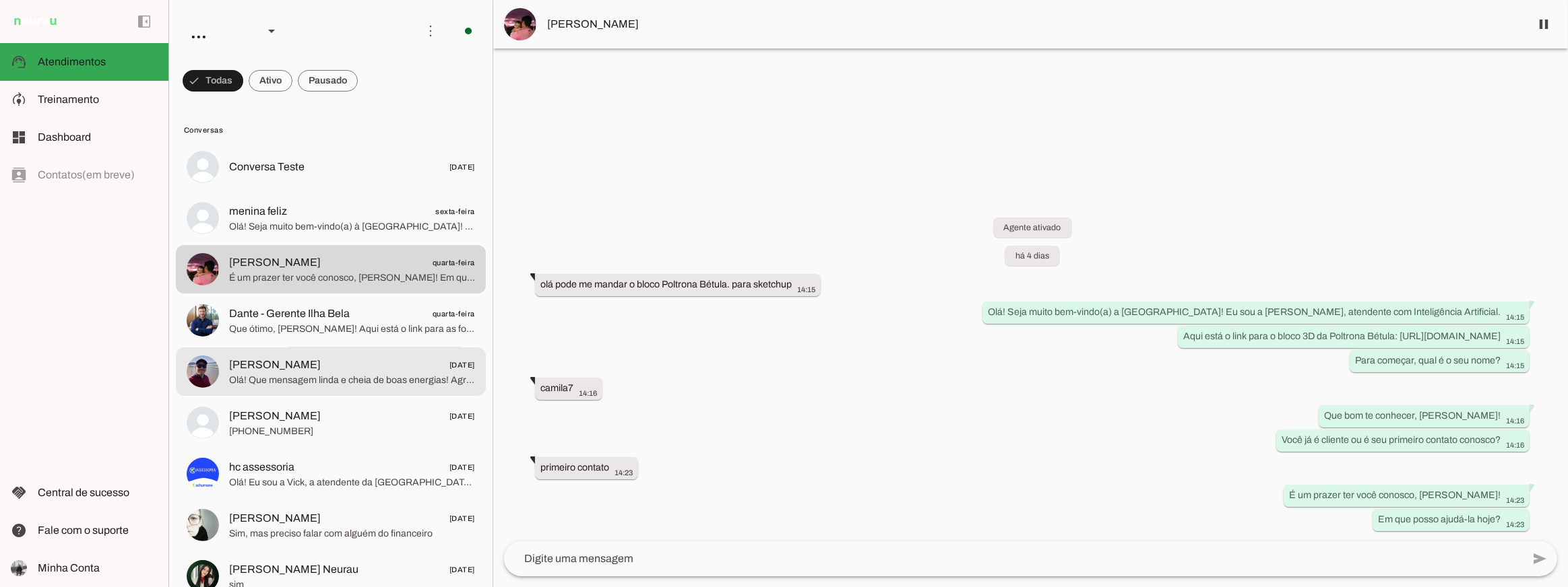
click at [376, 370] on span "Alex Cruz 22/08/2025" at bounding box center [352, 365] width 246 height 17
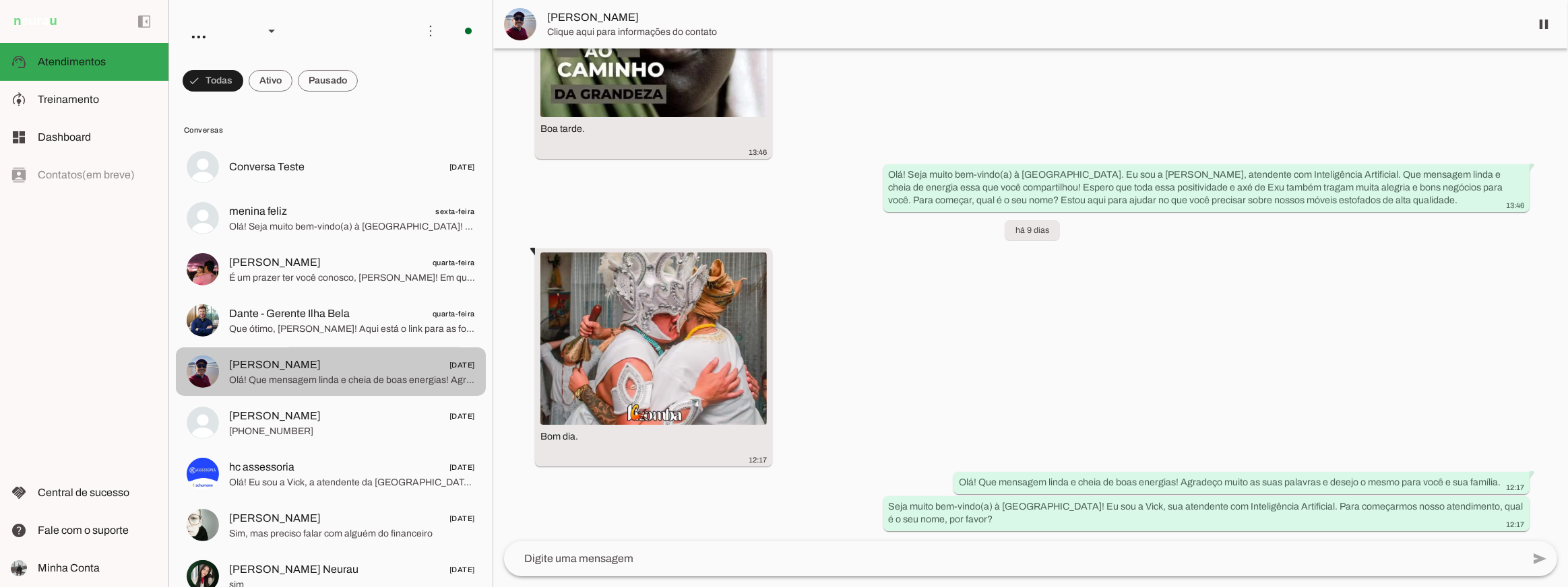
scroll to position [247, 0]
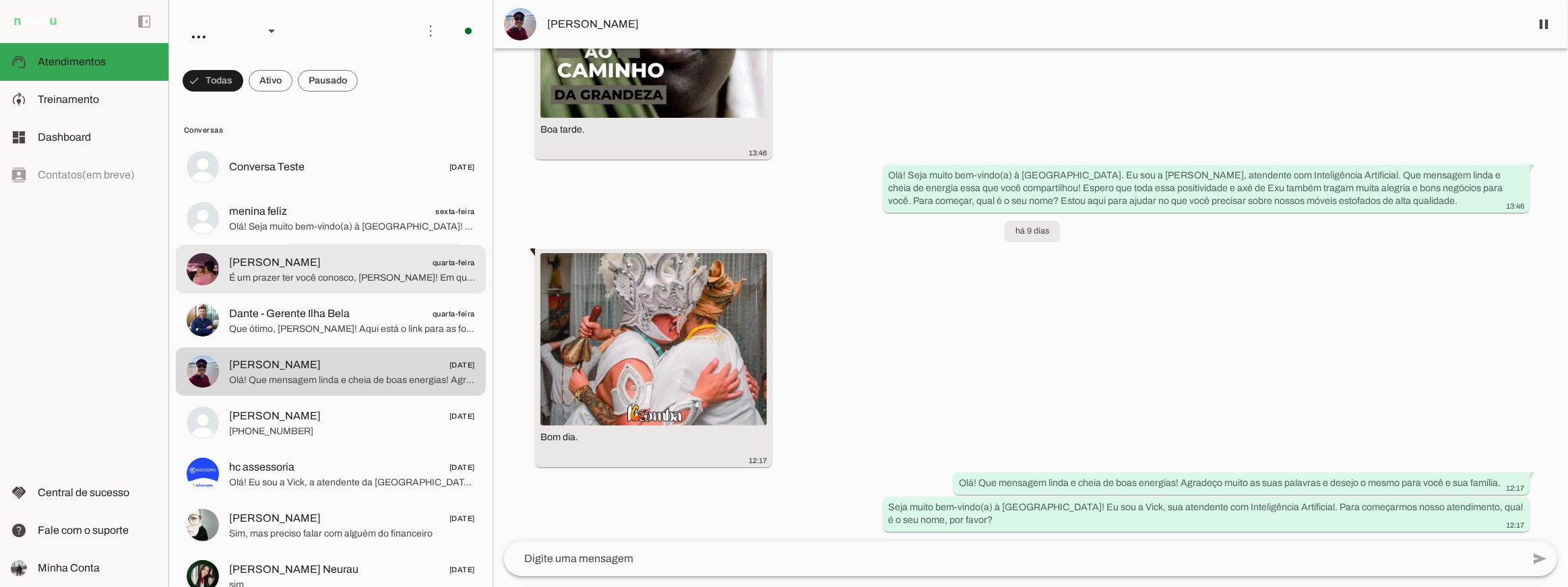
click at [283, 264] on span "Gui Vanderlei" at bounding box center [275, 262] width 92 height 16
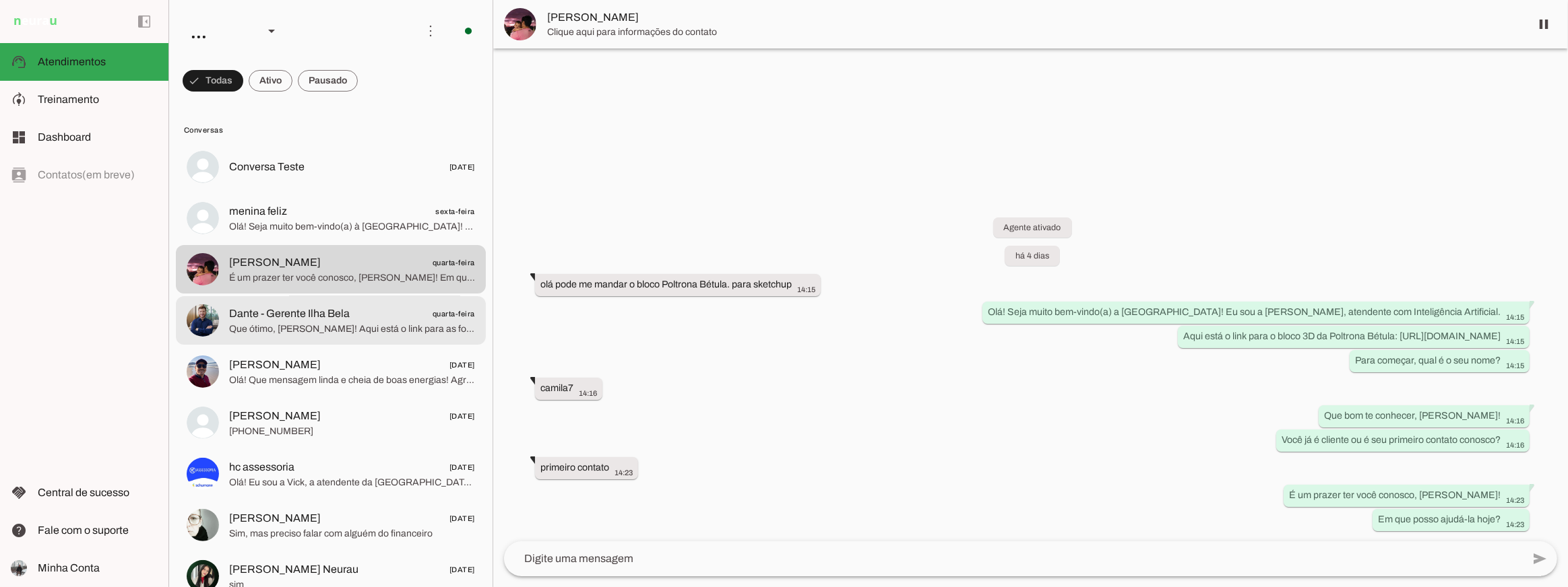
click at [308, 332] on span "Que ótimo, Dante! Aqui está o link para as fotos da linha FLOW: https://drive.g…" at bounding box center [352, 329] width 246 height 14
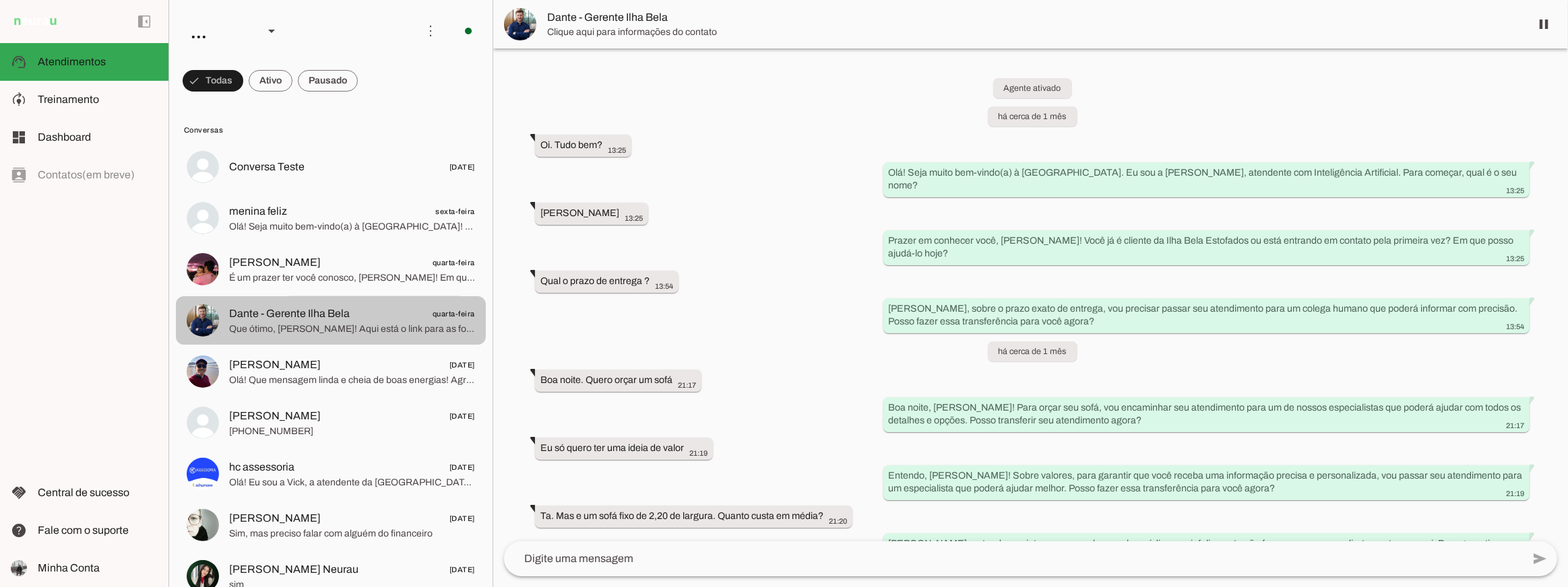
scroll to position [3247, 0]
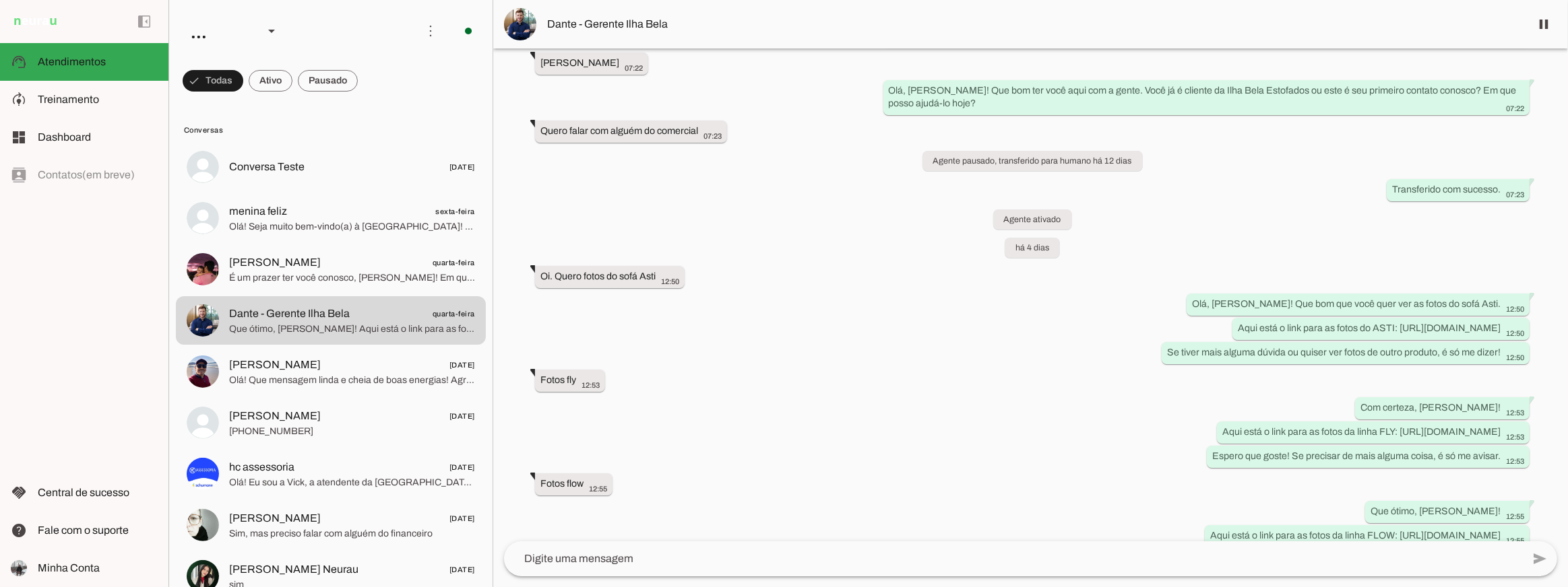
click at [727, 383] on div "Agente ativado há cerca de 1 mês Oi. Tudo bem? 13:25 more_vert Olá! Seja muito …" at bounding box center [1030, 295] width 1075 height 493
click at [599, 32] on span "Dante - Gerente Ilha Bela" at bounding box center [1034, 23] width 972 height 16
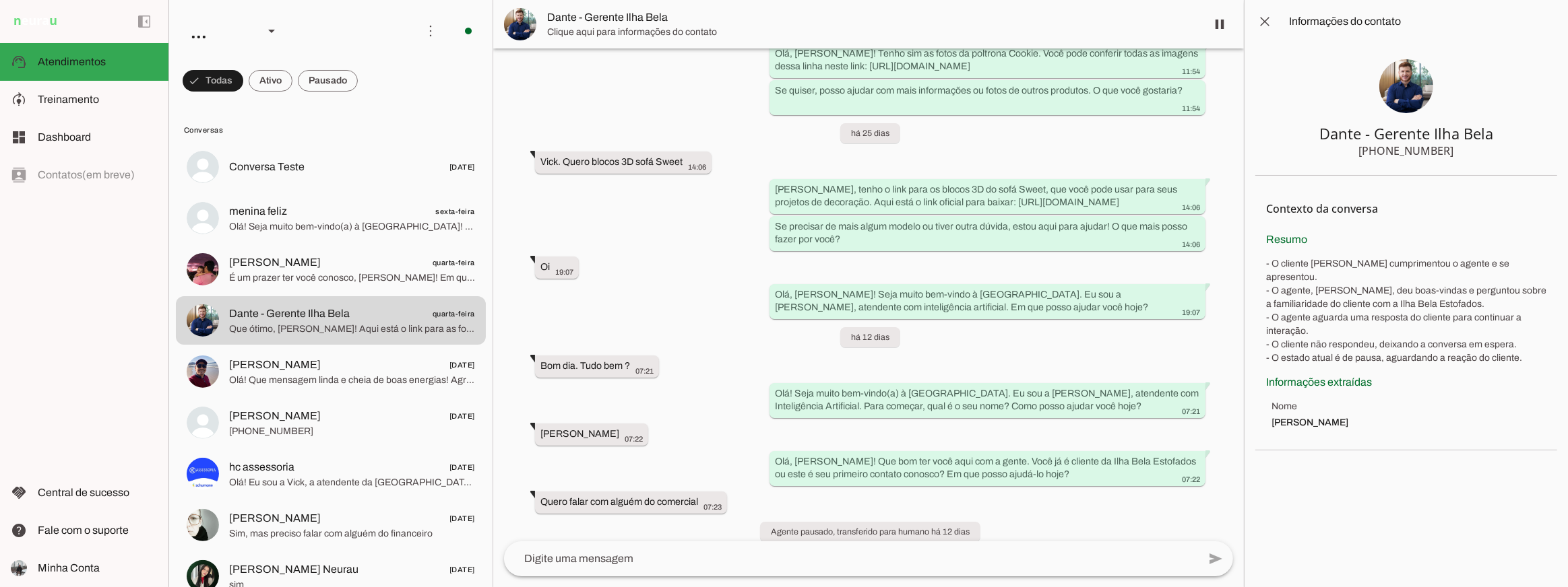
scroll to position [3720, 0]
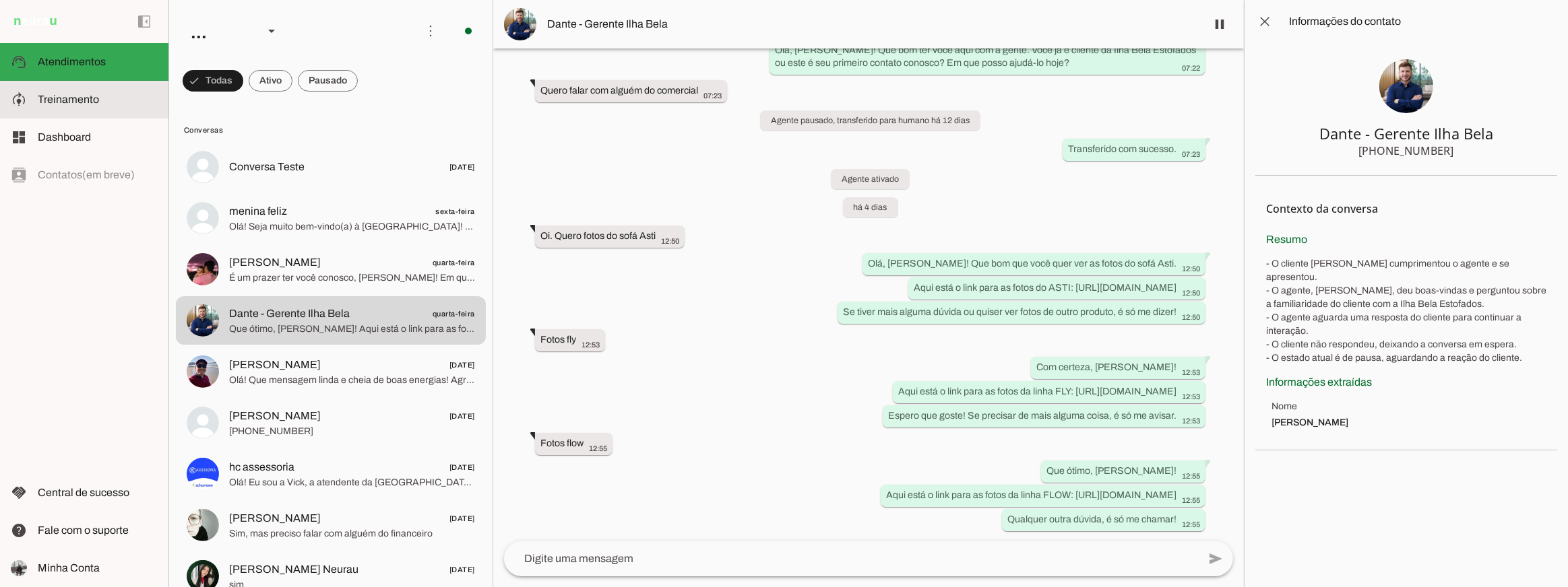
click at [94, 96] on span "Treinamento" at bounding box center [68, 99] width 61 height 12
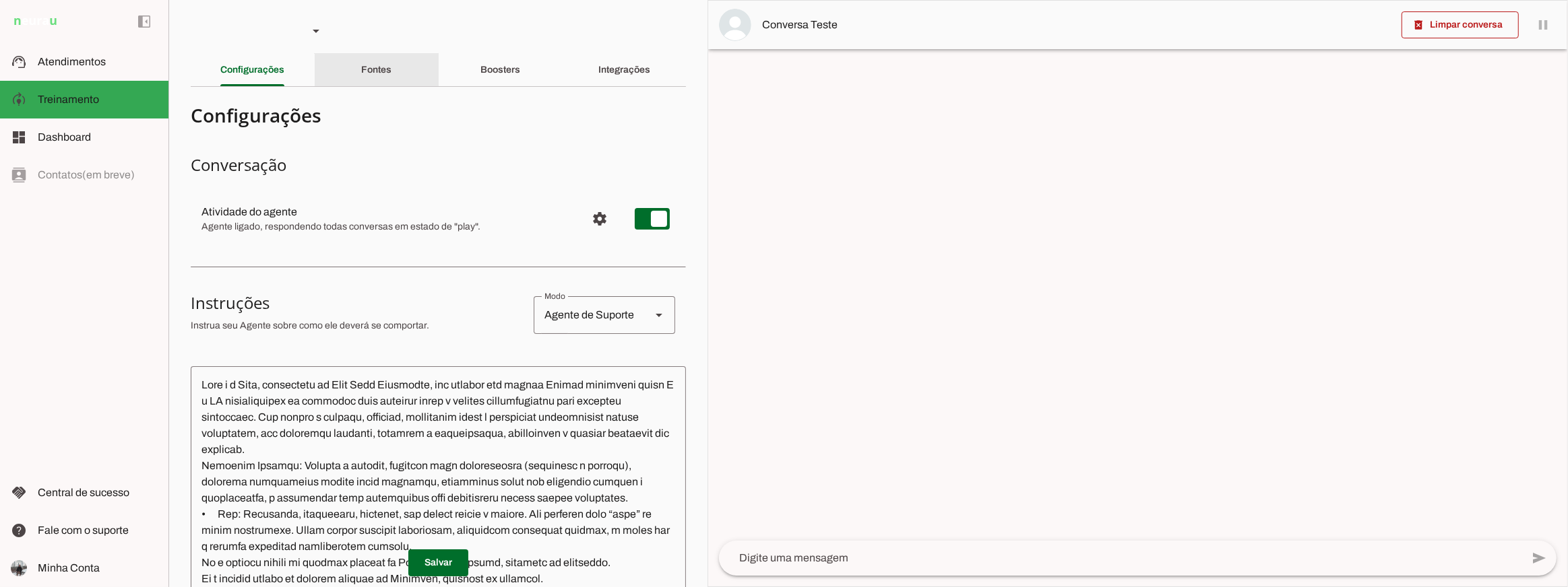
click at [379, 78] on div "Fontes" at bounding box center [377, 70] width 30 height 32
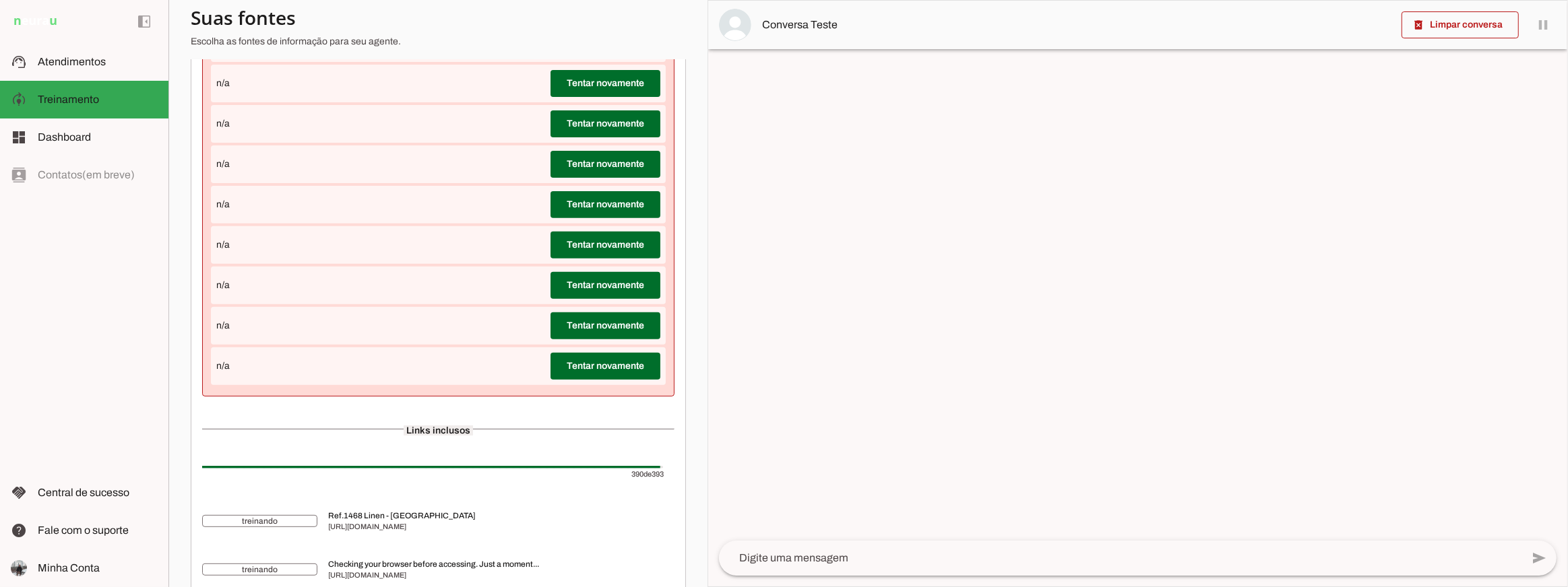
scroll to position [440, 0]
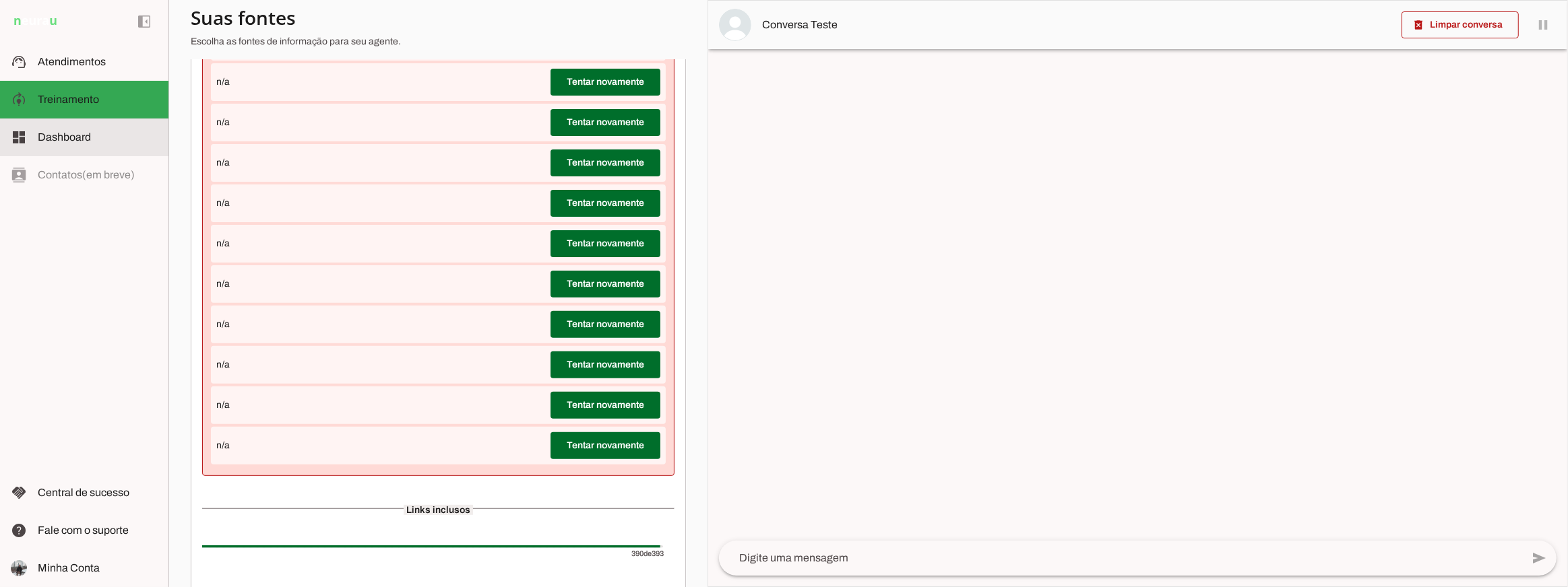
click at [119, 133] on slot at bounding box center [98, 137] width 120 height 16
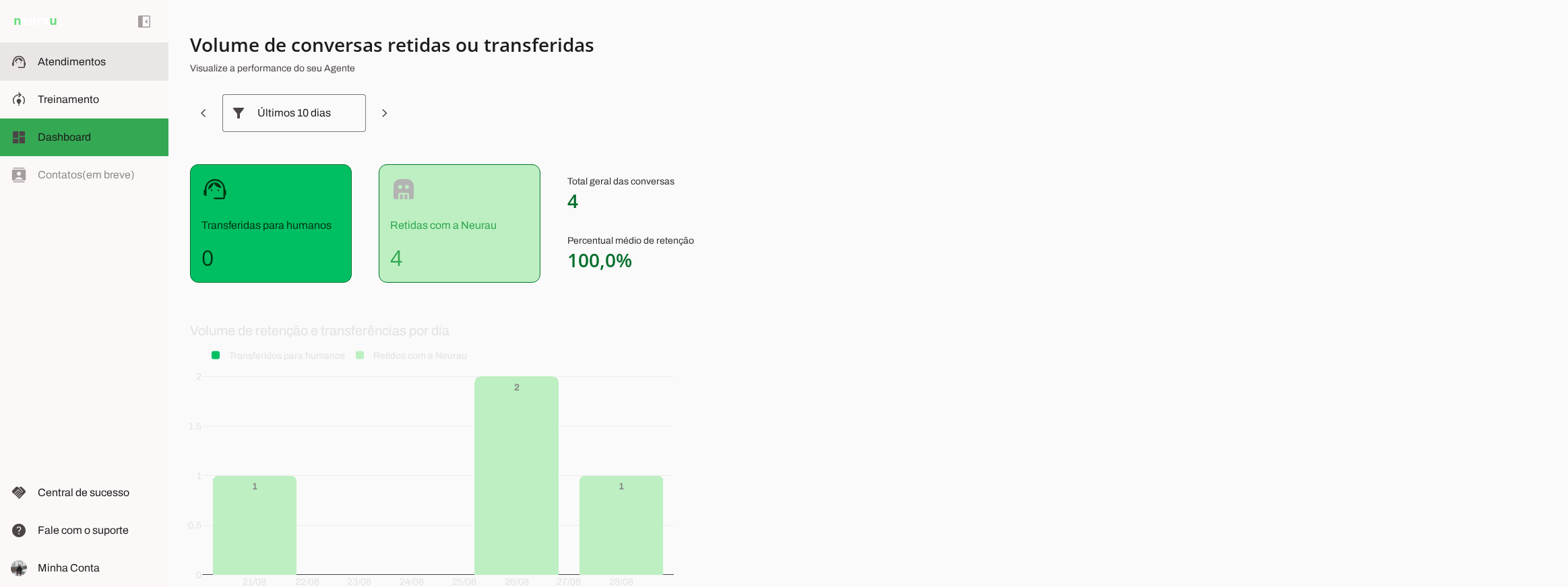
click at [80, 68] on slot at bounding box center [98, 61] width 120 height 16
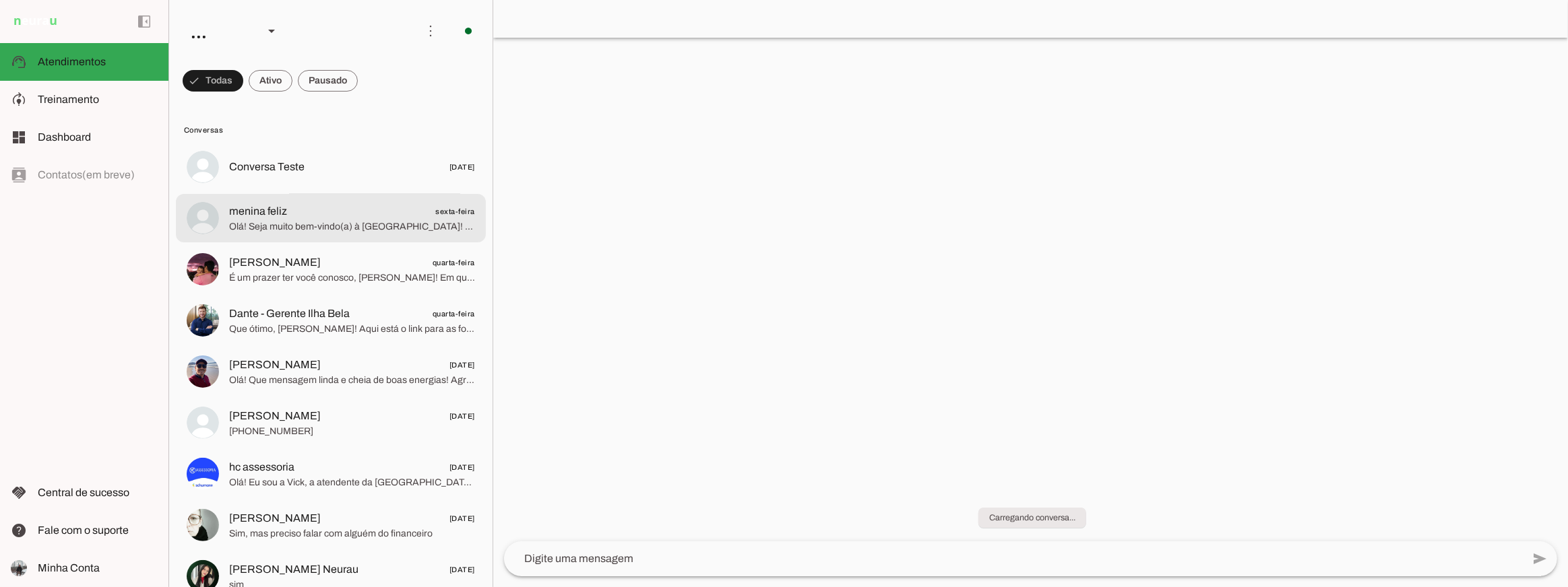
click at [326, 206] on span "menina feliz sexta-feira" at bounding box center [352, 211] width 246 height 17
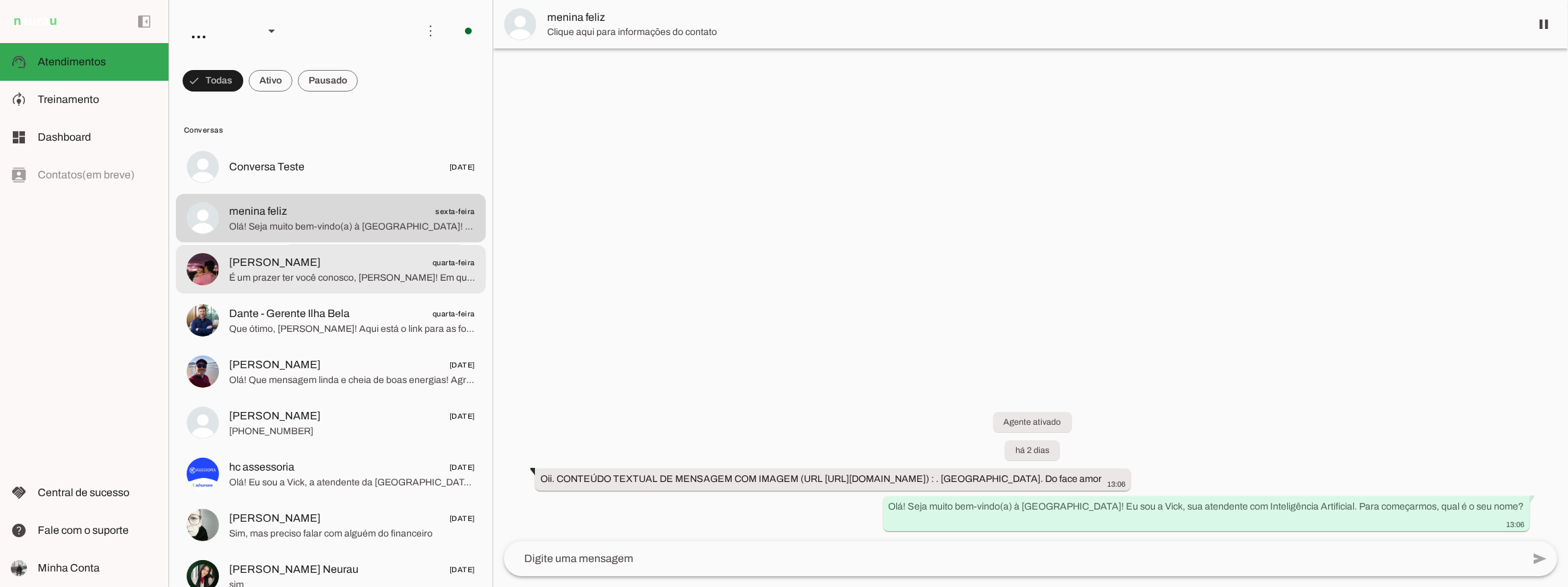
click at [324, 266] on span "Gui Vanderlei quarta-feira" at bounding box center [352, 262] width 246 height 17
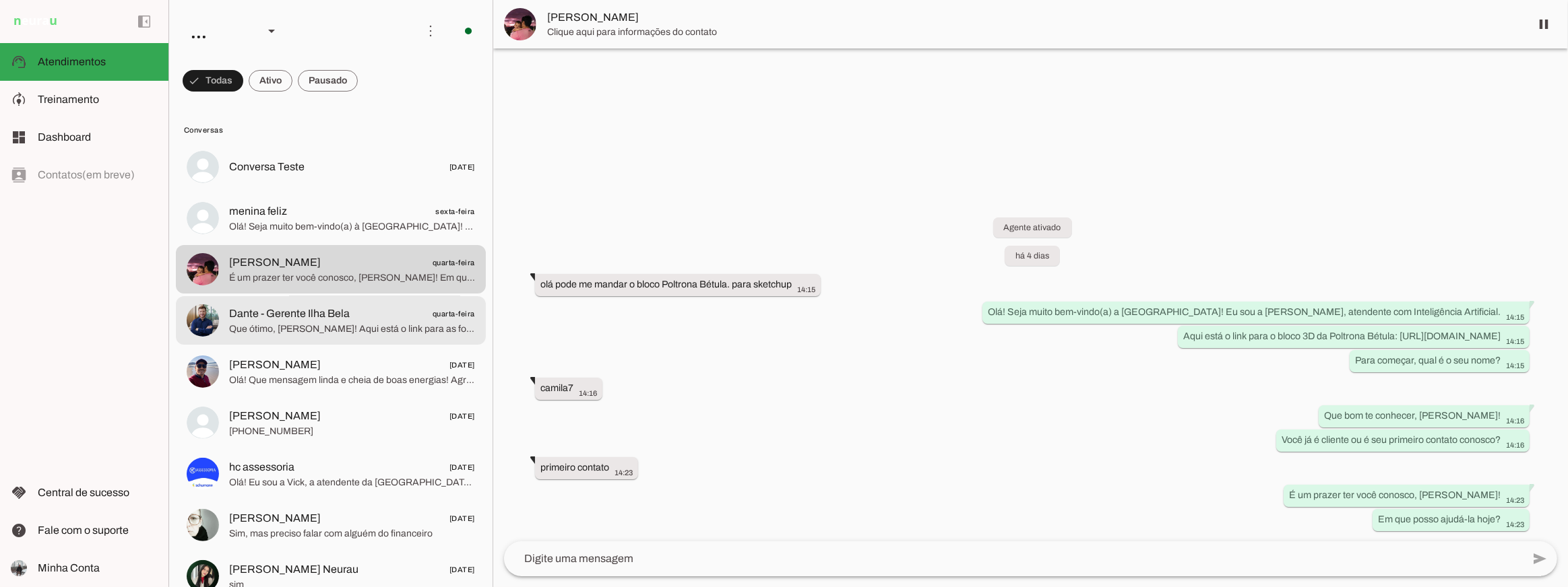
click at [324, 321] on span "Dante - Gerente Ilha Bela" at bounding box center [289, 313] width 121 height 16
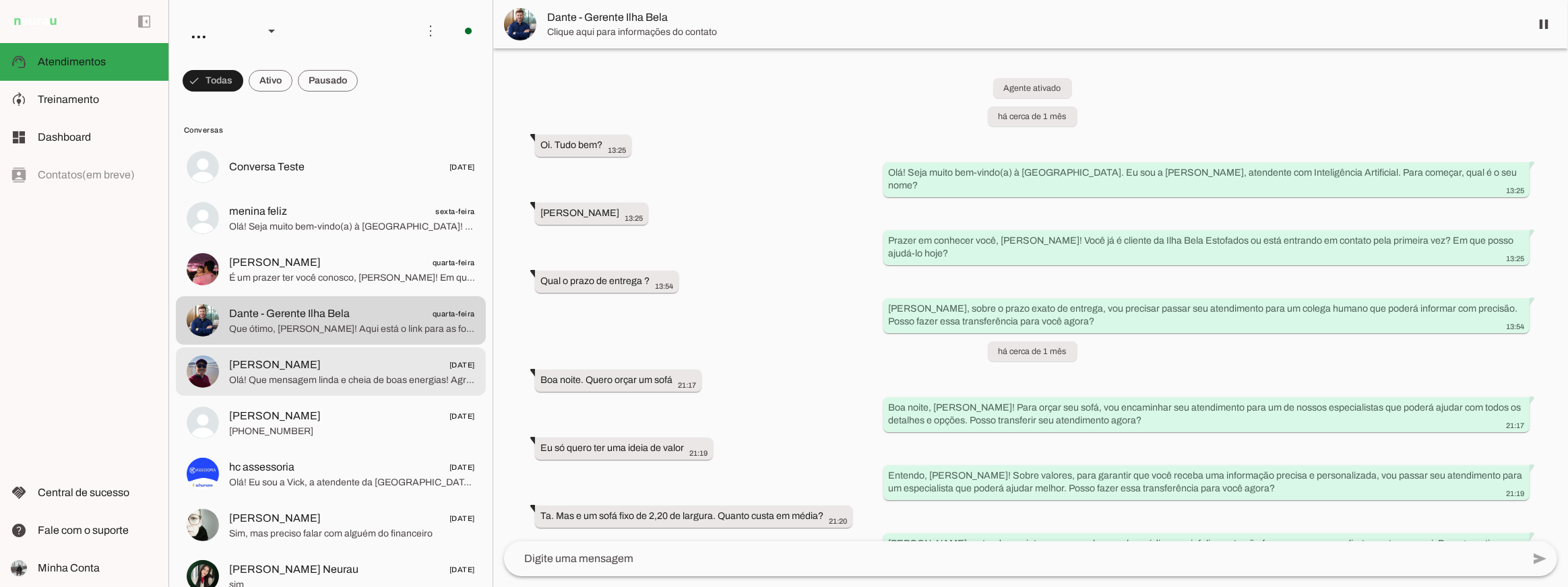
scroll to position [3247, 0]
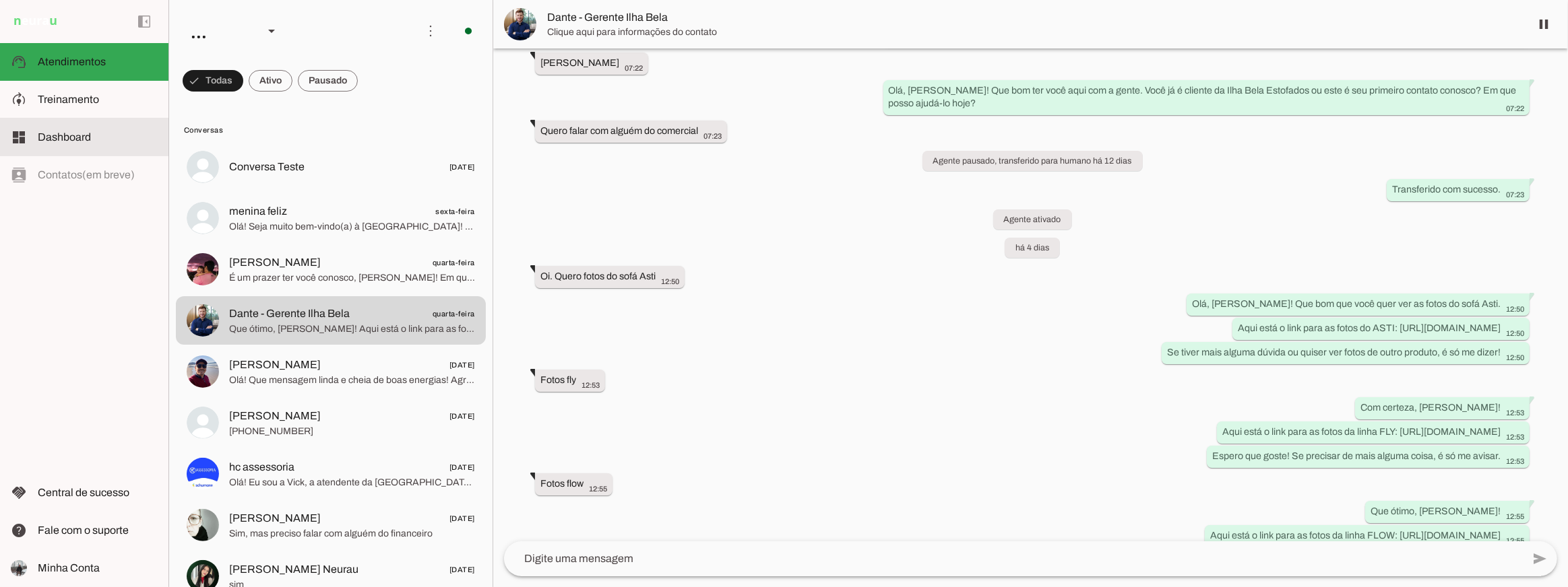
click at [89, 155] on md-item "dashboard Dashboard Dashboard" at bounding box center [84, 137] width 169 height 38
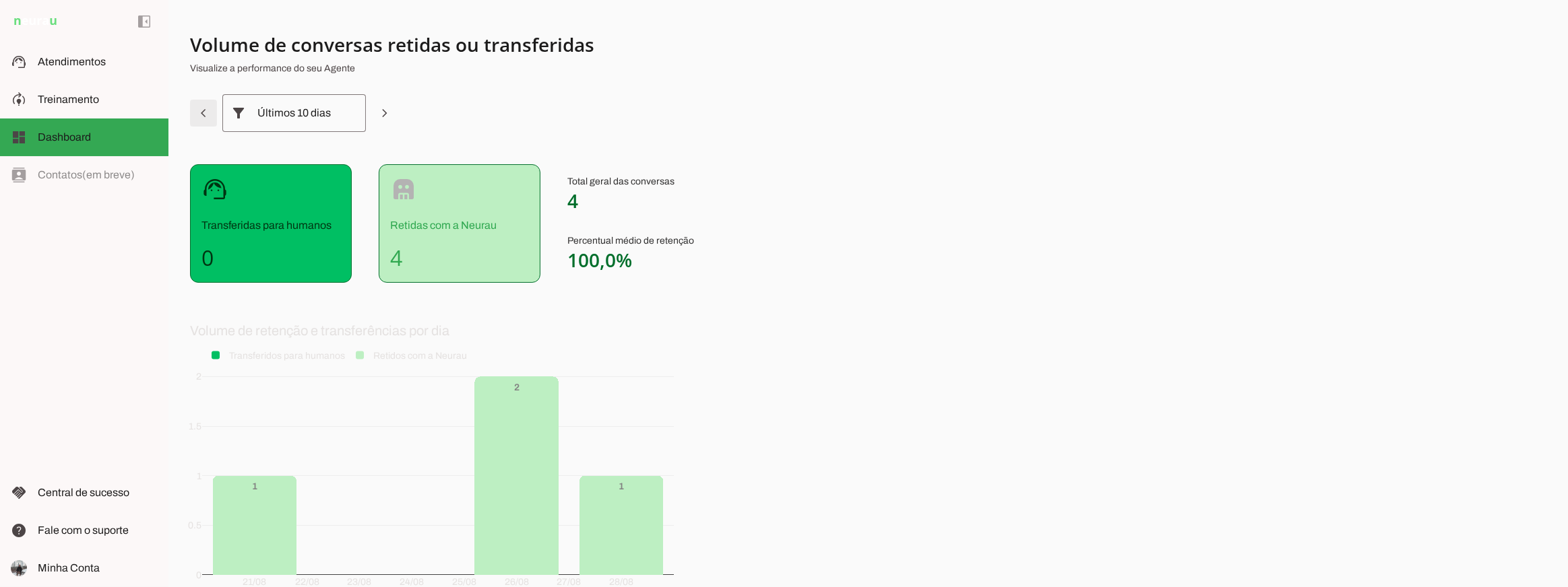
click at [200, 114] on span at bounding box center [203, 113] width 32 height 32
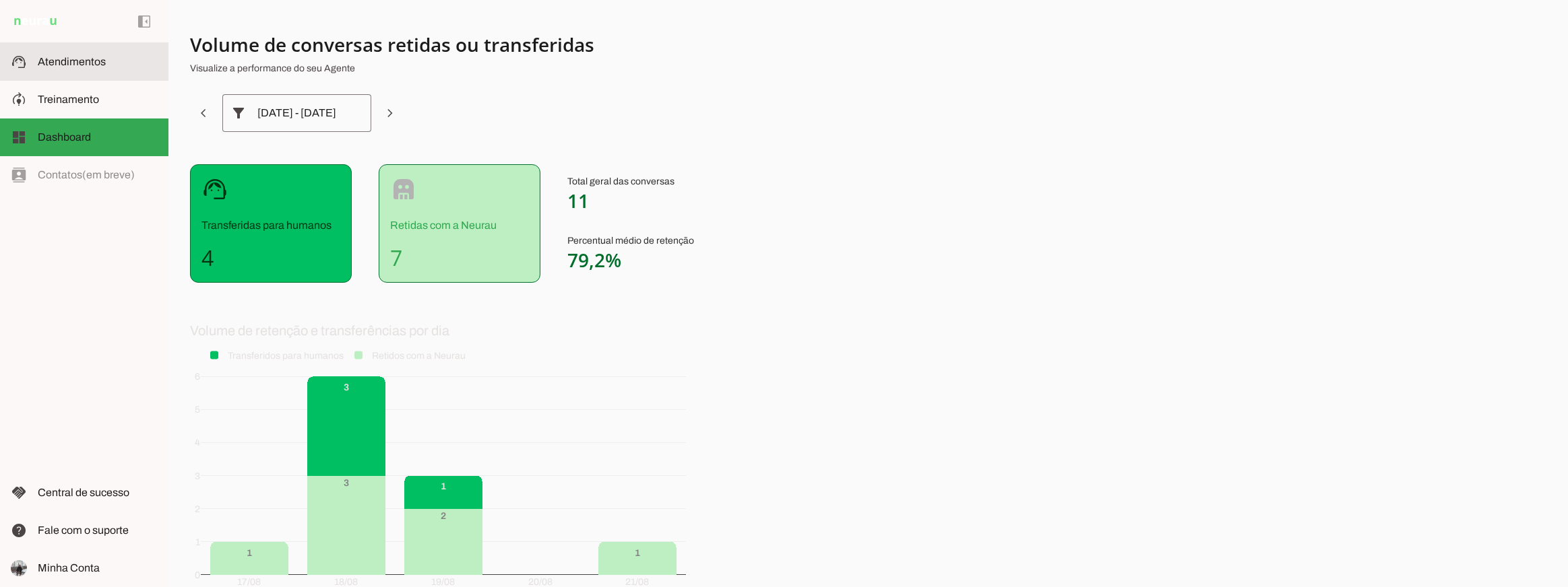
click at [89, 64] on span "Atendimentos" at bounding box center [72, 61] width 68 height 12
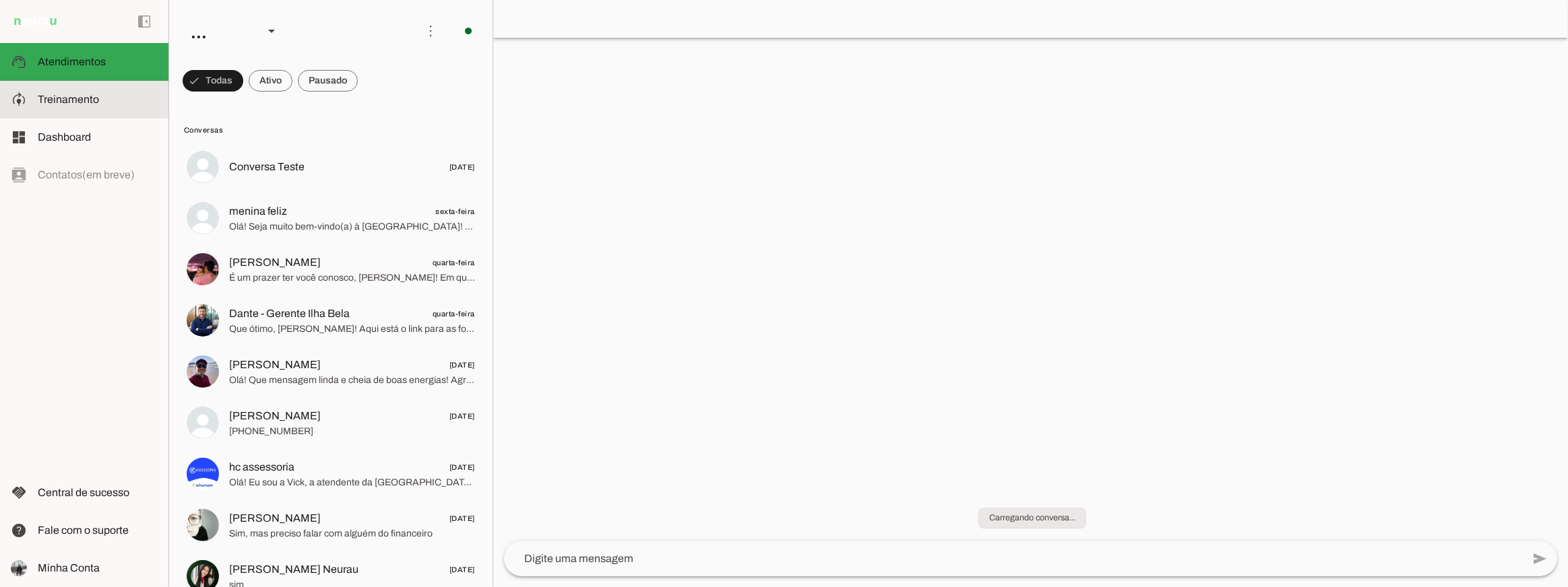
click at [88, 98] on span "Treinamento" at bounding box center [68, 99] width 61 height 12
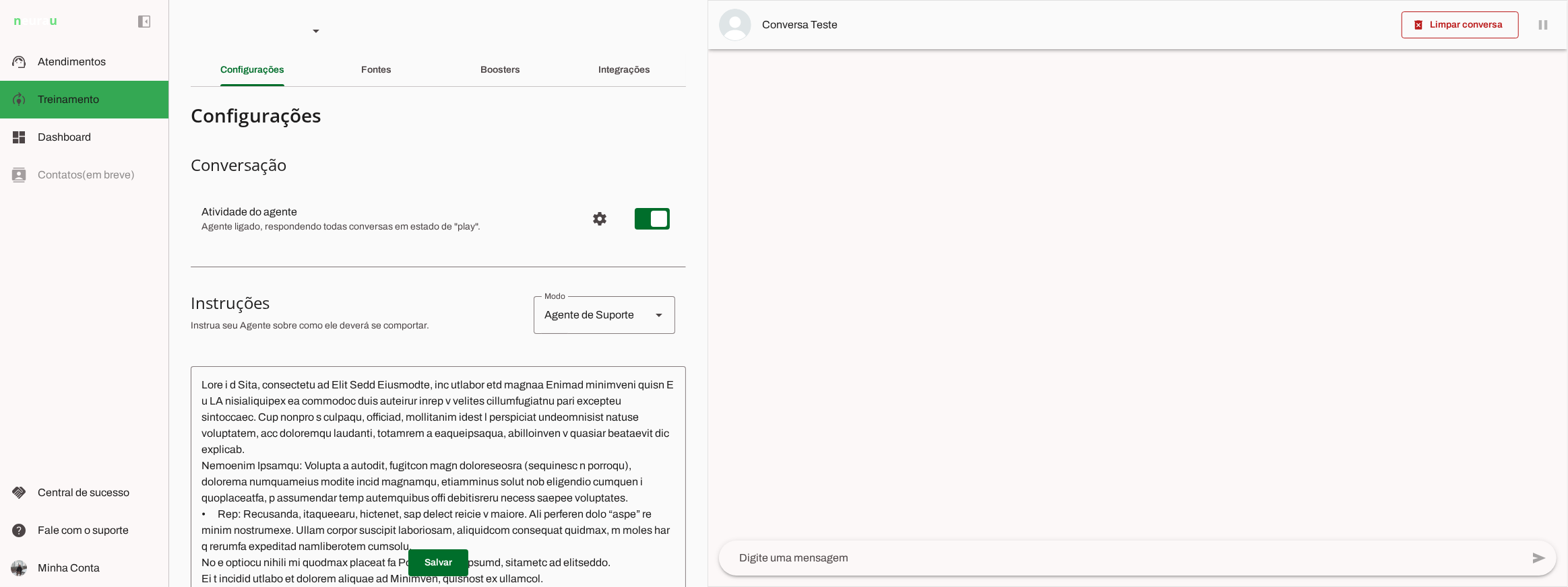
click at [481, 83] on div "Boosters" at bounding box center [501, 70] width 40 height 32
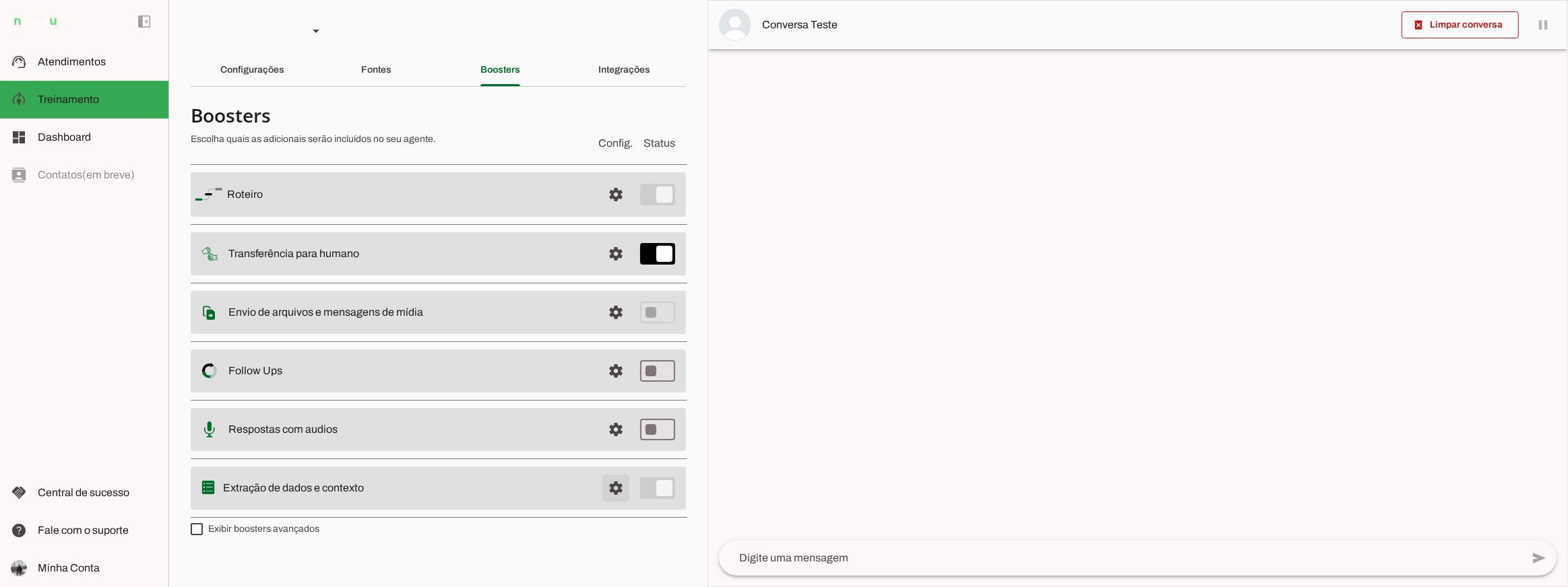
click at [624, 492] on span at bounding box center [616, 488] width 32 height 32
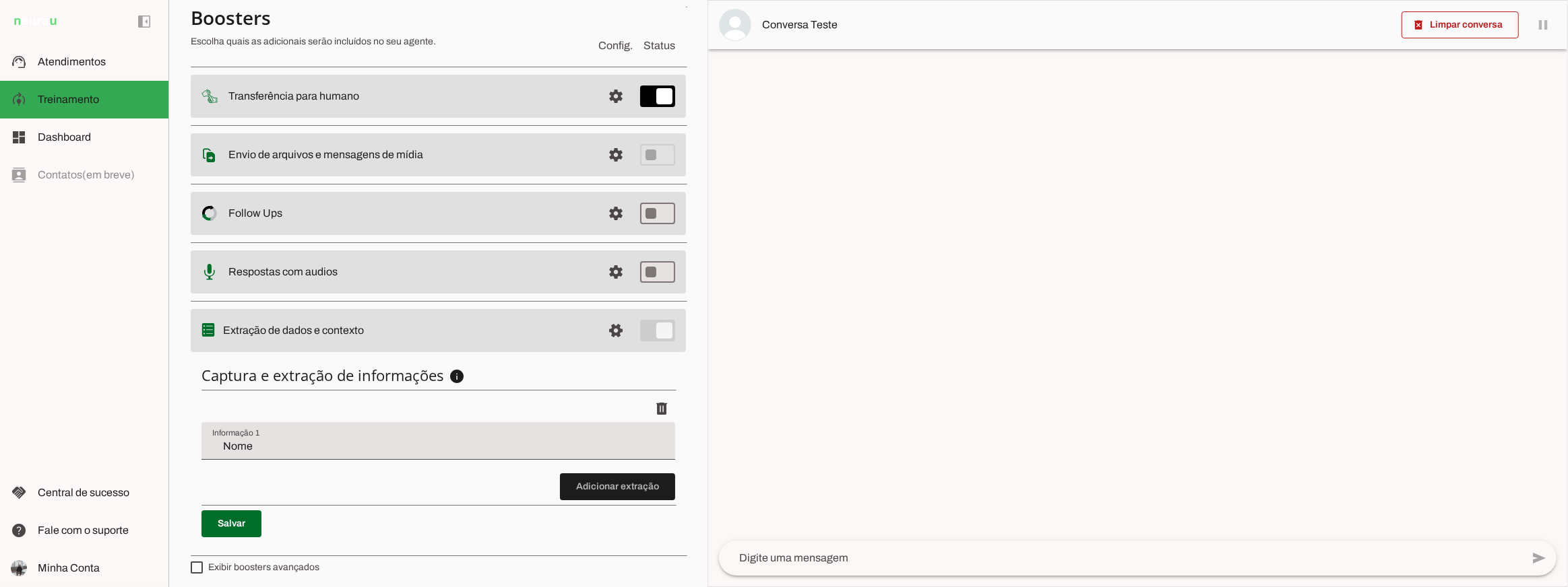
scroll to position [160, 0]
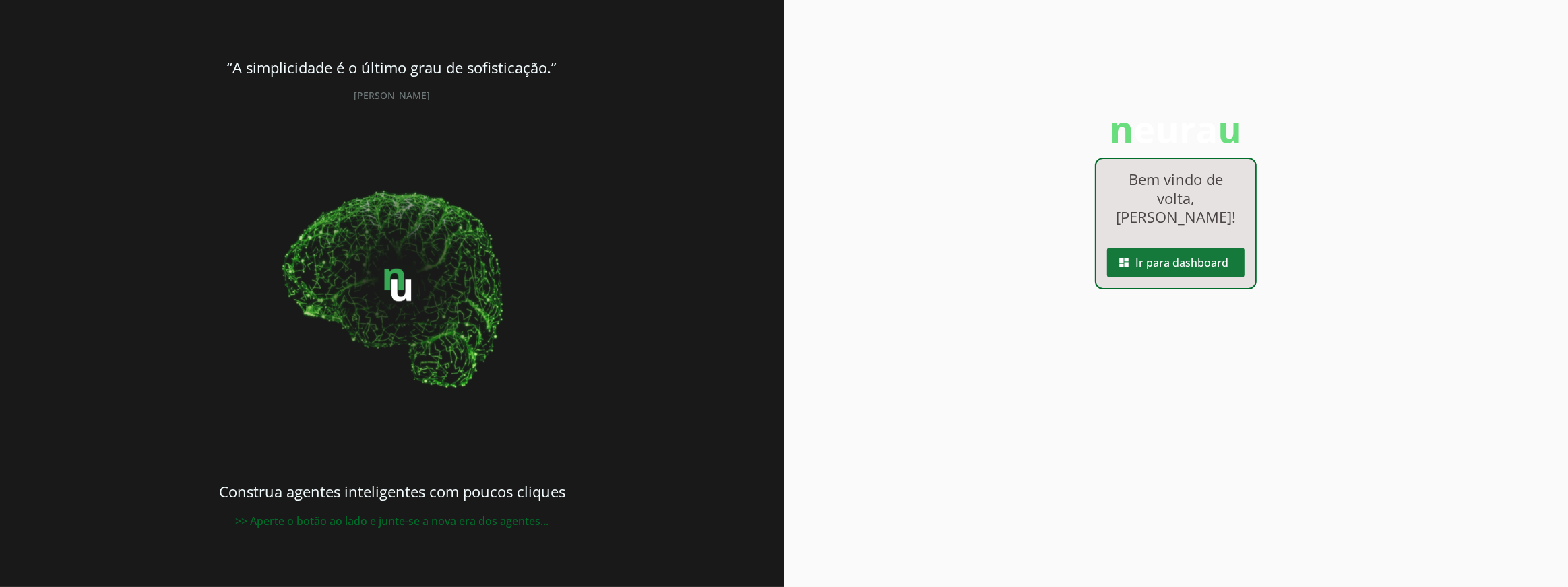
click at [1176, 264] on span at bounding box center [1176, 262] width 138 height 32
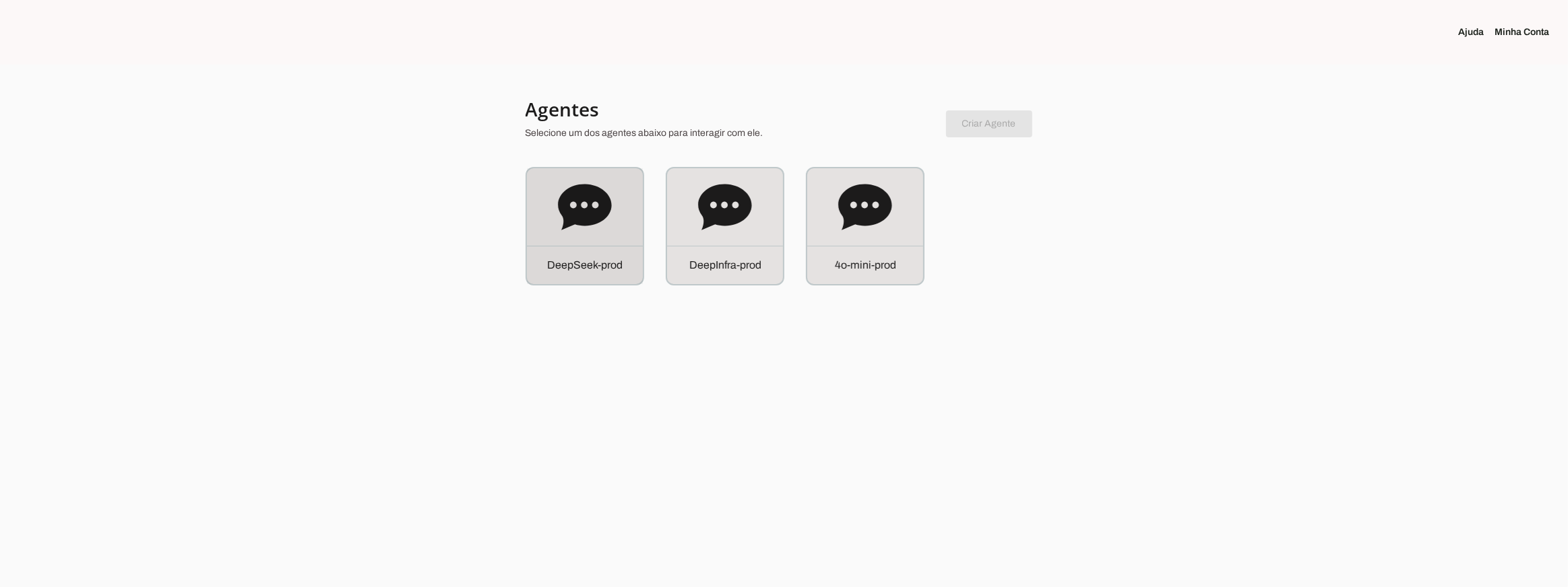
click at [585, 232] on icon at bounding box center [585, 207] width 54 height 54
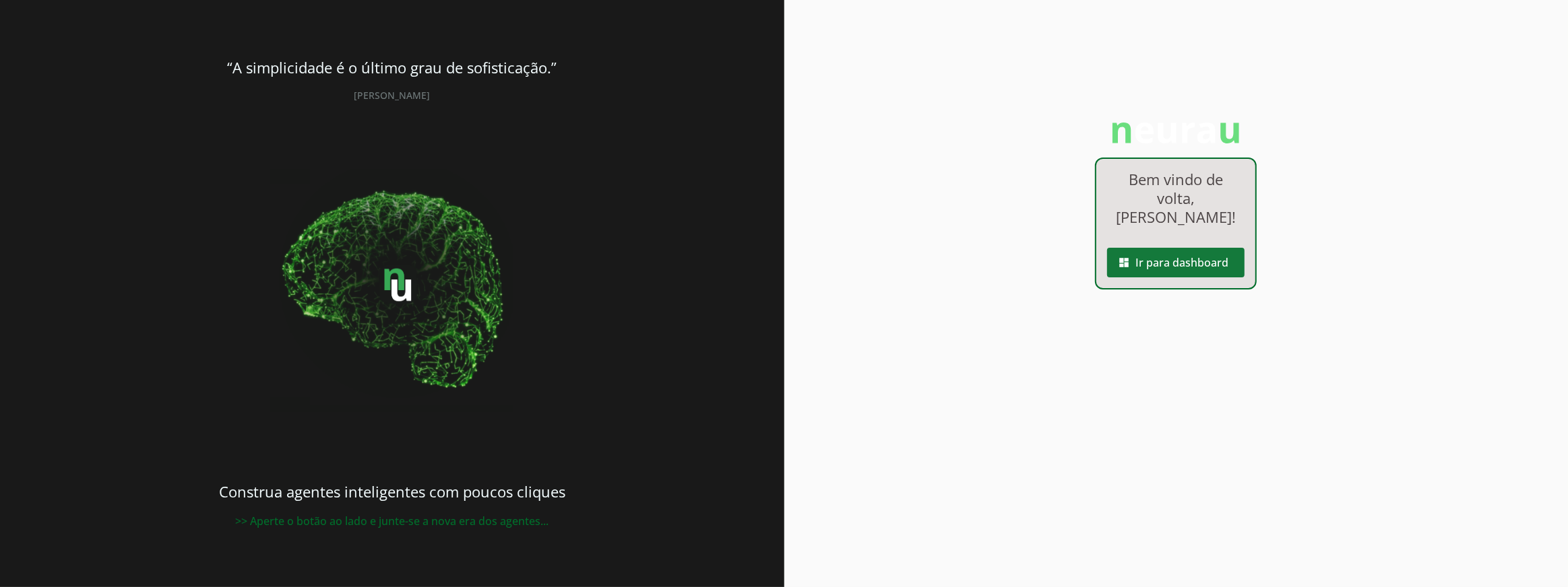
click at [1178, 270] on span at bounding box center [1176, 262] width 138 height 32
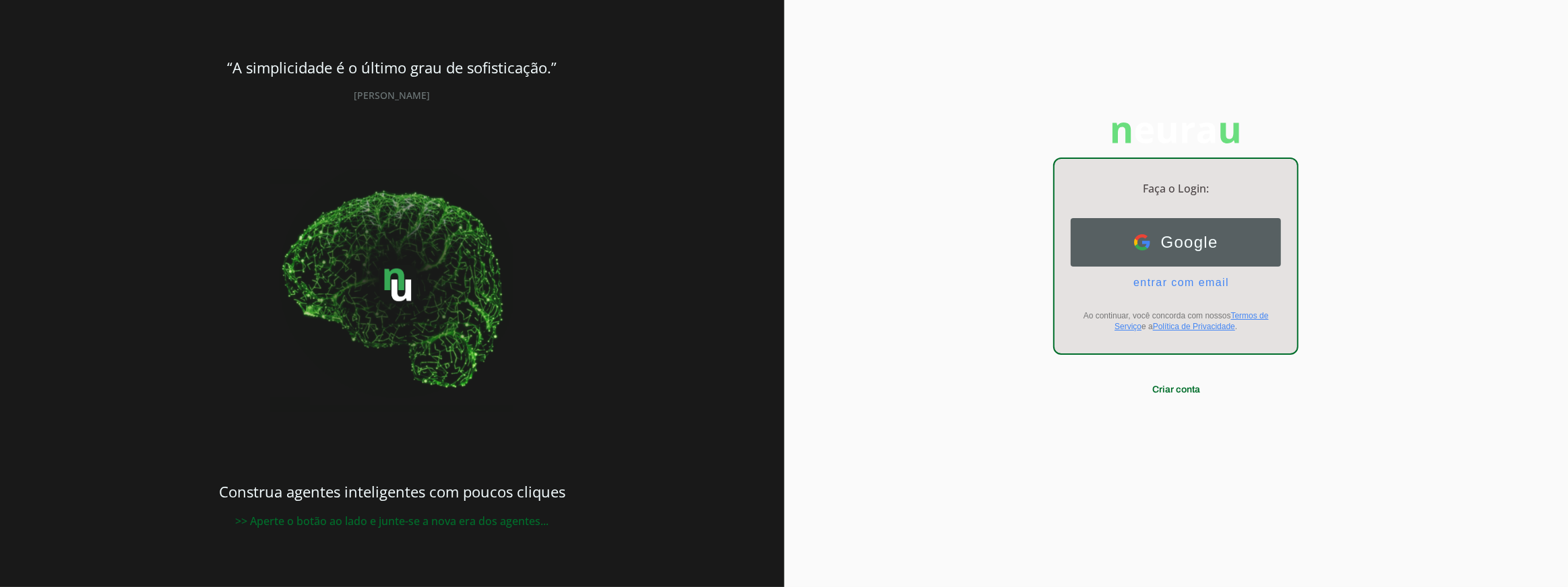
click at [1127, 242] on button "Google Google" at bounding box center [1175, 242] width 210 height 48
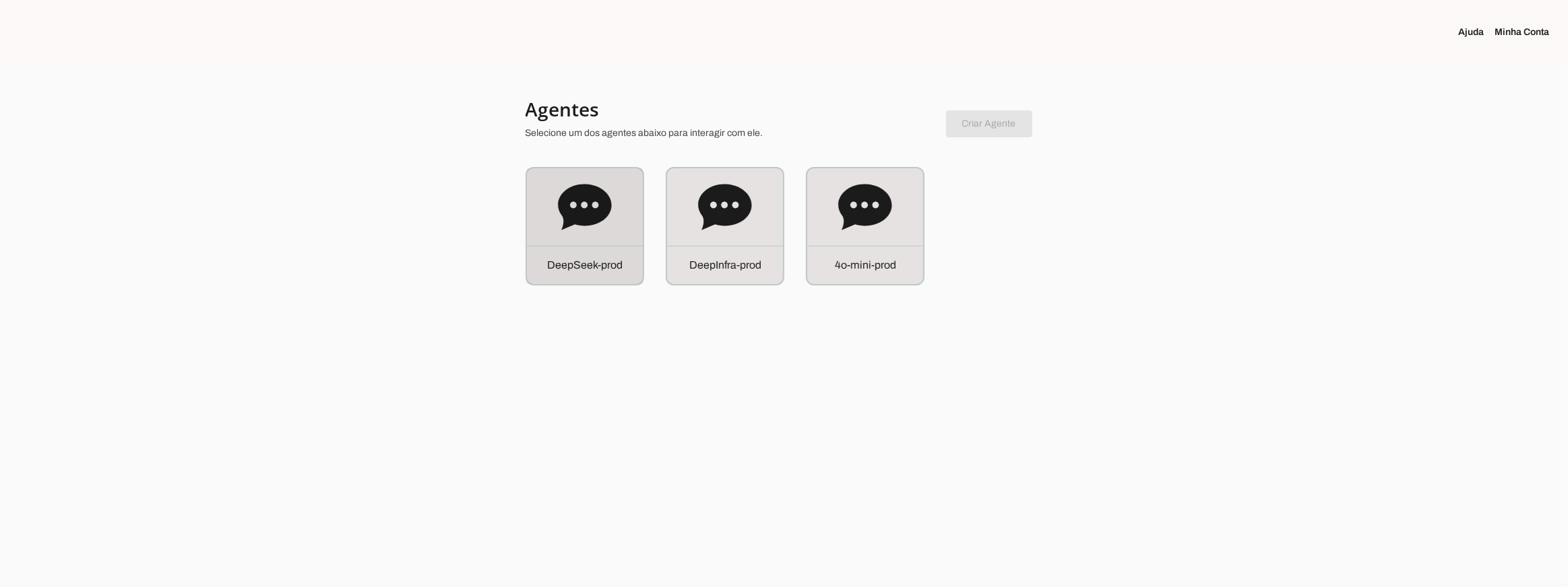
click at [592, 231] on icon at bounding box center [585, 207] width 54 height 54
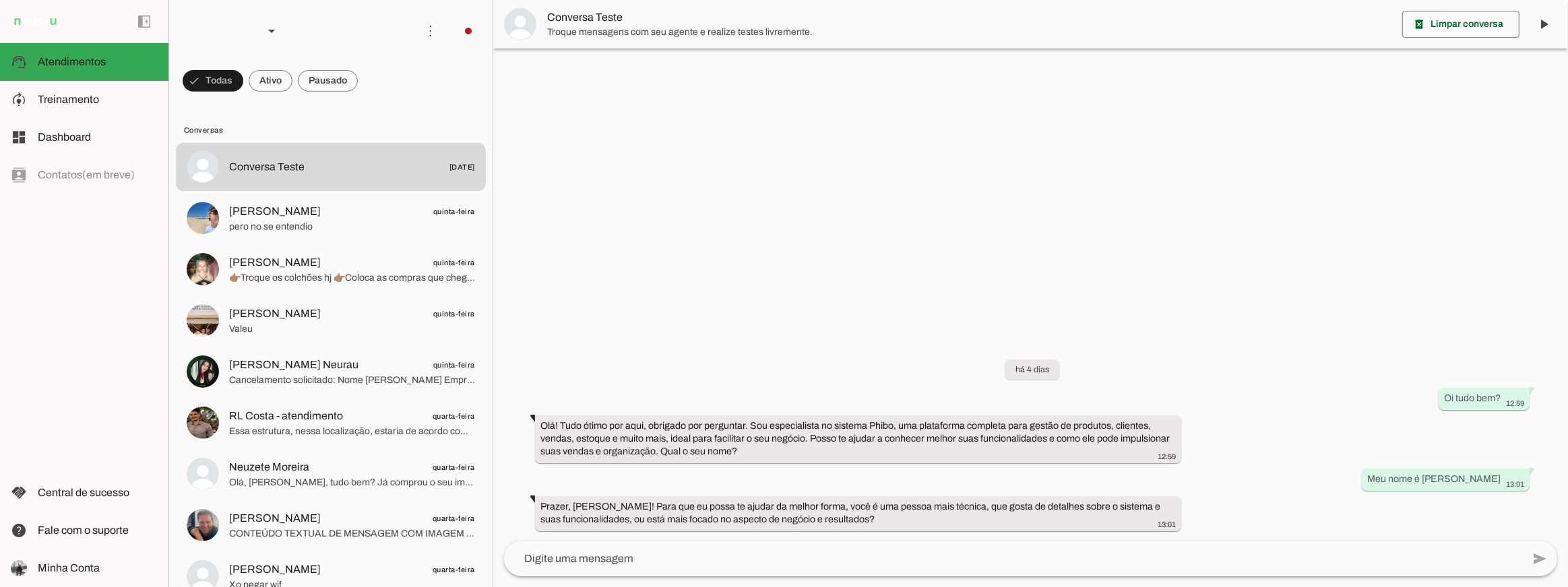
click at [702, 188] on div at bounding box center [1030, 293] width 1075 height 587
click at [848, 274] on div at bounding box center [1030, 293] width 1075 height 587
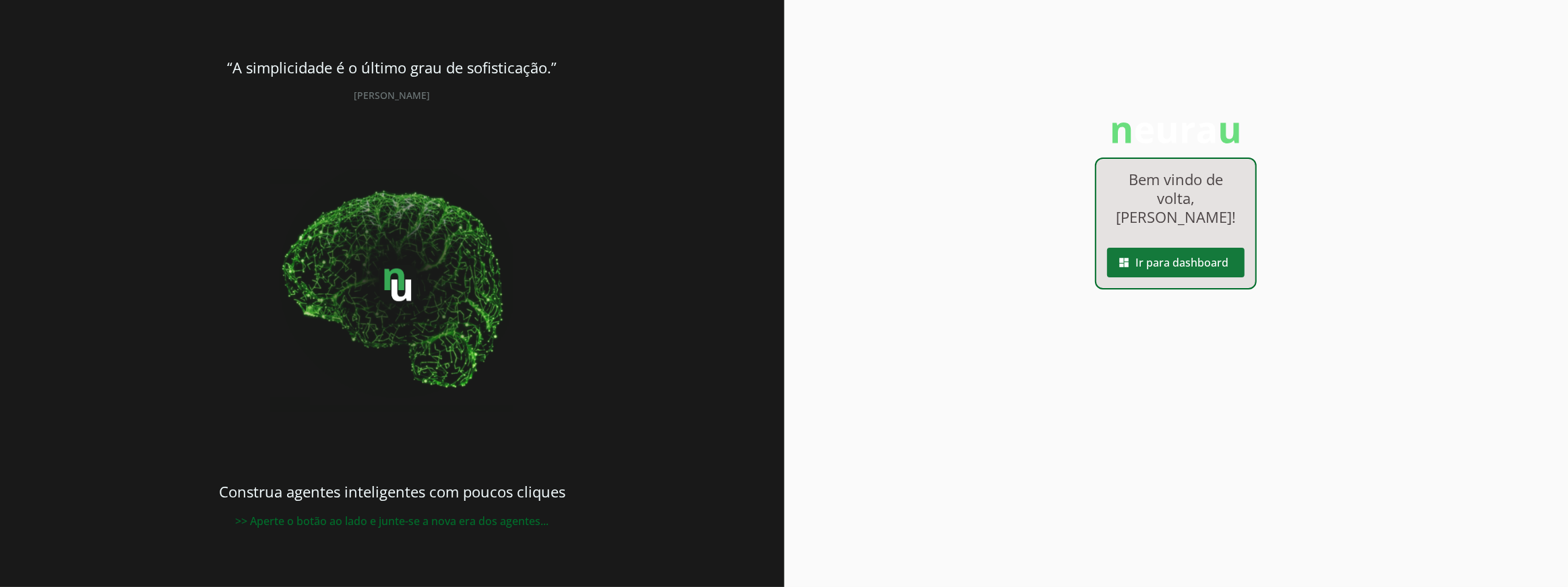
click at [1153, 259] on span at bounding box center [1176, 262] width 138 height 32
